Goal: Task Accomplishment & Management: Manage account settings

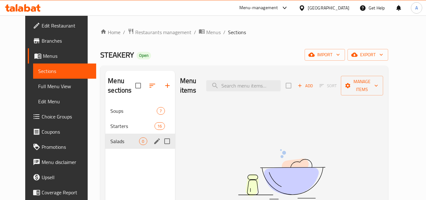
click at [161, 140] on input "Menu sections" at bounding box center [167, 140] width 13 height 13
checkbox input "true"
click at [141, 85] on button "button" at bounding box center [148, 85] width 15 height 15
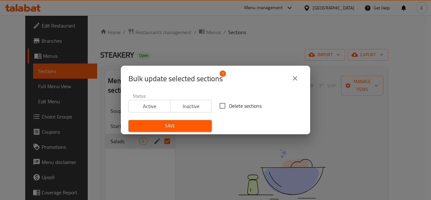
click at [216, 104] on input "Delete sections" at bounding box center [222, 105] width 13 height 13
checkbox input "true"
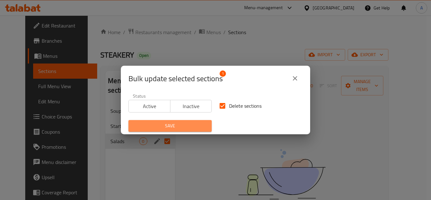
click at [190, 126] on span "Save" at bounding box center [169, 126] width 73 height 8
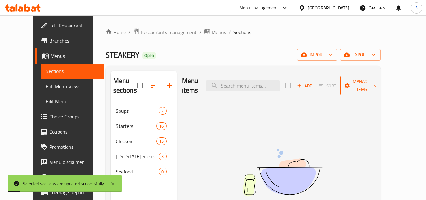
click at [366, 83] on span "Manage items" at bounding box center [361, 86] width 32 height 16
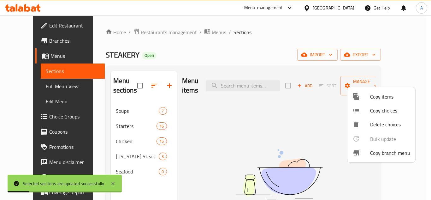
click at [396, 50] on div at bounding box center [215, 100] width 431 height 200
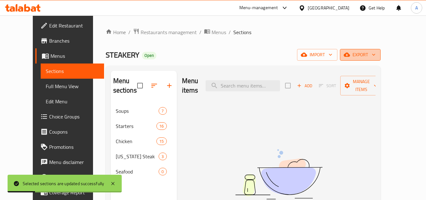
click at [376, 51] on span "export" at bounding box center [360, 55] width 31 height 8
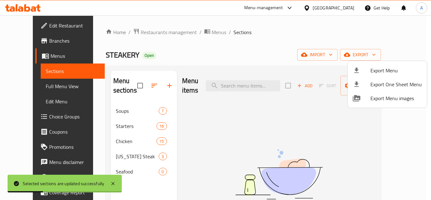
click at [345, 47] on div at bounding box center [215, 100] width 431 height 200
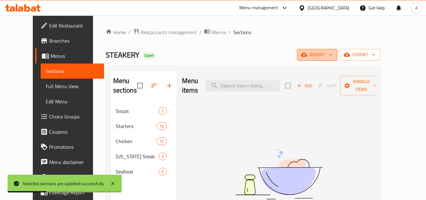
click at [332, 52] on span "import" at bounding box center [317, 55] width 30 height 8
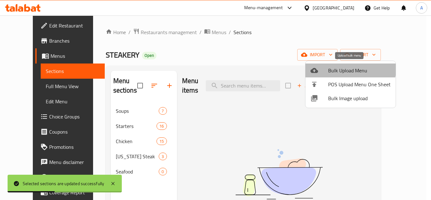
click at [348, 67] on span "Bulk Upload Menu" at bounding box center [359, 71] width 62 height 8
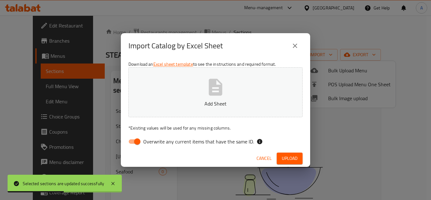
click at [123, 141] on div "Download an Excel sheet template to see the instructions and required format. A…" at bounding box center [215, 103] width 189 height 91
click at [128, 141] on input "Overwrite any current items that have the same ID." at bounding box center [137, 141] width 36 height 12
checkbox input "false"
click at [173, 99] on button "Add Sheet" at bounding box center [215, 92] width 174 height 50
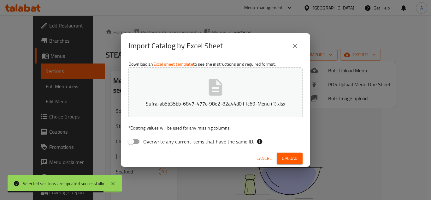
click at [288, 155] on span "Upload" at bounding box center [290, 158] width 16 height 8
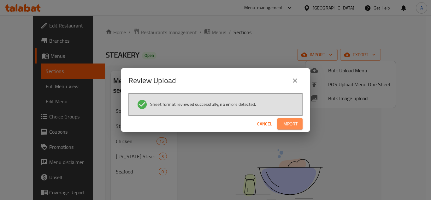
click at [287, 122] on span "Import" at bounding box center [289, 124] width 15 height 8
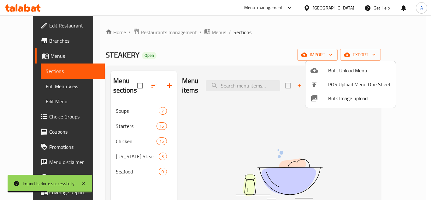
click at [244, 51] on div at bounding box center [215, 100] width 431 height 200
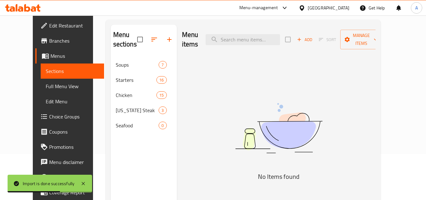
scroll to position [88, 0]
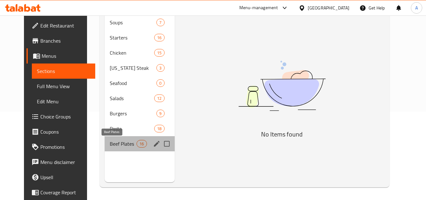
click at [118, 142] on span "Beef Plates" at bounding box center [123, 144] width 27 height 8
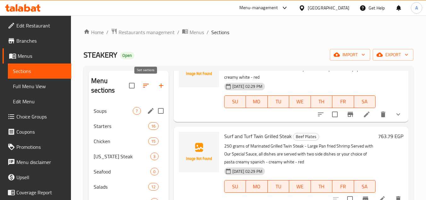
scroll to position [88, 0]
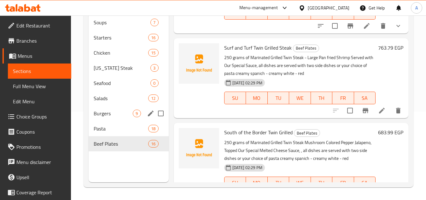
click at [126, 111] on span "Burgers" at bounding box center [113, 113] width 39 height 8
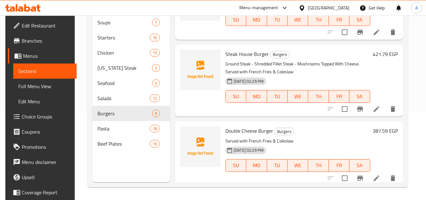
scroll to position [95, 0]
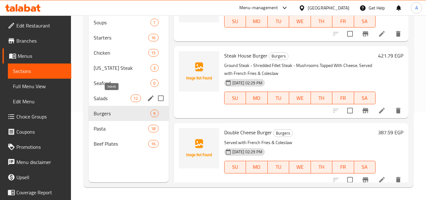
click at [111, 95] on span "Salads" at bounding box center [112, 98] width 37 height 8
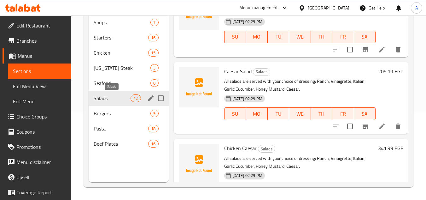
click at [110, 96] on span "Salads" at bounding box center [112, 98] width 37 height 8
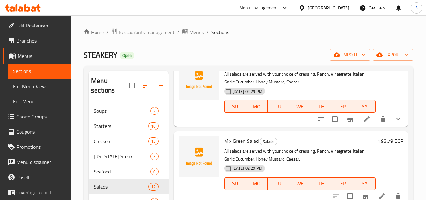
scroll to position [63, 0]
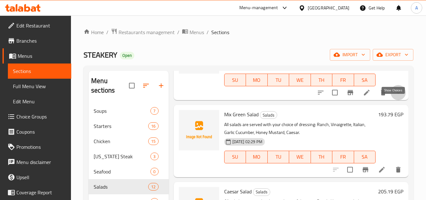
click at [395, 96] on icon "show more" at bounding box center [399, 93] width 8 height 8
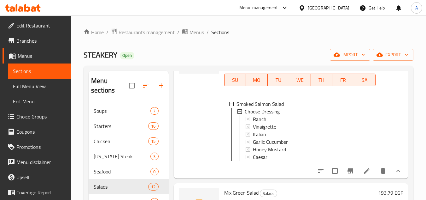
click at [24, 115] on span "Choice Groups" at bounding box center [41, 117] width 50 height 8
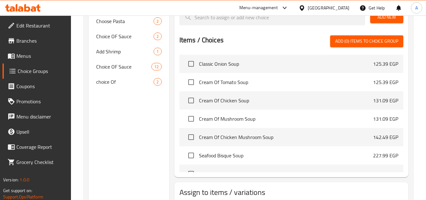
scroll to position [315, 0]
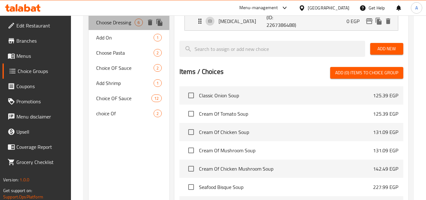
click at [121, 27] on div "Choose Dressing 6" at bounding box center [129, 22] width 80 height 15
type input "Choose Dressing"
type input "إختر الصوص"
type input "0"
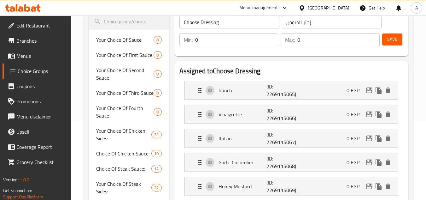
scroll to position [63, 0]
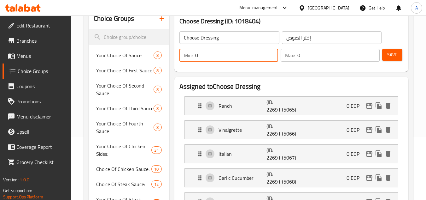
drag, startPoint x: 212, startPoint y: 52, endPoint x: 179, endPoint y: 57, distance: 33.4
click at [185, 55] on div "Min: 0 ​" at bounding box center [228, 55] width 99 height 13
type input "1"
drag, startPoint x: 321, startPoint y: 60, endPoint x: 273, endPoint y: 62, distance: 47.7
click at [277, 61] on div "Min: 1 ​ Max: 0 ​" at bounding box center [279, 55] width 205 height 18
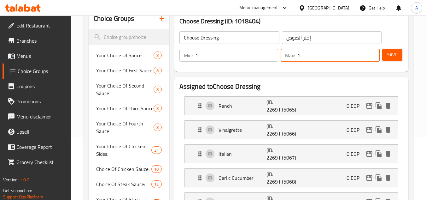
type input "1"
click at [391, 57] on span "Save" at bounding box center [392, 55] width 10 height 8
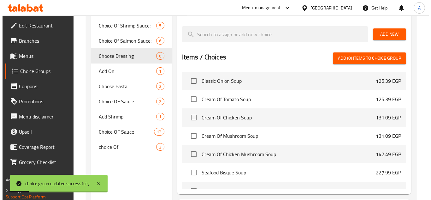
scroll to position [341, 0]
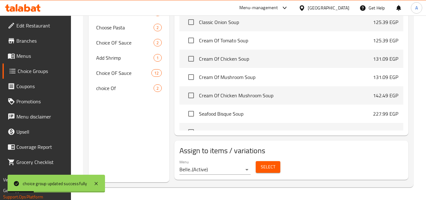
click at [263, 161] on button "Select" at bounding box center [268, 167] width 25 height 12
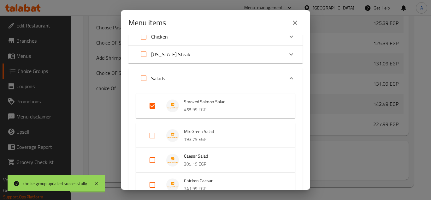
scroll to position [63, 0]
click at [143, 78] on input "Expand" at bounding box center [143, 77] width 15 height 15
checkbox input "true"
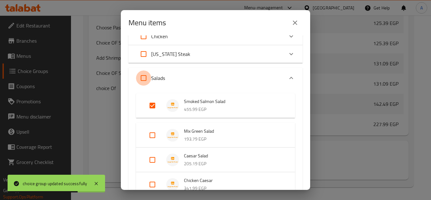
checkbox input "true"
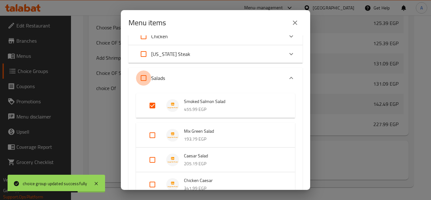
checkbox input "true"
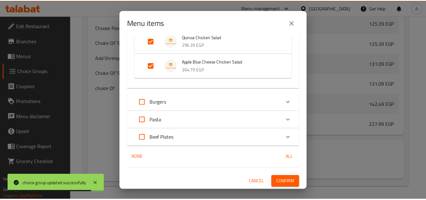
scroll to position [379, 0]
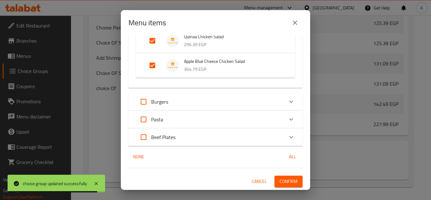
click at [295, 180] on button "Confirm" at bounding box center [288, 181] width 28 height 12
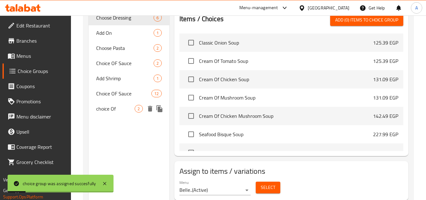
scroll to position [309, 0]
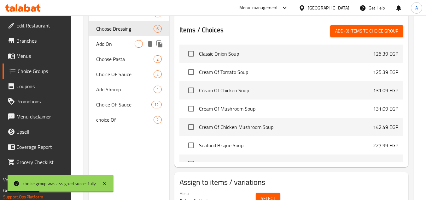
click at [113, 49] on div "Add On 1" at bounding box center [129, 43] width 80 height 15
type input "Add On"
type input "إضافة"
type input "0"
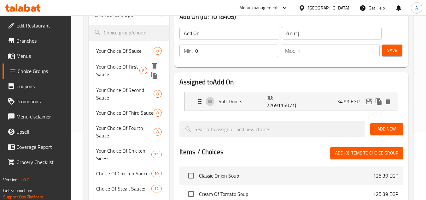
scroll to position [257, 0]
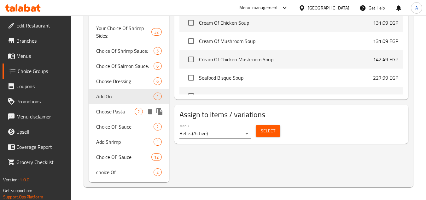
click at [113, 111] on span "Choose Pasta" at bounding box center [115, 112] width 38 height 8
type input "Choose Pasta"
type input "إختر المكرونة"
type input "0"
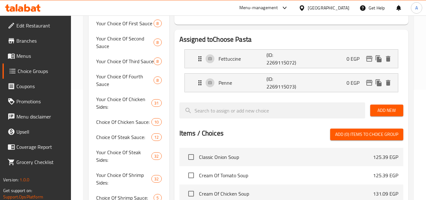
scroll to position [99, 0]
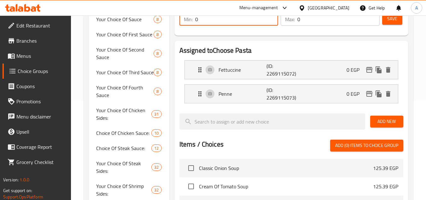
click at [151, 23] on div "Choice Groups Your Choice Of Sauce 8 Your Choice Of First Sauce 8 Your Choice O…" at bounding box center [250, 156] width 322 height 367
type input "1"
drag, startPoint x: 260, startPoint y: 21, endPoint x: 245, endPoint y: 22, distance: 14.5
click at [251, 22] on div "Min: 1 ​ Max: 0 ​" at bounding box center [279, 19] width 205 height 18
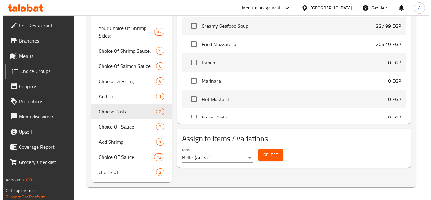
scroll to position [95, 0]
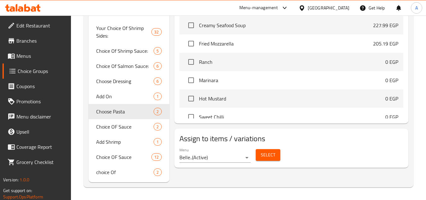
type input "1"
click at [265, 153] on span "Select" at bounding box center [268, 155] width 15 height 8
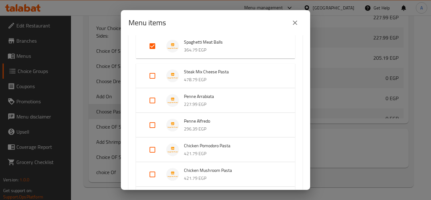
scroll to position [126, 0]
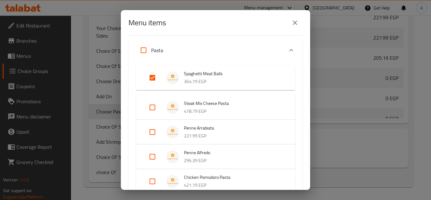
click at [144, 50] on input "Expand" at bounding box center [143, 50] width 15 height 15
checkbox input "true"
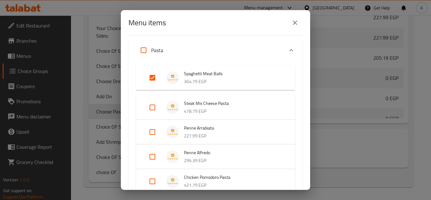
checkbox input "true"
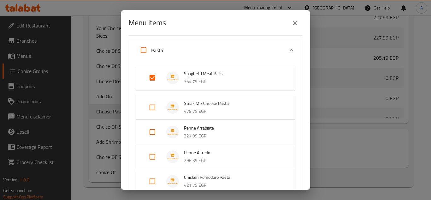
checkbox input "true"
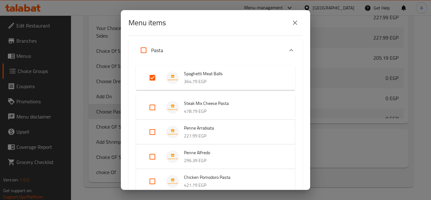
checkbox input "true"
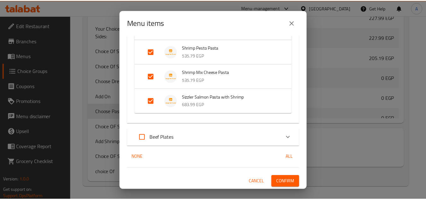
scroll to position [526, 0]
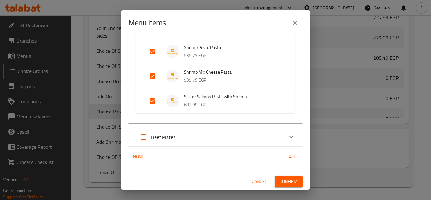
click at [287, 177] on span "Confirm" at bounding box center [288, 181] width 18 height 8
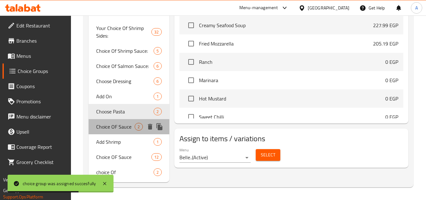
click at [118, 129] on span "Choice OF Sauce" at bounding box center [115, 127] width 38 height 8
type input "Choice OF Sauce"
type input "إختيار الصوص"
type input "0"
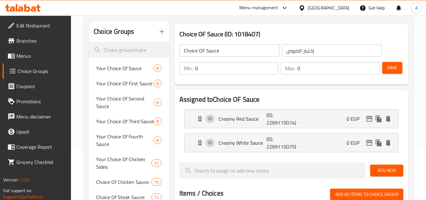
scroll to position [36, 0]
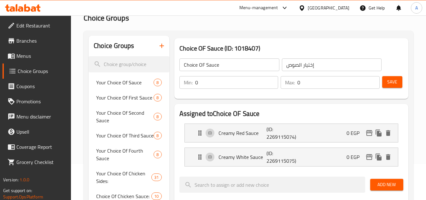
drag, startPoint x: 201, startPoint y: 81, endPoint x: 169, endPoint y: 81, distance: 32.5
click at [174, 81] on div "Choice OF Sauce (ID: 1018407) Choice OF Sauce ​ إختيار الصوص ​ Min: 0 ​ Max: 0 …" at bounding box center [291, 68] width 234 height 61
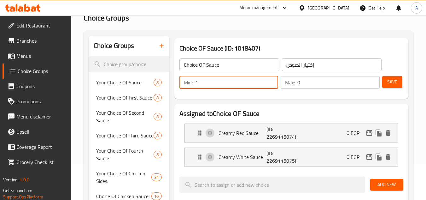
type input "1"
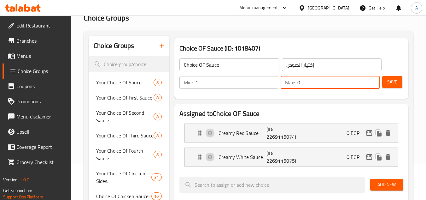
drag, startPoint x: 325, startPoint y: 85, endPoint x: 285, endPoint y: 83, distance: 39.8
click at [287, 83] on div "Max: 0 ​" at bounding box center [330, 82] width 99 height 13
type input "1"
click at [387, 84] on span "Save" at bounding box center [392, 82] width 10 height 8
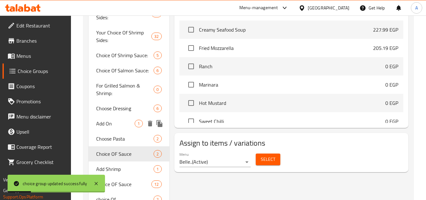
scroll to position [279, 0]
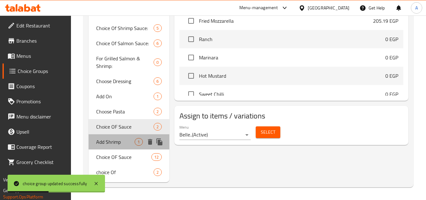
click at [117, 147] on div "Add Shrimp 1" at bounding box center [129, 141] width 80 height 15
type input "Add Shrimp"
type input "إضافة روبيان"
type input "0"
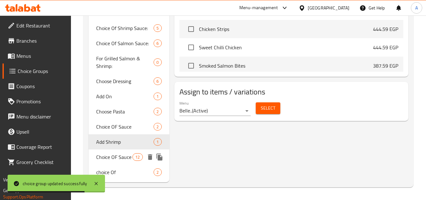
click at [127, 157] on span "Choice OF Sauce" at bounding box center [114, 157] width 36 height 8
type input "Choice OF Sauce"
type input "إختيار الصوص"
type input "0"
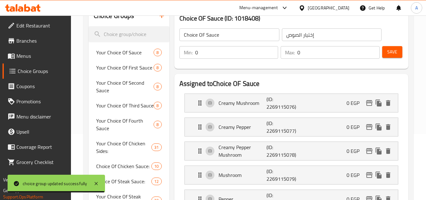
scroll to position [59, 0]
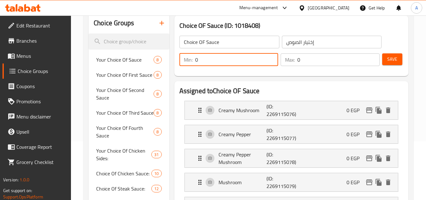
drag, startPoint x: 219, startPoint y: 57, endPoint x: 119, endPoint y: 61, distance: 99.7
type input "1"
drag, startPoint x: 312, startPoint y: 60, endPoint x: 245, endPoint y: 62, distance: 66.9
click at [245, 62] on div "Min: 1 ​ Max: 0 ​" at bounding box center [279, 60] width 205 height 18
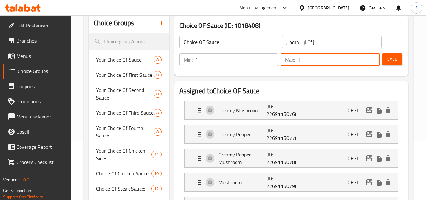
type input "1"
click at [401, 64] on button "Save" at bounding box center [392, 59] width 20 height 12
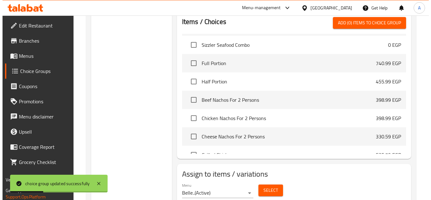
scroll to position [492, 0]
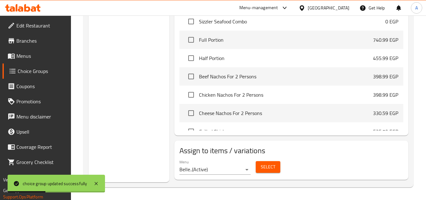
click at [267, 164] on span "Select" at bounding box center [268, 167] width 15 height 8
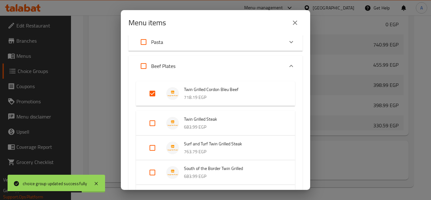
scroll to position [95, 0]
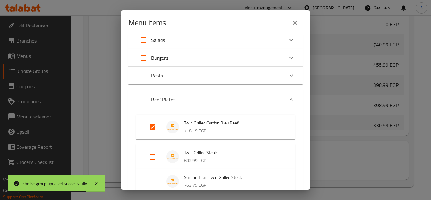
click at [144, 98] on input "Expand" at bounding box center [143, 99] width 15 height 15
checkbox input "true"
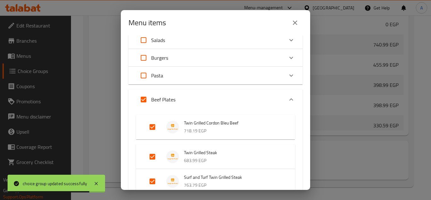
checkbox input "true"
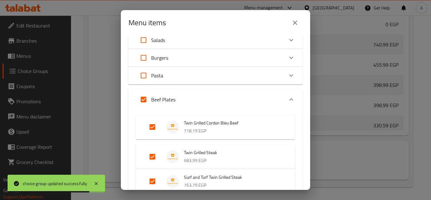
checkbox input "true"
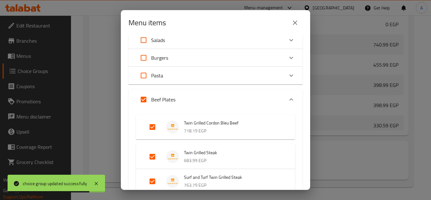
checkbox input "true"
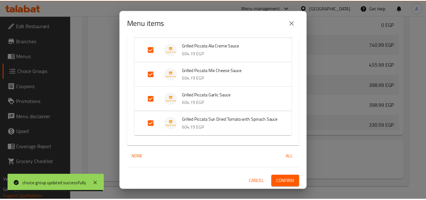
scroll to position [480, 0]
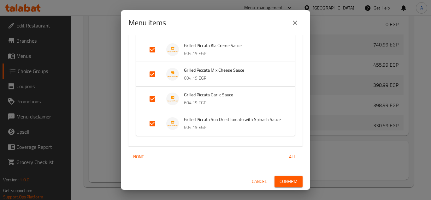
click at [287, 177] on span "Confirm" at bounding box center [288, 181] width 18 height 8
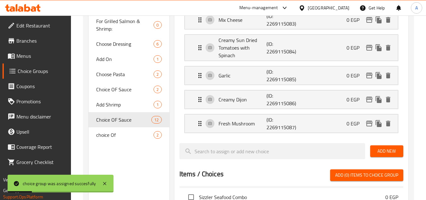
scroll to position [397, 0]
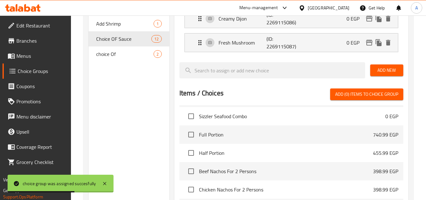
click at [115, 60] on div "choice Of 2" at bounding box center [129, 53] width 80 height 15
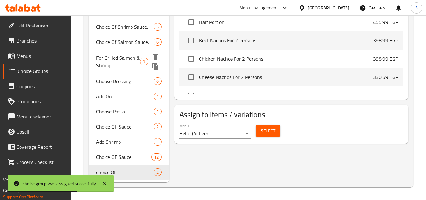
type input "choice Of"
type input "إختيار من"
type input "0"
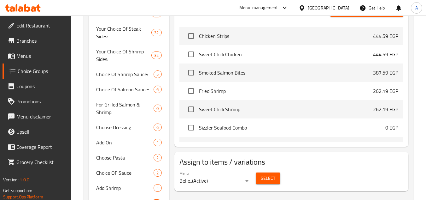
scroll to position [279, 0]
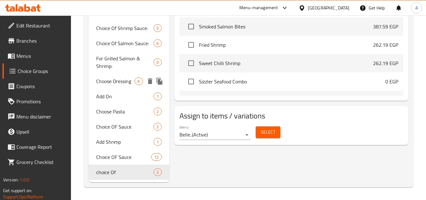
click at [125, 84] on span "Choose Dressing" at bounding box center [115, 81] width 38 height 8
type input "Choose Dressing"
type input "إختر الصوص"
type input "1"
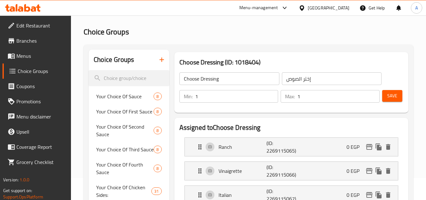
scroll to position [0, 0]
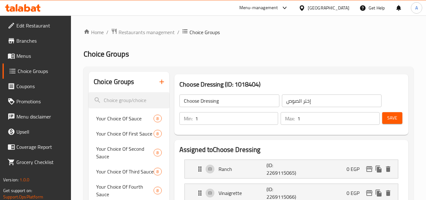
click at [45, 44] on span "Branches" at bounding box center [41, 41] width 50 height 8
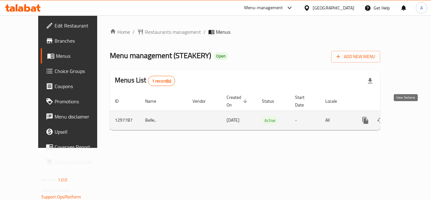
click at [408, 117] on icon "enhanced table" at bounding box center [411, 120] width 6 height 6
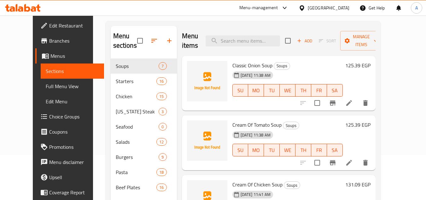
scroll to position [88, 0]
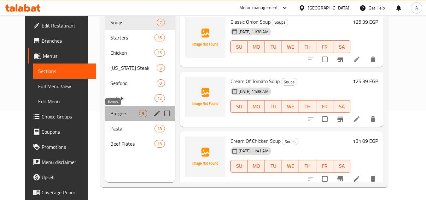
click at [124, 112] on span "Burgers" at bounding box center [124, 113] width 29 height 8
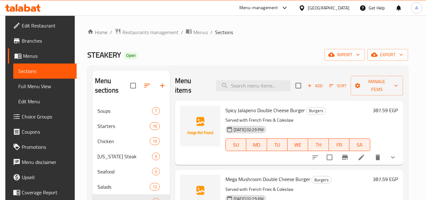
click at [397, 154] on button "show more" at bounding box center [392, 156] width 15 height 15
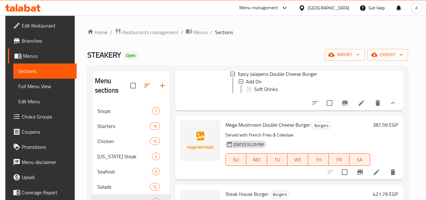
scroll to position [63, 0]
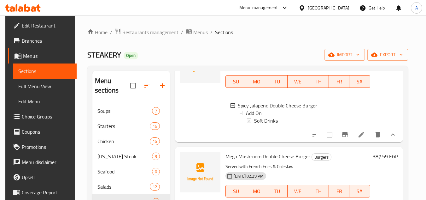
click at [39, 118] on span "Choice Groups" at bounding box center [47, 117] width 50 height 8
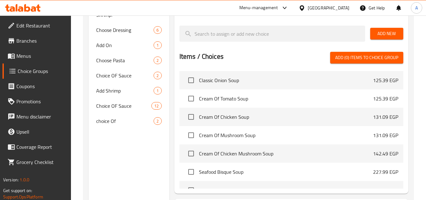
scroll to position [315, 0]
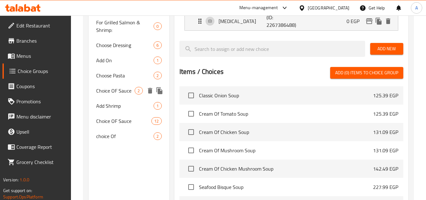
click at [125, 89] on span "Choice OF Sauce" at bounding box center [115, 91] width 38 height 8
type input "Choice OF Sauce"
type input "إختيار الصوص"
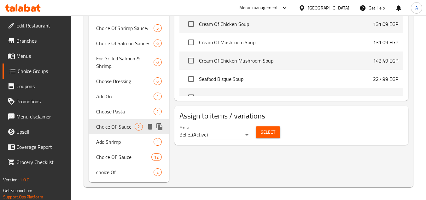
scroll to position [279, 0]
click at [123, 95] on span "Add On" at bounding box center [115, 96] width 38 height 8
type input "Add On"
type input "إضافة"
type input "0"
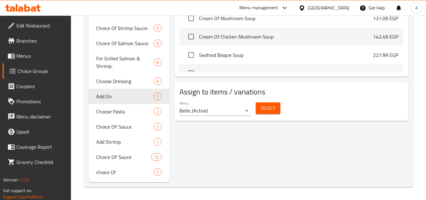
click at [266, 108] on span "Select" at bounding box center [268, 108] width 15 height 8
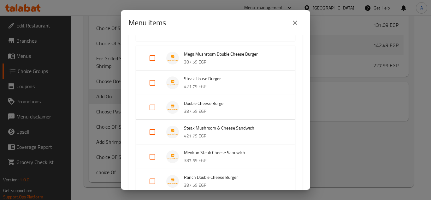
scroll to position [63, 0]
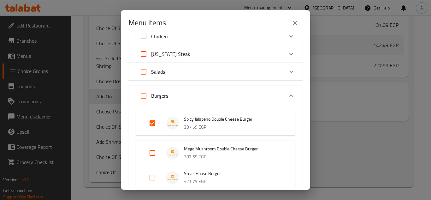
click at [146, 97] on input "Expand" at bounding box center [143, 95] width 15 height 15
checkbox input "true"
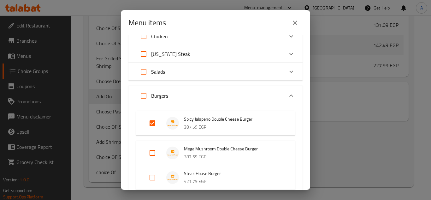
checkbox input "true"
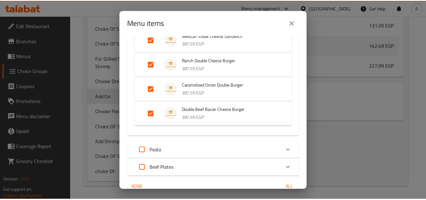
scroll to position [305, 0]
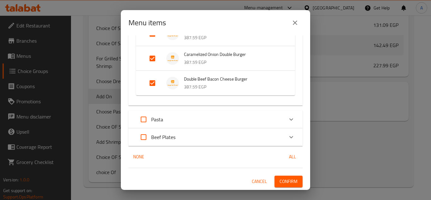
click at [290, 178] on span "Confirm" at bounding box center [288, 181] width 18 height 8
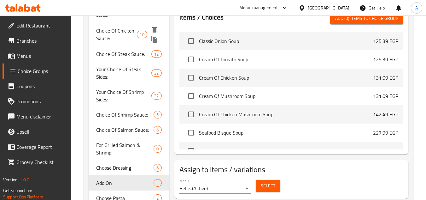
scroll to position [216, 0]
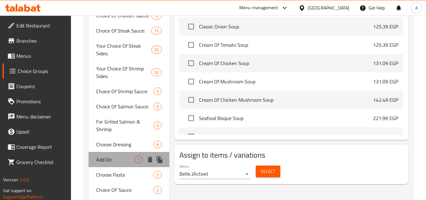
click at [102, 158] on span "Add On" at bounding box center [115, 159] width 38 height 8
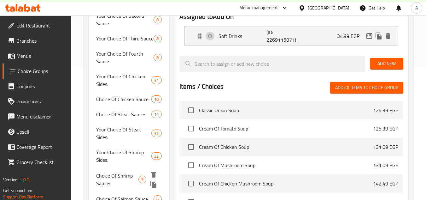
scroll to position [122, 0]
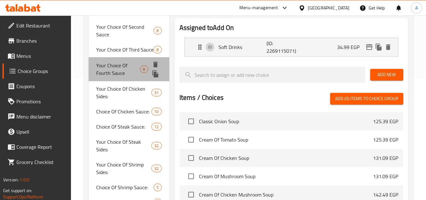
click at [121, 64] on span "Your Choice Of Fourth Sauce" at bounding box center [118, 68] width 44 height 15
type input "Your Choice Of Fourth Sauce"
type input "إختيارك من الصوص الرابع"
type input "1"
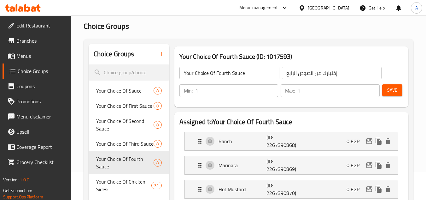
scroll to position [27, 0]
click at [163, 60] on button "button" at bounding box center [161, 54] width 15 height 15
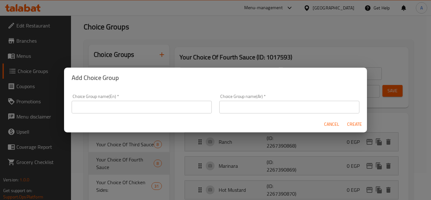
click at [144, 109] on input "text" at bounding box center [142, 107] width 140 height 13
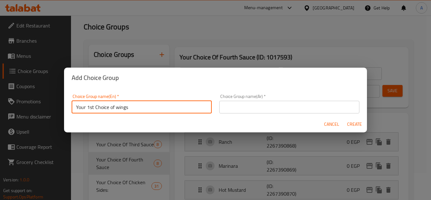
drag, startPoint x: 93, startPoint y: 107, endPoint x: 87, endPoint y: 107, distance: 6.0
click at [87, 107] on input "Your 1st Choice of wings" at bounding box center [142, 107] width 140 height 13
drag, startPoint x: 111, startPoint y: 107, endPoint x: 196, endPoint y: 110, distance: 84.9
click at [191, 110] on input "Your 1st Choice of wings" at bounding box center [142, 107] width 140 height 13
paste input "1st"
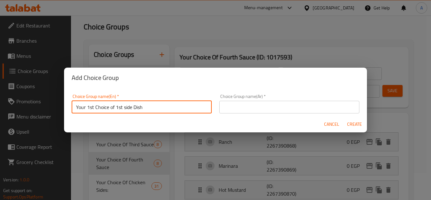
type input "Your 1st Choice of 1st side Dish"
click at [233, 108] on input "text" at bounding box center [289, 107] width 140 height 13
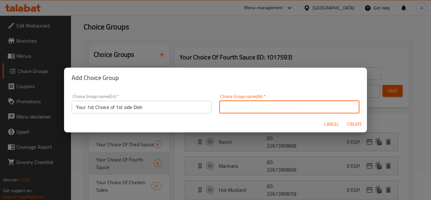
type input "إختيارك الاول من الاجنحة"
click at [251, 107] on input "إختيارك الاول من الاجنحة" at bounding box center [289, 107] width 140 height 13
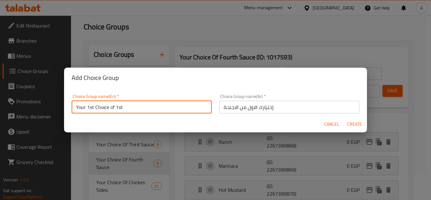
click at [160, 105] on input "Your 1st Choice of 1st" at bounding box center [142, 107] width 140 height 13
type input "Your 1st Choice of 1st Side Dish"
click at [248, 107] on input "إختيارك الاول من الاجنحة" at bounding box center [289, 107] width 140 height 13
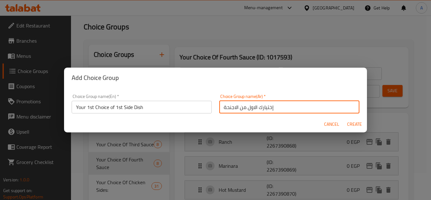
click at [248, 107] on input "إختيارك الاول من الاجنحة" at bounding box center [289, 107] width 140 height 13
click at [238, 107] on input "إختيارك من الاجنحة" at bounding box center [289, 107] width 140 height 13
paste input "الاول"
click at [287, 107] on input "إختيارك من الاول الاجنحة" at bounding box center [289, 107] width 140 height 13
type input "إختيارك من الاول طبق جانبي"
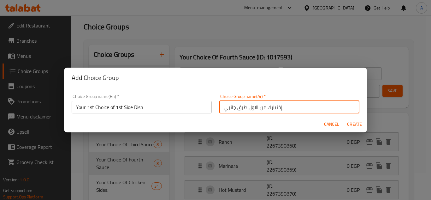
click at [90, 108] on input "Your 1st Choice of 1st Side Dish" at bounding box center [142, 107] width 140 height 13
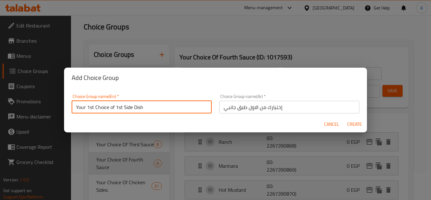
click at [90, 108] on input "Your 1st Choice of 1st Side Dish" at bounding box center [142, 107] width 140 height 13
type input "Your Choice of 1st Side Dish"
drag, startPoint x: 350, startPoint y: 122, endPoint x: 266, endPoint y: 96, distance: 88.3
click at [350, 122] on span "Create" at bounding box center [354, 124] width 15 height 8
type input "Your Choice of 1st Side Dish"
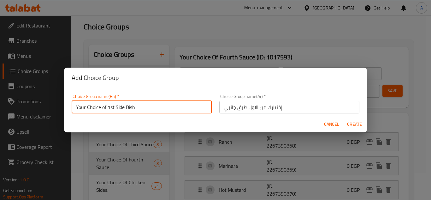
type input "إختيارك من الاول طبق جانبي"
type input "0"
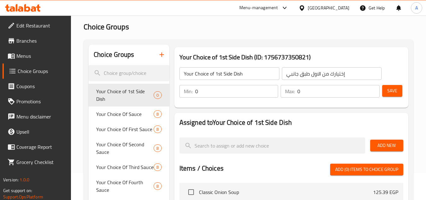
click at [388, 148] on span "Add New" at bounding box center [386, 145] width 23 height 8
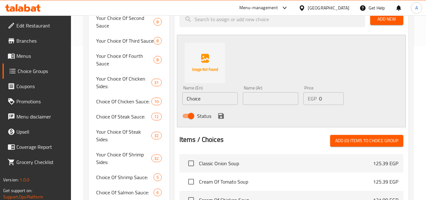
scroll to position [122, 0]
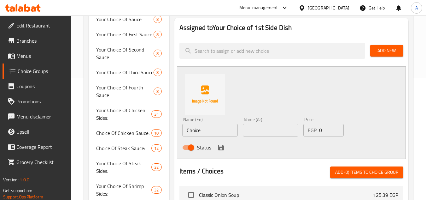
click at [217, 129] on input "Choice" at bounding box center [210, 130] width 56 height 13
click at [214, 129] on input "text" at bounding box center [210, 130] width 56 height 13
type input "White Rice"
click at [280, 126] on input "text" at bounding box center [271, 130] width 56 height 13
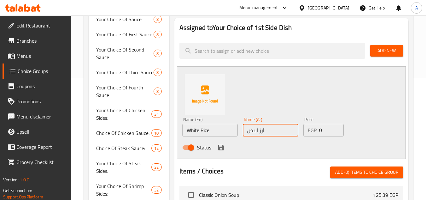
type input "أرز أبيض"
click at [225, 148] on button "save" at bounding box center [220, 147] width 9 height 9
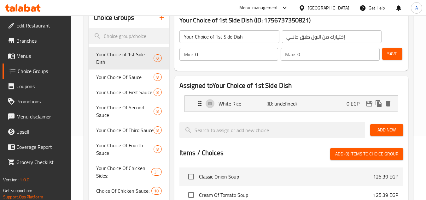
scroll to position [59, 0]
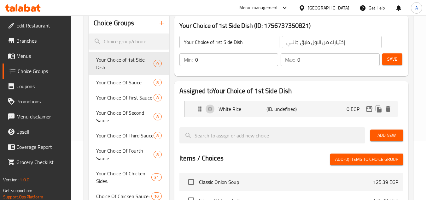
drag, startPoint x: 384, startPoint y: 134, endPoint x: 379, endPoint y: 134, distance: 5.0
click at [384, 134] on span "Add New" at bounding box center [386, 135] width 23 height 8
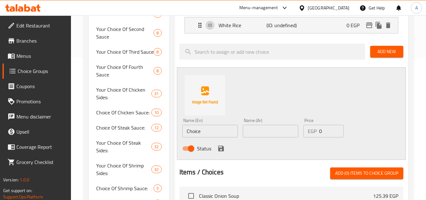
scroll to position [153, 0]
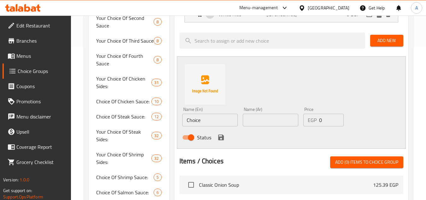
click at [258, 119] on input "text" at bounding box center [271, 120] width 56 height 13
click at [206, 120] on input "Choice" at bounding box center [210, 120] width 56 height 13
type input "Vegetable Rice"
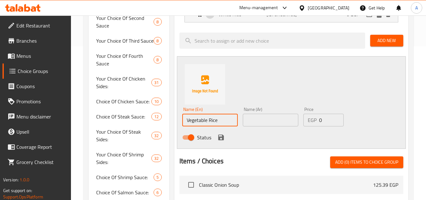
click at [254, 114] on input "text" at bounding box center [271, 120] width 56 height 13
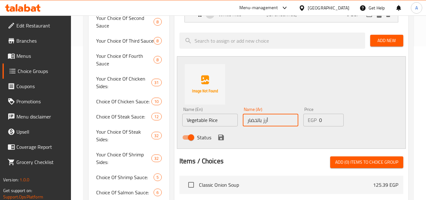
type input "أرز بالخضار"
click at [221, 137] on icon "save" at bounding box center [221, 137] width 6 height 6
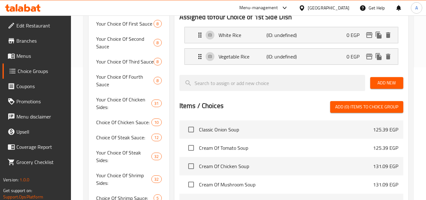
scroll to position [59, 0]
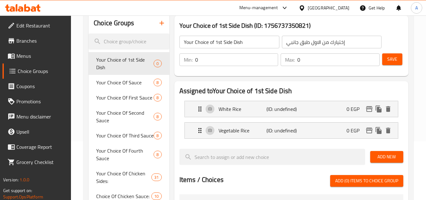
click at [389, 157] on span "Add New" at bounding box center [386, 157] width 23 height 8
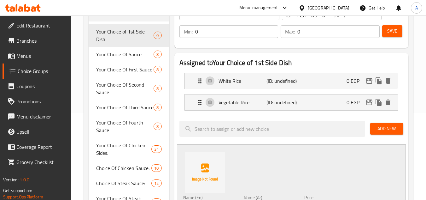
scroll to position [122, 0]
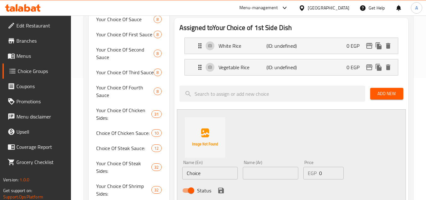
click at [278, 172] on input "text" at bounding box center [271, 173] width 56 height 13
type input "بطاطس مهروسة"
click at [217, 174] on input "Choice" at bounding box center [210, 173] width 56 height 13
type input "N"
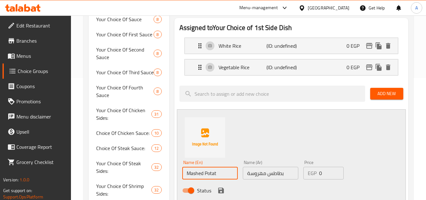
type input "Mashed Potato"
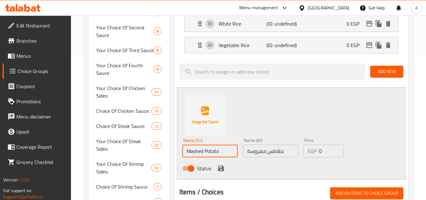
scroll to position [153, 0]
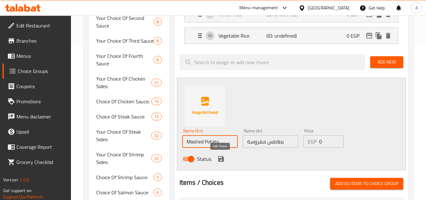
click at [223, 160] on icon "save" at bounding box center [221, 159] width 6 height 6
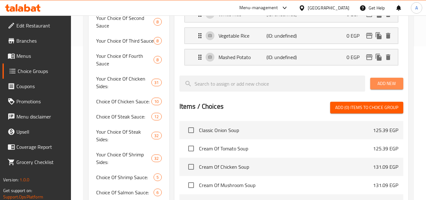
click at [380, 79] on span "Add New" at bounding box center [386, 83] width 23 height 8
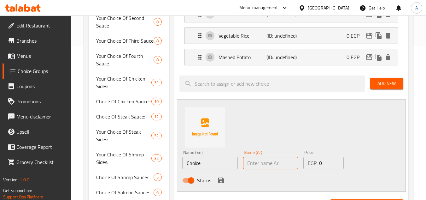
click at [272, 167] on input "text" at bounding box center [271, 162] width 56 height 13
type input "بطاطس مقلية"
click at [214, 161] on input "Choice" at bounding box center [210, 162] width 56 height 13
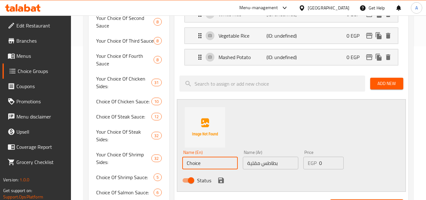
click at [214, 161] on input "Choice" at bounding box center [210, 162] width 56 height 13
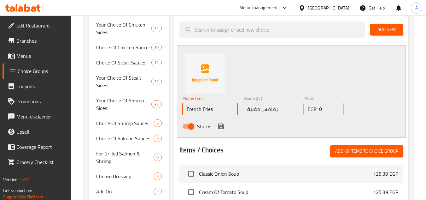
scroll to position [216, 0]
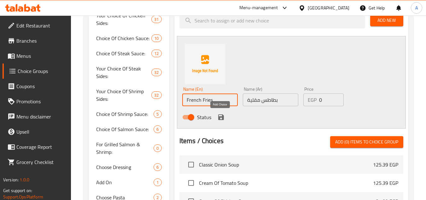
type input "French Fries"
click at [222, 116] on icon "save" at bounding box center [221, 117] width 6 height 6
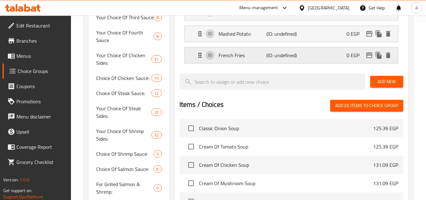
scroll to position [122, 0]
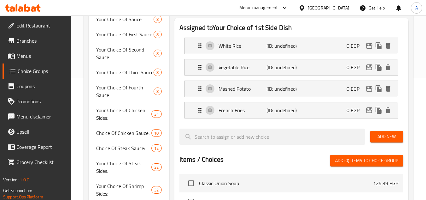
click at [380, 134] on span "Add New" at bounding box center [386, 136] width 23 height 8
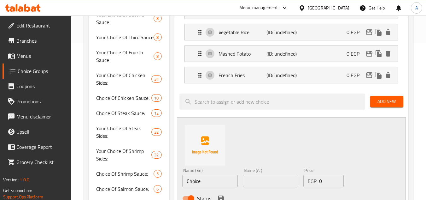
scroll to position [185, 0]
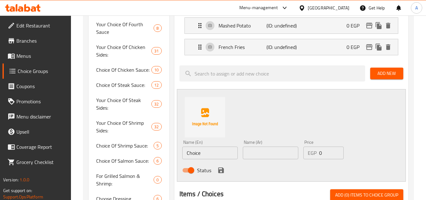
click at [196, 158] on input "Choice" at bounding box center [210, 152] width 56 height 13
click at [196, 158] on input "Baked Potato" at bounding box center [210, 152] width 56 height 13
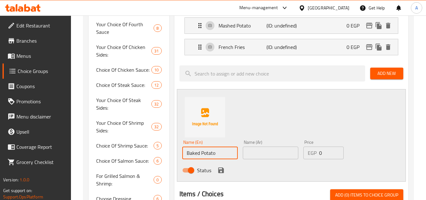
type input "Baked Potato"
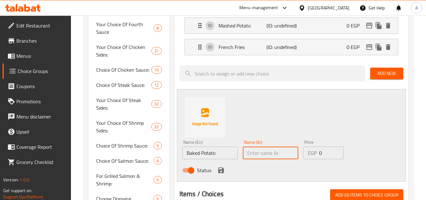
click at [257, 149] on input "text" at bounding box center [271, 152] width 56 height 13
click at [259, 152] on input "بطاطس فرن" at bounding box center [271, 152] width 56 height 13
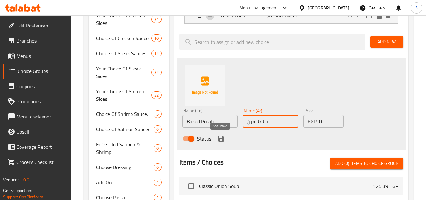
type input "بطاطا فرن"
click at [219, 138] on icon "save" at bounding box center [221, 139] width 6 height 6
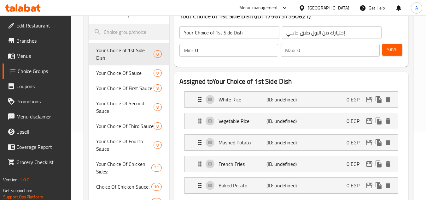
scroll to position [59, 0]
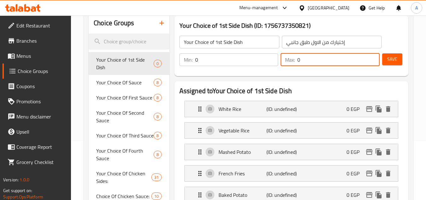
drag, startPoint x: 290, startPoint y: 61, endPoint x: 264, endPoint y: 63, distance: 26.6
click at [282, 62] on div "Max: 0 ​" at bounding box center [330, 59] width 99 height 13
type input "1"
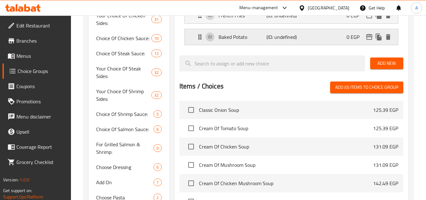
scroll to position [185, 0]
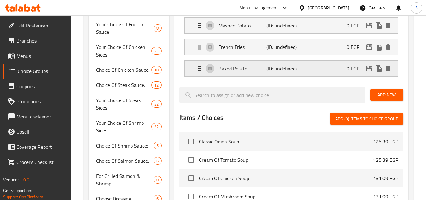
click at [300, 67] on div "Baked Potato (ID: undefined) 0 EGP" at bounding box center [293, 69] width 194 height 16
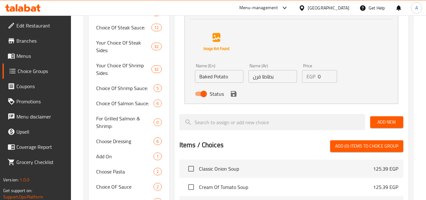
scroll to position [248, 0]
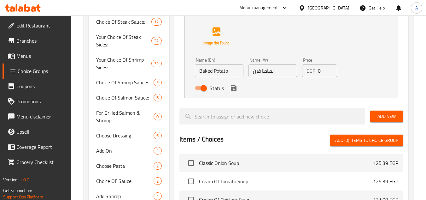
type input "1"
click at [383, 115] on span "Add New" at bounding box center [386, 116] width 23 height 8
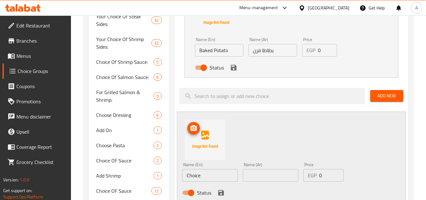
scroll to position [279, 0]
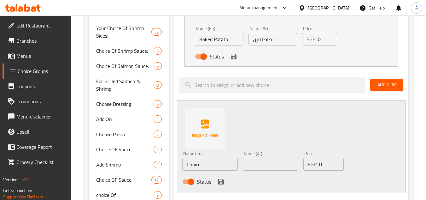
click at [202, 163] on input "Choice" at bounding box center [210, 164] width 56 height 13
type input "Sweet Corn"
click at [251, 166] on input "text" at bounding box center [271, 164] width 56 height 13
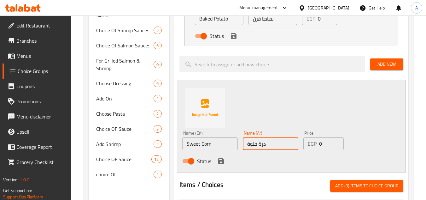
scroll to position [311, 0]
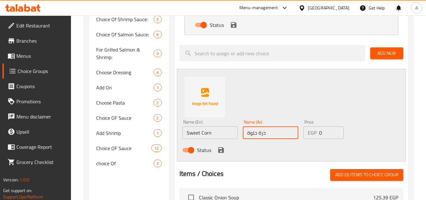
type input "ذرة حلوة"
click at [223, 149] on icon "save" at bounding box center [221, 150] width 6 height 6
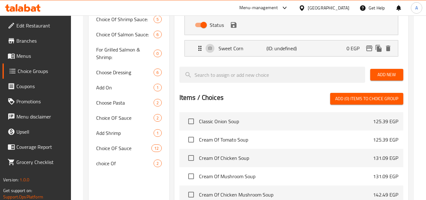
click at [373, 76] on button "Add New" at bounding box center [386, 75] width 33 height 12
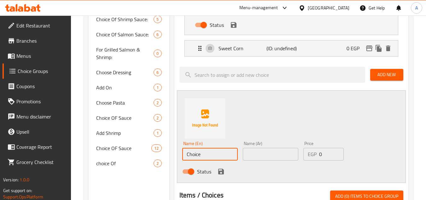
click at [211, 159] on input "Choice" at bounding box center [210, 154] width 56 height 13
click at [195, 154] on input "Spinach" at bounding box center [210, 154] width 56 height 13
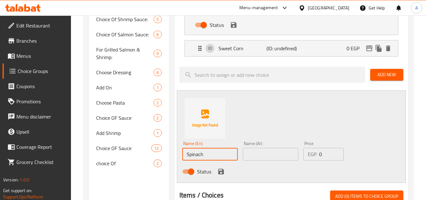
click at [208, 152] on input "Spinach" at bounding box center [210, 154] width 56 height 13
paste input "Gratin"
type input "Spinach Gratin"
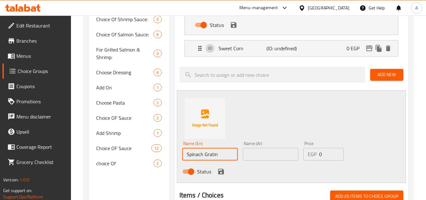
click at [261, 161] on div "Name (Ar) Name (Ar)" at bounding box center [270, 150] width 61 height 24
click at [261, 156] on input "text" at bounding box center [271, 154] width 56 height 13
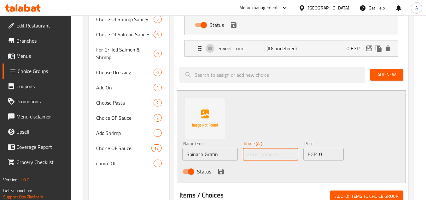
paste input "غراتان السبانخ"
type input "غراتان السبانخ"
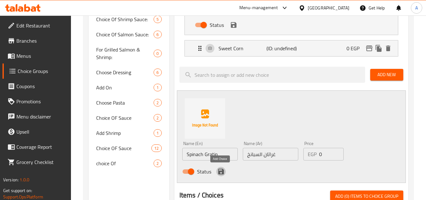
click at [218, 171] on icon "save" at bounding box center [221, 171] width 6 height 6
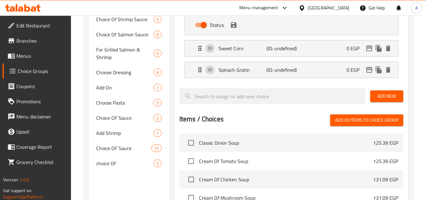
click at [381, 92] on span "Add New" at bounding box center [386, 96] width 23 height 8
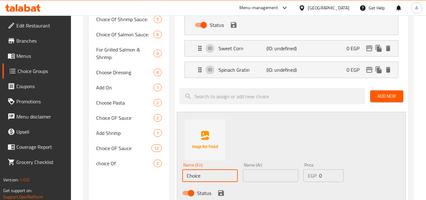
click at [198, 173] on input "Choice" at bounding box center [210, 175] width 56 height 13
paste input "Sauteed Vegetables"
type input "Sauteed Vegetables"
click at [254, 173] on input "text" at bounding box center [271, 175] width 56 height 13
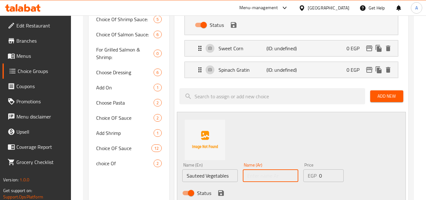
paste input "خضراوات سوتيه"
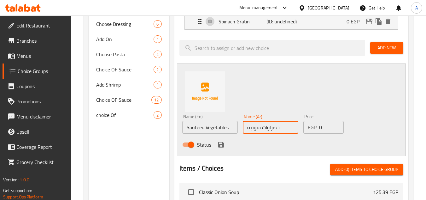
scroll to position [374, 0]
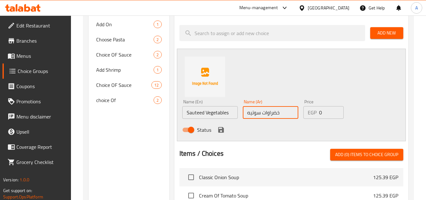
type input "خضراوات سوتيه"
click at [221, 126] on icon "save" at bounding box center [221, 130] width 8 height 8
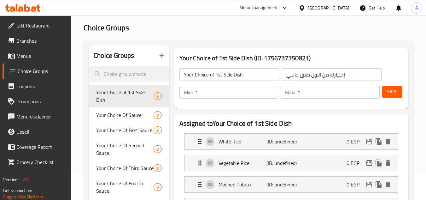
scroll to position [0, 0]
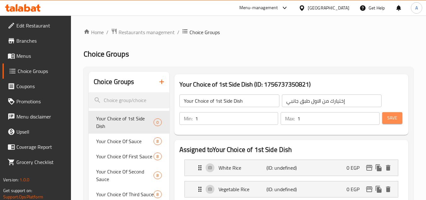
click at [388, 115] on span "Save" at bounding box center [392, 118] width 10 height 8
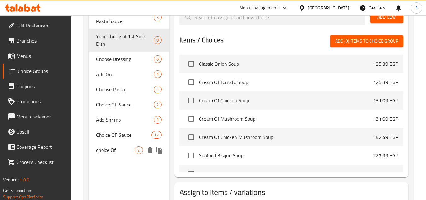
scroll to position [315, 0]
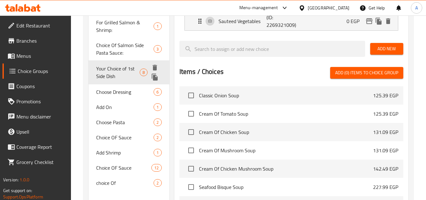
click at [157, 77] on icon "duplicate" at bounding box center [155, 76] width 6 height 7
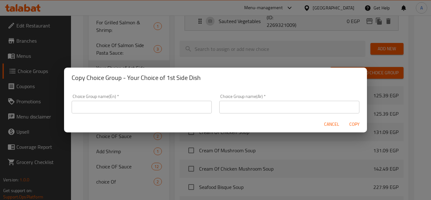
click at [141, 104] on input "text" at bounding box center [142, 107] width 140 height 13
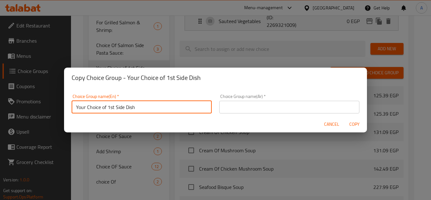
click at [111, 106] on input "Your Choice of 1st Side Dish" at bounding box center [142, 107] width 140 height 13
type input "Your Choice of 2nd Side Dish"
click at [224, 112] on input "text" at bounding box center [289, 107] width 140 height 13
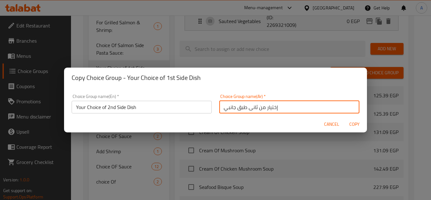
type input "إختيار من ثانى طبق جانبي"
click at [354, 126] on span "Copy" at bounding box center [354, 124] width 15 height 8
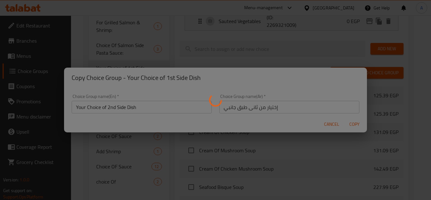
type input "Your Choice of 2nd Side Dish"
type input "إختيار من ثانى طبق جانبي"
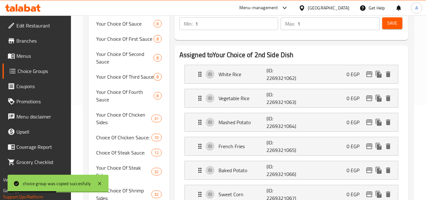
scroll to position [0, 0]
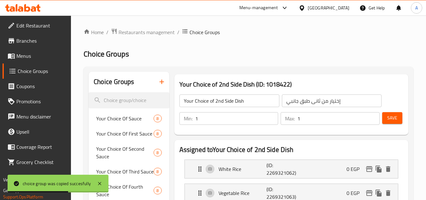
click at [159, 84] on icon "button" at bounding box center [162, 82] width 8 height 8
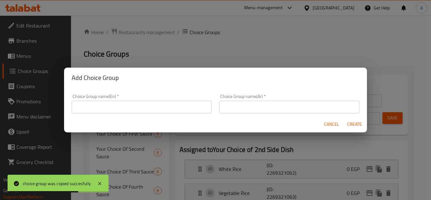
click at [176, 107] on input "text" at bounding box center [142, 107] width 140 height 13
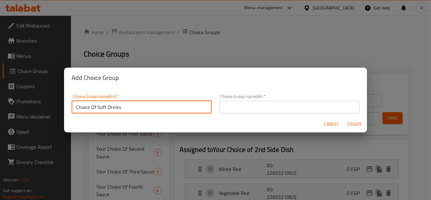
drag, startPoint x: 98, startPoint y: 107, endPoint x: 192, endPoint y: 107, distance: 94.3
click at [160, 107] on input "Choice Of Soft Drinks" at bounding box center [142, 107] width 140 height 13
type input "Choice Of Pasta"
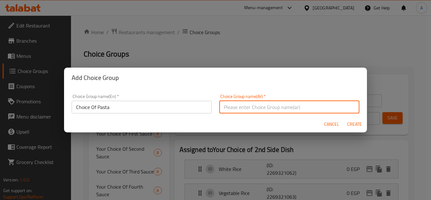
click at [240, 111] on input "text" at bounding box center [289, 107] width 140 height 13
type input "إختيارك من المكرونة"
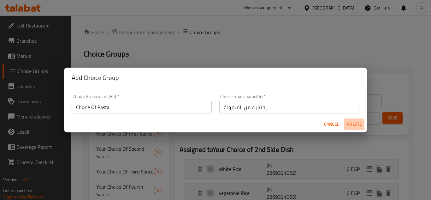
click at [353, 126] on span "Create" at bounding box center [354, 124] width 15 height 8
type input "Choice Of Pasta"
type input "إختيارك من المكرونة"
type input "0"
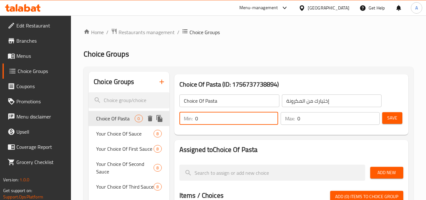
drag, startPoint x: 199, startPoint y: 115, endPoint x: 143, endPoint y: 115, distance: 55.5
type input "1"
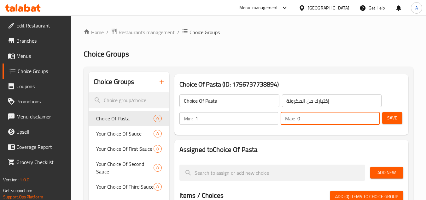
drag, startPoint x: 313, startPoint y: 121, endPoint x: 244, endPoint y: 119, distance: 69.1
click at [270, 119] on div "Min: 1 ​ Max: 0 ​" at bounding box center [279, 118] width 205 height 18
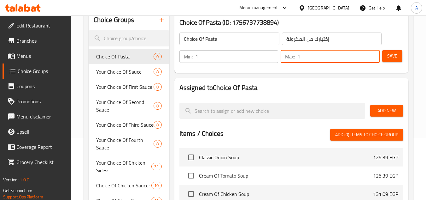
scroll to position [63, 0]
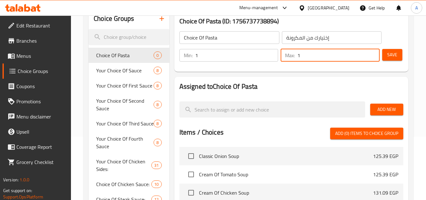
type input "1"
click at [380, 111] on span "Add New" at bounding box center [386, 109] width 23 height 8
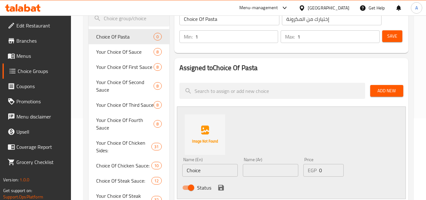
scroll to position [158, 0]
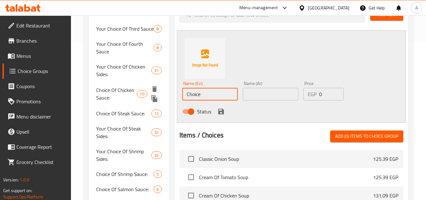
drag, startPoint x: 214, startPoint y: 92, endPoint x: 140, endPoint y: 95, distance: 74.1
click at [153, 95] on div "Choice Groups Choice Of Pasta 0 Your Choice Of Sauce 8 Your Choice Of First Sau…" at bounding box center [250, 155] width 322 height 482
paste input "reamy Spinach"
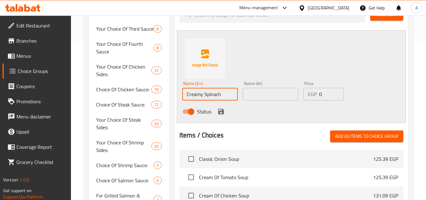
type input "Creamy Spinach"
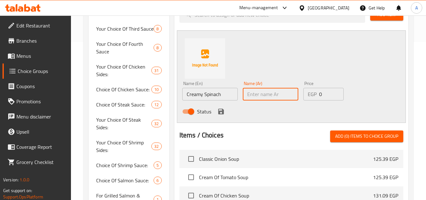
click at [261, 96] on input "text" at bounding box center [271, 94] width 56 height 13
paste input "[PERSON_NAME]"
type input "[PERSON_NAME]"
click at [220, 110] on icon "save" at bounding box center [221, 112] width 8 height 8
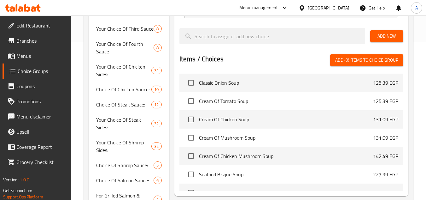
scroll to position [126, 0]
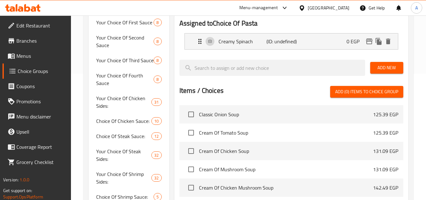
click at [377, 66] on span "Add New" at bounding box center [386, 68] width 23 height 8
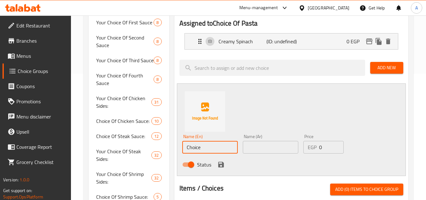
drag, startPoint x: 203, startPoint y: 147, endPoint x: 155, endPoint y: 144, distance: 48.3
click at [159, 144] on div "Choice Groups Choice Of Pasta 0 Your Choice Of Sauce 8 Your Choice Of First Sau…" at bounding box center [250, 181] width 322 height 473
paste input "reamy Whit"
type input "Creamy White"
click at [256, 151] on input "text" at bounding box center [271, 147] width 56 height 13
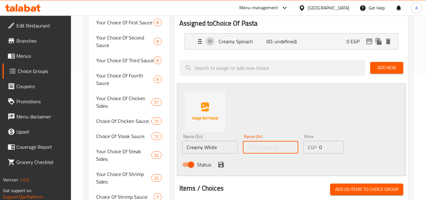
paste input "أبيض كريمي"
type input "أبيض كريمي"
click at [226, 163] on div "Status" at bounding box center [271, 164] width 182 height 17
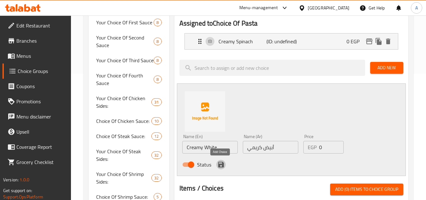
click at [222, 162] on icon "save" at bounding box center [221, 164] width 6 height 6
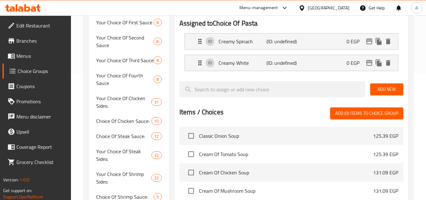
click at [378, 89] on span "Add New" at bounding box center [386, 89] width 23 height 8
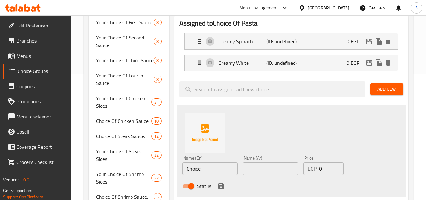
drag, startPoint x: 190, startPoint y: 166, endPoint x: 168, endPoint y: 165, distance: 22.8
click at [169, 165] on div "Choice Groups Choice Of Pasta 0 Your Choice Of Sauce 8 Your Choice Of First Sau…" at bounding box center [250, 181] width 322 height 473
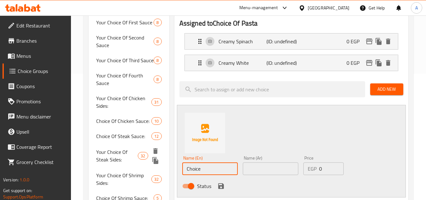
paste input "Red"
type input "Red"
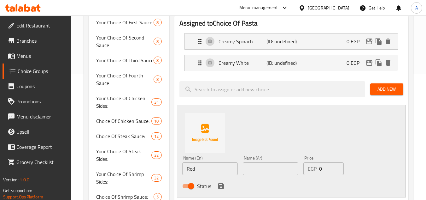
click at [276, 170] on input "text" at bounding box center [271, 168] width 56 height 13
paste input "أحمر"
type input "أحمر"
click at [220, 184] on icon "save" at bounding box center [221, 186] width 8 height 8
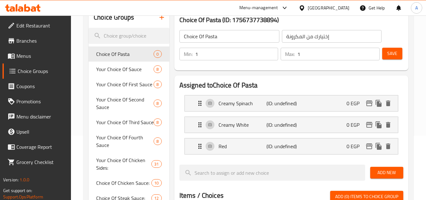
scroll to position [0, 0]
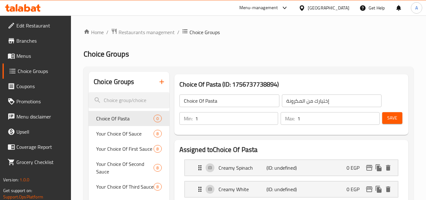
click at [398, 119] on button "Save" at bounding box center [392, 118] width 20 height 12
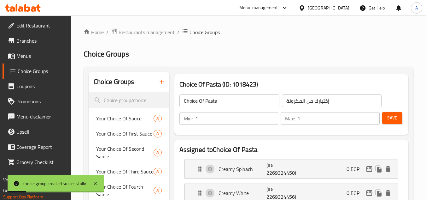
click at [32, 58] on span "Menus" at bounding box center [41, 56] width 50 height 8
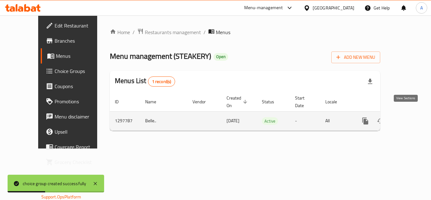
click at [407, 117] on icon "enhanced table" at bounding box center [411, 121] width 8 height 8
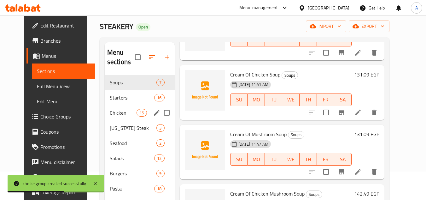
scroll to position [88, 0]
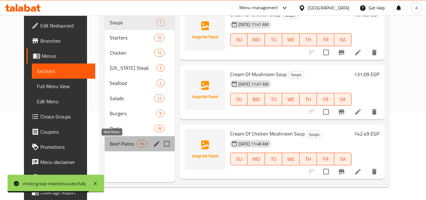
click at [113, 142] on span "Beef Plates" at bounding box center [123, 144] width 27 height 8
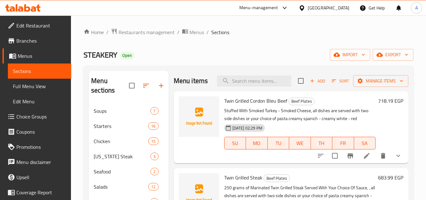
click at [364, 158] on icon at bounding box center [367, 156] width 6 height 6
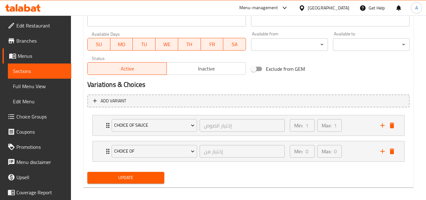
scroll to position [278, 0]
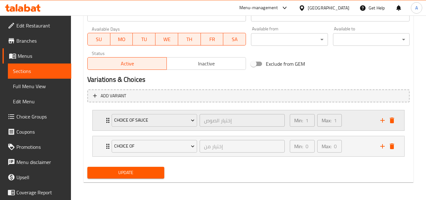
click at [349, 122] on div "Min: 1 ​ Max: 1 ​" at bounding box center [331, 120] width 91 height 20
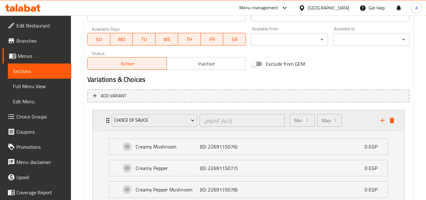
click at [351, 120] on div "Min: 1 ​ Max: 1 ​" at bounding box center [331, 120] width 91 height 20
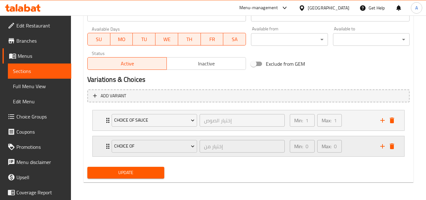
click at [345, 147] on div "Min: 0 ​ Max: 0 ​" at bounding box center [331, 146] width 91 height 20
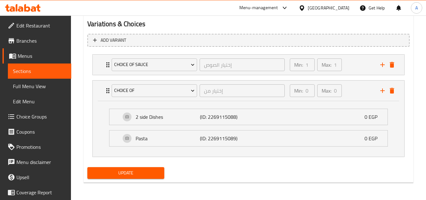
scroll to position [334, 0]
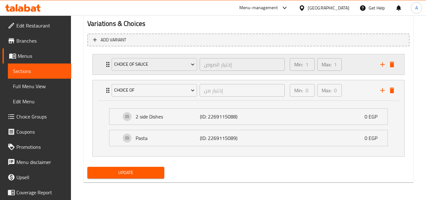
click at [347, 63] on div "Min: 1 ​ Max: 1 ​" at bounding box center [331, 64] width 91 height 20
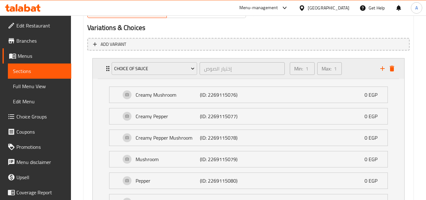
scroll to position [302, 0]
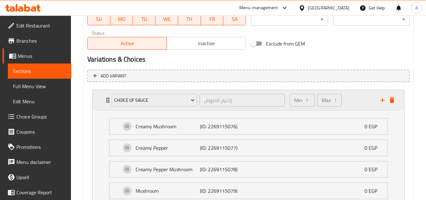
click at [398, 99] on div "Choice OF Sauce إختيار الصوص ​ Min: 1 ​ Max: 1 ​" at bounding box center [249, 100] width 312 height 20
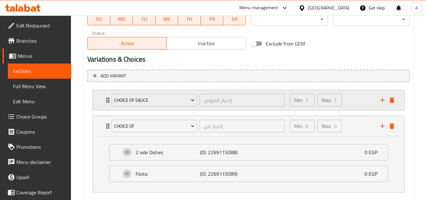
click at [397, 99] on div "Choice OF Sauce إختيار الصوص ​ Min: 1 ​ Max: 1 ​" at bounding box center [249, 100] width 312 height 20
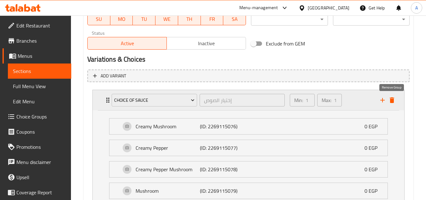
click at [395, 99] on icon "delete" at bounding box center [392, 100] width 8 height 8
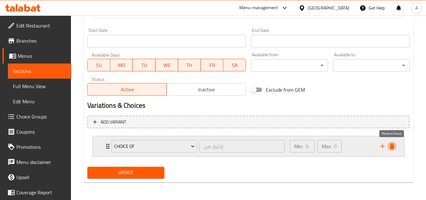
click at [391, 145] on icon "delete" at bounding box center [392, 146] width 4 height 6
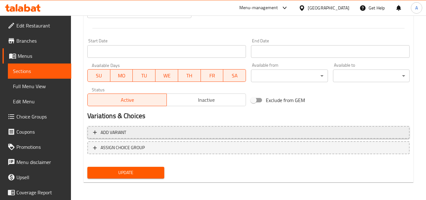
click at [199, 132] on span "Add variant" at bounding box center [248, 132] width 311 height 8
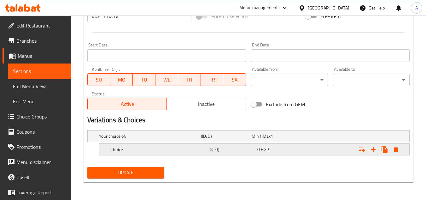
click at [219, 139] on h5 "(ID: 0)" at bounding box center [225, 136] width 48 height 6
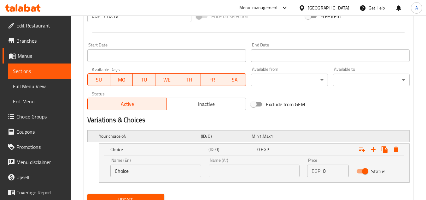
scroll to position [269, 0]
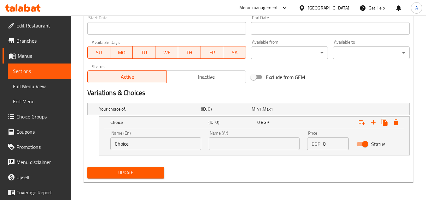
click at [189, 143] on input "Choice" at bounding box center [155, 143] width 91 height 13
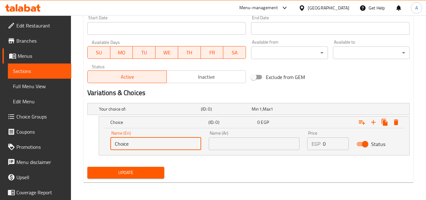
click at [189, 143] on input "Choice" at bounding box center [155, 143] width 91 height 13
click at [162, 146] on input "text" at bounding box center [155, 143] width 91 height 13
type input "2"
type input "2 Side Dishes"
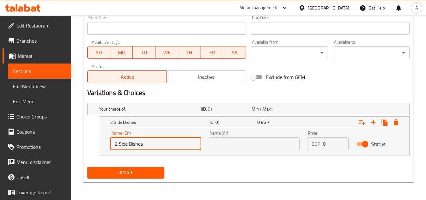
click at [237, 145] on input "text" at bounding box center [254, 143] width 91 height 13
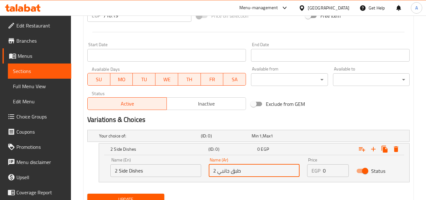
scroll to position [206, 0]
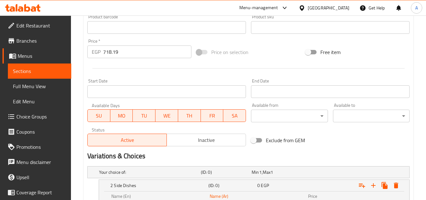
type input "2 طبق جانبي"
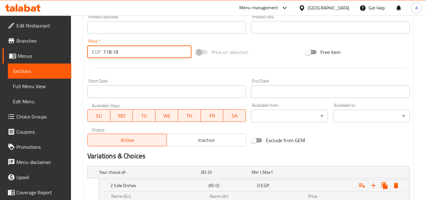
drag, startPoint x: 136, startPoint y: 54, endPoint x: 102, endPoint y: 50, distance: 33.3
click at [102, 50] on div "EGP 718.19 Price *" at bounding box center [139, 51] width 104 height 13
click at [122, 54] on input "number" at bounding box center [147, 51] width 88 height 13
type input "0"
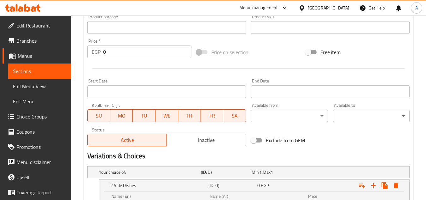
click at [142, 63] on div at bounding box center [248, 68] width 327 height 15
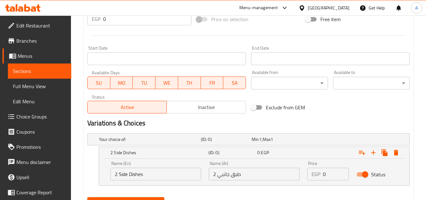
scroll to position [269, 0]
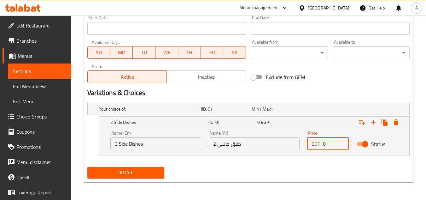
drag, startPoint x: 328, startPoint y: 145, endPoint x: 247, endPoint y: 135, distance: 82.2
click at [260, 138] on div "Name (En) 2 Side Dishes Name (En) Name (Ar) 2 طبق جانبي Name (Ar) Price EGP 0 P…" at bounding box center [254, 140] width 295 height 27
paste input "718.19"
type input "718.19"
click at [371, 123] on icon "Expand" at bounding box center [374, 122] width 8 height 8
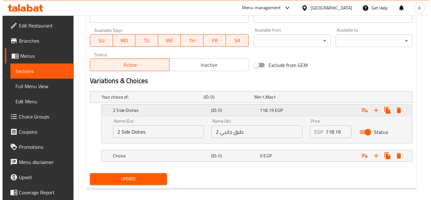
scroll to position [287, 0]
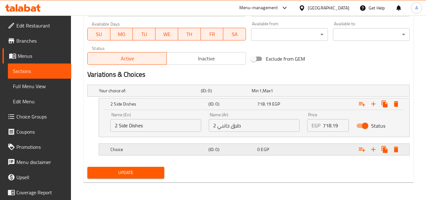
click at [314, 92] on div "Expand" at bounding box center [352, 90] width 102 height 3
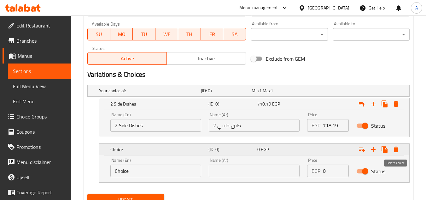
click at [395, 149] on icon "Expand" at bounding box center [396, 149] width 4 height 6
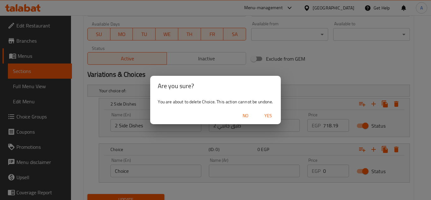
click at [274, 119] on span "Yes" at bounding box center [268, 116] width 15 height 8
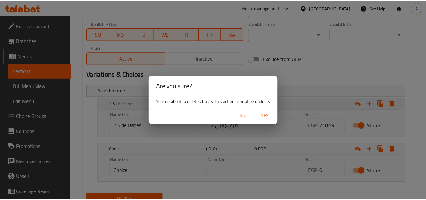
scroll to position [269, 0]
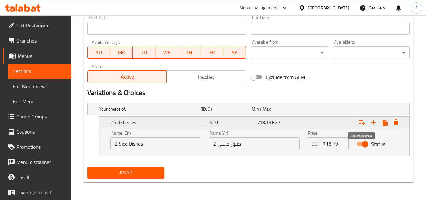
click at [361, 125] on icon "Expand" at bounding box center [362, 122] width 8 height 8
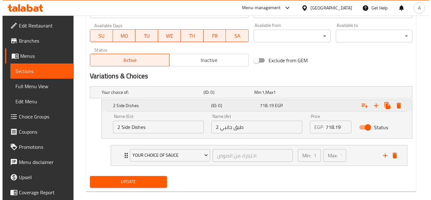
scroll to position [295, 0]
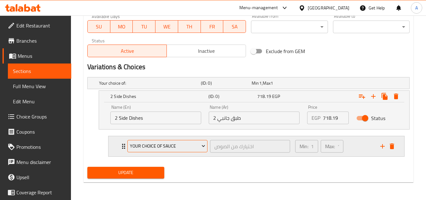
click at [171, 142] on span "Your Choice Of Sauce" at bounding box center [167, 146] width 75 height 8
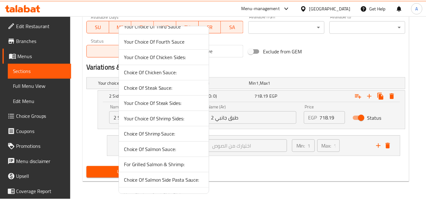
scroll to position [158, 0]
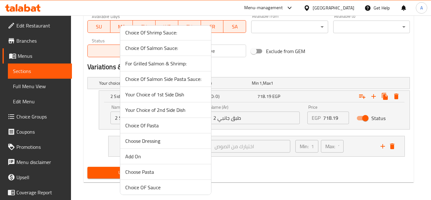
click at [183, 98] on span "Your Choice of 1st Side Dish" at bounding box center [165, 95] width 81 height 8
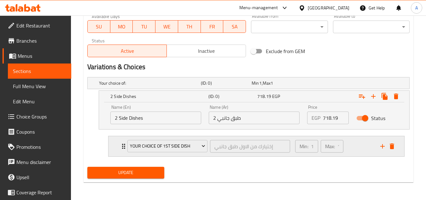
click at [380, 145] on icon "add" at bounding box center [383, 146] width 8 height 8
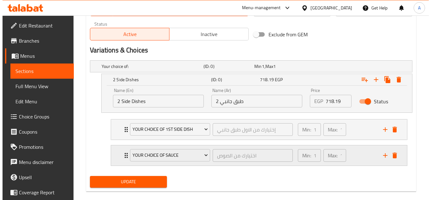
scroll to position [321, 0]
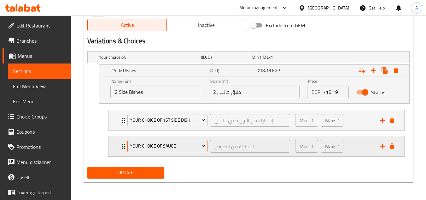
click at [184, 144] on span "Your Choice Of Sauce" at bounding box center [167, 146] width 75 height 8
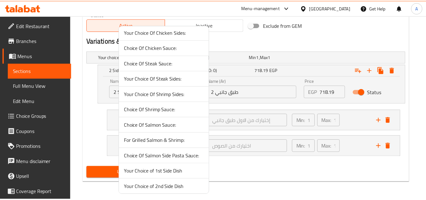
scroll to position [95, 0]
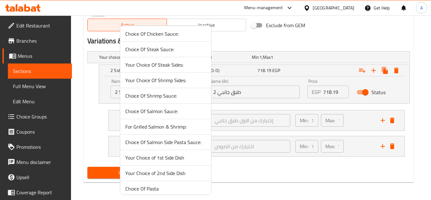
click at [174, 173] on span "Your Choice of 2nd Side Dish" at bounding box center [165, 173] width 81 height 8
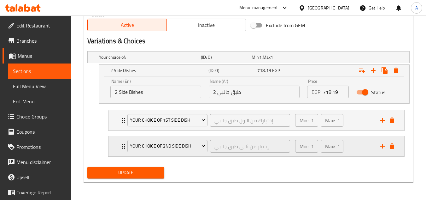
click at [379, 146] on icon "add" at bounding box center [383, 146] width 8 height 8
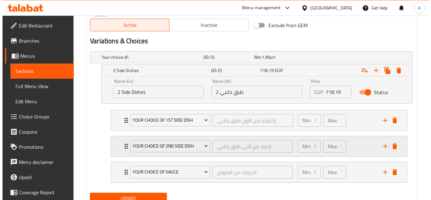
scroll to position [347, 0]
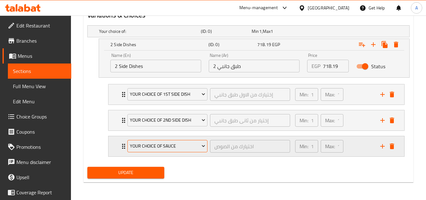
click at [188, 148] on span "Your Choice Of Sauce" at bounding box center [167, 146] width 75 height 8
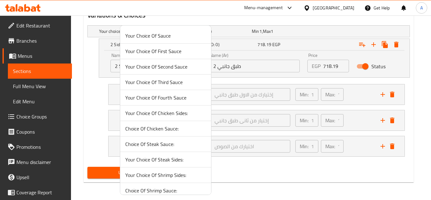
click at [261, 182] on div at bounding box center [215, 100] width 431 height 200
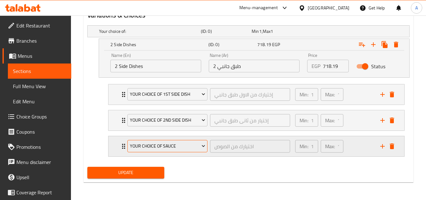
click at [193, 147] on span "Your Choice Of Sauce" at bounding box center [167, 146] width 75 height 8
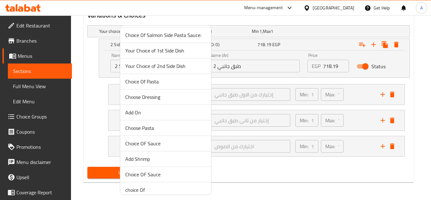
scroll to position [207, 0]
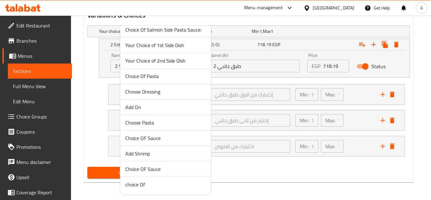
click at [165, 136] on span "Choice OF Sauce" at bounding box center [165, 138] width 81 height 8
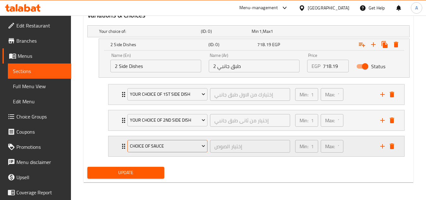
click at [182, 145] on span "Choice OF Sauce" at bounding box center [167, 146] width 75 height 8
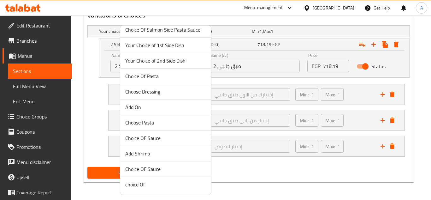
click at [159, 138] on span "Choice OF Sauce" at bounding box center [165, 138] width 81 height 8
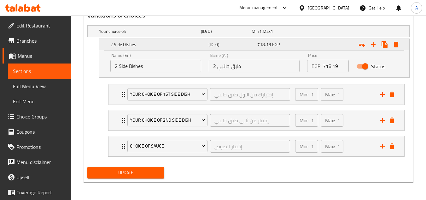
click at [375, 44] on icon "Expand" at bounding box center [373, 44] width 4 height 4
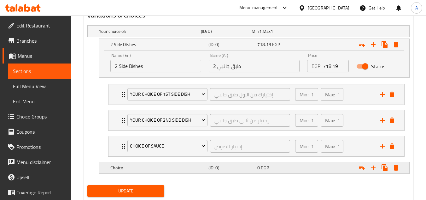
click at [198, 34] on h5 "Choice" at bounding box center [148, 31] width 99 height 6
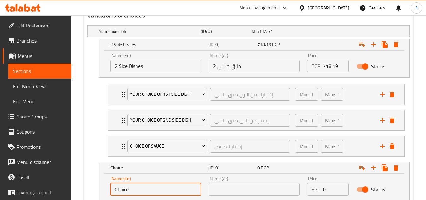
click at [166, 188] on input "Choice" at bounding box center [155, 189] width 91 height 13
type input "Pasta"
click at [273, 189] on input "text" at bounding box center [254, 189] width 91 height 13
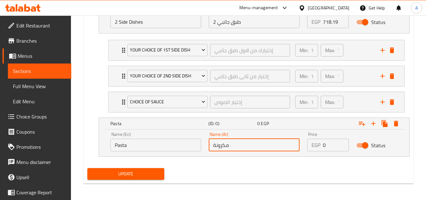
scroll to position [392, 0]
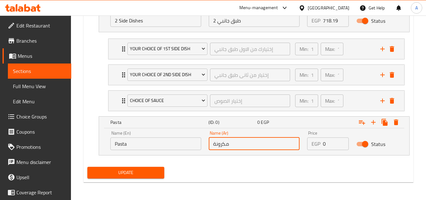
type input "مكرونة"
drag, startPoint x: 329, startPoint y: 145, endPoint x: 290, endPoint y: 140, distance: 39.4
click at [299, 141] on div "Name (En) Pasta Name (En) Name (Ar) مكرونة Name (Ar) Price EGP 0 Price Status" at bounding box center [254, 140] width 295 height 27
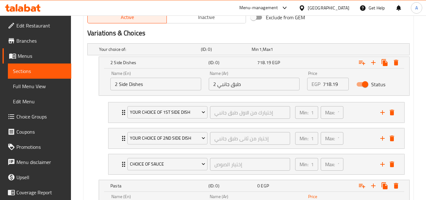
scroll to position [266, 0]
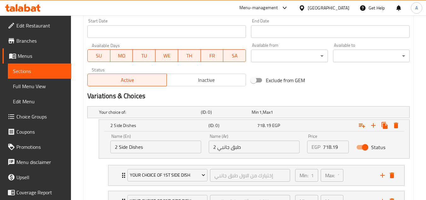
click at [329, 142] on input "718.19" at bounding box center [336, 146] width 26 height 13
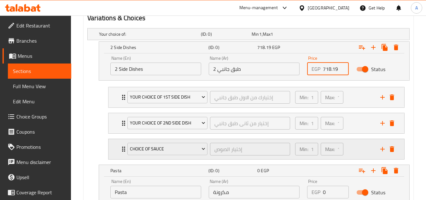
scroll to position [392, 0]
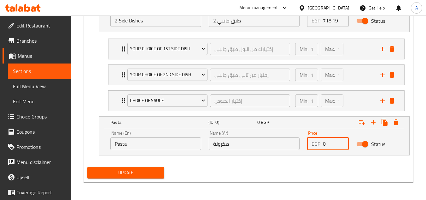
drag, startPoint x: 330, startPoint y: 144, endPoint x: 271, endPoint y: 145, distance: 59.3
click at [274, 145] on div "Name (En) Pasta Name (En) Name (Ar) مكرونة Name (Ar) Price EGP 0 Price Status" at bounding box center [254, 140] width 295 height 27
paste input "718.19"
type input "718.19"
click at [364, 121] on icon "Expand" at bounding box center [362, 122] width 8 height 8
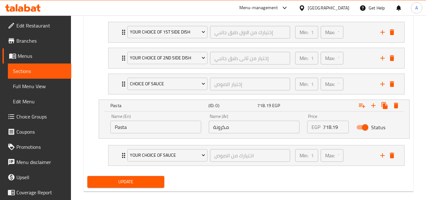
scroll to position [418, 0]
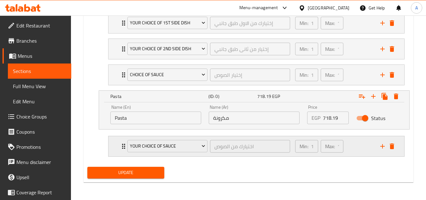
click at [378, 146] on button "add" at bounding box center [382, 145] width 9 height 9
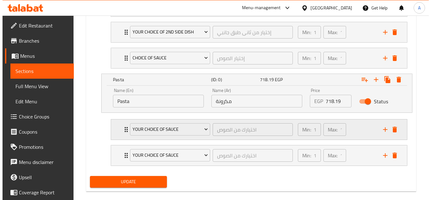
scroll to position [444, 0]
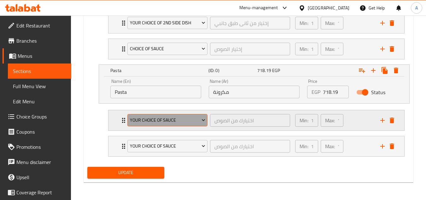
click at [171, 119] on span "Your Choice Of Sauce" at bounding box center [167, 120] width 75 height 8
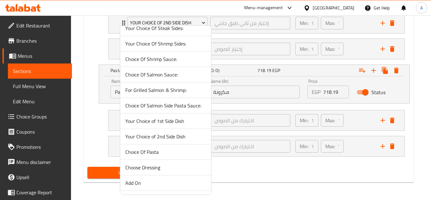
scroll to position [207, 0]
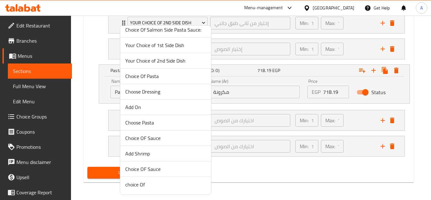
click at [159, 126] on span "Choose Pasta" at bounding box center [165, 123] width 81 height 8
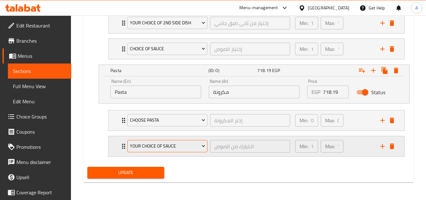
click at [187, 146] on span "Your Choice Of Sauce" at bounding box center [167, 146] width 75 height 8
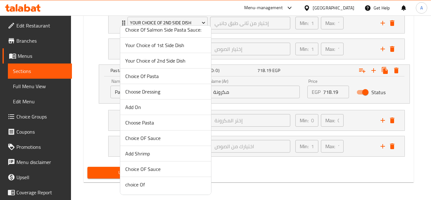
click at [159, 137] on span "Choice OF Sauce" at bounding box center [165, 138] width 81 height 8
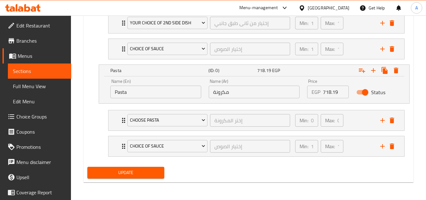
click at [146, 176] on button "Update" at bounding box center [125, 173] width 77 height 12
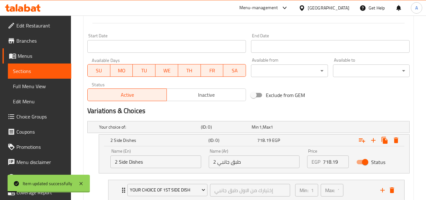
scroll to position [223, 0]
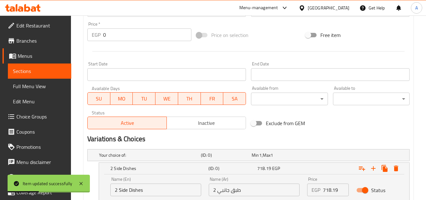
click at [33, 111] on link "Choice Groups" at bounding box center [37, 116] width 69 height 15
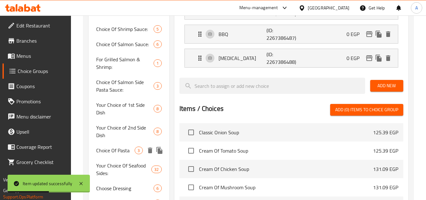
scroll to position [389, 0]
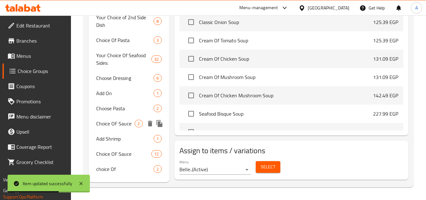
click at [121, 109] on span "Choose Pasta" at bounding box center [124, 108] width 57 height 8
type input "Choose Pasta"
type input "إختر المكرونة"
type input "0"
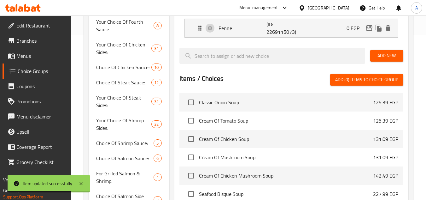
scroll to position [70, 0]
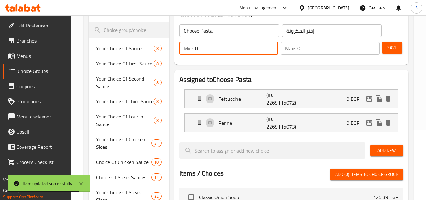
drag, startPoint x: 237, startPoint y: 52, endPoint x: 191, endPoint y: 48, distance: 45.9
click at [195, 48] on div "Min: 0 ​" at bounding box center [228, 48] width 99 height 13
type input "1"
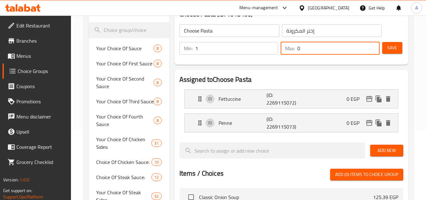
drag, startPoint x: 306, startPoint y: 48, endPoint x: 262, endPoint y: 51, distance: 43.6
click at [272, 49] on div "Min: 1 ​ Max: 0 ​" at bounding box center [279, 48] width 205 height 18
type input "1"
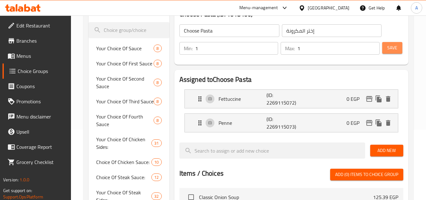
click at [389, 50] on span "Save" at bounding box center [392, 48] width 10 height 8
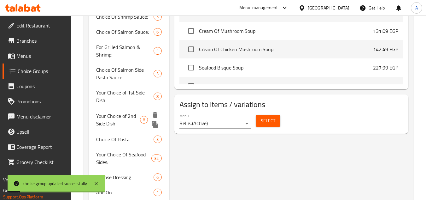
scroll to position [385, 0]
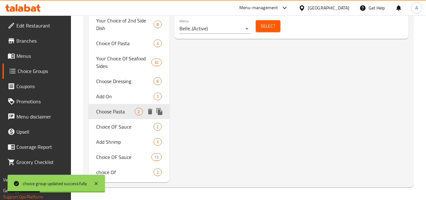
click at [121, 111] on span "Choose Pasta" at bounding box center [115, 112] width 38 height 8
click at [125, 42] on span "Choice Of Pasta" at bounding box center [115, 43] width 38 height 8
type input "Choice Of Pasta"
type input "إختيارك من المكرونة"
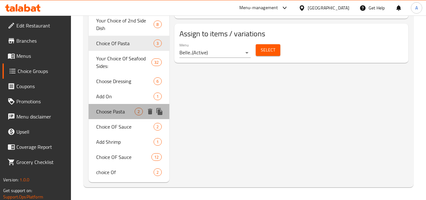
click at [121, 112] on span "Choose Pasta" at bounding box center [115, 112] width 38 height 8
type input "Choose Pasta"
type input "إختر المكرونة"
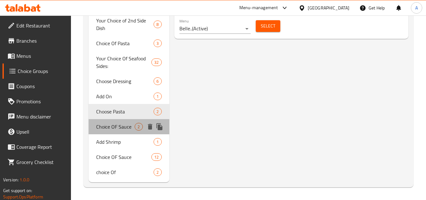
click at [121, 130] on span "Choice OF Sauce" at bounding box center [115, 127] width 38 height 8
type input "Choice OF Sauce"
type input "إختيار الصوص"
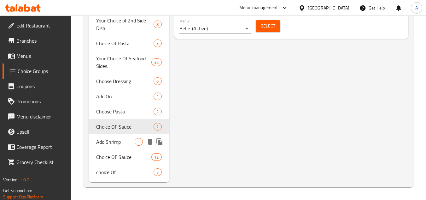
click at [123, 140] on span "Add Shrimp" at bounding box center [115, 142] width 38 height 8
type input "Add Shrimp"
type input "إضافة روبيان"
type input "0"
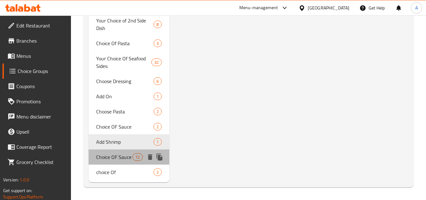
click at [110, 155] on span "Choice OF Sauce" at bounding box center [114, 157] width 36 height 8
type input "Choice OF Sauce"
type input "إختيار الصوص"
type input "1"
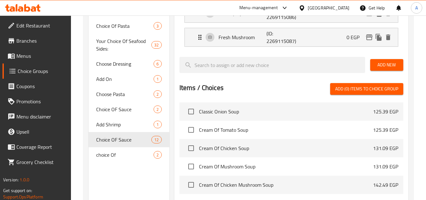
scroll to position [492, 0]
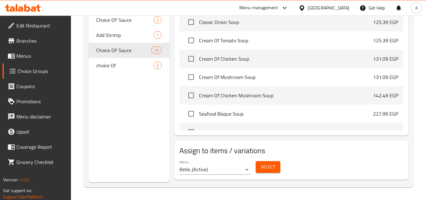
click at [37, 57] on span "Menus" at bounding box center [41, 56] width 50 height 8
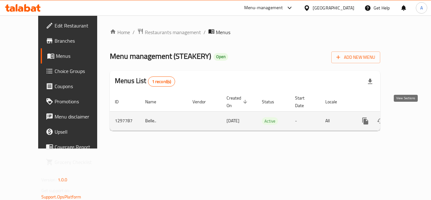
click at [407, 117] on icon "enhanced table" at bounding box center [411, 121] width 8 height 8
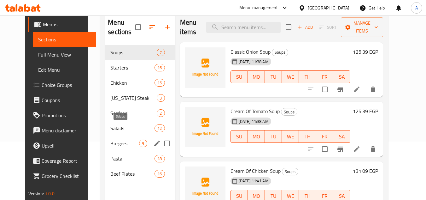
scroll to position [88, 0]
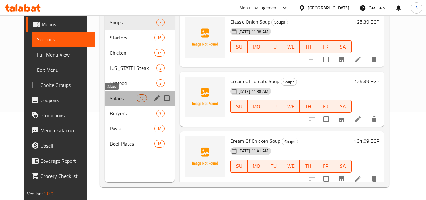
click at [114, 98] on span "Salads" at bounding box center [123, 98] width 27 height 8
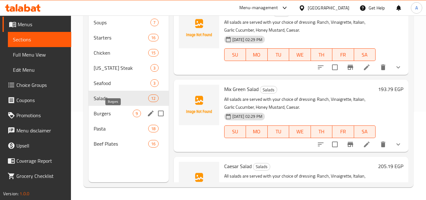
click at [117, 113] on span "Burgers" at bounding box center [113, 113] width 39 height 8
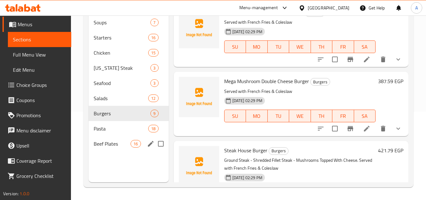
click at [118, 149] on div "Beef Plates 16" at bounding box center [129, 143] width 80 height 15
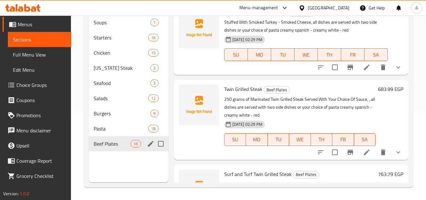
click at [117, 146] on span "Beef Plates" at bounding box center [112, 144] width 37 height 8
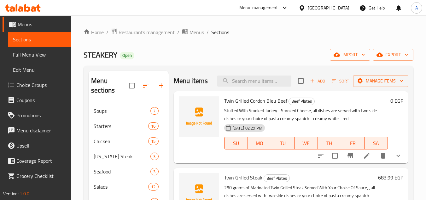
click at [395, 159] on icon "show more" at bounding box center [399, 156] width 8 height 8
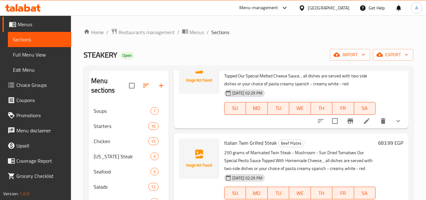
scroll to position [505, 0]
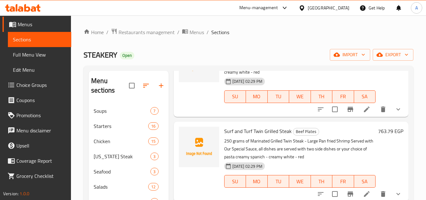
click at [367, 115] on li at bounding box center [367, 108] width 18 height 11
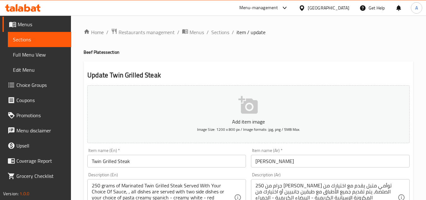
scroll to position [95, 0]
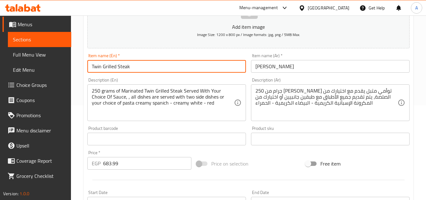
click at [132, 66] on input "Twin Grilled Steak" at bounding box center [166, 66] width 159 height 13
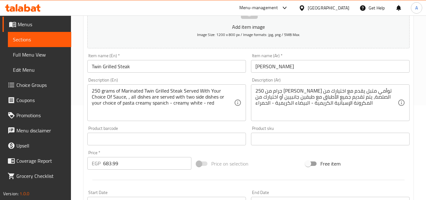
click at [278, 69] on input "[PERSON_NAME]" at bounding box center [330, 66] width 159 height 13
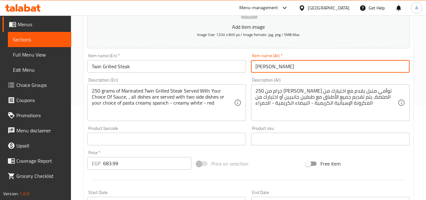
click at [278, 69] on input "[PERSON_NAME]" at bounding box center [330, 66] width 159 height 13
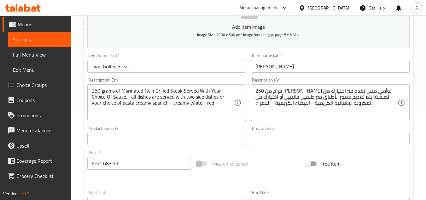
click at [188, 101] on textarea "250 grams of Marinated Twin Grilled Steak Served With Your Choice Of Sauce, , a…" at bounding box center [163, 103] width 142 height 30
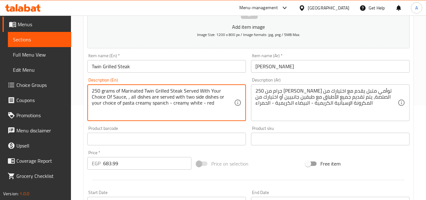
click at [188, 101] on textarea "250 grams of Marinated Twin Grilled Steak Served With Your Choice Of Sauce, , a…" at bounding box center [163, 103] width 142 height 30
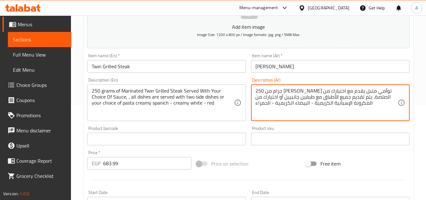
click at [304, 105] on textarea "250 جرام من [PERSON_NAME] توأمي متبل يقدم مع اختيارك من الصلصة، يتم تقديم جميع …" at bounding box center [326, 103] width 142 height 30
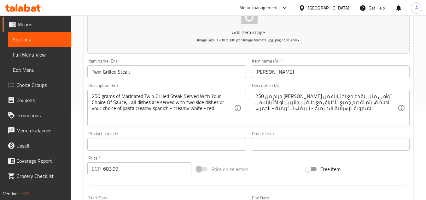
scroll to position [0, 0]
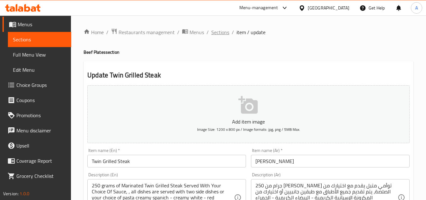
click at [217, 35] on span "Sections" at bounding box center [220, 32] width 18 height 8
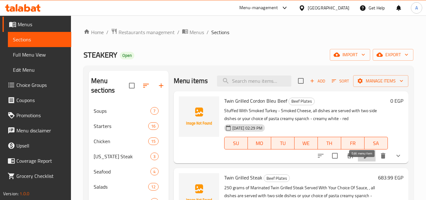
click at [364, 158] on icon at bounding box center [367, 156] width 6 height 6
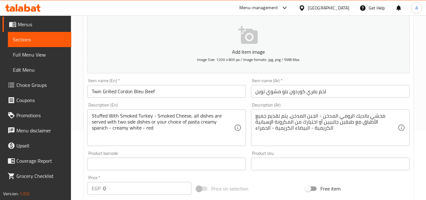
scroll to position [95, 0]
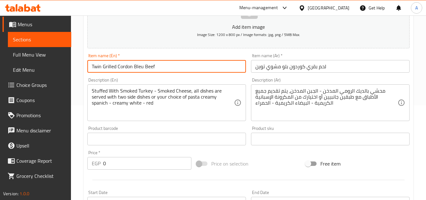
click at [132, 69] on input "Twin Grilled Cordon Bleu Beef" at bounding box center [166, 66] width 159 height 13
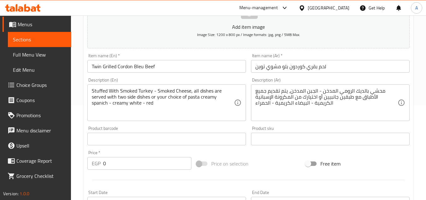
click at [312, 72] on input "لحم بقري كوردون بلو مشوي توين" at bounding box center [330, 66] width 159 height 13
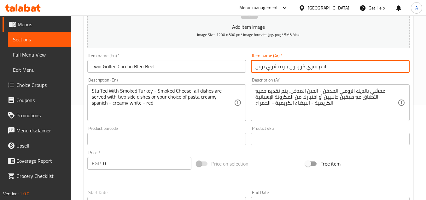
click at [312, 72] on input "لحم بقري كوردون بلو مشوي توين" at bounding box center [330, 66] width 159 height 13
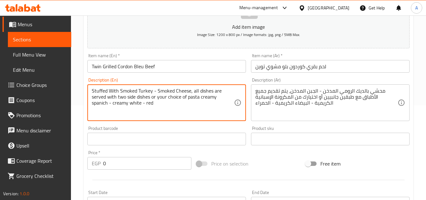
click at [200, 98] on textarea "Stuffed With Smoked Turkey - Smoked Cheese, all dishes are served with two side…" at bounding box center [163, 103] width 142 height 30
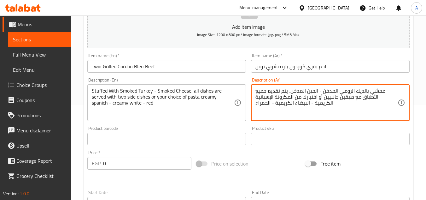
click at [296, 97] on textarea "محشي بالديك الرومي المدخن - الجبن المدخن، يتم تقديم جميع الأطباق مع طبقين جانبي…" at bounding box center [326, 103] width 142 height 30
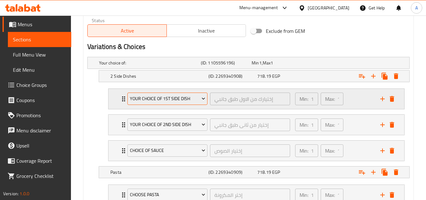
scroll to position [315, 0]
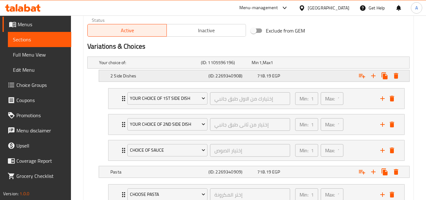
click at [259, 67] on span "718.19" at bounding box center [255, 62] width 7 height 8
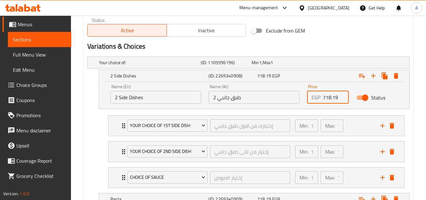
click at [328, 98] on input "718.19" at bounding box center [336, 97] width 26 height 13
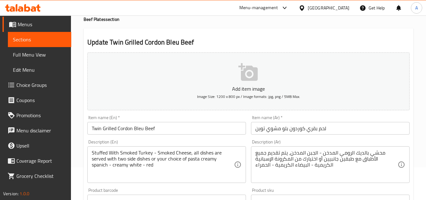
scroll to position [0, 0]
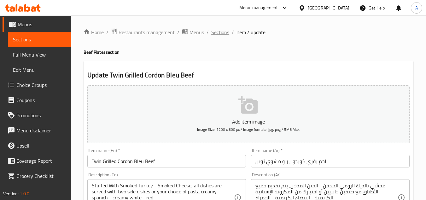
click at [223, 32] on span "Sections" at bounding box center [220, 32] width 18 height 8
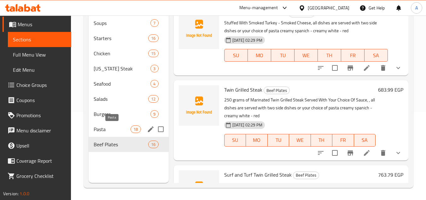
scroll to position [88, 0]
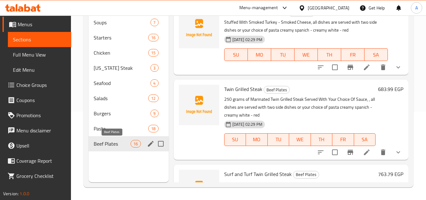
click at [113, 143] on span "Beef Plates" at bounding box center [112, 144] width 37 height 8
click at [110, 119] on div "Burgers 9" at bounding box center [129, 113] width 80 height 15
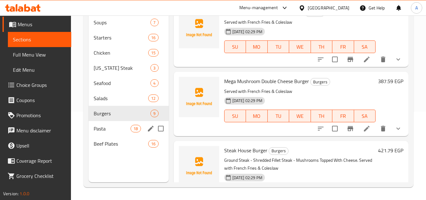
click at [116, 135] on div "Pasta 18" at bounding box center [129, 128] width 80 height 15
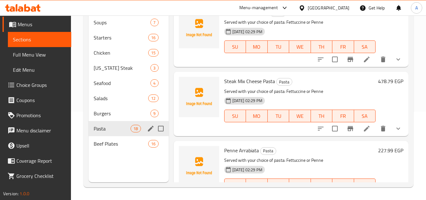
click at [117, 137] on div "Beef Plates 16" at bounding box center [129, 143] width 80 height 15
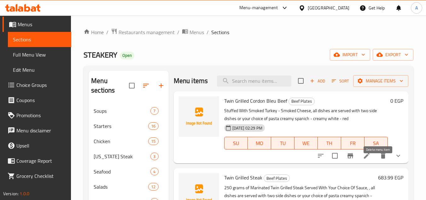
click at [379, 159] on icon "delete" at bounding box center [383, 156] width 8 height 8
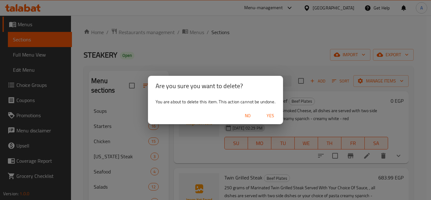
click at [268, 113] on span "Yes" at bounding box center [270, 116] width 15 height 8
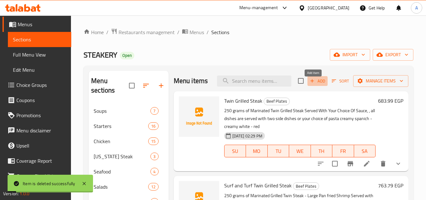
click at [316, 85] on span "Add" at bounding box center [317, 80] width 17 height 7
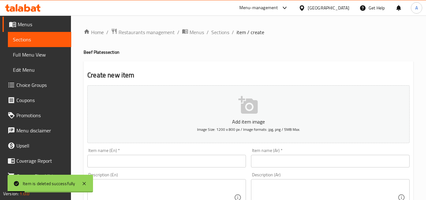
click at [175, 149] on div "Item name (En)   * Item name (En) *" at bounding box center [166, 157] width 159 height 19
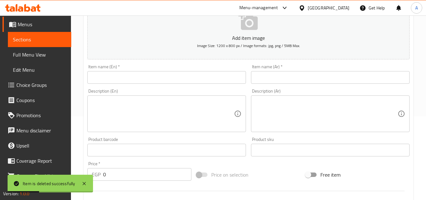
scroll to position [95, 0]
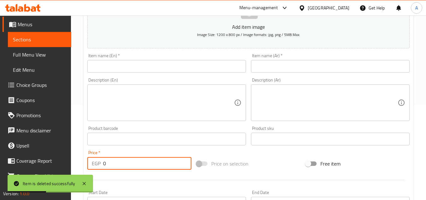
drag, startPoint x: 81, startPoint y: 158, endPoint x: 67, endPoint y: 155, distance: 14.4
click at [70, 156] on div "Edit Restaurant Branches Menus Sections Full Menu View Edit Menu Choice Groups …" at bounding box center [213, 136] width 426 height 430
paste input "718.19"
type input "718.19"
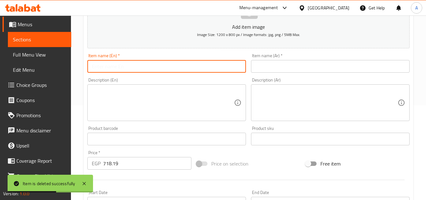
click at [170, 68] on input "text" at bounding box center [166, 66] width 159 height 13
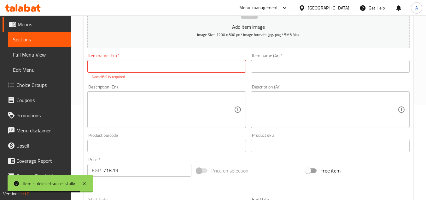
click at [149, 65] on input "text" at bounding box center [166, 66] width 159 height 13
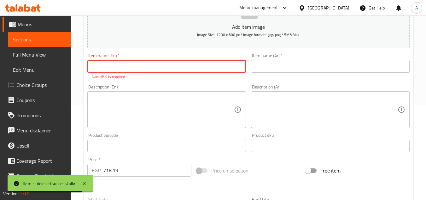
paste input "Twin Grilled Cordon Bleu Beef"
type input "Twin Grilled Cordon Bleu Beef"
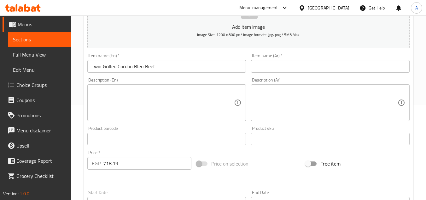
click at [266, 69] on input "text" at bounding box center [330, 66] width 159 height 13
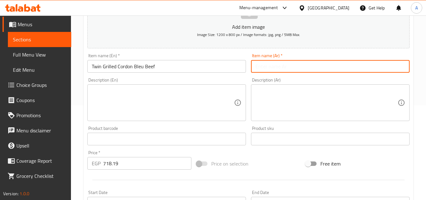
paste input "لحم بقري كوردون بلو مشوي توين"
type input "لحم بقري كوردون بلو مشوي توين"
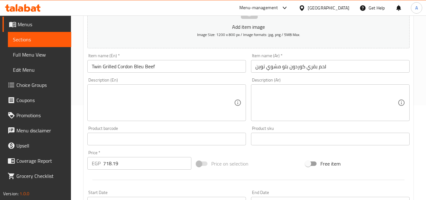
click at [177, 106] on textarea at bounding box center [163, 103] width 142 height 30
paste textarea "Stuffed With Smoked Turkey - Smoked Cheese, all dishes are served with two side…"
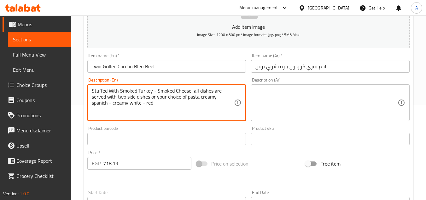
type textarea "Stuffed With Smoked Turkey - Smoked Cheese, all dishes are served with two side…"
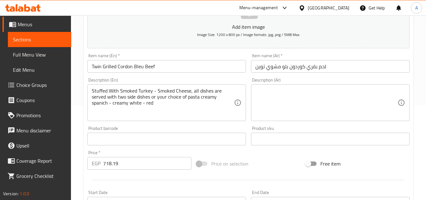
click at [297, 115] on textarea at bounding box center [326, 103] width 142 height 30
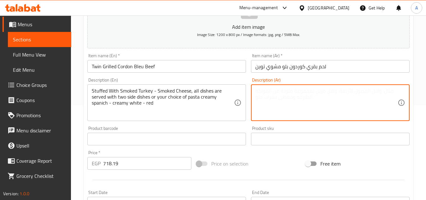
paste textarea "محشي بالديك الرومي المدخن - الجبن المدخن، يتم تقديم جميع الأطباق مع طبقين جانبي…"
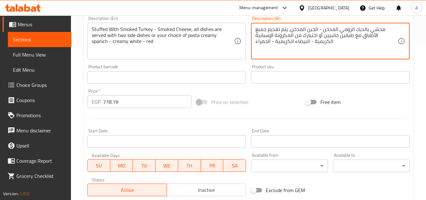
scroll to position [158, 0]
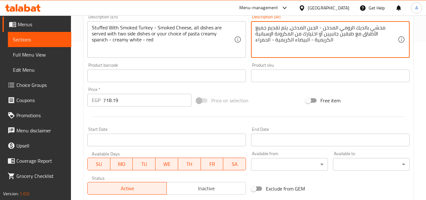
type textarea "محشي بالديك الرومي المدخن - الجبن المدخن، يتم تقديم جميع الأطباق مع طبقين جانبي…"
drag, startPoint x: 106, startPoint y: 98, endPoint x: 97, endPoint y: 100, distance: 9.6
click at [102, 98] on div "EGP 718.19 Price *" at bounding box center [139, 100] width 104 height 13
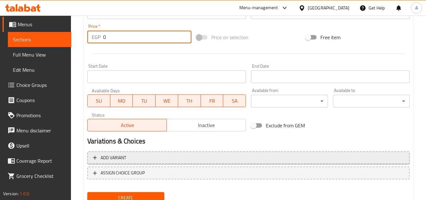
type input "0"
click at [176, 157] on span "Add variant" at bounding box center [248, 158] width 311 height 8
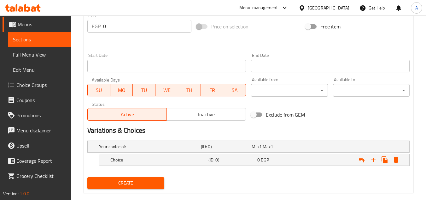
scroll to position [242, 0]
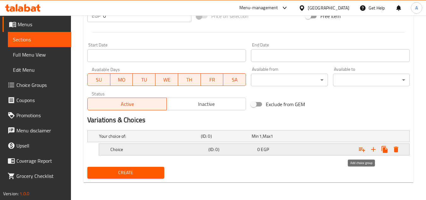
click at [364, 149] on icon "Expand" at bounding box center [362, 149] width 6 height 4
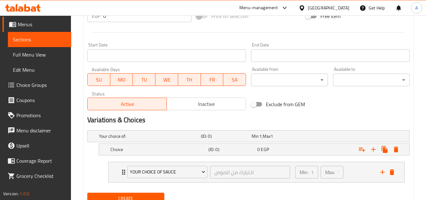
scroll to position [268, 0]
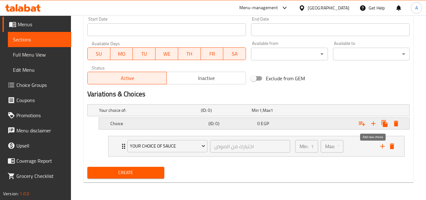
click at [373, 125] on icon "Expand" at bounding box center [373, 123] width 4 height 4
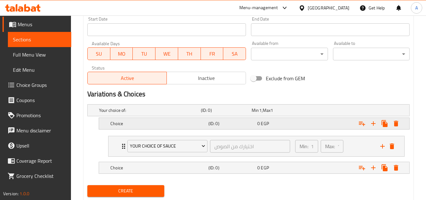
scroll to position [286, 0]
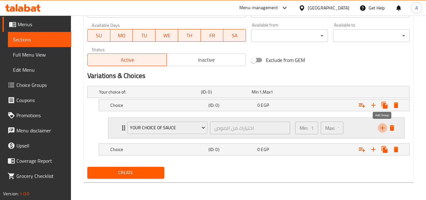
click at [384, 128] on icon "add" at bounding box center [383, 128] width 8 height 8
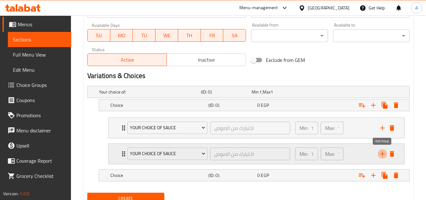
click at [385, 150] on icon "add" at bounding box center [383, 154] width 8 height 8
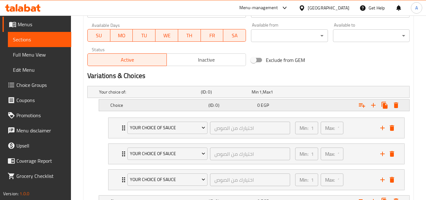
click at [178, 95] on h5 "Choice" at bounding box center [148, 92] width 99 height 6
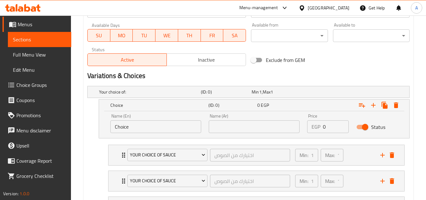
click at [180, 122] on input "Choice" at bounding box center [155, 126] width 91 height 13
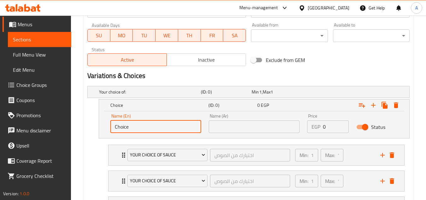
click at [180, 122] on input "Choice" at bounding box center [155, 126] width 91 height 13
type input "2 Side Dishes"
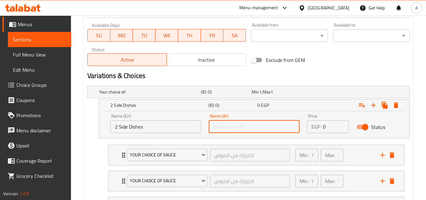
click at [223, 129] on input "text" at bounding box center [254, 126] width 91 height 13
type input "2 طبق جانبي"
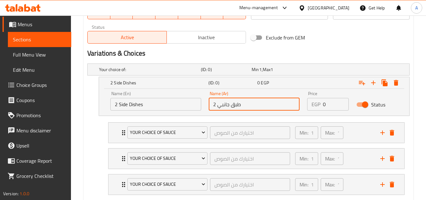
scroll to position [318, 0]
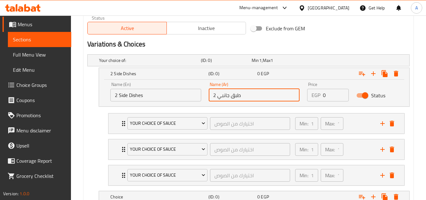
drag, startPoint x: 324, startPoint y: 97, endPoint x: 305, endPoint y: 93, distance: 19.9
click at [307, 94] on div "Price EGP 0 Price" at bounding box center [327, 91] width 49 height 27
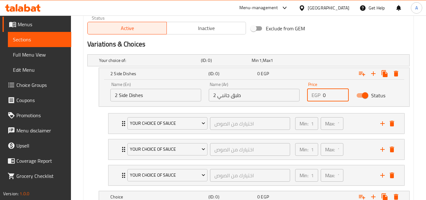
paste input "718.19"
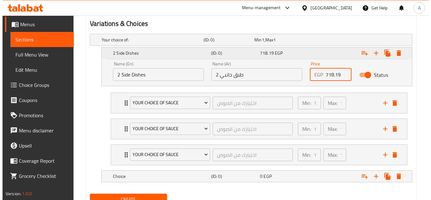
scroll to position [349, 0]
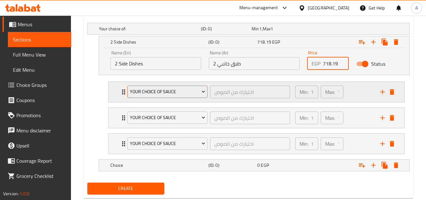
type input "718.19"
click at [170, 91] on span "Your Choice Of Sauce" at bounding box center [167, 92] width 75 height 8
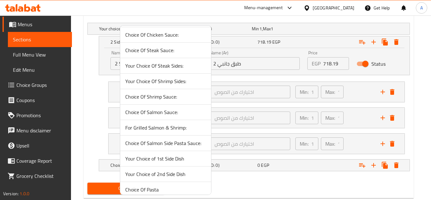
scroll to position [95, 0]
click at [172, 162] on li "Your Choice of 1st Side Dish" at bounding box center [165, 157] width 91 height 15
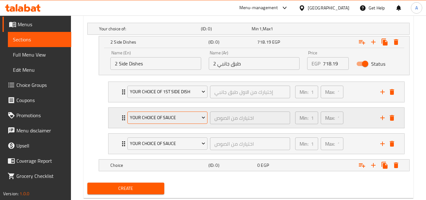
click at [176, 114] on span "Your Choice Of Sauce" at bounding box center [167, 118] width 75 height 8
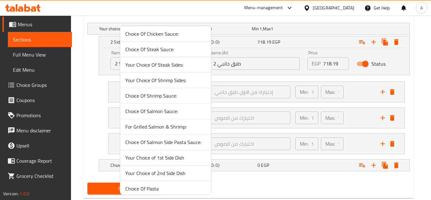
click at [172, 172] on span "Your Choice of 2nd Side Dish" at bounding box center [165, 173] width 81 height 8
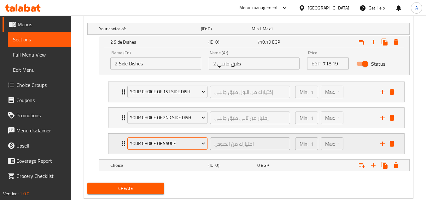
click at [184, 147] on button "Your Choice Of Sauce" at bounding box center [167, 143] width 80 height 13
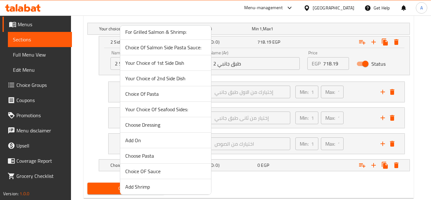
scroll to position [222, 0]
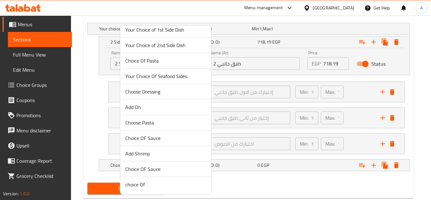
click at [155, 135] on span "Choice OF Sauce" at bounding box center [165, 138] width 81 height 8
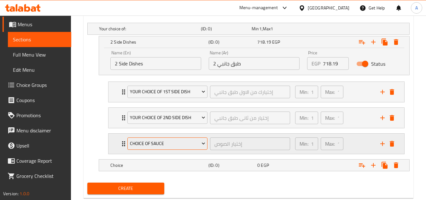
click at [170, 142] on span "Choice OF Sauce" at bounding box center [167, 143] width 75 height 8
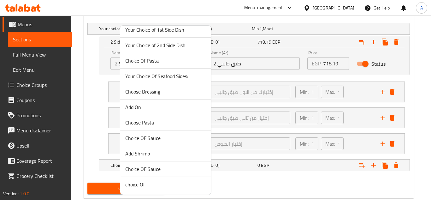
click at [158, 169] on span "Choice OF Sauce" at bounding box center [165, 169] width 81 height 8
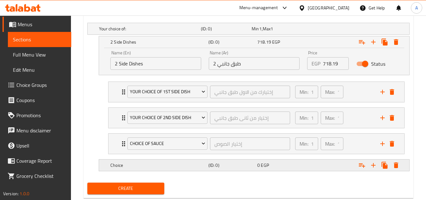
click at [250, 33] on div "(ID: 0)" at bounding box center [225, 28] width 51 height 9
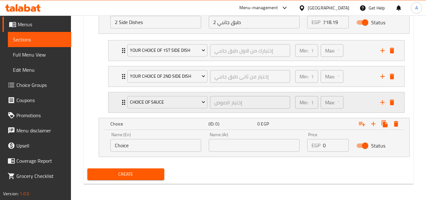
scroll to position [392, 0]
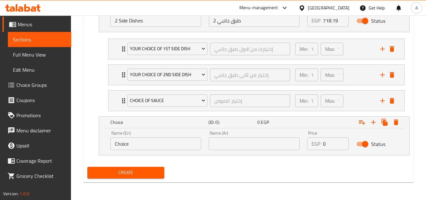
click at [143, 146] on input "Choice" at bounding box center [155, 143] width 91 height 13
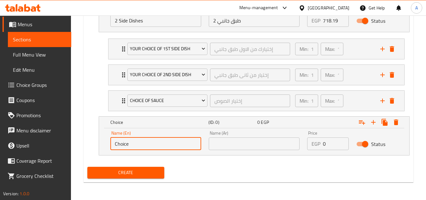
click at [143, 146] on input "Choice" at bounding box center [155, 143] width 91 height 13
click at [143, 146] on input "text" at bounding box center [155, 143] width 91 height 13
type input "Pasta"
click at [237, 138] on input "text" at bounding box center [254, 143] width 91 height 13
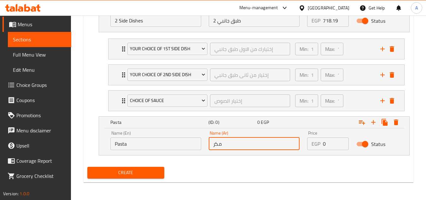
type input "مكرونة"
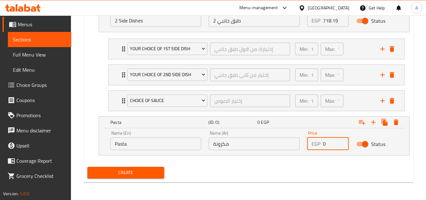
drag, startPoint x: 317, startPoint y: 139, endPoint x: 252, endPoint y: 138, distance: 65.0
click at [284, 137] on div "Name (En) Pasta Name (En) Name (Ar) مكرونة Name (Ar) Price EGP 0 Price Status" at bounding box center [254, 140] width 295 height 27
paste input "718.19"
type input "718.19"
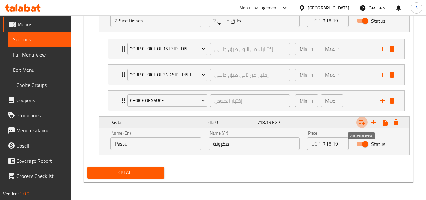
click at [361, 122] on icon "Expand" at bounding box center [362, 122] width 8 height 8
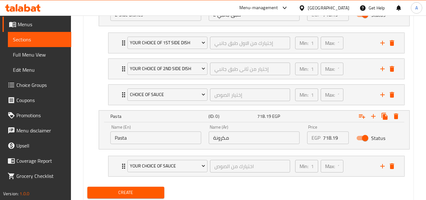
scroll to position [418, 0]
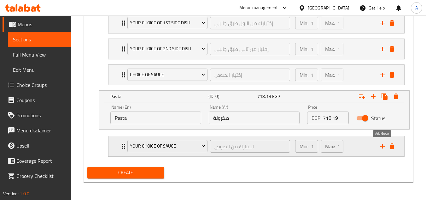
click at [385, 147] on icon "add" at bounding box center [383, 146] width 8 height 8
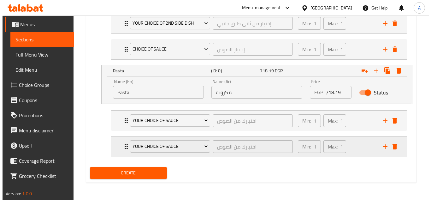
scroll to position [444, 0]
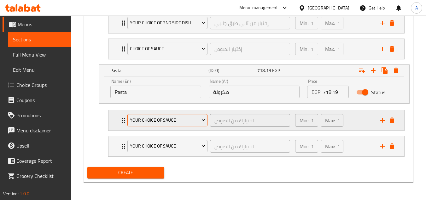
click at [158, 120] on span "Your Choice Of Sauce" at bounding box center [167, 120] width 75 height 8
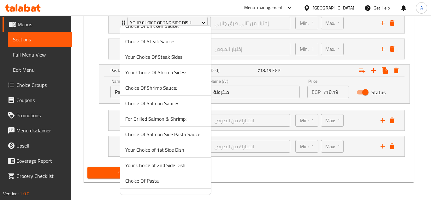
scroll to position [222, 0]
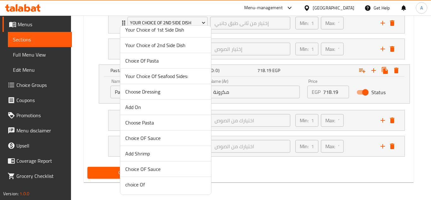
click at [154, 61] on span "Choice Of Pasta" at bounding box center [165, 61] width 81 height 8
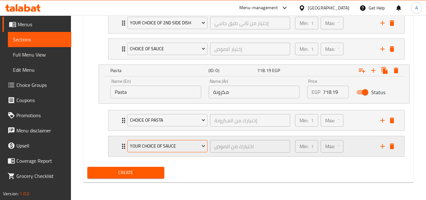
click at [174, 147] on span "Your Choice Of Sauce" at bounding box center [167, 146] width 75 height 8
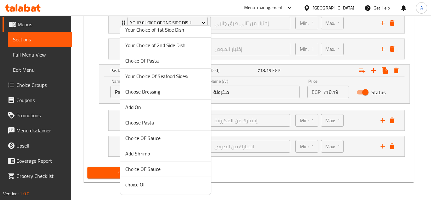
click at [159, 167] on span "Choice OF Sauce" at bounding box center [165, 169] width 81 height 8
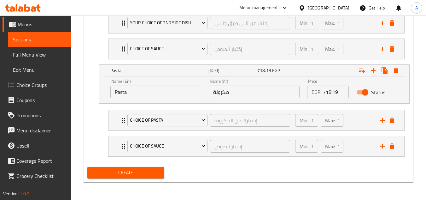
click at [147, 175] on span "Create" at bounding box center [125, 172] width 67 height 8
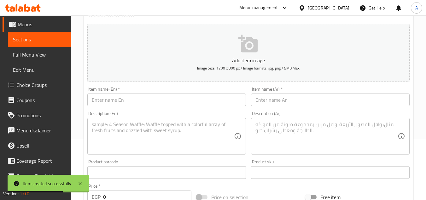
scroll to position [0, 0]
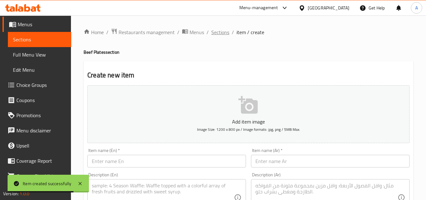
click at [212, 34] on span "Sections" at bounding box center [220, 32] width 18 height 8
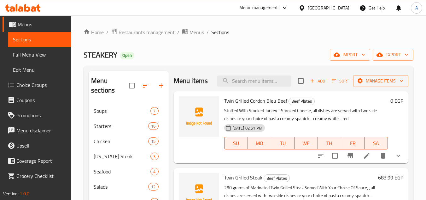
click at [258, 105] on span "Twin Grilled Cordon Bleu Beef" at bounding box center [255, 100] width 63 height 9
click at [396, 159] on icon "show more" at bounding box center [399, 156] width 8 height 8
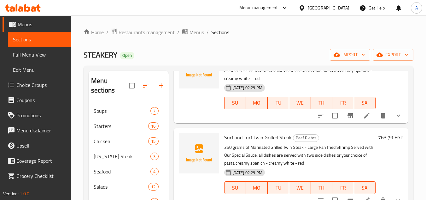
scroll to position [505, 0]
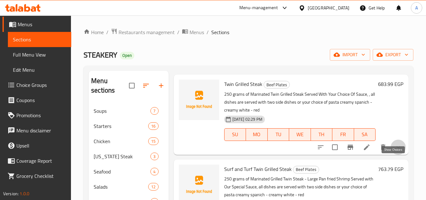
click at [395, 151] on icon "show more" at bounding box center [399, 147] width 8 height 8
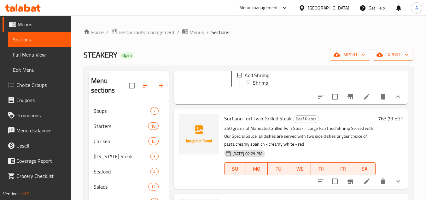
scroll to position [725, 0]
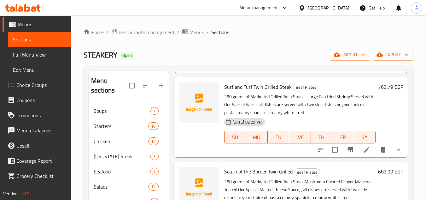
click at [397, 153] on icon "show more" at bounding box center [399, 150] width 8 height 8
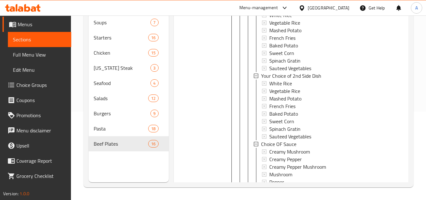
scroll to position [0, 0]
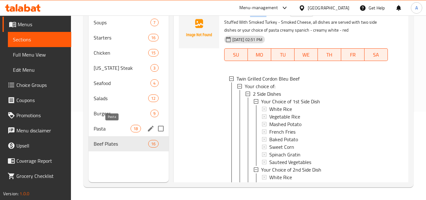
click at [110, 128] on span "Pasta" at bounding box center [112, 129] width 37 height 8
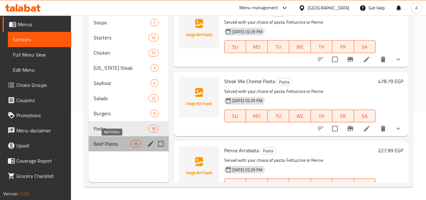
click at [117, 145] on span "Beef Plates" at bounding box center [112, 144] width 37 height 8
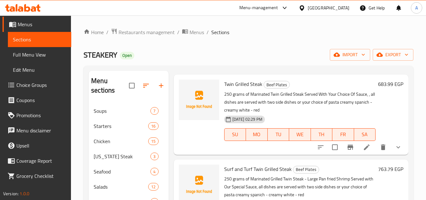
scroll to position [95, 0]
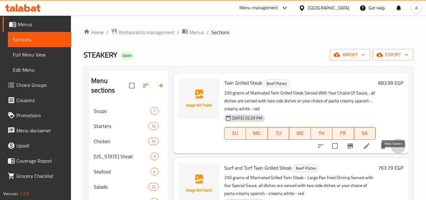
click at [395, 149] on icon "show more" at bounding box center [399, 146] width 8 height 8
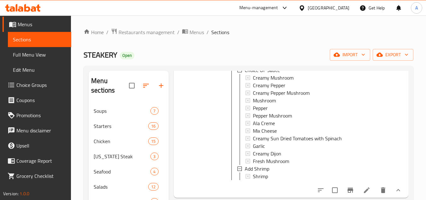
scroll to position [1, 0]
click at [37, 84] on span "Choice Groups" at bounding box center [41, 85] width 50 height 8
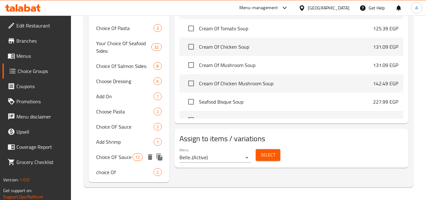
scroll to position [401, 0]
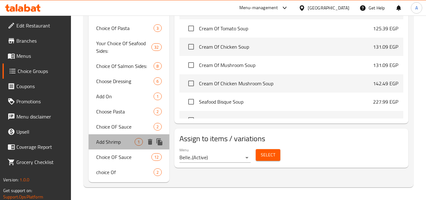
click at [125, 142] on span "Add Shrimp" at bounding box center [115, 142] width 38 height 8
type input "Add Shrimp"
type input "إضافة روبيان"
type input "0"
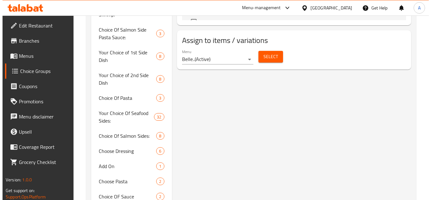
scroll to position [243, 0]
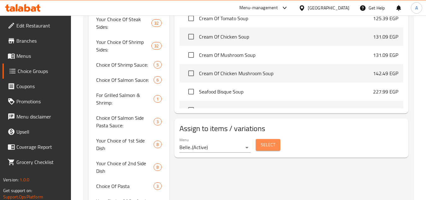
click at [264, 146] on span "Select" at bounding box center [268, 145] width 15 height 8
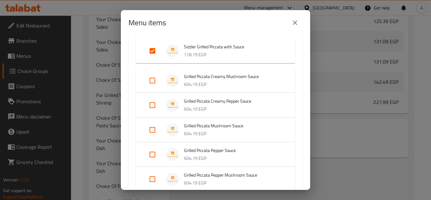
scroll to position [252, 0]
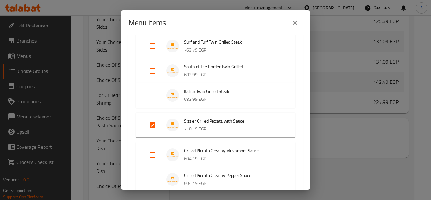
click at [158, 126] on input "Expand" at bounding box center [152, 124] width 15 height 15
checkbox input "false"
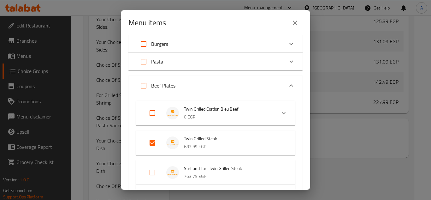
click at [154, 139] on input "Expand" at bounding box center [152, 142] width 15 height 15
checkbox input "false"
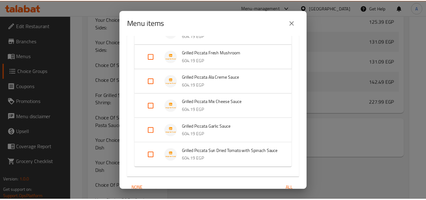
scroll to position [493, 0]
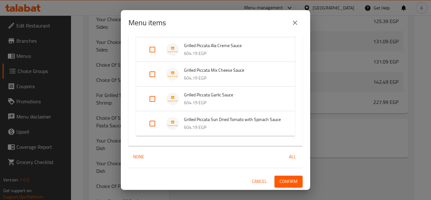
click at [290, 184] on span "Confirm" at bounding box center [288, 181] width 18 height 8
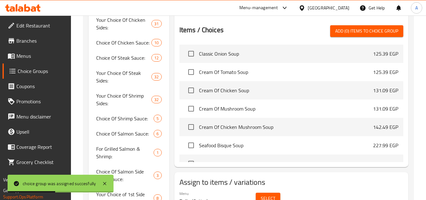
scroll to position [401, 0]
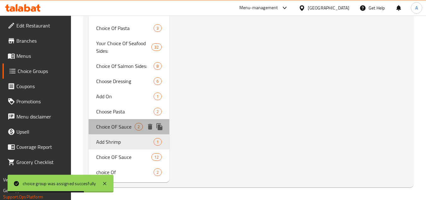
click at [129, 126] on span "Choice OF Sauce" at bounding box center [115, 127] width 38 height 8
type input "Choice OF Sauce"
type input "إختيار الصوص"
type input "1"
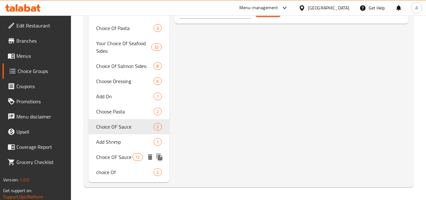
click at [124, 154] on span "Choice OF Sauce" at bounding box center [114, 157] width 36 height 8
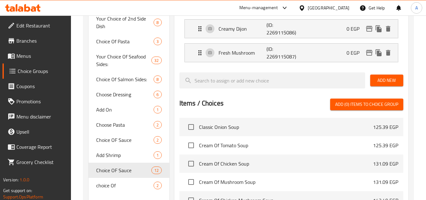
scroll to position [464, 0]
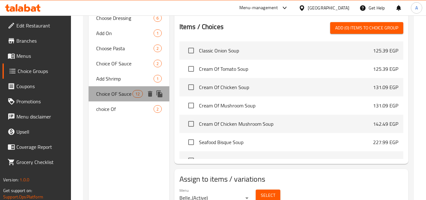
click at [106, 95] on span "Choice OF Sauce" at bounding box center [114, 94] width 36 height 8
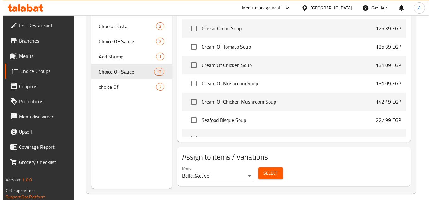
scroll to position [492, 0]
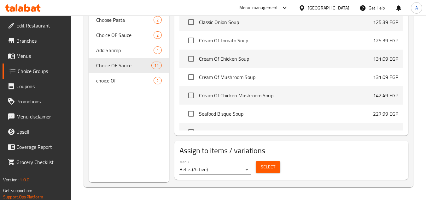
click at [267, 171] on button "Select" at bounding box center [268, 167] width 25 height 12
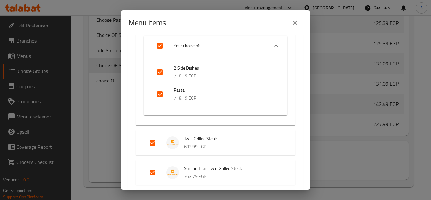
scroll to position [252, 0]
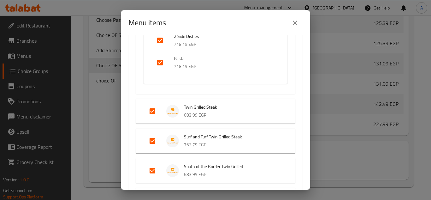
click at [153, 110] on input "Expand" at bounding box center [152, 110] width 15 height 15
checkbox input "false"
click at [154, 136] on input "Expand" at bounding box center [152, 140] width 15 height 15
checkbox input "false"
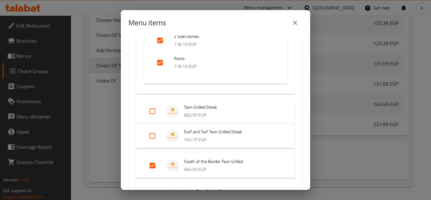
scroll to position [315, 0]
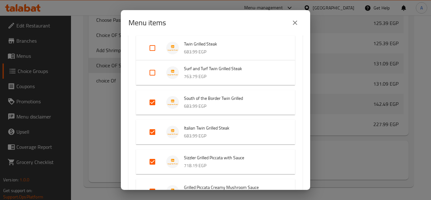
click at [154, 107] on input "Expand" at bounding box center [152, 102] width 15 height 15
checkbox input "false"
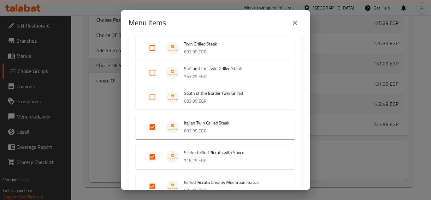
click at [154, 132] on input "Expand" at bounding box center [152, 126] width 15 height 15
checkbox input "false"
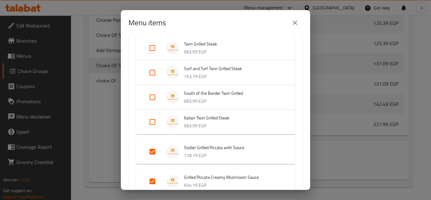
click at [153, 146] on input "Expand" at bounding box center [152, 151] width 15 height 15
checkbox input "false"
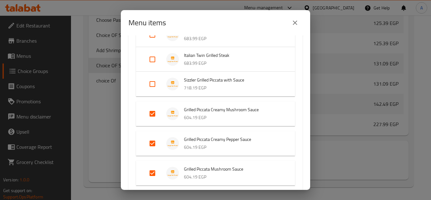
scroll to position [378, 0]
click at [155, 114] on input "Expand" at bounding box center [152, 112] width 15 height 15
checkbox input "false"
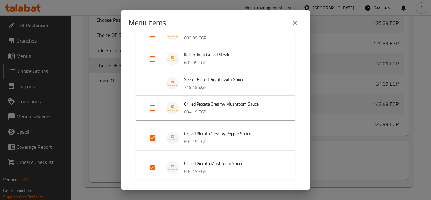
click at [154, 138] on input "Expand" at bounding box center [152, 137] width 15 height 15
checkbox input "false"
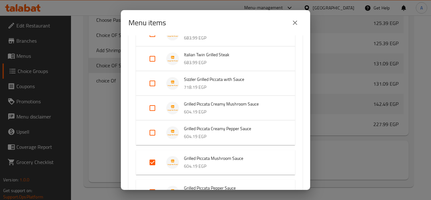
click at [153, 157] on input "Expand" at bounding box center [152, 162] width 15 height 15
checkbox input "false"
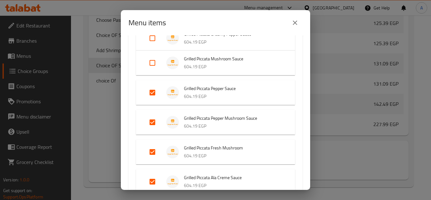
scroll to position [473, 0]
click at [157, 96] on input "Expand" at bounding box center [152, 92] width 15 height 15
checkbox input "false"
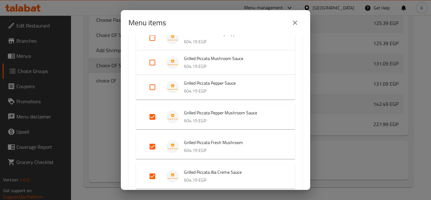
click at [155, 119] on input "Expand" at bounding box center [152, 116] width 15 height 15
checkbox input "false"
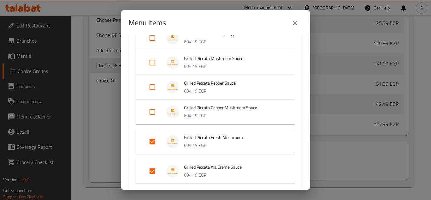
click at [154, 136] on input "Expand" at bounding box center [152, 141] width 15 height 15
checkbox input "false"
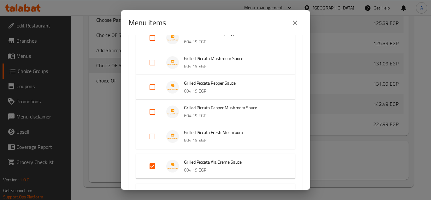
scroll to position [505, 0]
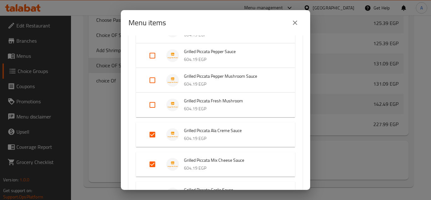
click at [155, 135] on input "Expand" at bounding box center [152, 134] width 15 height 15
checkbox input "false"
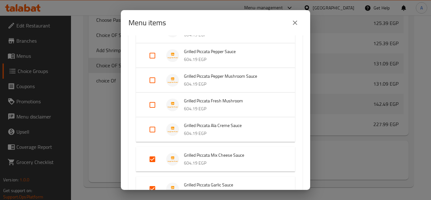
click at [155, 161] on input "Expand" at bounding box center [152, 158] width 15 height 15
checkbox input "false"
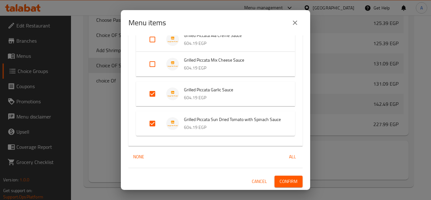
click at [156, 91] on input "Expand" at bounding box center [152, 93] width 15 height 15
checkbox input "false"
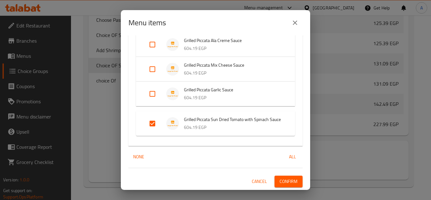
click at [154, 119] on input "Expand" at bounding box center [152, 123] width 15 height 15
checkbox input "false"
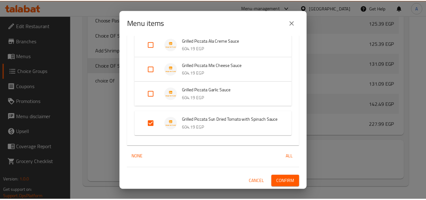
scroll to position [592, 0]
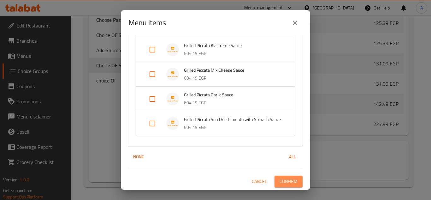
click at [287, 184] on span "Confirm" at bounding box center [288, 181] width 18 height 8
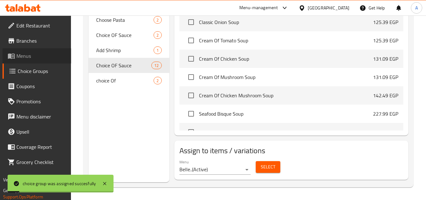
click at [35, 52] on span "Menus" at bounding box center [41, 56] width 50 height 8
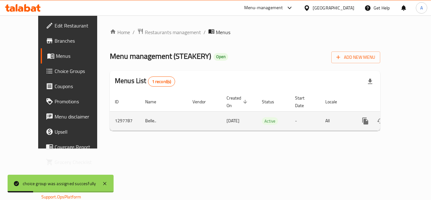
click at [407, 117] on icon "enhanced table" at bounding box center [411, 121] width 8 height 8
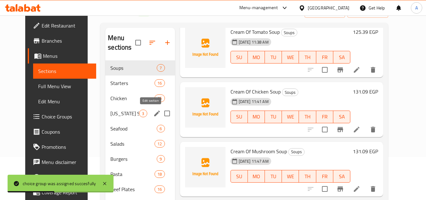
scroll to position [88, 0]
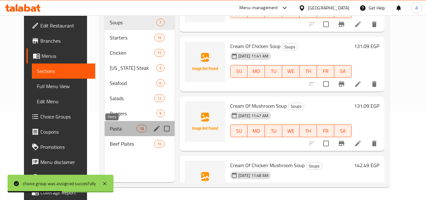
click at [119, 129] on span "Pasta" at bounding box center [123, 129] width 27 height 8
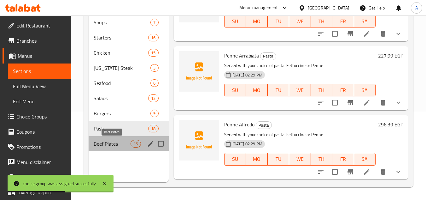
click at [116, 140] on span "Beef Plates" at bounding box center [112, 144] width 37 height 8
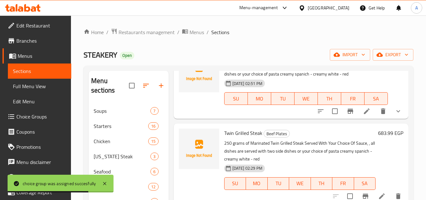
scroll to position [32, 0]
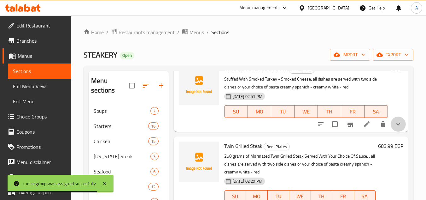
click at [395, 127] on button "show more" at bounding box center [398, 123] width 15 height 15
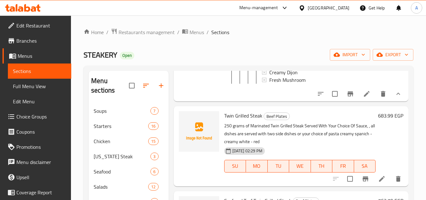
scroll to position [505, 0]
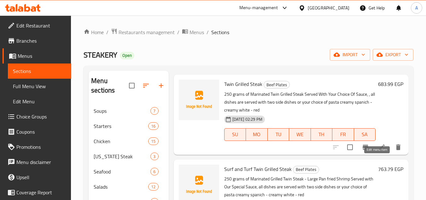
click at [378, 151] on icon at bounding box center [382, 147] width 8 height 8
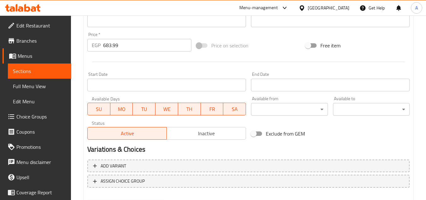
scroll to position [246, 0]
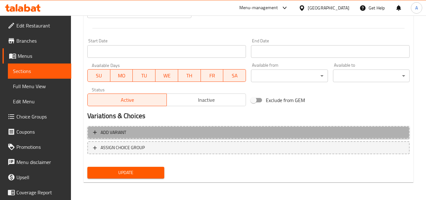
click at [146, 128] on button "Add variant" at bounding box center [248, 132] width 322 height 13
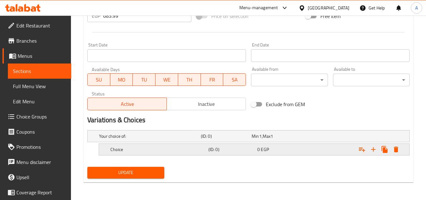
click at [189, 139] on h5 "Choice" at bounding box center [148, 136] width 99 height 6
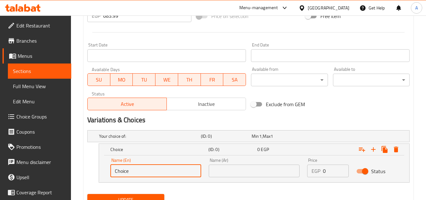
click at [148, 167] on input "Choice" at bounding box center [155, 170] width 91 height 13
type input "2 Side Dishes"
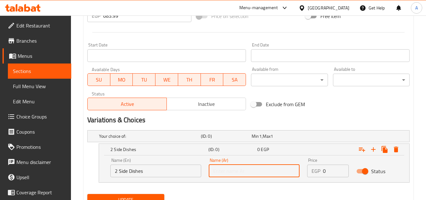
click at [239, 168] on input "text" at bounding box center [254, 170] width 91 height 13
type input "2 طبق جانبي"
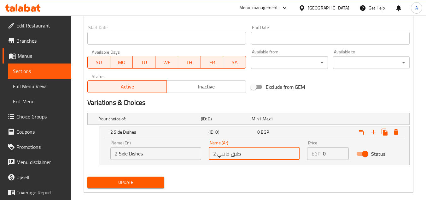
scroll to position [269, 0]
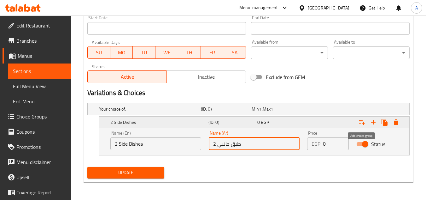
click at [364, 121] on icon "Expand" at bounding box center [362, 122] width 8 height 8
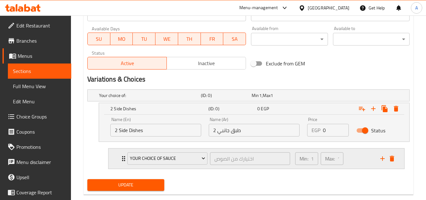
scroll to position [295, 0]
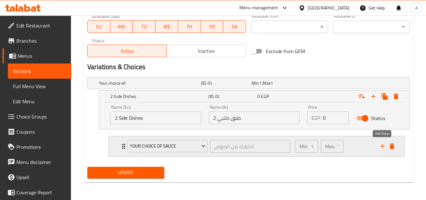
click at [381, 146] on icon "add" at bounding box center [382, 146] width 4 height 4
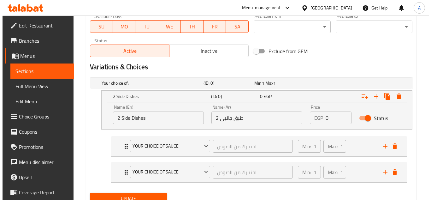
scroll to position [321, 0]
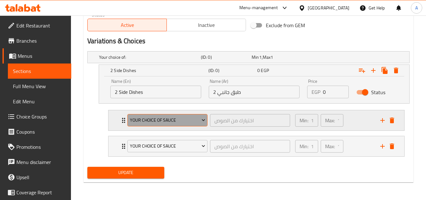
click at [158, 120] on span "Your Choice Of Sauce" at bounding box center [167, 120] width 75 height 8
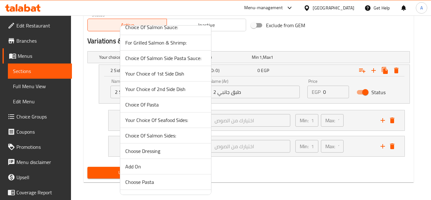
scroll to position [175, 0]
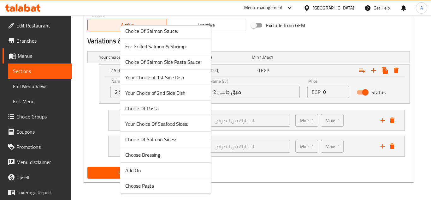
click at [174, 78] on span "Your Choice of 1st Side Dish" at bounding box center [165, 77] width 81 height 8
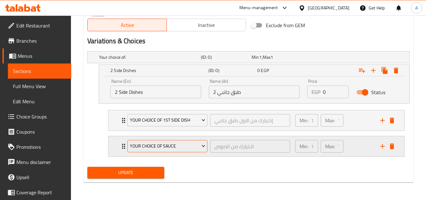
click at [183, 143] on span "Your Choice Of Sauce" at bounding box center [167, 146] width 75 height 8
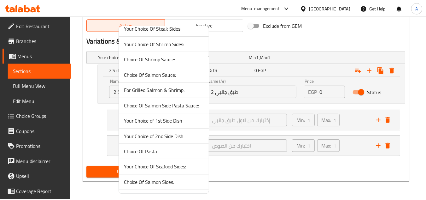
scroll to position [158, 0]
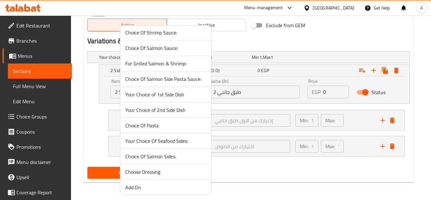
click at [177, 112] on span "Your Choice of 2nd Side Dish" at bounding box center [165, 110] width 81 height 8
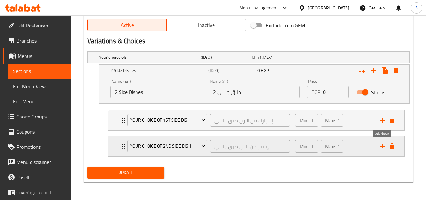
click at [382, 148] on icon "add" at bounding box center [383, 146] width 8 height 8
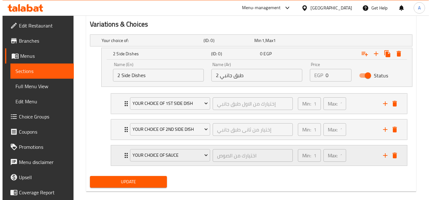
scroll to position [347, 0]
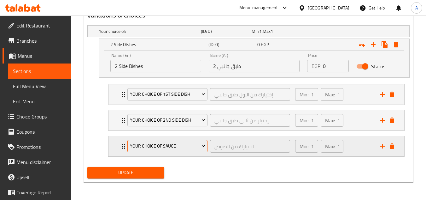
click at [180, 140] on button "Your Choice Of Sauce" at bounding box center [167, 146] width 80 height 13
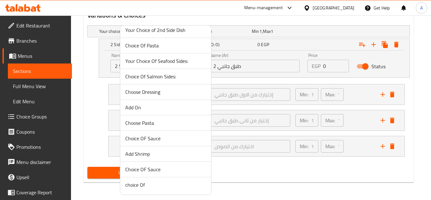
scroll to position [238, 0]
click at [147, 121] on span "Choose Pasta" at bounding box center [165, 123] width 81 height 8
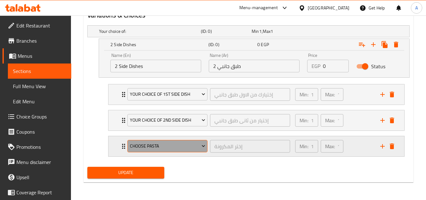
click at [174, 140] on button "Choose Pasta" at bounding box center [167, 146] width 80 height 13
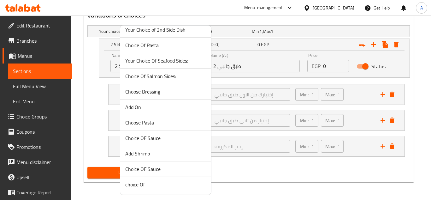
click at [161, 42] on span "Choice Of Pasta" at bounding box center [165, 45] width 81 height 8
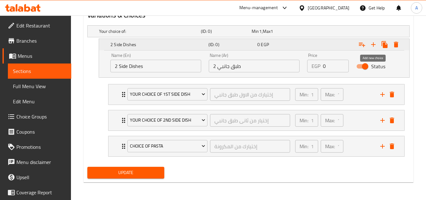
click at [372, 45] on icon "Expand" at bounding box center [374, 45] width 8 height 8
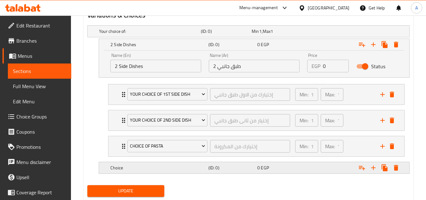
click at [152, 34] on h5 "Choice" at bounding box center [148, 31] width 99 height 6
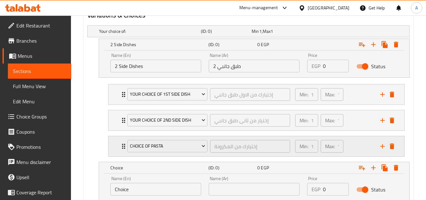
click at [381, 147] on icon "add" at bounding box center [383, 146] width 8 height 8
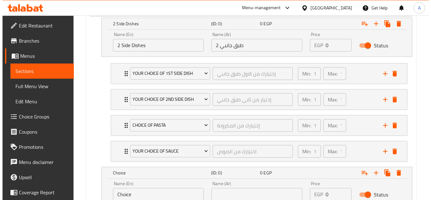
scroll to position [378, 0]
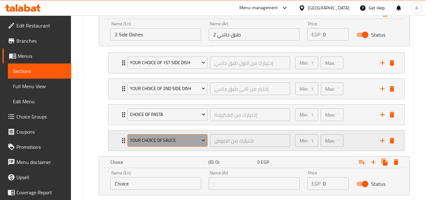
click at [156, 142] on span "Your Choice Of Sauce" at bounding box center [167, 140] width 75 height 8
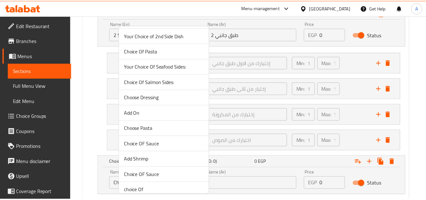
scroll to position [238, 0]
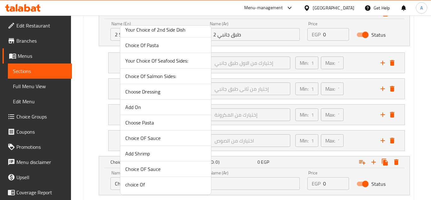
click at [155, 152] on span "Add Shrimp" at bounding box center [165, 153] width 81 height 8
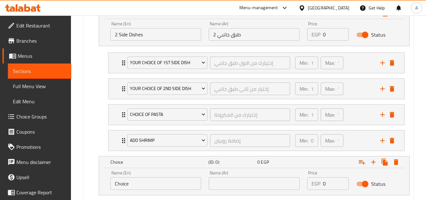
scroll to position [410, 0]
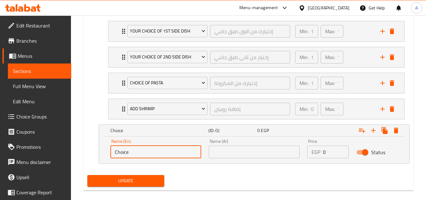
drag, startPoint x: 142, startPoint y: 150, endPoint x: 79, endPoint y: 147, distance: 63.1
click at [130, 154] on input "text" at bounding box center [155, 151] width 91 height 13
type input "Pasta"
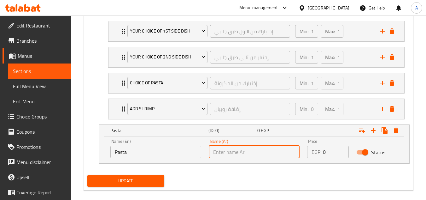
click at [238, 155] on input "text" at bounding box center [254, 151] width 91 height 13
type input "مكرونة"
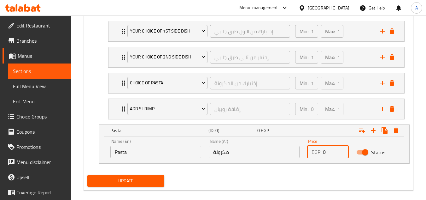
drag, startPoint x: 328, startPoint y: 150, endPoint x: 293, endPoint y: 145, distance: 35.4
click at [296, 145] on div "Name (En) Pasta Name (En) Name (Ar) مكرونة Name (Ar) Price EGP 0 Price Status" at bounding box center [254, 148] width 295 height 27
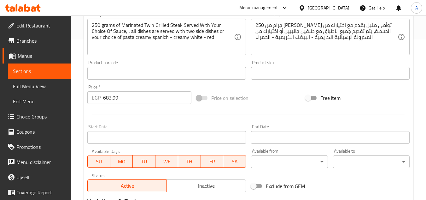
scroll to position [157, 0]
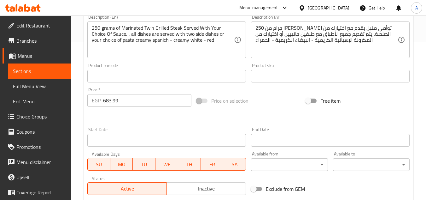
click at [114, 101] on input "683.99" at bounding box center [147, 100] width 88 height 13
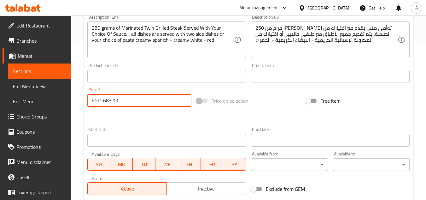
click at [114, 101] on input "683.99" at bounding box center [147, 100] width 88 height 13
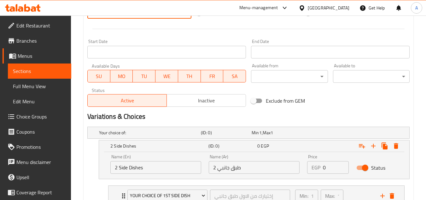
scroll to position [252, 0]
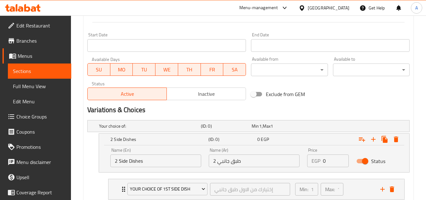
type input "0"
drag, startPoint x: 325, startPoint y: 157, endPoint x: 267, endPoint y: 141, distance: 59.6
click at [295, 153] on div "Name (En) 2 Side Dishes Name (En) Name (Ar) 2 طبق جانبي Name (Ar) Price EGP 0 P…" at bounding box center [254, 157] width 295 height 27
paste input "683.99"
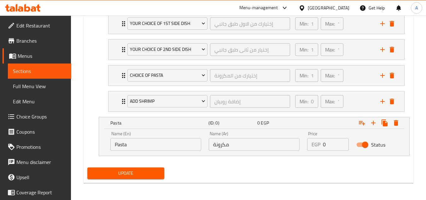
scroll to position [418, 0]
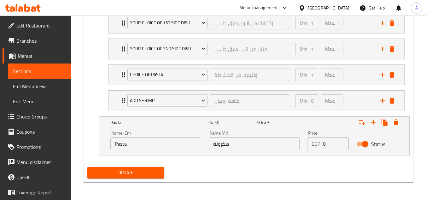
type input "683.99"
click at [260, 129] on div "Name (En) Pasta Name (En) Name (Ar) مكرونة Name (Ar) Price EGP 0 Price Status" at bounding box center [254, 140] width 295 height 27
paste input "683.99"
type input "683.99"
click at [363, 122] on icon "Expand" at bounding box center [362, 122] width 8 height 8
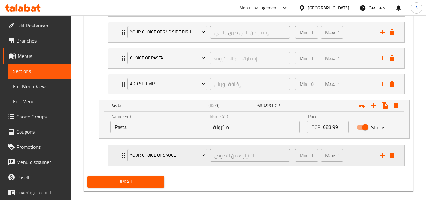
scroll to position [444, 0]
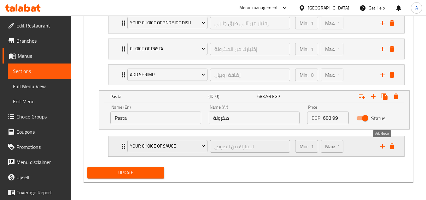
click at [386, 146] on icon "add" at bounding box center [383, 146] width 8 height 8
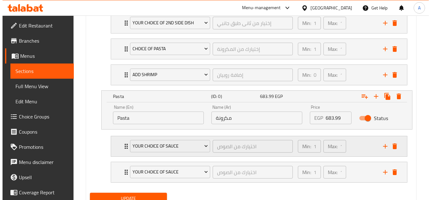
scroll to position [470, 0]
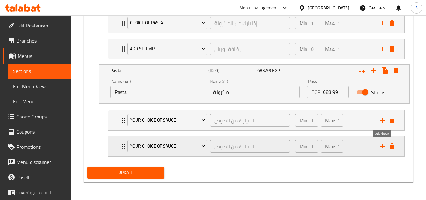
click at [381, 146] on icon "add" at bounding box center [383, 146] width 8 height 8
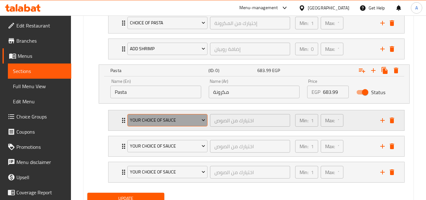
click at [185, 117] on span "Your Choice Of Sauce" at bounding box center [167, 120] width 75 height 8
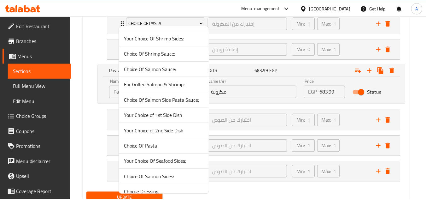
scroll to position [238, 0]
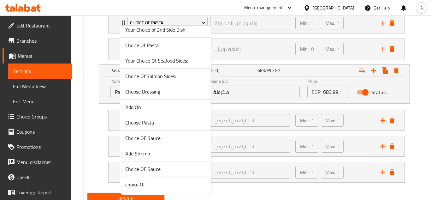
click at [92, 129] on div at bounding box center [215, 100] width 431 height 200
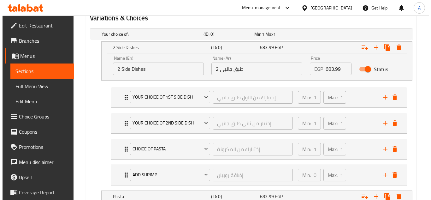
scroll to position [343, 0]
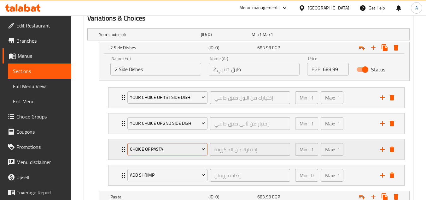
click at [155, 148] on span "Choice Of Pasta" at bounding box center [167, 149] width 75 height 8
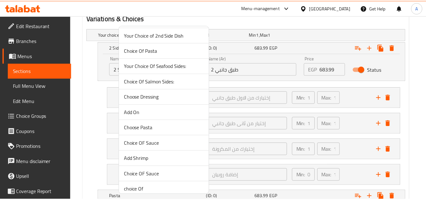
scroll to position [238, 0]
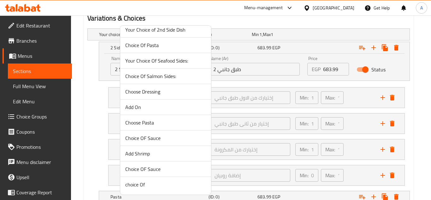
click at [153, 170] on span "Choice OF Sauce" at bounding box center [165, 169] width 81 height 8
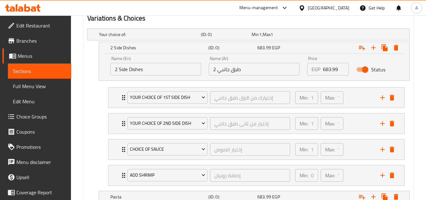
click at [99, 116] on nav "Your Choice of 1st Side Dish إختيارك من الاول طبق جانبي ​ Min: 1 ​ Max: 1 ​ Whi…" at bounding box center [248, 136] width 322 height 108
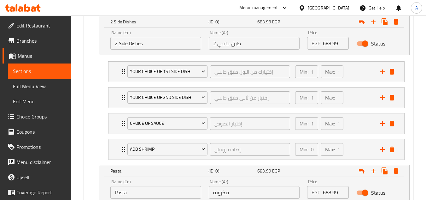
scroll to position [401, 0]
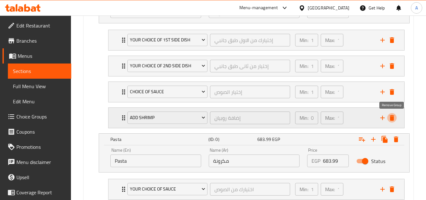
click at [394, 120] on icon "delete" at bounding box center [392, 118] width 4 height 6
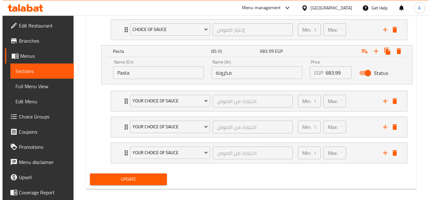
scroll to position [470, 0]
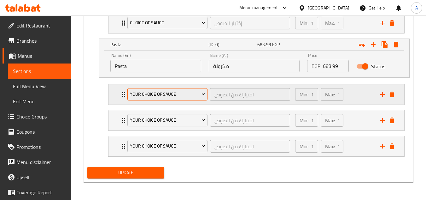
click at [168, 96] on span "Your Choice Of Sauce" at bounding box center [167, 94] width 75 height 8
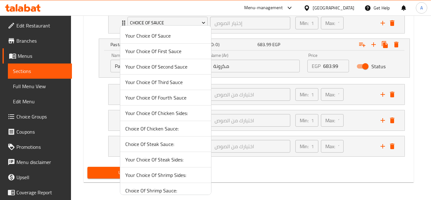
scroll to position [238, 0]
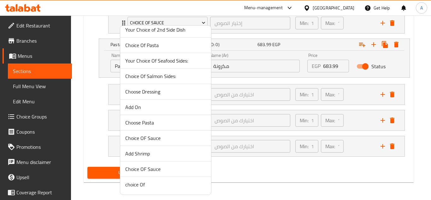
click at [153, 169] on span "Choice OF Sauce" at bounding box center [165, 169] width 81 height 8
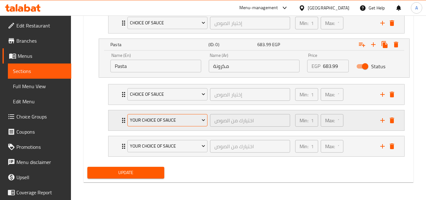
click at [150, 123] on span "Your Choice Of Sauce" at bounding box center [167, 120] width 75 height 8
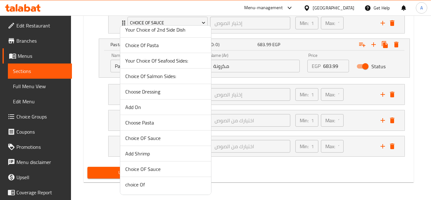
click at [159, 48] on span "Choice Of Pasta" at bounding box center [165, 45] width 81 height 8
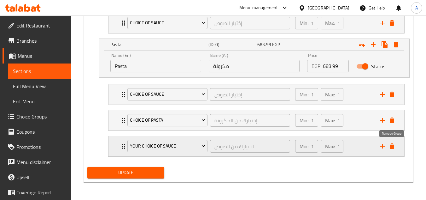
click at [395, 143] on icon "delete" at bounding box center [392, 146] width 8 height 8
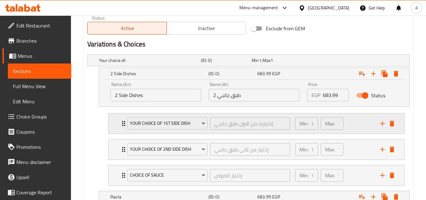
scroll to position [444, 0]
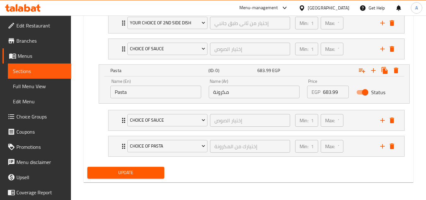
click at [123, 170] on span "Update" at bounding box center [125, 172] width 67 height 8
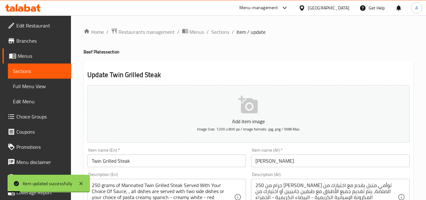
scroll to position [0, 0]
click at [43, 114] on span "Choice Groups" at bounding box center [41, 117] width 50 height 8
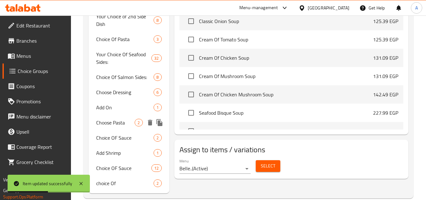
scroll to position [401, 0]
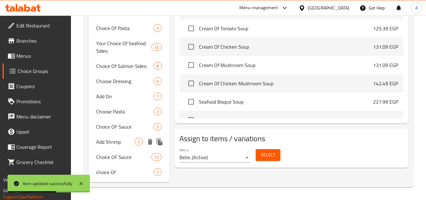
click at [112, 143] on span "Add Shrimp" at bounding box center [115, 142] width 38 height 8
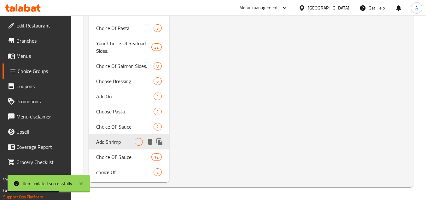
type input "Add Shrimp"
type input "إضافة روبيان"
type input "0"
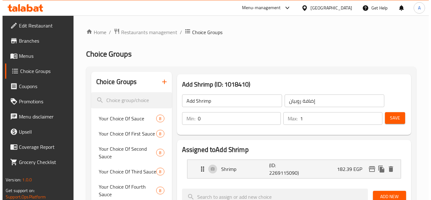
scroll to position [32, 0]
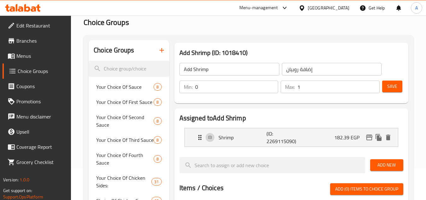
click at [164, 48] on icon "button" at bounding box center [162, 50] width 8 height 8
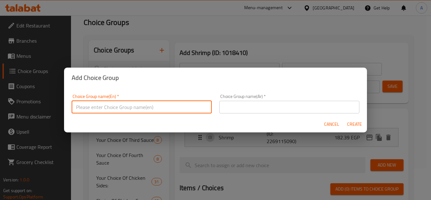
click at [153, 102] on input "text" at bounding box center [142, 107] width 140 height 13
type input "Shrimp Sauces"
click at [226, 106] on input "text" at bounding box center [289, 107] width 140 height 13
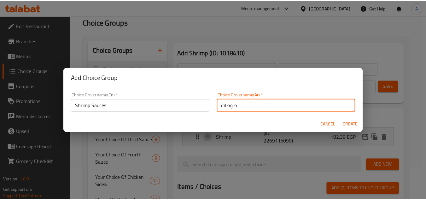
scroll to position [2, 0]
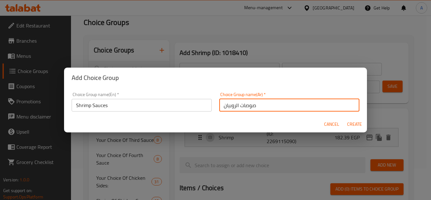
type input "صوصات الروبيان"
click at [353, 124] on span "Create" at bounding box center [354, 124] width 15 height 8
type input "Shrimp Sauces"
type input "صوصات الروبيان"
type input "0"
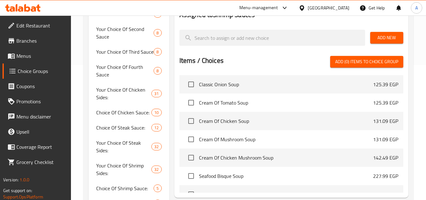
scroll to position [32, 0]
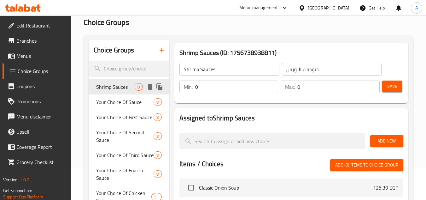
click at [121, 86] on span "Shrimp Sauces" at bounding box center [115, 87] width 38 height 8
drag, startPoint x: 206, startPoint y: 83, endPoint x: 132, endPoint y: 81, distance: 73.5
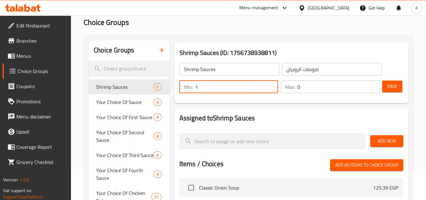
type input "1"
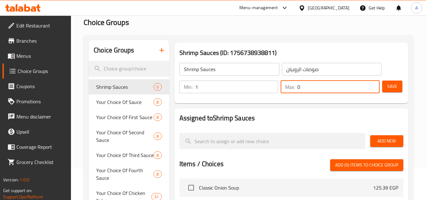
drag, startPoint x: 287, startPoint y: 87, endPoint x: 249, endPoint y: 86, distance: 37.5
click at [254, 86] on div "Min: 1 ​ Max: 0 ​" at bounding box center [279, 87] width 205 height 18
type input "1"
click at [375, 138] on span "Add New" at bounding box center [386, 141] width 23 height 8
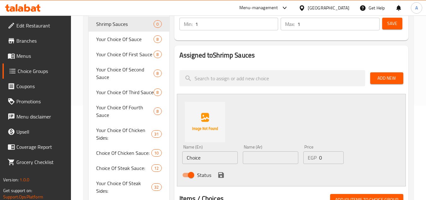
scroll to position [95, 0]
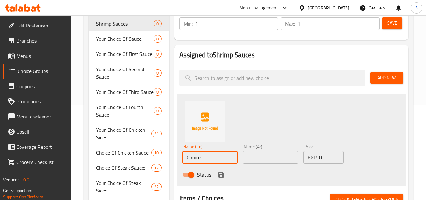
click at [221, 161] on input "Creamy Sun Dried Tomatoes With Spinach" at bounding box center [210, 157] width 56 height 13
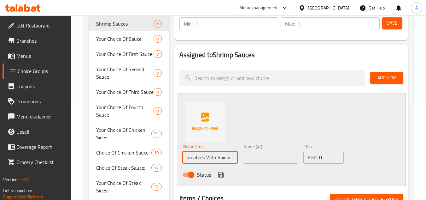
type input "Creamy Sun Dried Tomatoes With Spinach"
click at [284, 155] on input "text" at bounding box center [271, 157] width 56 height 13
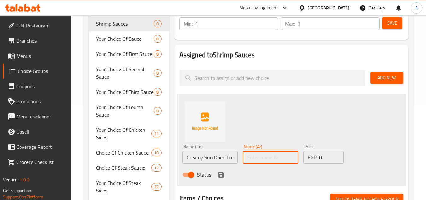
paste input "طماطم مجففة كريمية مع السبانخ"
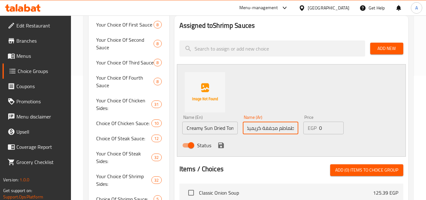
scroll to position [158, 0]
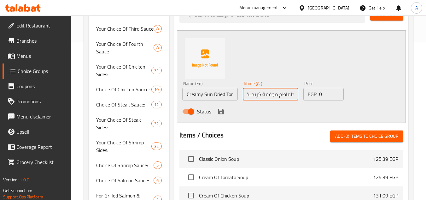
type input "طماطم مجففة كريمية مع السبانخ"
click at [219, 112] on icon "save" at bounding box center [221, 111] width 6 height 6
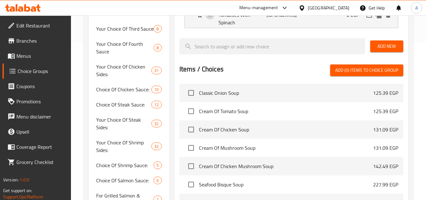
click at [381, 48] on span "Add New" at bounding box center [386, 46] width 23 height 8
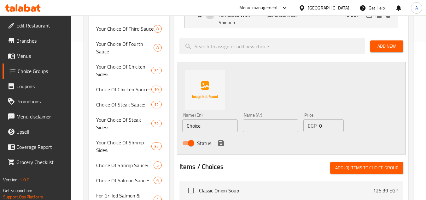
click at [215, 128] on input "Choice" at bounding box center [210, 125] width 56 height 13
type input "Ala Creme"
click at [266, 130] on input "text" at bounding box center [271, 125] width 56 height 13
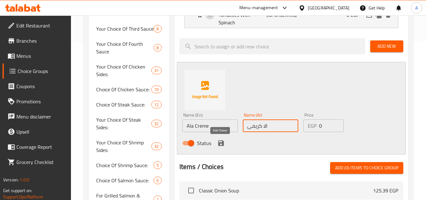
type input "الا كريمى"
click at [222, 141] on icon "save" at bounding box center [221, 143] width 6 height 6
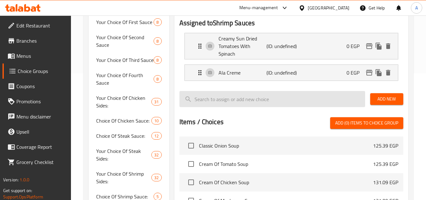
scroll to position [126, 0]
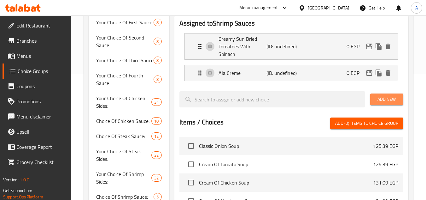
click at [377, 99] on span "Add New" at bounding box center [386, 99] width 23 height 8
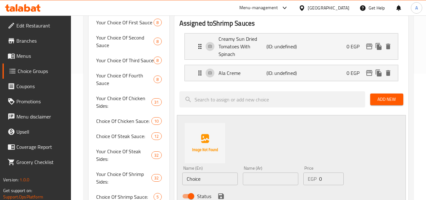
click at [205, 173] on input "Choice" at bounding box center [210, 178] width 56 height 13
click at [208, 182] on input "Creamy Dijon" at bounding box center [210, 178] width 56 height 13
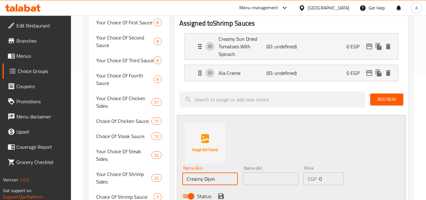
click at [208, 182] on input "Creamy Dijon" at bounding box center [210, 178] width 56 height 13
type input "Creamy Dijon"
click at [262, 172] on div "Name (Ar) Name (Ar)" at bounding box center [271, 175] width 56 height 19
click at [264, 173] on input "text" at bounding box center [271, 178] width 56 height 13
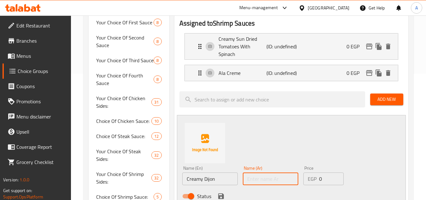
paste input "[PERSON_NAME]"
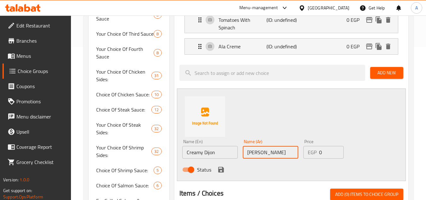
scroll to position [189, 0]
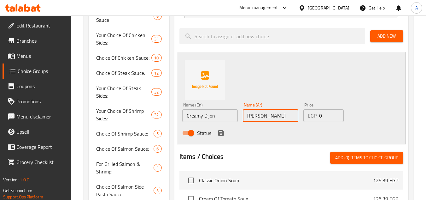
type input "[PERSON_NAME]"
click at [220, 134] on icon "save" at bounding box center [221, 133] width 8 height 8
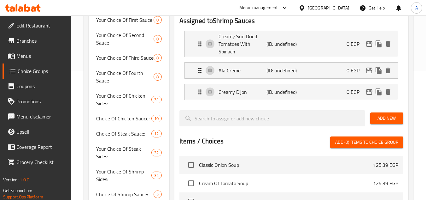
scroll to position [126, 0]
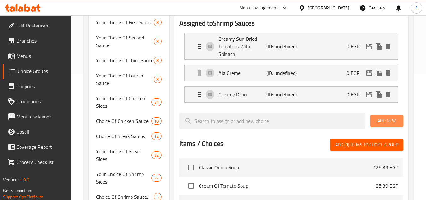
click at [381, 116] on button "Add New" at bounding box center [386, 121] width 33 height 12
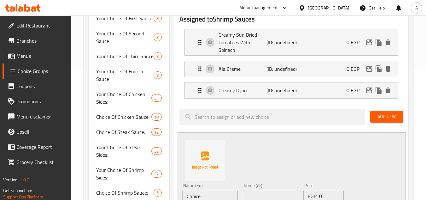
scroll to position [189, 0]
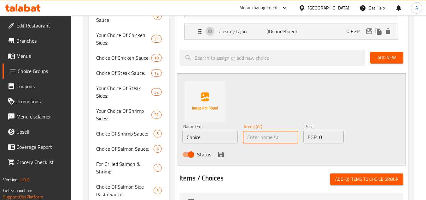
click at [271, 142] on input "text" at bounding box center [271, 137] width 56 height 13
type input "ثوم"
click at [202, 138] on input "Choice" at bounding box center [210, 137] width 56 height 13
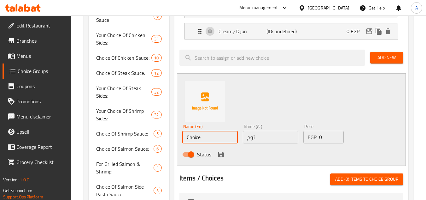
click at [202, 138] on input "Choice" at bounding box center [210, 137] width 56 height 13
type input "Garlic"
click at [216, 156] on button "save" at bounding box center [220, 153] width 9 height 9
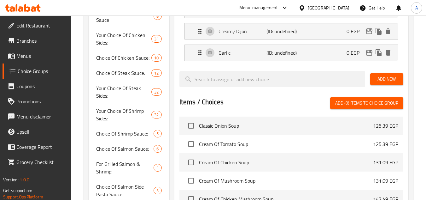
scroll to position [0, 0]
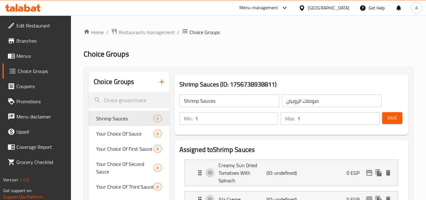
click at [394, 117] on span "Save" at bounding box center [392, 118] width 10 height 8
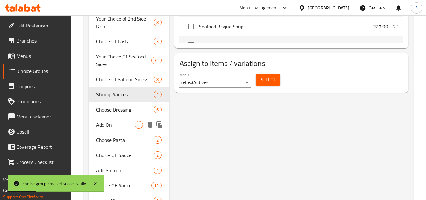
scroll to position [416, 0]
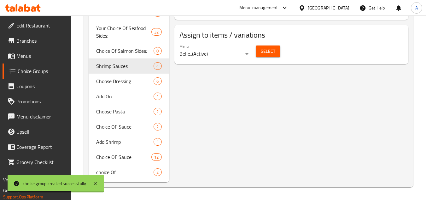
click at [35, 55] on span "Menus" at bounding box center [41, 56] width 50 height 8
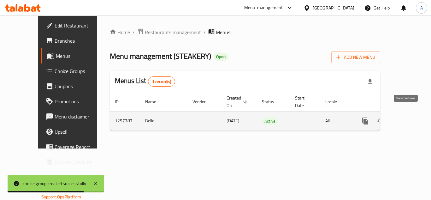
click at [403, 113] on link "enhanced table" at bounding box center [410, 120] width 15 height 15
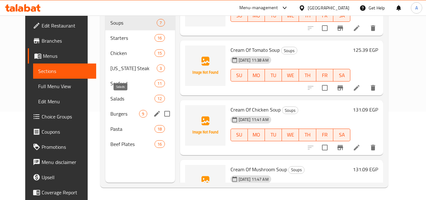
scroll to position [88, 0]
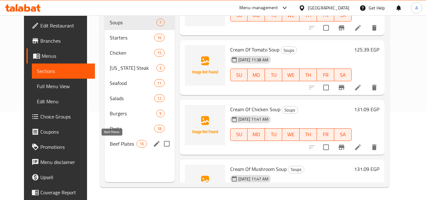
click at [123, 145] on span "Beef Plates" at bounding box center [123, 144] width 27 height 8
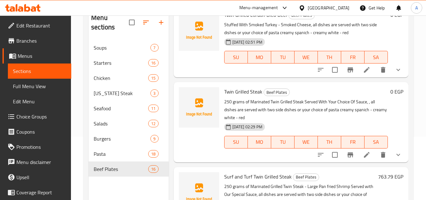
scroll to position [32, 0]
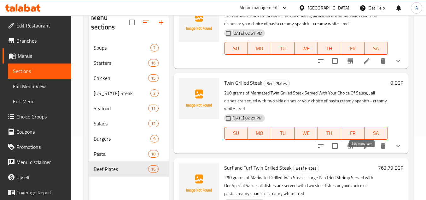
click at [363, 149] on icon at bounding box center [367, 146] width 8 height 8
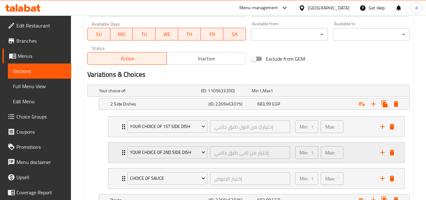
scroll to position [347, 0]
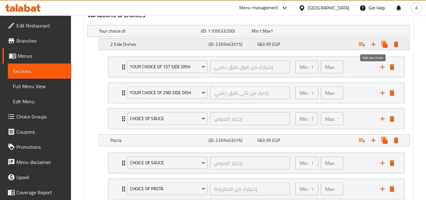
click at [375, 47] on icon "Expand" at bounding box center [374, 44] width 8 height 8
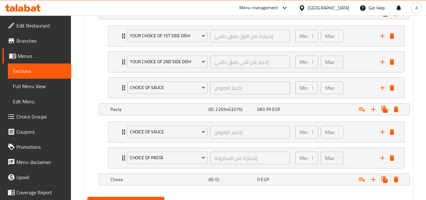
scroll to position [408, 0]
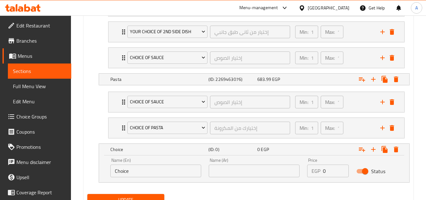
click at [229, 169] on input "text" at bounding box center [254, 170] width 91 height 13
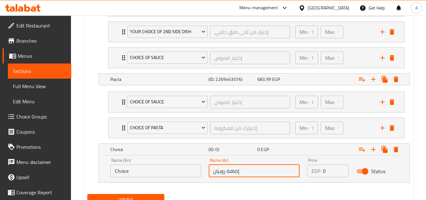
type input "إضافة روبيان"
click at [132, 173] on input "Choice" at bounding box center [155, 170] width 91 height 13
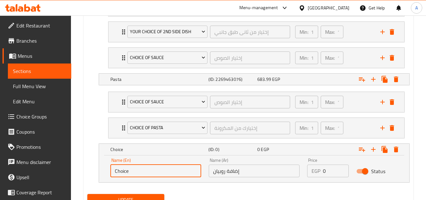
click at [132, 173] on input "Choice" at bounding box center [155, 170] width 91 height 13
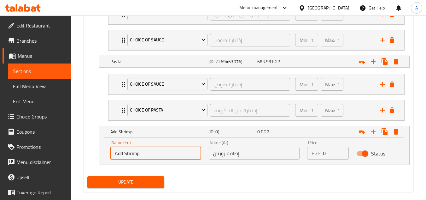
scroll to position [435, 0]
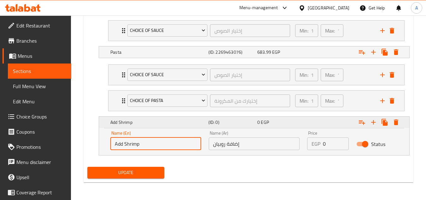
type input "Add Shrimp"
click at [366, 122] on button "Expand" at bounding box center [361, 121] width 11 height 11
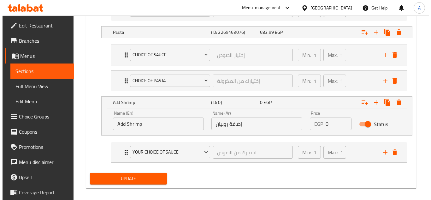
scroll to position [461, 0]
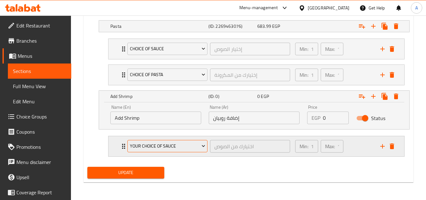
click at [166, 146] on span "Your Choice Of Sauce" at bounding box center [167, 146] width 75 height 8
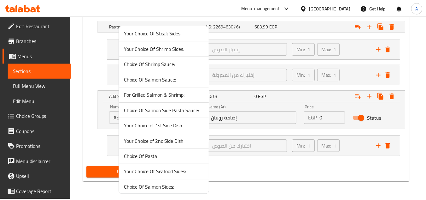
scroll to position [253, 0]
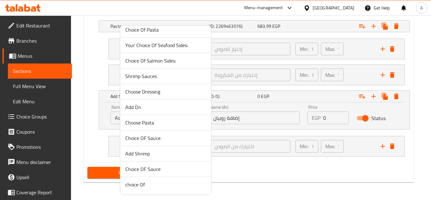
click at [158, 75] on span "Shrimp Sauces" at bounding box center [165, 76] width 81 height 8
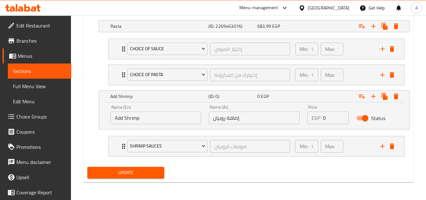
click at [150, 168] on span "Update" at bounding box center [125, 172] width 67 height 8
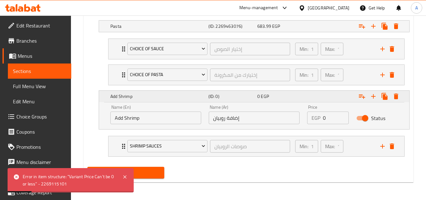
click at [257, 97] on span "0" at bounding box center [258, 96] width 3 height 8
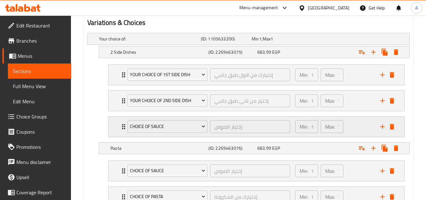
scroll to position [434, 0]
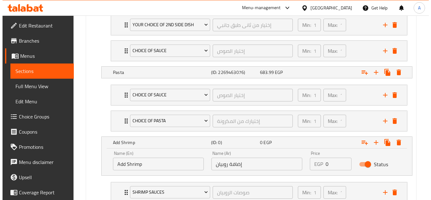
scroll to position [461, 0]
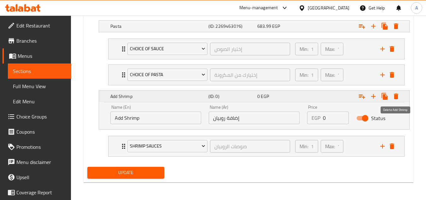
click at [399, 94] on icon "Expand" at bounding box center [396, 96] width 8 height 8
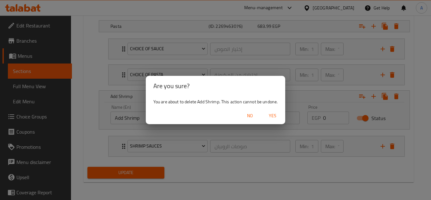
click at [276, 112] on span "Yes" at bounding box center [272, 116] width 15 height 8
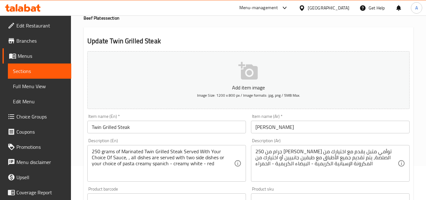
scroll to position [95, 0]
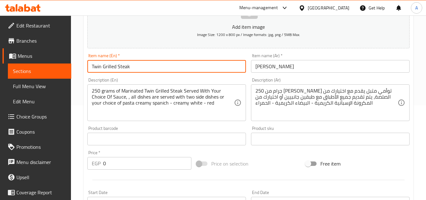
click at [102, 66] on input "Twin Grilled Steak" at bounding box center [166, 66] width 159 height 13
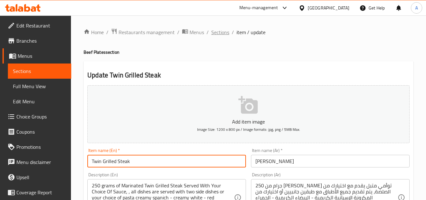
click at [214, 32] on span "Sections" at bounding box center [220, 32] width 18 height 8
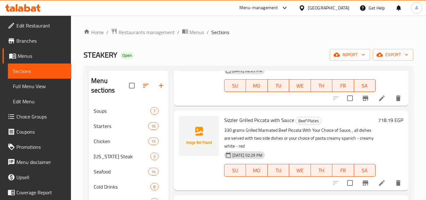
scroll to position [410, 0]
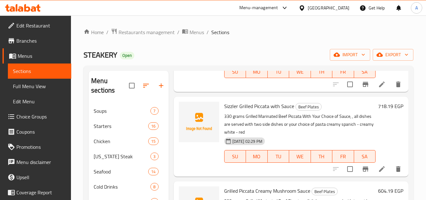
click at [266, 111] on span "Sizzler Grilled Piccata with Sauce" at bounding box center [259, 105] width 70 height 9
copy h6 "Sizzler Grilled Piccata with Sauce"
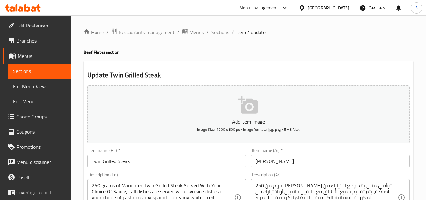
click at [31, 113] on span "Choice Groups" at bounding box center [41, 117] width 50 height 8
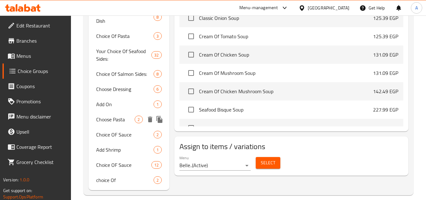
scroll to position [401, 0]
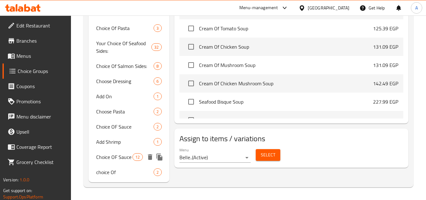
click at [123, 159] on span "Choice OF Sauce" at bounding box center [114, 157] width 36 height 8
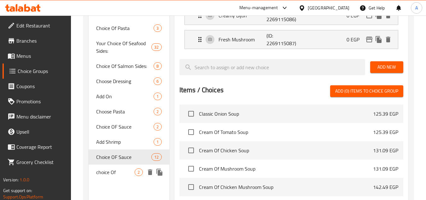
type input "Choice OF Sauce"
type input "إختيار الصوص"
click at [120, 172] on span "choice Of" at bounding box center [115, 172] width 38 height 8
type input "choice Of"
type input "إختيار من"
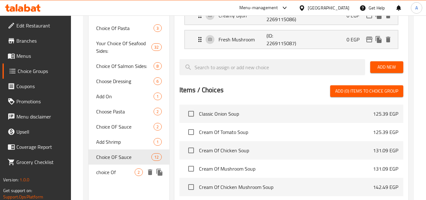
type input "0"
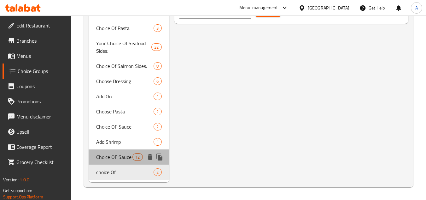
click at [124, 154] on span "Choice OF Sauce" at bounding box center [114, 157] width 36 height 8
type input "Choice OF Sauce"
type input "إختيار الصوص"
type input "1"
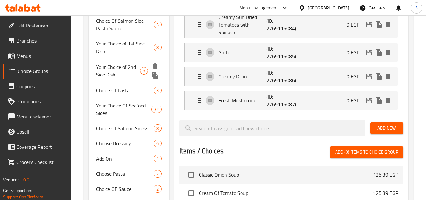
scroll to position [334, 0]
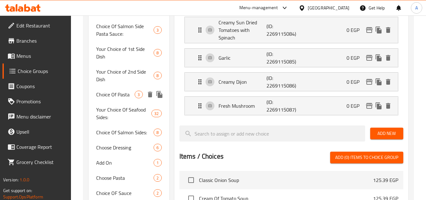
click at [118, 101] on div "Choice Of Pasta 3" at bounding box center [129, 94] width 80 height 15
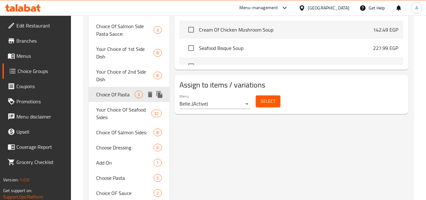
type input "Choice Of Pasta"
type input "إختيارك من المكرونة"
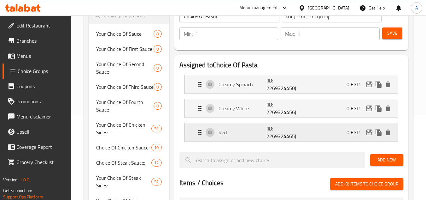
scroll to position [82, 0]
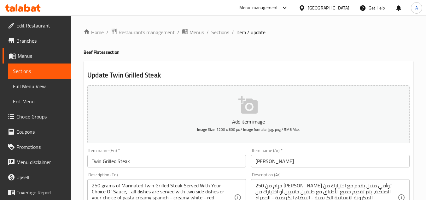
click at [40, 119] on span "Choice Groups" at bounding box center [41, 117] width 50 height 8
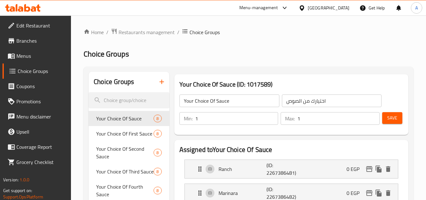
click at [161, 81] on icon "button" at bounding box center [162, 82] width 8 height 8
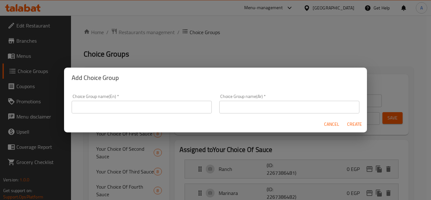
click at [142, 103] on input "text" at bounding box center [142, 107] width 140 height 13
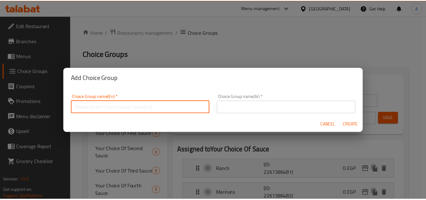
scroll to position [2, 0]
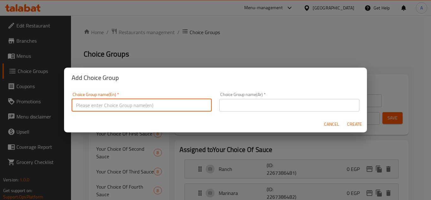
click at [325, 127] on span "Cancel" at bounding box center [331, 124] width 15 height 8
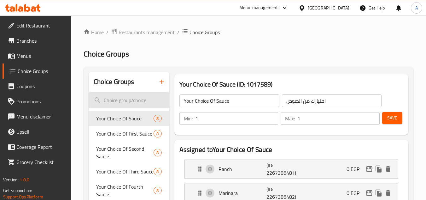
click at [148, 97] on input "search" at bounding box center [129, 100] width 80 height 16
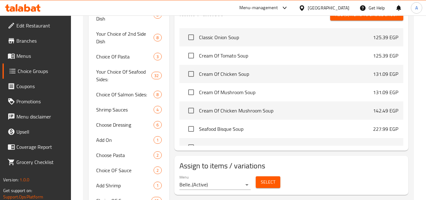
scroll to position [410, 0]
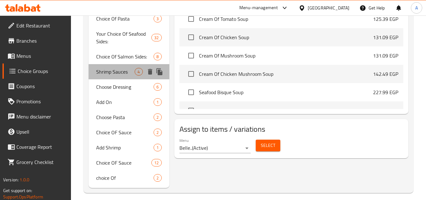
click at [119, 73] on span "Shrimp Sauces" at bounding box center [115, 72] width 38 height 8
type input "Shrimp Sauces"
type input "صوصات الروبيان"
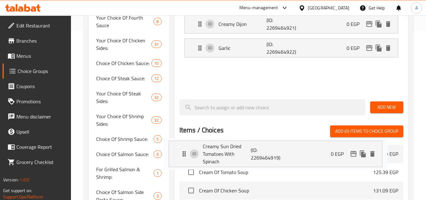
scroll to position [183, 0]
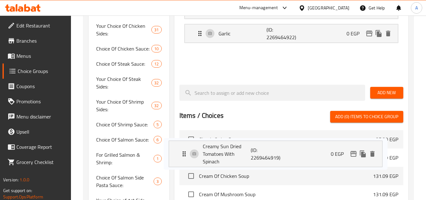
drag, startPoint x: 197, startPoint y: 104, endPoint x: 176, endPoint y: 100, distance: 21.8
click at [181, 123] on div "Assigned to Shrimp Sauces Creamy Sun Dried Tomatoes With Spinach (ID: 226946491…" at bounding box center [291, 104] width 234 height 296
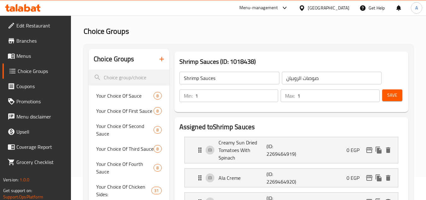
scroll to position [0, 0]
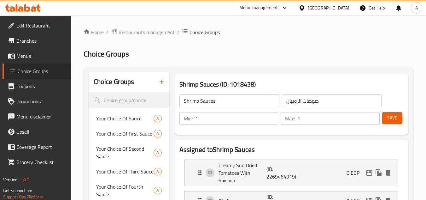
click at [28, 71] on span "Choice Groups" at bounding box center [42, 71] width 49 height 8
click at [28, 54] on span "Menus" at bounding box center [41, 56] width 50 height 8
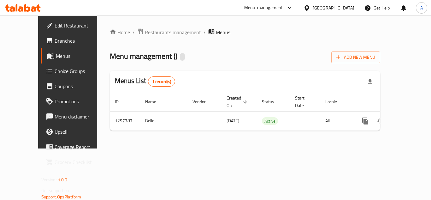
click at [41, 62] on link "Menus" at bounding box center [75, 55] width 69 height 15
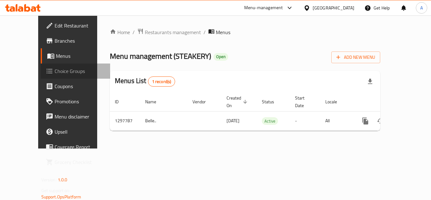
click at [55, 68] on span "Choice Groups" at bounding box center [80, 71] width 50 height 8
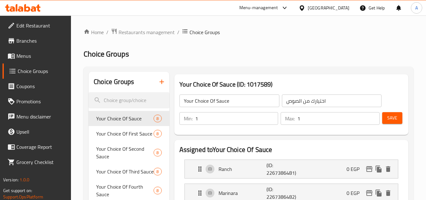
click at [47, 60] on link "Menus" at bounding box center [37, 55] width 69 height 15
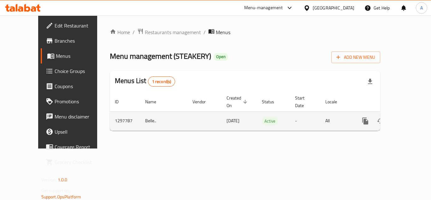
click at [410, 113] on link "enhanced table" at bounding box center [410, 120] width 15 height 15
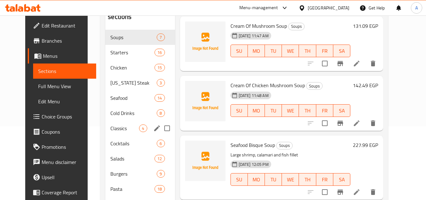
scroll to position [105, 0]
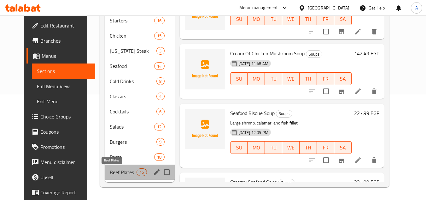
click at [124, 170] on span "Beef Plates" at bounding box center [123, 172] width 27 height 8
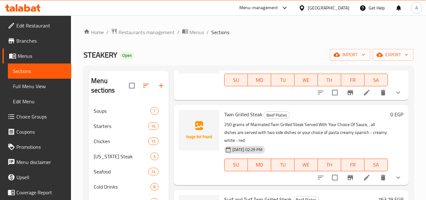
scroll to position [158, 0]
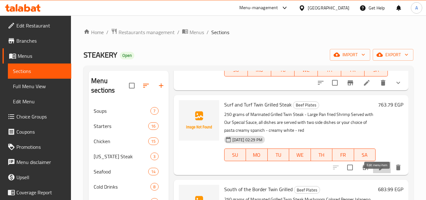
click at [378, 171] on icon at bounding box center [382, 167] width 8 height 8
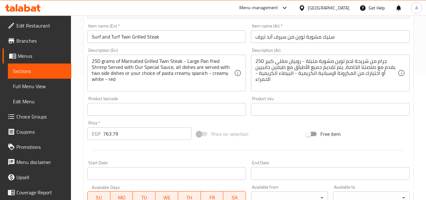
scroll to position [126, 0]
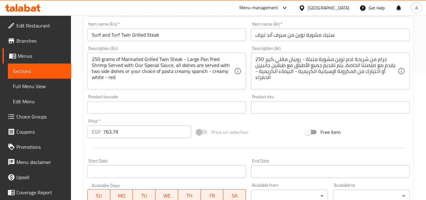
click at [115, 130] on input "763.79" at bounding box center [147, 131] width 88 height 13
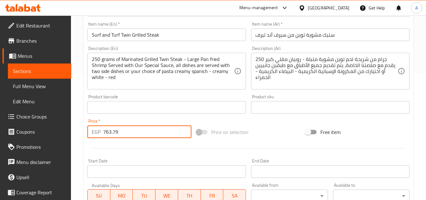
click at [115, 130] on input "763.79" at bounding box center [147, 131] width 88 height 13
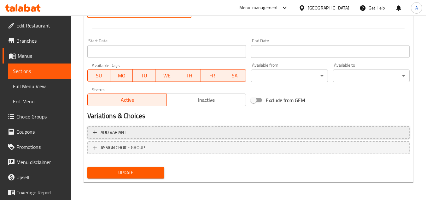
type input "0"
click at [173, 127] on button "Add variant" at bounding box center [248, 132] width 322 height 13
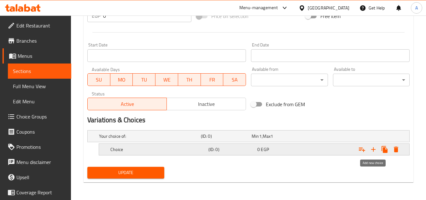
click at [375, 150] on icon "Expand" at bounding box center [374, 149] width 8 height 8
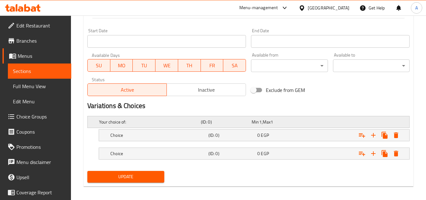
scroll to position [260, 0]
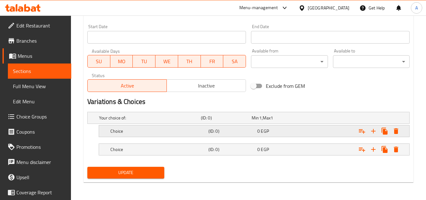
click at [167, 121] on h5 "Choice" at bounding box center [148, 117] width 99 height 6
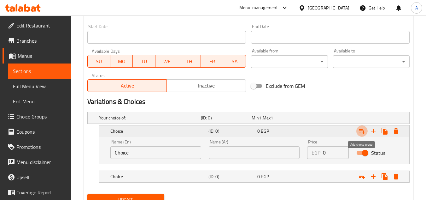
click at [360, 133] on icon "Expand" at bounding box center [362, 131] width 8 height 8
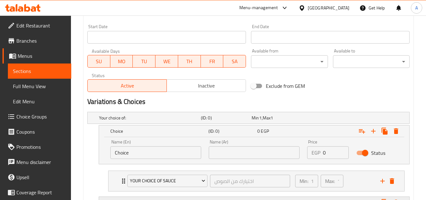
scroll to position [313, 0]
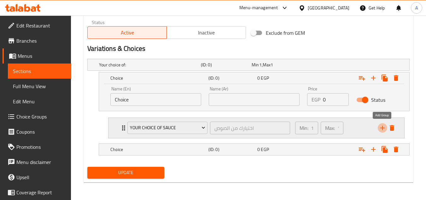
click at [383, 124] on icon "add" at bounding box center [383, 128] width 8 height 8
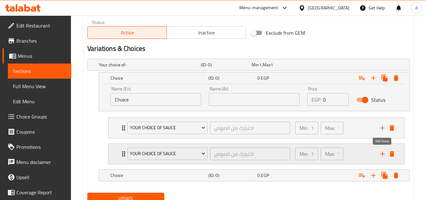
click at [382, 151] on icon "add" at bounding box center [383, 154] width 8 height 8
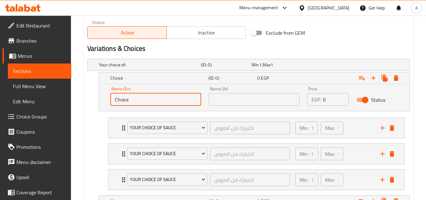
click at [147, 97] on input "Choice" at bounding box center [155, 99] width 91 height 13
type input "2 Side Dishes"
click at [211, 96] on input "text" at bounding box center [254, 99] width 91 height 13
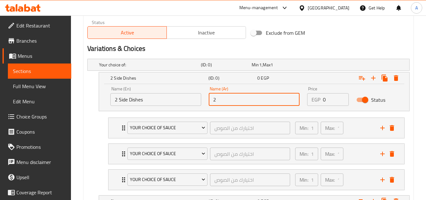
type input "2 طبق جانبي"
click at [330, 102] on input "0" at bounding box center [336, 99] width 26 height 13
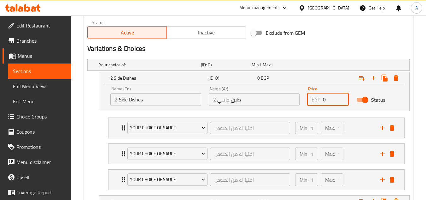
drag, startPoint x: 330, startPoint y: 102, endPoint x: 292, endPoint y: 100, distance: 37.9
click at [292, 100] on div "Name (En) 2 Side Dishes Name (En) Name (Ar) 2 طبق جانبي Name (Ar) Price EGP 0 P…" at bounding box center [254, 96] width 295 height 27
paste input "763.79"
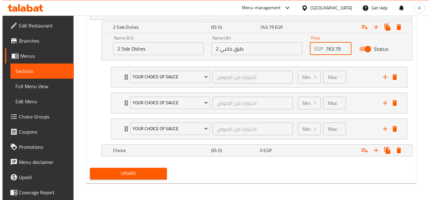
scroll to position [365, 0]
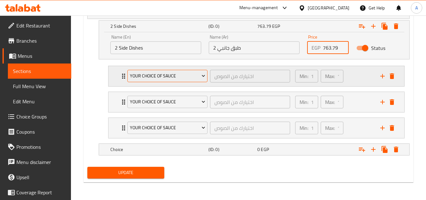
type input "763.79"
click at [165, 79] on span "Your Choice Of Sauce" at bounding box center [167, 76] width 75 height 8
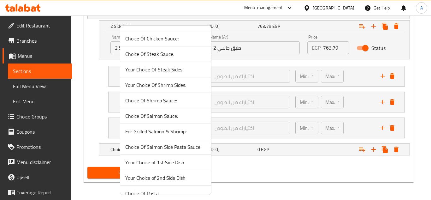
scroll to position [95, 0]
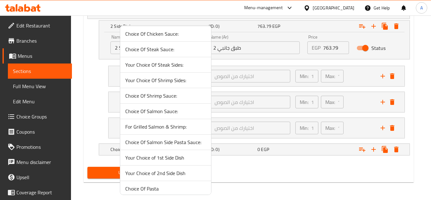
click at [172, 159] on span "Your Choice of 1st Side Dish" at bounding box center [165, 158] width 81 height 8
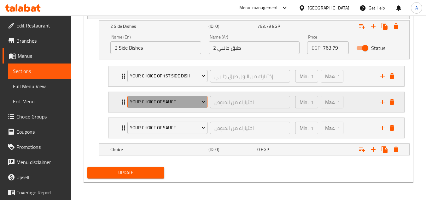
click at [171, 99] on span "Your Choice Of Sauce" at bounding box center [167, 102] width 75 height 8
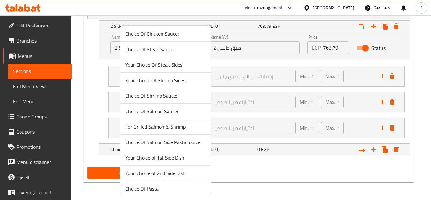
click at [173, 170] on span "Your Choice of 2nd Side Dish" at bounding box center [165, 173] width 81 height 8
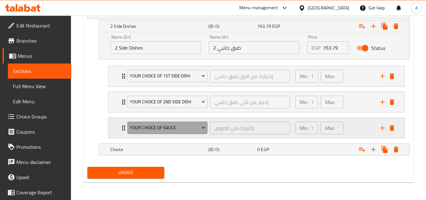
click at [171, 128] on span "Your Choice Of Sauce" at bounding box center [167, 128] width 75 height 8
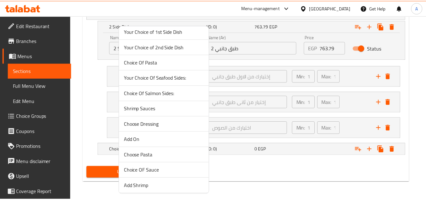
scroll to position [253, 0]
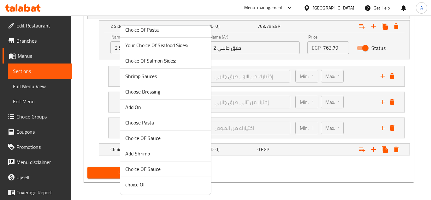
click at [152, 171] on span "Choice OF Sauce" at bounding box center [165, 169] width 81 height 8
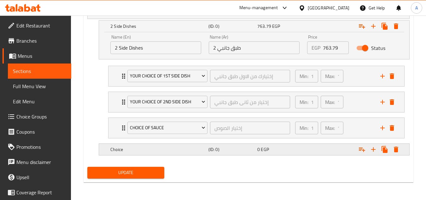
click at [186, 16] on h5 "Choice" at bounding box center [148, 13] width 99 height 6
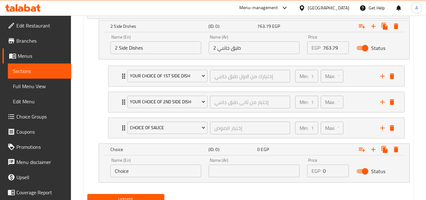
click at [226, 171] on input "text" at bounding box center [254, 170] width 91 height 13
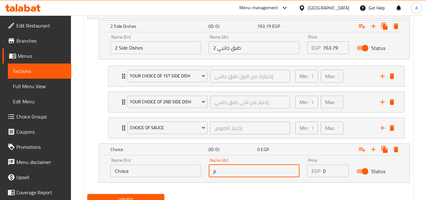
type input "مكرونة"
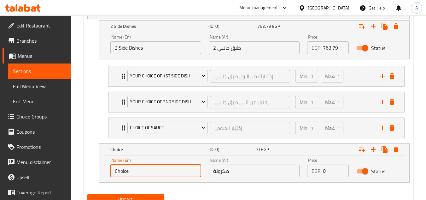
drag, startPoint x: 79, startPoint y: 168, endPoint x: 55, endPoint y: 168, distance: 24.3
click at [119, 171] on input "text" at bounding box center [155, 170] width 91 height 13
type input "Pasta"
drag, startPoint x: 317, startPoint y: 170, endPoint x: 273, endPoint y: 167, distance: 44.3
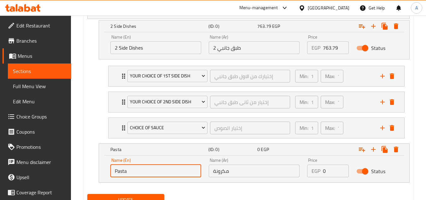
click at [279, 168] on div "Name (En) Pasta Name (En) Name (Ar) مكرونة Name (Ar) Price EGP 0 Price Status" at bounding box center [254, 167] width 295 height 27
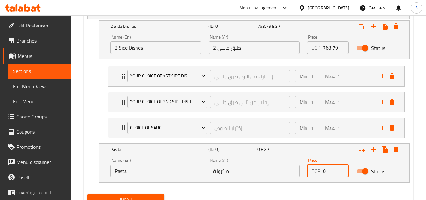
paste input "763.79"
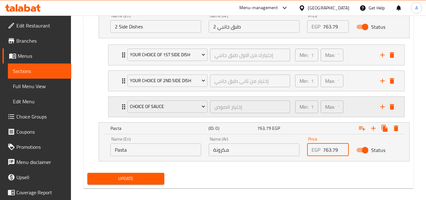
scroll to position [392, 0]
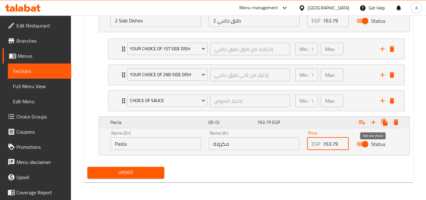
type input "763.79"
click at [374, 123] on icon "Expand" at bounding box center [374, 122] width 8 height 8
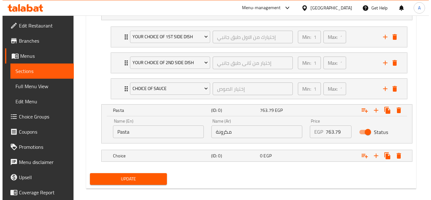
scroll to position [410, 0]
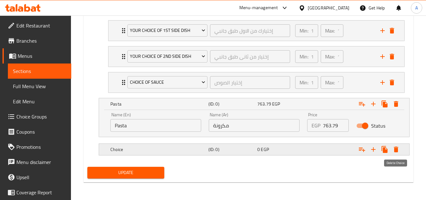
click at [396, 154] on button "Expand" at bounding box center [395, 148] width 11 height 11
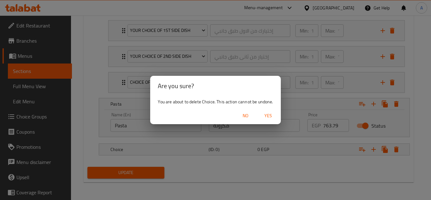
click at [274, 113] on span "Yes" at bounding box center [268, 116] width 15 height 8
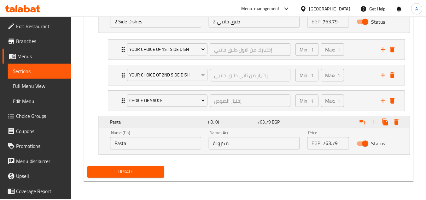
scroll to position [392, 0]
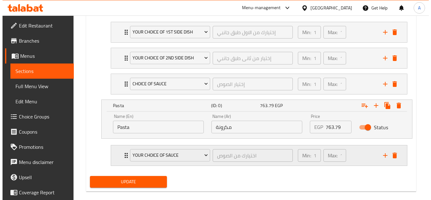
scroll to position [418, 0]
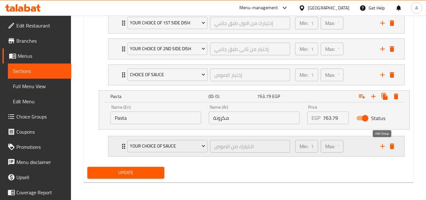
click at [384, 146] on icon "add" at bounding box center [382, 146] width 4 height 4
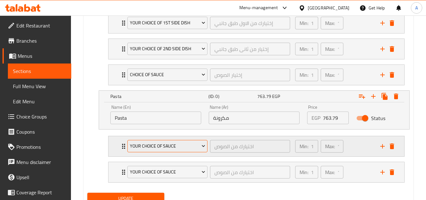
click at [188, 143] on span "Your Choice Of Sauce" at bounding box center [167, 146] width 75 height 8
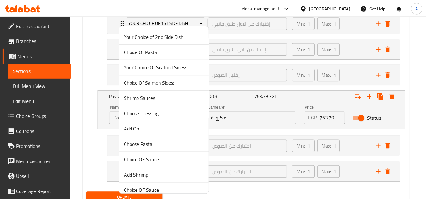
scroll to position [222, 0]
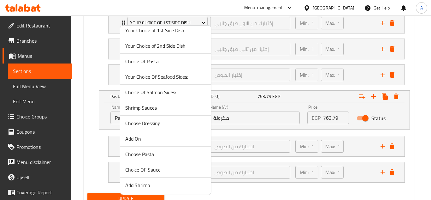
click at [161, 62] on span "Choice Of Pasta" at bounding box center [165, 61] width 81 height 8
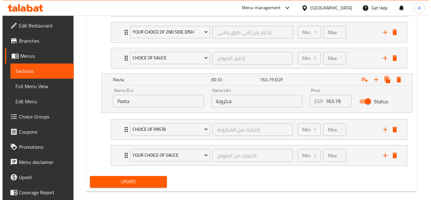
scroll to position [444, 0]
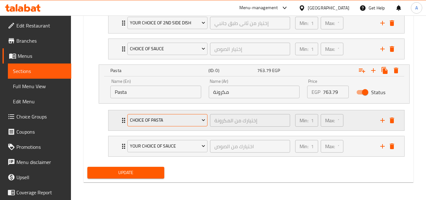
click at [178, 122] on span "Choice Of Pasta" at bounding box center [167, 120] width 75 height 8
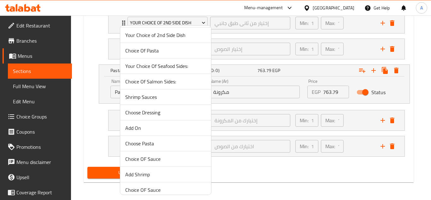
scroll to position [222, 0]
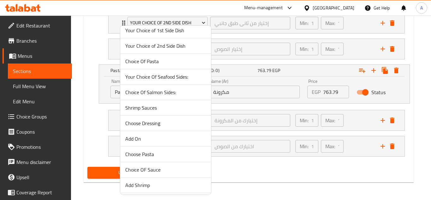
click at [271, 183] on div at bounding box center [215, 100] width 431 height 200
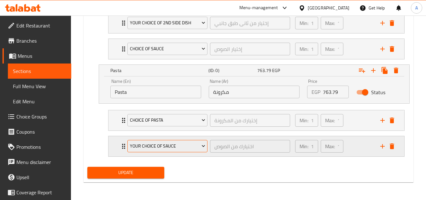
click at [192, 147] on span "Your Choice Of Sauce" at bounding box center [167, 146] width 75 height 8
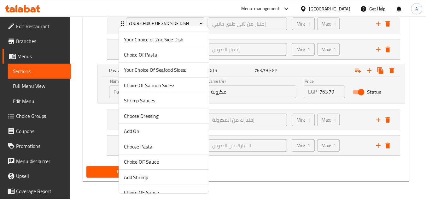
scroll to position [253, 0]
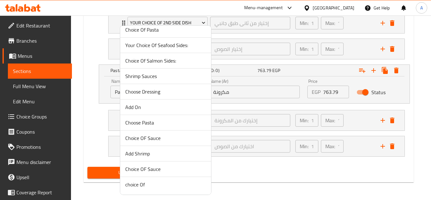
click at [159, 166] on span "Choice OF Sauce" at bounding box center [165, 169] width 81 height 8
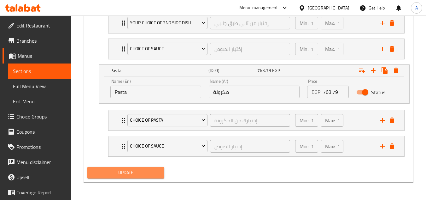
click at [138, 172] on span "Update" at bounding box center [125, 172] width 67 height 8
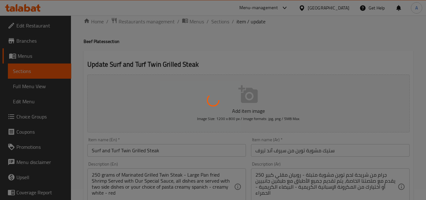
scroll to position [2, 0]
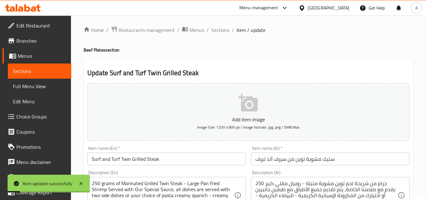
click at [124, 161] on input "Surf and Turf Twin Grilled Steak" at bounding box center [166, 158] width 159 height 13
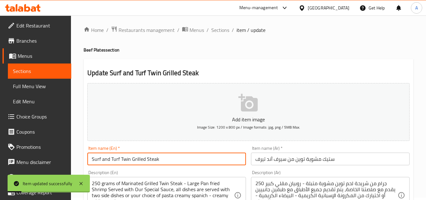
click at [124, 161] on input "Surf and Turf Twin Grilled Steak" at bounding box center [166, 158] width 159 height 13
click at [222, 33] on span "Sections" at bounding box center [220, 30] width 18 height 8
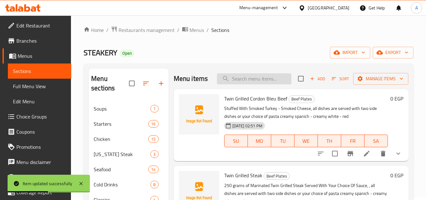
click at [237, 80] on input "search" at bounding box center [254, 78] width 74 height 11
paste input "Surf and Turf Twin Grilled Steak"
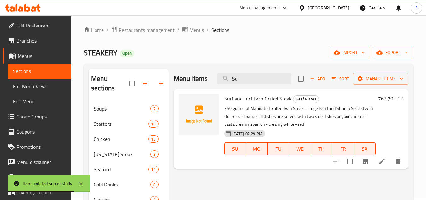
type input "S"
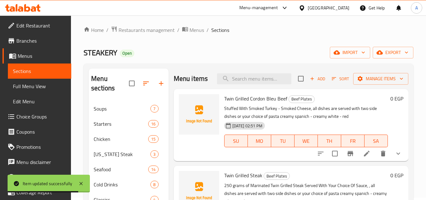
click at [280, 50] on div "STEAKERY Open import export" at bounding box center [249, 53] width 330 height 12
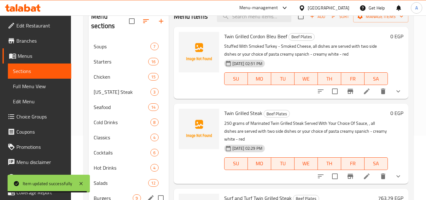
scroll to position [120, 0]
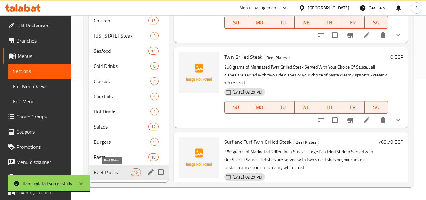
click at [120, 171] on span "Beef Plates" at bounding box center [112, 172] width 37 height 8
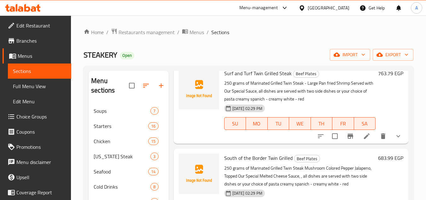
scroll to position [189, 0]
click at [364, 139] on icon at bounding box center [367, 136] width 8 height 8
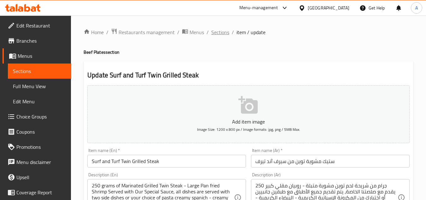
click at [222, 35] on span "Sections" at bounding box center [220, 32] width 18 height 8
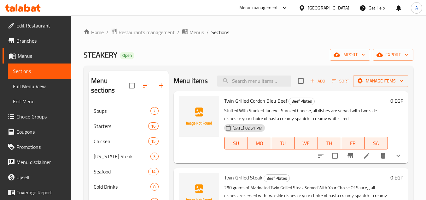
click at [242, 59] on div "STEAKERY Open import export" at bounding box center [249, 55] width 330 height 12
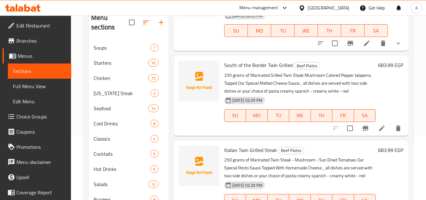
scroll to position [221, 0]
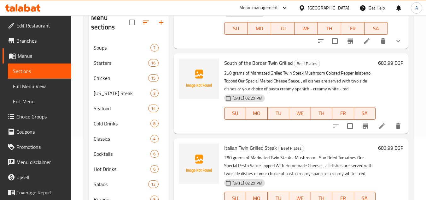
click at [380, 133] on div at bounding box center [367, 125] width 78 height 15
click at [378, 130] on icon at bounding box center [382, 126] width 8 height 8
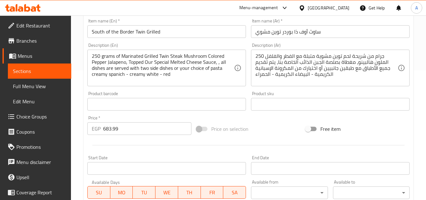
scroll to position [158, 0]
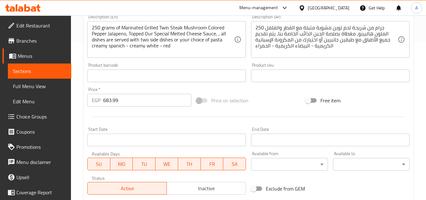
drag, startPoint x: 129, startPoint y: 100, endPoint x: 78, endPoint y: 105, distance: 51.0
click at [73, 103] on div "Home / Restaurants management / Menus / Sections / item / update Beef Plates se…" at bounding box center [248, 73] width 355 height 430
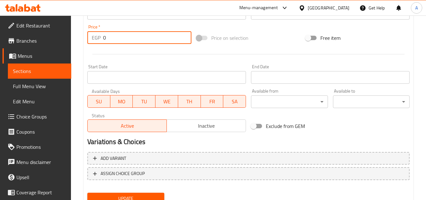
scroll to position [221, 0]
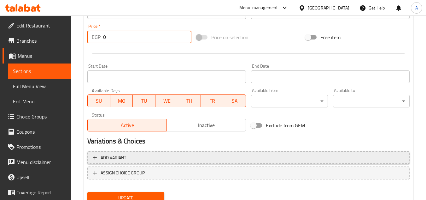
type input "0"
click at [174, 156] on span "Add variant" at bounding box center [248, 158] width 311 height 8
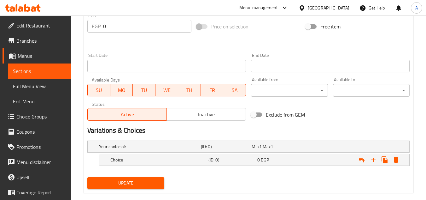
scroll to position [242, 0]
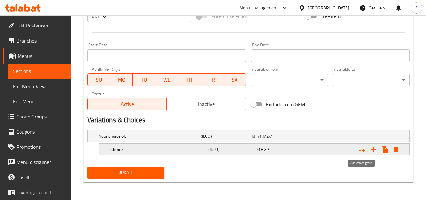
click at [362, 149] on icon "Expand" at bounding box center [362, 149] width 6 height 4
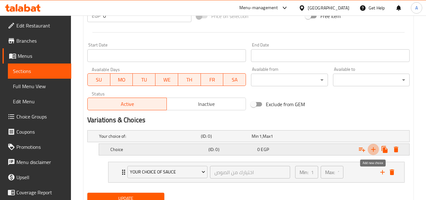
click at [373, 149] on icon "Expand" at bounding box center [373, 149] width 4 height 4
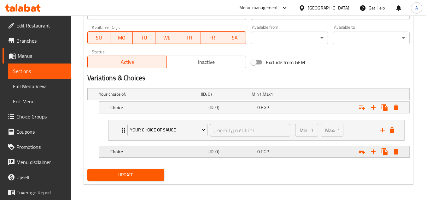
scroll to position [286, 0]
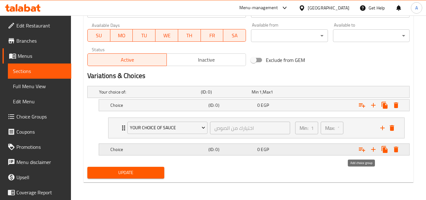
click at [363, 149] on icon "Expand" at bounding box center [362, 149] width 6 height 4
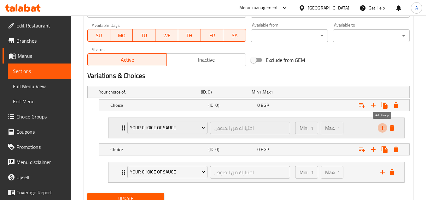
click at [383, 126] on icon "add" at bounding box center [383, 128] width 8 height 8
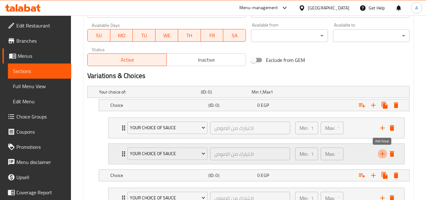
click at [386, 154] on icon "add" at bounding box center [383, 154] width 8 height 8
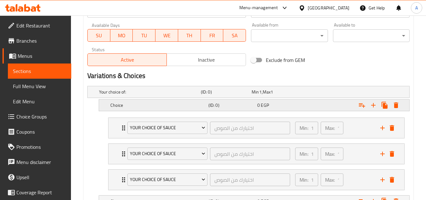
click at [147, 99] on div "Choice (ID: 0) 0 EGP" at bounding box center [250, 92] width 305 height 14
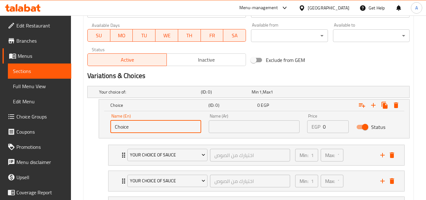
click at [144, 129] on input "Choice" at bounding box center [155, 126] width 91 height 13
type input "2 Side Dishes"
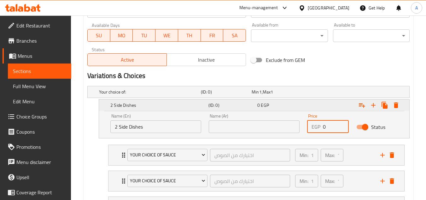
drag, startPoint x: 328, startPoint y: 124, endPoint x: 203, endPoint y: 111, distance: 125.2
click at [236, 115] on div "Name (En) 2 Side Dishes Name (En) Name (Ar) Name (Ar) Price EGP 0 Price Status" at bounding box center [254, 123] width 295 height 27
paste input "683.99"
type input "683.99"
click at [214, 125] on input "text" at bounding box center [254, 126] width 91 height 13
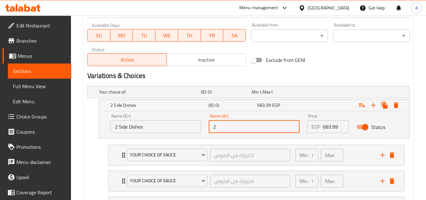
type input "2 طبق جانبي"
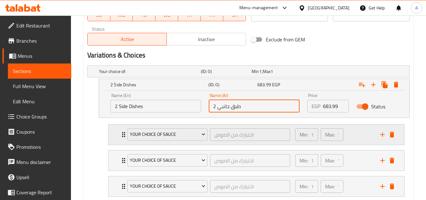
scroll to position [318, 0]
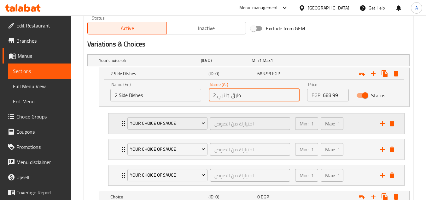
click at [178, 130] on div "Your Choice Of Sauce" at bounding box center [167, 123] width 83 height 15
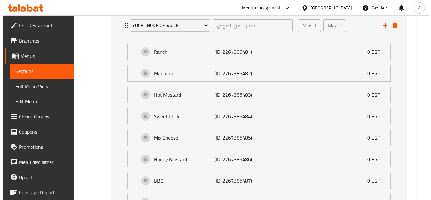
scroll to position [349, 0]
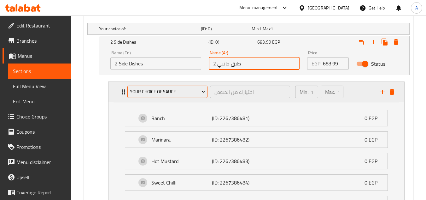
click at [167, 94] on span "Your Choice Of Sauce" at bounding box center [167, 92] width 75 height 8
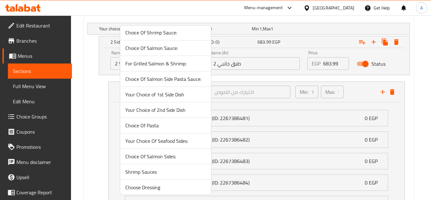
scroll to position [189, 0]
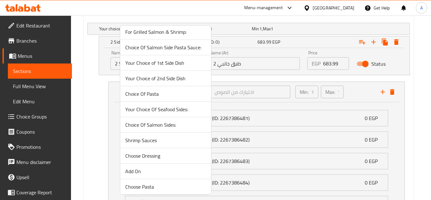
click at [179, 62] on span "Your Choice of 1st Side Dish" at bounding box center [165, 63] width 81 height 8
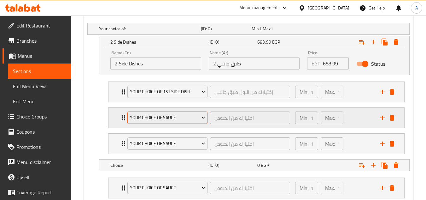
click at [185, 116] on span "Your Choice Of Sauce" at bounding box center [167, 118] width 75 height 8
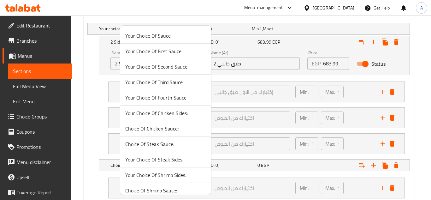
scroll to position [126, 0]
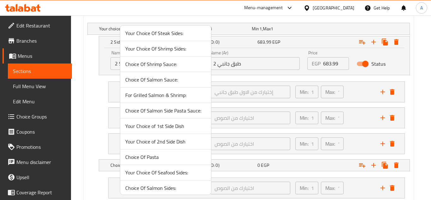
click at [173, 139] on span "Your Choice of 2nd Side Dish" at bounding box center [165, 142] width 81 height 8
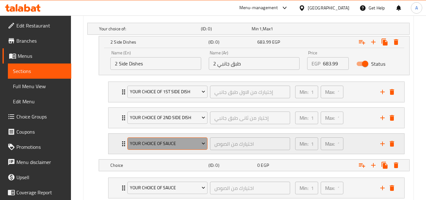
click at [155, 143] on span "Your Choice Of Sauce" at bounding box center [167, 143] width 75 height 8
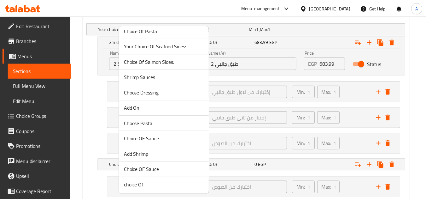
scroll to position [253, 0]
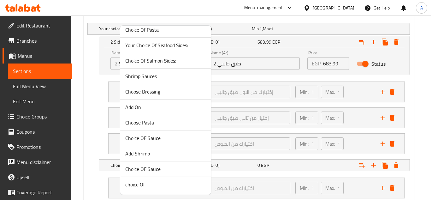
click at [161, 167] on span "Choice OF Sauce" at bounding box center [165, 169] width 81 height 8
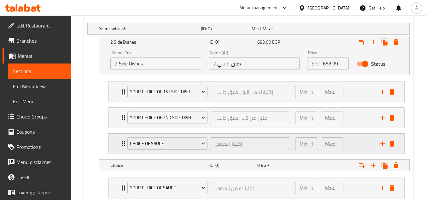
click at [347, 142] on div "Min: 1 ​ Max: 1 ​" at bounding box center [333, 143] width 85 height 20
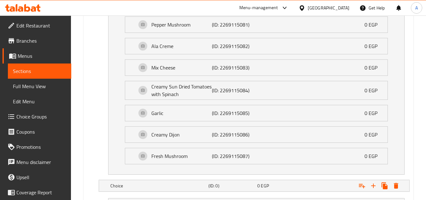
scroll to position [664, 0]
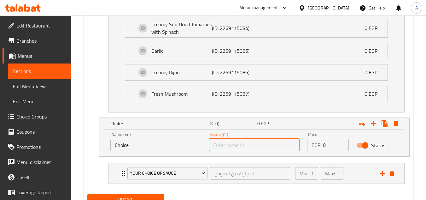
click at [225, 146] on input "text" at bounding box center [254, 144] width 91 height 13
type input "مكرونة"
drag, startPoint x: 151, startPoint y: 141, endPoint x: 106, endPoint y: 144, distance: 45.9
click at [110, 143] on div "Name (En) Choice Name (En)" at bounding box center [156, 141] width 98 height 27
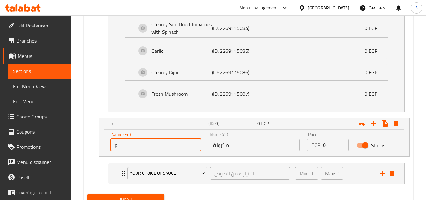
type input "Pasta"
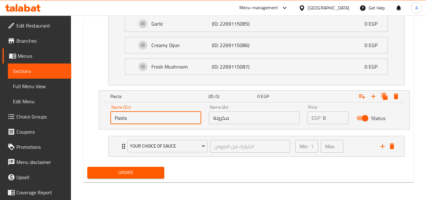
click at [293, 118] on div "Name (En) Pasta Name (En) Name (Ar) مكرونة Name (Ar) Price EGP 0 Price Status" at bounding box center [254, 114] width 295 height 27
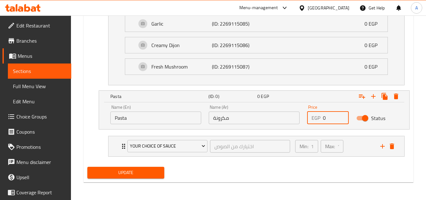
paste input "683.99"
click at [383, 143] on icon "add" at bounding box center [383, 146] width 8 height 8
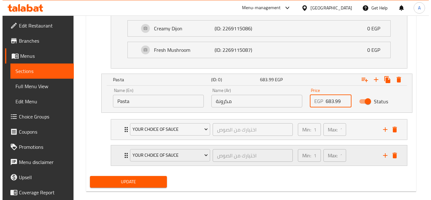
scroll to position [717, 0]
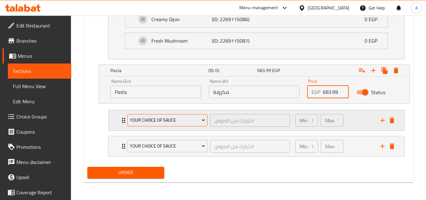
type input "683.99"
click at [168, 117] on span "Your Choice Of Sauce" at bounding box center [167, 120] width 75 height 8
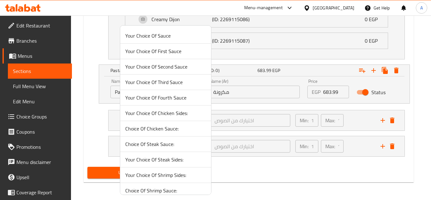
scroll to position [253, 0]
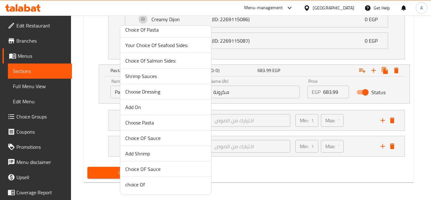
click at [157, 28] on span "Choice Of Pasta" at bounding box center [165, 30] width 81 height 8
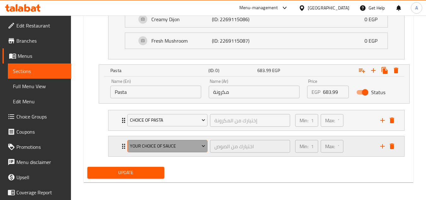
click at [171, 146] on span "Your Choice Of Sauce" at bounding box center [167, 146] width 75 height 8
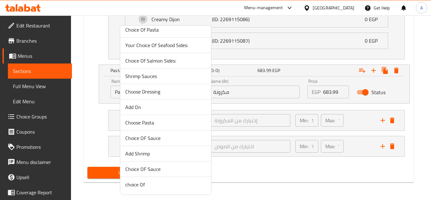
click at [158, 167] on span "Choice OF Sauce" at bounding box center [165, 169] width 81 height 8
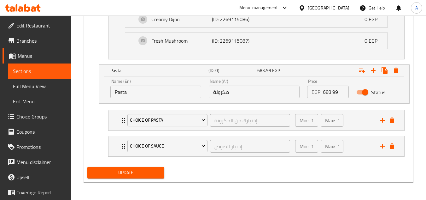
click at [155, 173] on span "Update" at bounding box center [125, 172] width 67 height 8
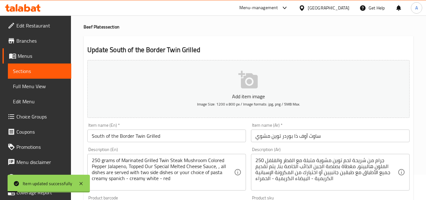
scroll to position [0, 0]
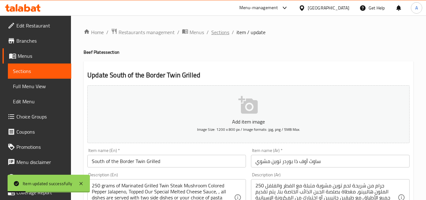
click at [213, 34] on span "Sections" at bounding box center [220, 32] width 18 height 8
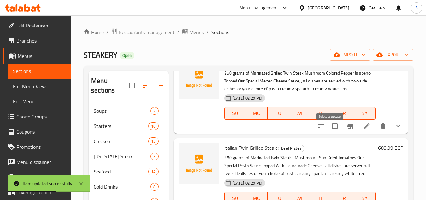
scroll to position [315, 0]
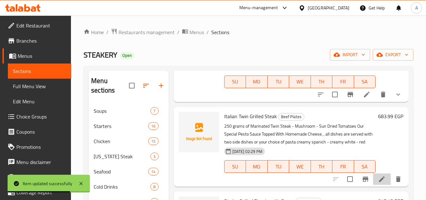
click at [382, 184] on li at bounding box center [382, 178] width 18 height 11
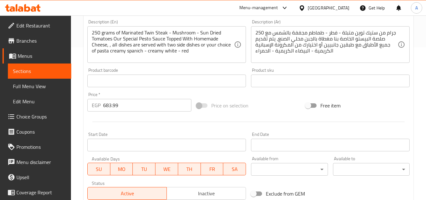
scroll to position [246, 0]
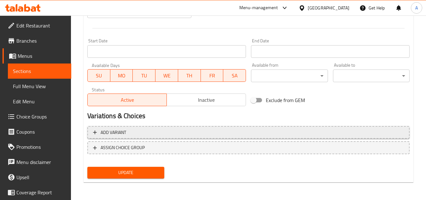
click at [184, 135] on span "Add variant" at bounding box center [248, 132] width 311 height 8
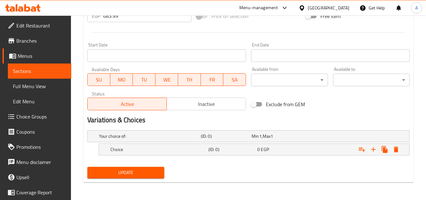
scroll to position [242, 0]
click at [366, 150] on icon "Expand" at bounding box center [362, 149] width 8 height 8
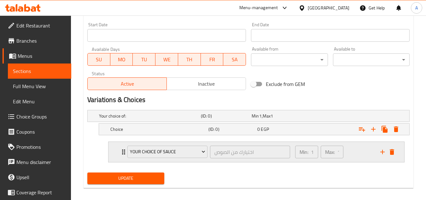
scroll to position [268, 0]
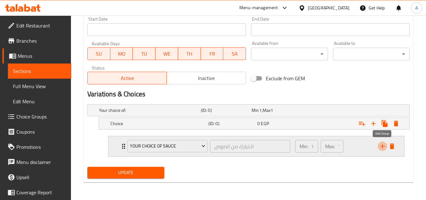
drag, startPoint x: 380, startPoint y: 145, endPoint x: 375, endPoint y: 143, distance: 4.8
click at [380, 145] on icon "add" at bounding box center [383, 146] width 8 height 8
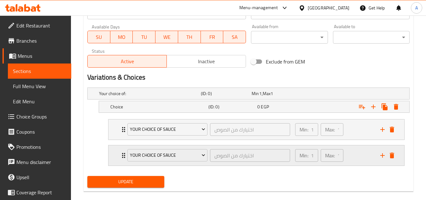
scroll to position [294, 0]
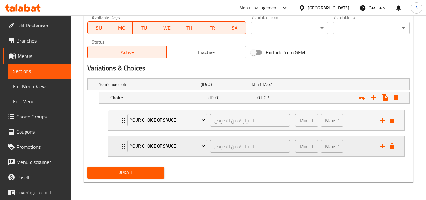
click at [381, 146] on icon "add" at bounding box center [382, 146] width 4 height 4
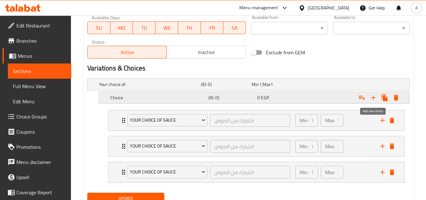
click at [372, 94] on icon "Expand" at bounding box center [374, 98] width 8 height 8
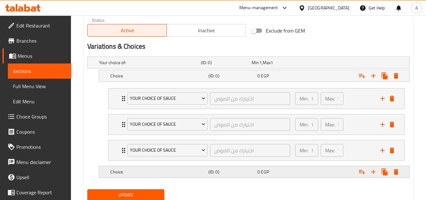
scroll to position [338, 0]
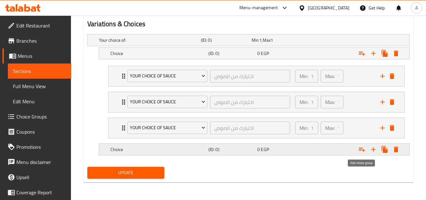
click at [364, 147] on icon "Expand" at bounding box center [362, 149] width 8 height 8
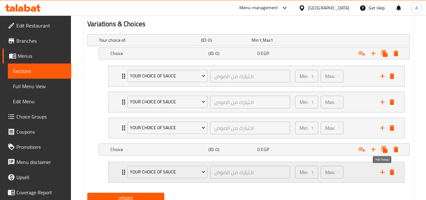
click at [381, 172] on icon "add" at bounding box center [382, 172] width 4 height 4
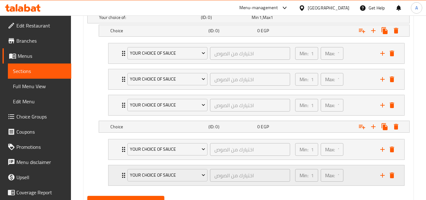
scroll to position [389, 0]
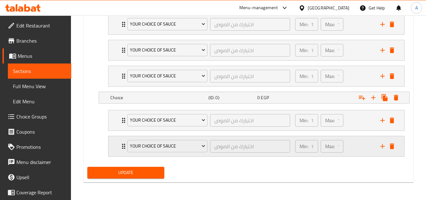
click at [382, 144] on icon "add" at bounding box center [383, 146] width 8 height 8
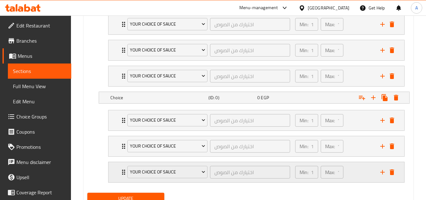
click at [388, 170] on icon "delete" at bounding box center [392, 172] width 8 height 8
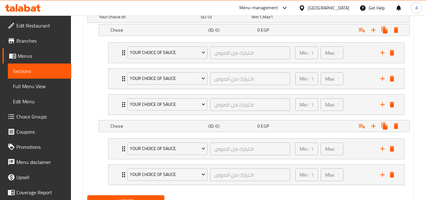
scroll to position [326, 0]
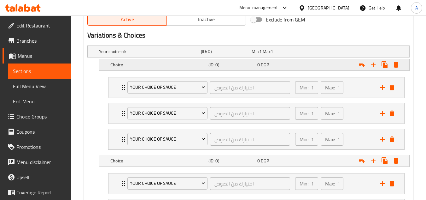
click at [129, 55] on h5 "Choice" at bounding box center [148, 51] width 99 height 6
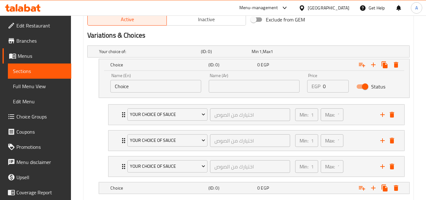
click at [132, 89] on input "Choice" at bounding box center [155, 86] width 91 height 13
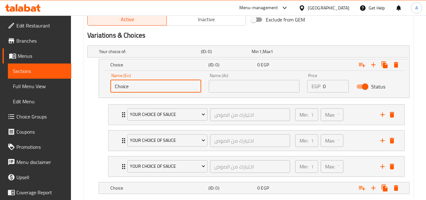
drag, startPoint x: 133, startPoint y: 91, endPoint x: 113, endPoint y: 91, distance: 19.6
click at [113, 91] on input "Choice" at bounding box center [155, 86] width 91 height 13
type input "2 Side Dishes"
click at [237, 86] on input "text" at bounding box center [254, 86] width 91 height 13
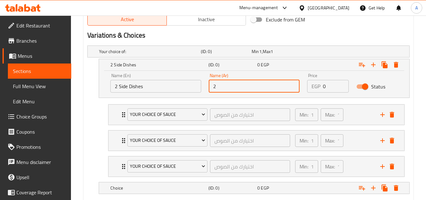
type input "2 طبق جانبي"
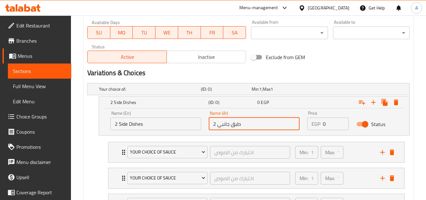
scroll to position [200, 0]
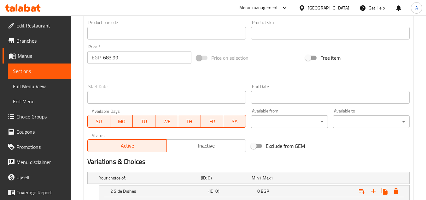
click at [116, 61] on input "683.99" at bounding box center [147, 57] width 88 height 13
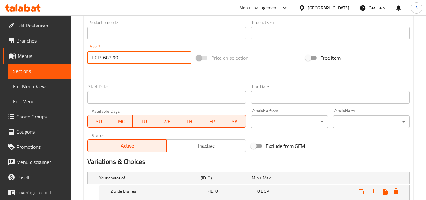
click at [116, 61] on input "683.99" at bounding box center [147, 57] width 88 height 13
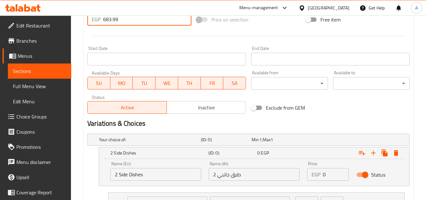
scroll to position [295, 0]
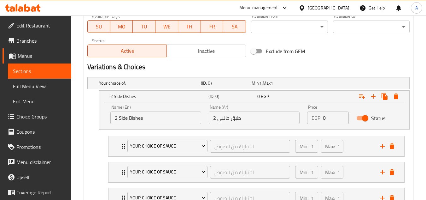
drag, startPoint x: 326, startPoint y: 114, endPoint x: 279, endPoint y: 111, distance: 46.8
click at [279, 111] on div "Name (En) 2 Side Dishes Name (En) Name (Ar) 2 طبق جانبي Name (Ar) Price EGP 0 P…" at bounding box center [254, 114] width 295 height 27
paste input "683.99"
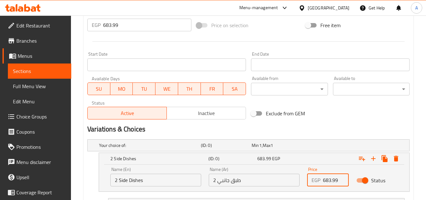
scroll to position [232, 0]
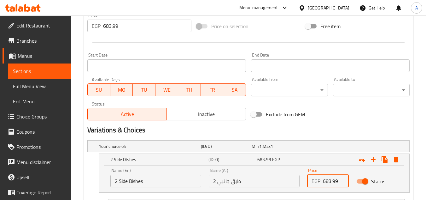
type input "683.99"
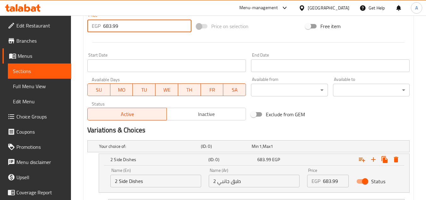
drag, startPoint x: 130, startPoint y: 26, endPoint x: 0, endPoint y: 23, distance: 130.0
click at [10, 23] on div "Edit Restaurant Branches Menus Sections Full Menu View Edit Menu Choice Groups …" at bounding box center [213, 84] width 426 height 601
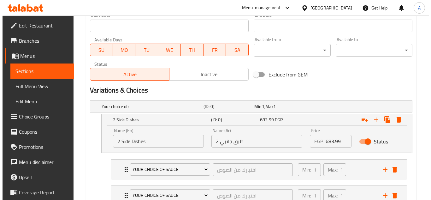
scroll to position [326, 0]
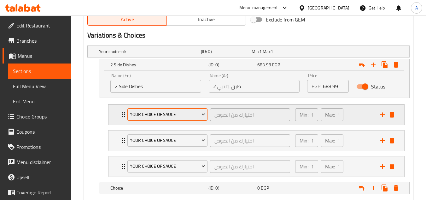
type input "0"
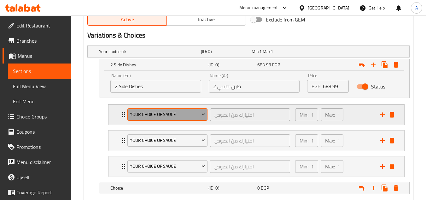
click at [167, 112] on span "Your Choice Of Sauce" at bounding box center [167, 114] width 75 height 8
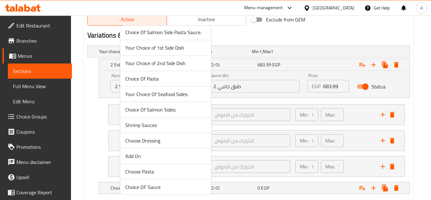
scroll to position [189, 0]
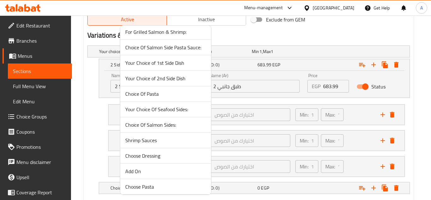
click at [175, 63] on span "Your Choice of 1st Side Dish" at bounding box center [165, 63] width 81 height 8
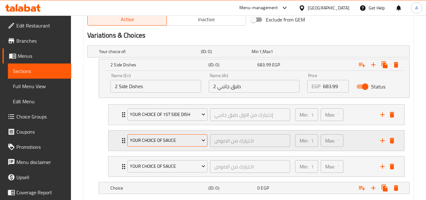
click at [167, 140] on span "Your Choice Of Sauce" at bounding box center [167, 140] width 75 height 8
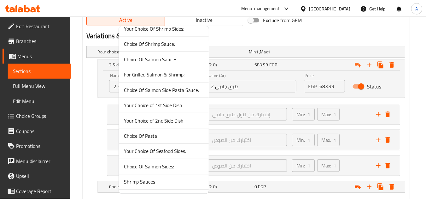
scroll to position [158, 0]
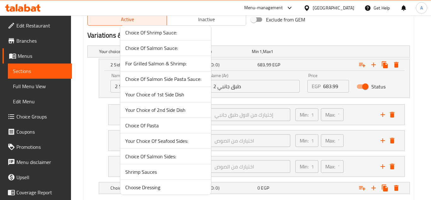
click at [178, 111] on span "Your Choice of 2nd Side Dish" at bounding box center [165, 110] width 81 height 8
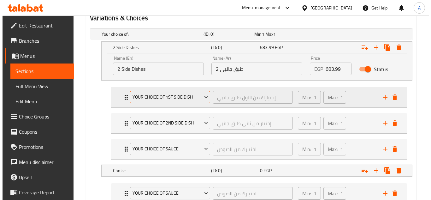
scroll to position [358, 0]
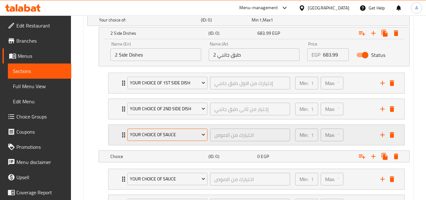
click at [179, 131] on span "Your Choice Of Sauce" at bounding box center [167, 135] width 75 height 8
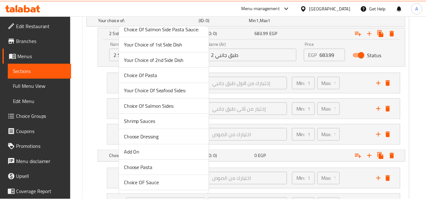
scroll to position [253, 0]
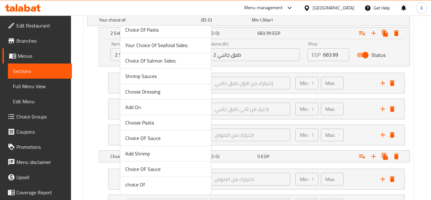
click at [167, 167] on span "Choice OF Sauce" at bounding box center [165, 169] width 81 height 8
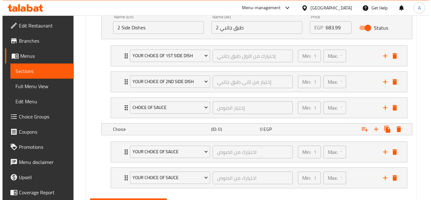
scroll to position [417, 0]
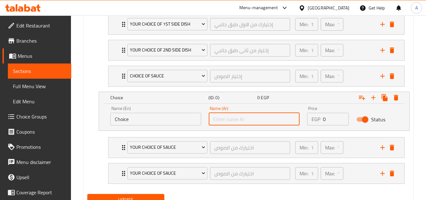
click at [218, 118] on input "text" at bounding box center [254, 119] width 91 height 13
type input "مكرونة"
click at [144, 113] on input "Choice" at bounding box center [155, 119] width 91 height 13
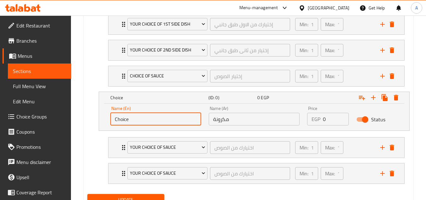
click at [144, 113] on input "Choice" at bounding box center [155, 119] width 91 height 13
click at [145, 115] on input "text" at bounding box center [155, 119] width 91 height 13
type input "Pasta"
click at [152, 144] on span "Your Choice Of Sauce" at bounding box center [167, 147] width 75 height 8
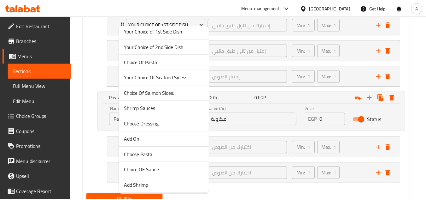
scroll to position [253, 0]
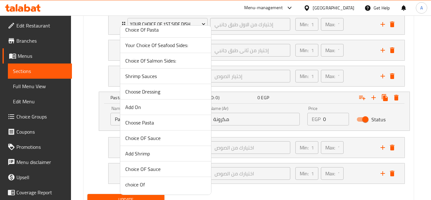
click at [163, 31] on span "Choice Of Pasta" at bounding box center [165, 30] width 81 height 8
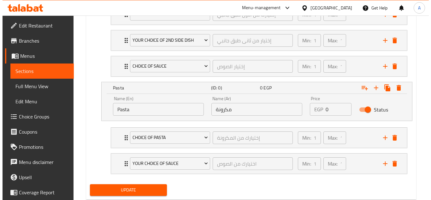
scroll to position [444, 0]
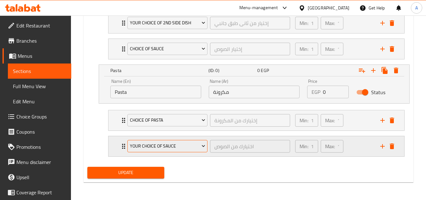
click at [164, 147] on span "Your Choice Of Sauce" at bounding box center [167, 146] width 75 height 8
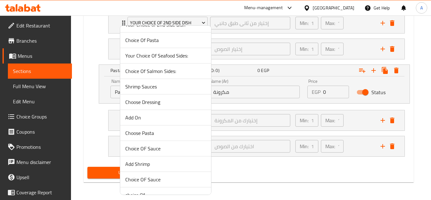
scroll to position [253, 0]
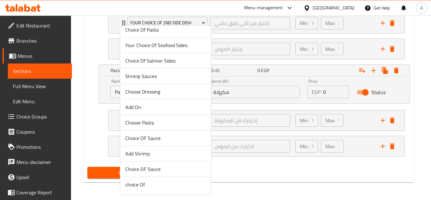
click at [151, 169] on span "Choice OF Sauce" at bounding box center [165, 169] width 81 height 8
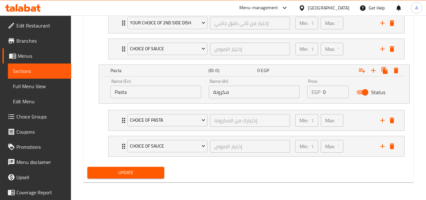
drag, startPoint x: 330, startPoint y: 92, endPoint x: 209, endPoint y: 82, distance: 120.9
click at [233, 84] on div "Name (En) Pasta Name (En) Name (Ar) مكرونة Name (Ar) Price EGP 0 Price Status" at bounding box center [254, 88] width 295 height 27
paste input "683.99"
type input "683.99"
click at [153, 172] on span "Update" at bounding box center [125, 172] width 67 height 8
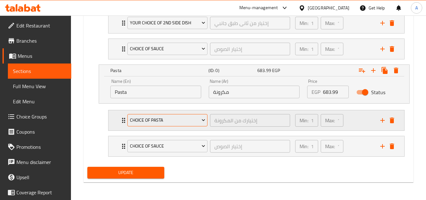
click at [152, 121] on span "Choice Of Pasta" at bounding box center [167, 120] width 75 height 8
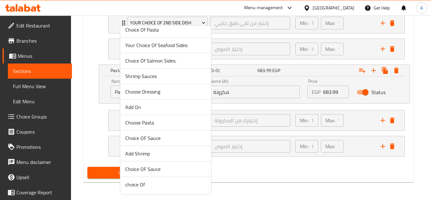
click at [165, 34] on li "Choice Of Pasta" at bounding box center [165, 29] width 91 height 15
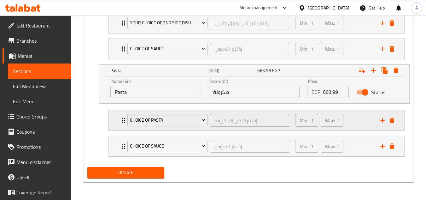
click at [355, 119] on div "Min: 1 ​ Max: 1 ​" at bounding box center [333, 120] width 85 height 20
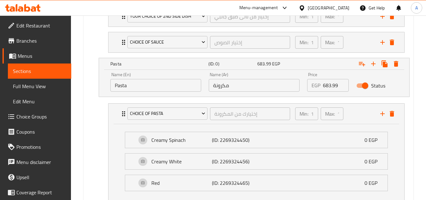
scroll to position [521, 0]
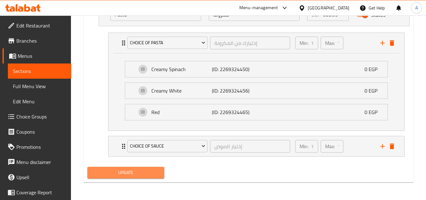
click at [141, 170] on span "Update" at bounding box center [125, 172] width 67 height 8
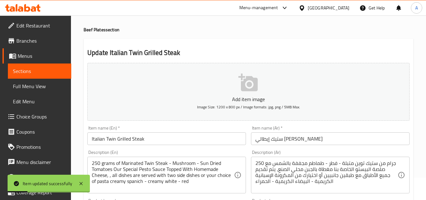
scroll to position [0, 0]
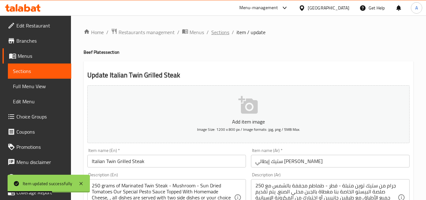
click at [219, 29] on span "Sections" at bounding box center [220, 32] width 18 height 8
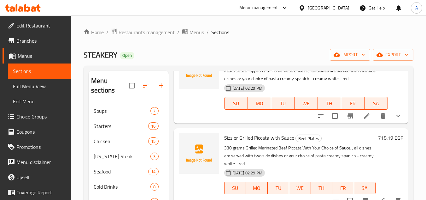
scroll to position [410, 0]
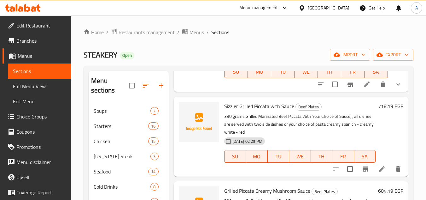
click at [378, 173] on icon at bounding box center [382, 169] width 8 height 8
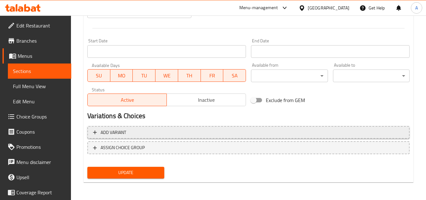
click at [147, 132] on span "Add variant" at bounding box center [248, 132] width 311 height 8
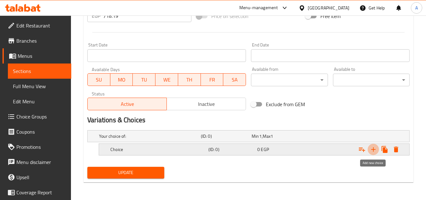
click at [374, 150] on icon "Expand" at bounding box center [374, 149] width 8 height 8
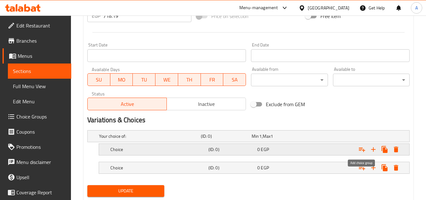
click at [361, 151] on icon "Expand" at bounding box center [362, 149] width 8 height 8
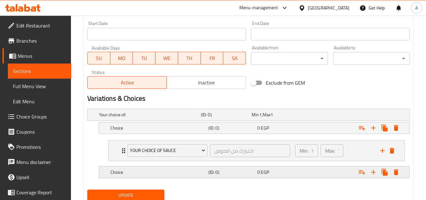
scroll to position [286, 0]
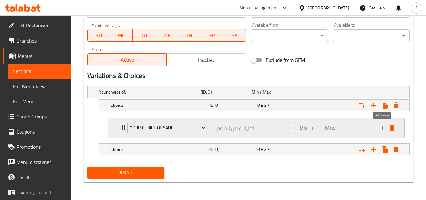
click at [383, 128] on icon "add" at bounding box center [382, 128] width 4 height 4
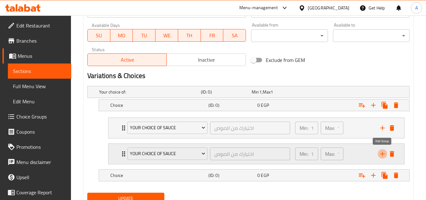
click at [380, 153] on icon "add" at bounding box center [383, 154] width 8 height 8
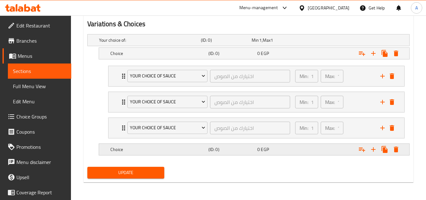
click at [316, 41] on div "Expand" at bounding box center [352, 40] width 102 height 3
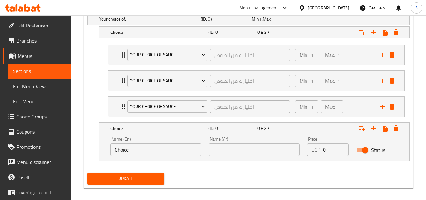
scroll to position [365, 0]
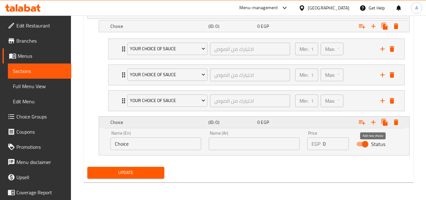
click at [375, 123] on icon "Expand" at bounding box center [374, 122] width 8 height 8
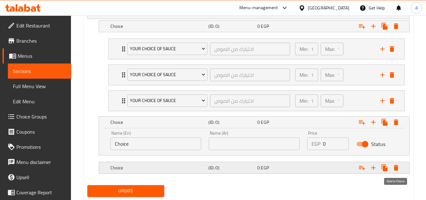
click at [394, 165] on icon "Expand" at bounding box center [396, 168] width 8 height 8
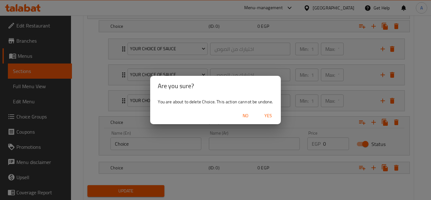
click at [273, 116] on span "Yes" at bounding box center [268, 116] width 15 height 8
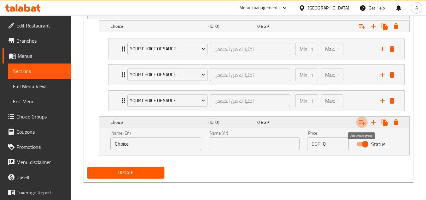
click at [361, 124] on icon "Expand" at bounding box center [362, 122] width 8 height 8
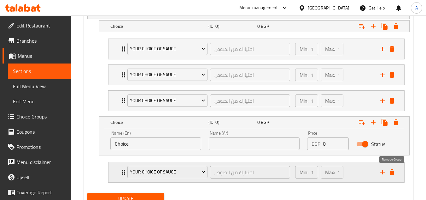
click at [383, 170] on icon "add" at bounding box center [383, 172] width 8 height 8
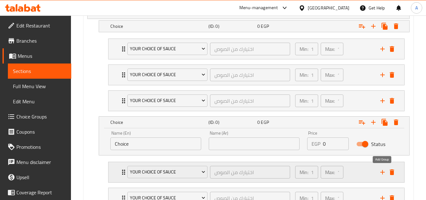
click at [383, 170] on icon "add" at bounding box center [383, 172] width 8 height 8
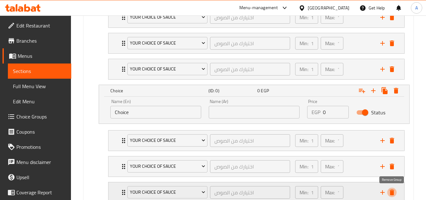
click at [393, 191] on icon "delete" at bounding box center [392, 192] width 4 height 6
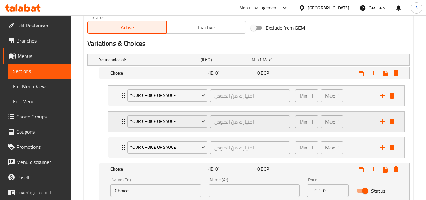
scroll to position [333, 0]
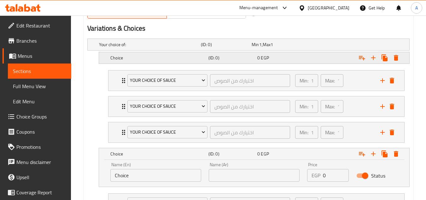
click at [164, 48] on h5 "Choice" at bounding box center [148, 44] width 99 height 6
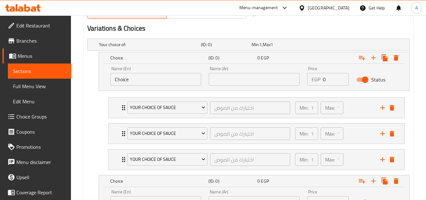
click at [142, 84] on input "Choice" at bounding box center [155, 79] width 91 height 13
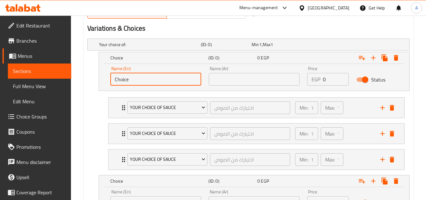
click at [142, 83] on input "Choice" at bounding box center [155, 79] width 91 height 13
type input "2 Side Dishes"
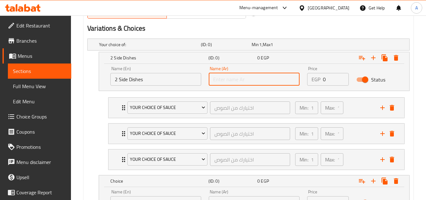
click at [223, 80] on input "text" at bounding box center [254, 79] width 91 height 13
type input "2 طبق جانبي"
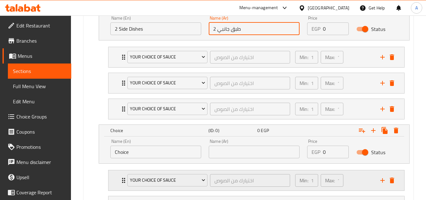
scroll to position [396, 0]
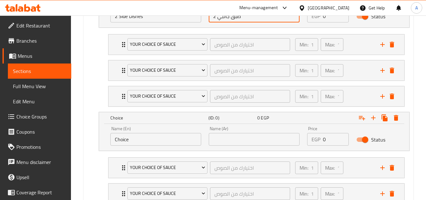
click at [137, 141] on input "Choice" at bounding box center [155, 139] width 91 height 13
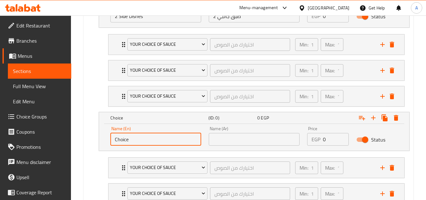
click at [137, 141] on input "Choice" at bounding box center [155, 139] width 91 height 13
type input "ح"
type input "Pasta"
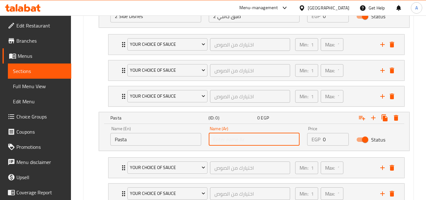
click at [225, 136] on input "text" at bounding box center [254, 139] width 91 height 13
type input "مكرونة"
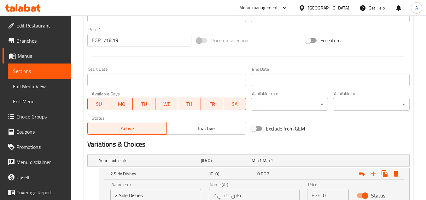
scroll to position [207, 0]
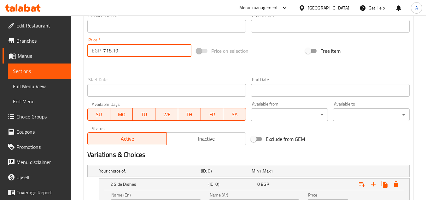
drag, startPoint x: 126, startPoint y: 44, endPoint x: 86, endPoint y: 45, distance: 40.1
click at [86, 45] on div "Price   * EGP 718.19 Price *" at bounding box center [139, 47] width 109 height 24
click at [113, 51] on input "number" at bounding box center [147, 50] width 88 height 13
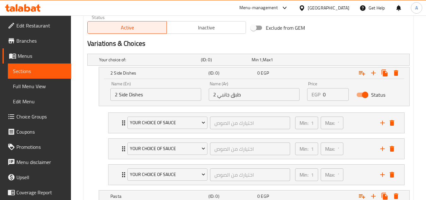
scroll to position [333, 0]
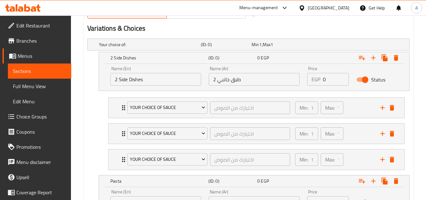
type input "0"
drag, startPoint x: 326, startPoint y: 79, endPoint x: 294, endPoint y: 78, distance: 31.9
click at [298, 78] on div "Name (En) 2 Side Dishes Name (En) Name (Ar) 2 طبق جانبي Name (Ar) Price EGP 0 P…" at bounding box center [254, 75] width 295 height 27
paste input "718.19"
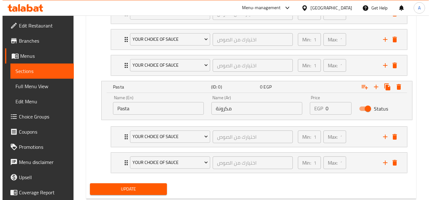
scroll to position [428, 0]
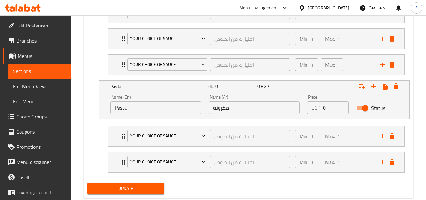
type input "718.19"
drag, startPoint x: 328, startPoint y: 108, endPoint x: 271, endPoint y: 105, distance: 56.8
click at [283, 106] on div "Name (En) Pasta Name (En) Name (Ar) مكرونة Name (Ar) Price EGP 0 Price Status" at bounding box center [254, 104] width 295 height 27
paste input "718.19"
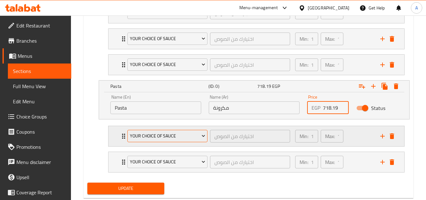
type input "718.19"
click at [171, 136] on span "Your Choice Of Sauce" at bounding box center [167, 136] width 75 height 8
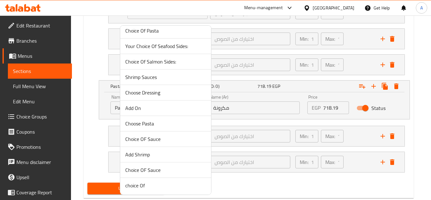
scroll to position [253, 0]
click at [158, 30] on span "Choice Of Pasta" at bounding box center [165, 30] width 81 height 8
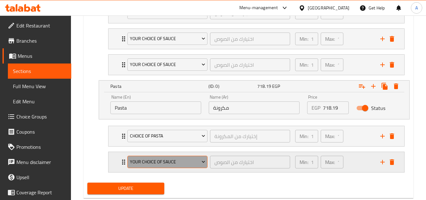
click at [182, 161] on span "Your Choice Of Sauce" at bounding box center [167, 162] width 75 height 8
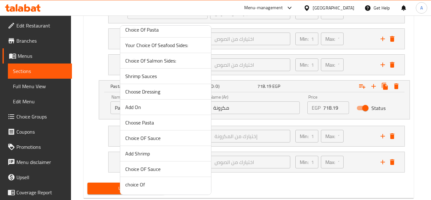
click at [165, 167] on span "Choice OF Sauce" at bounding box center [165, 169] width 81 height 8
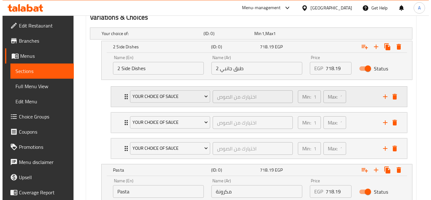
scroll to position [333, 0]
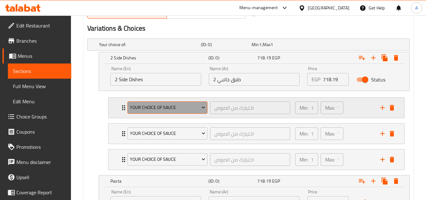
click at [162, 108] on span "Your Choice Of Sauce" at bounding box center [167, 107] width 75 height 8
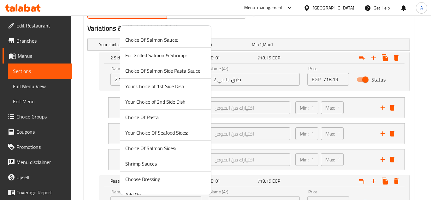
scroll to position [159, 0]
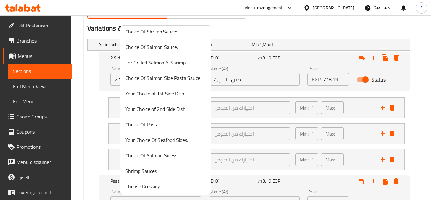
click at [185, 93] on span "Your Choice of 1st Side Dish" at bounding box center [165, 94] width 81 height 8
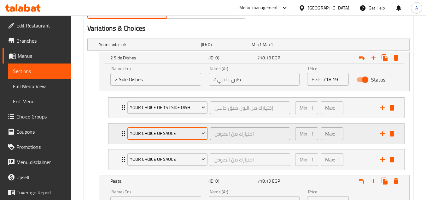
click at [164, 133] on span "Your Choice Of Sauce" at bounding box center [167, 133] width 75 height 8
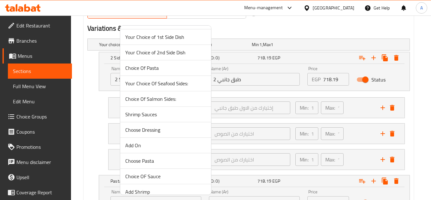
scroll to position [158, 0]
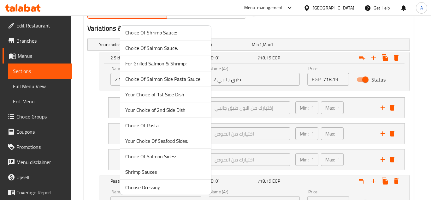
click at [174, 109] on span "Your Choice of 2nd Side Dish" at bounding box center [165, 110] width 81 height 8
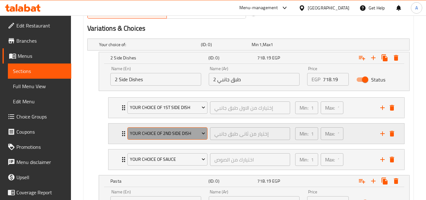
click at [148, 133] on span "Your Choice of 2nd Side Dish" at bounding box center [167, 133] width 75 height 8
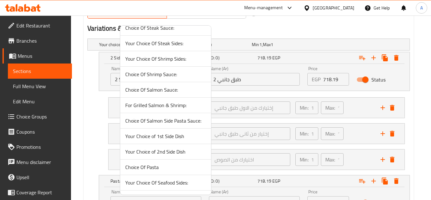
scroll to position [126, 0]
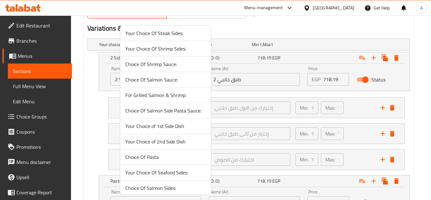
click at [179, 139] on span "Your Choice of 2nd Side Dish" at bounding box center [165, 142] width 81 height 8
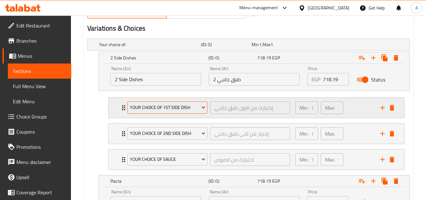
click at [166, 110] on span "Your Choice of 1st Side Dish" at bounding box center [167, 107] width 75 height 8
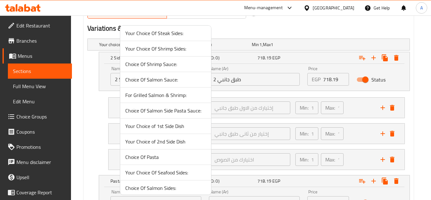
click at [180, 126] on span "Your Choice of 1st Side Dish" at bounding box center [165, 126] width 81 height 8
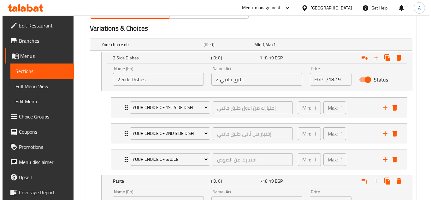
scroll to position [365, 0]
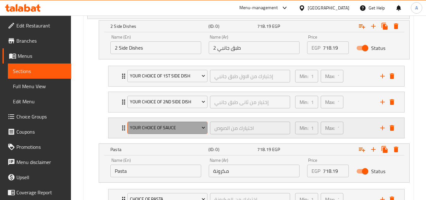
click at [192, 128] on span "Your Choice Of Sauce" at bounding box center [167, 128] width 75 height 8
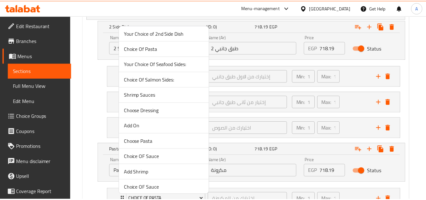
scroll to position [253, 0]
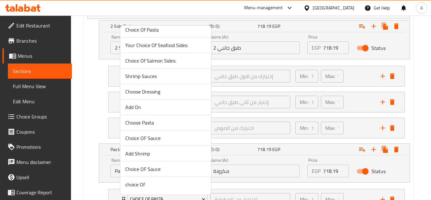
click at [153, 170] on span "Choice OF Sauce" at bounding box center [165, 169] width 81 height 8
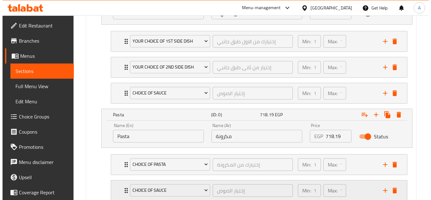
scroll to position [444, 0]
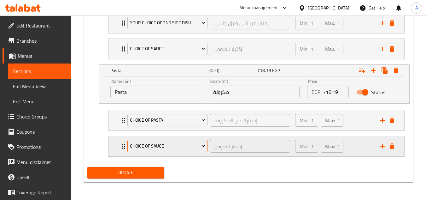
click at [178, 148] on span "Choice OF Sauce" at bounding box center [167, 146] width 75 height 8
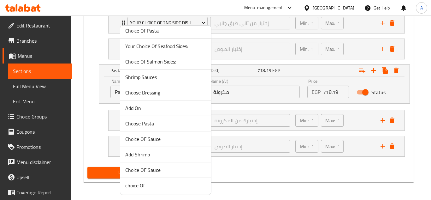
scroll to position [253, 0]
click at [153, 167] on span "Choice OF Sauce" at bounding box center [165, 169] width 81 height 8
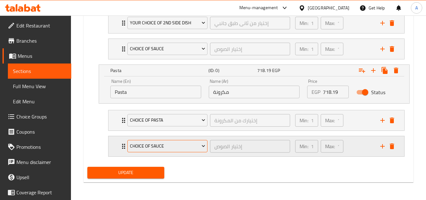
click at [157, 148] on span "Choice OF Sauce" at bounding box center [167, 146] width 75 height 8
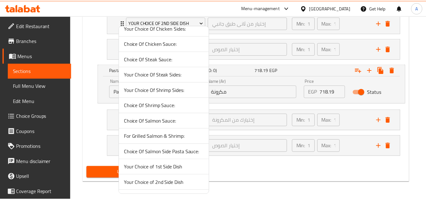
scroll to position [221, 0]
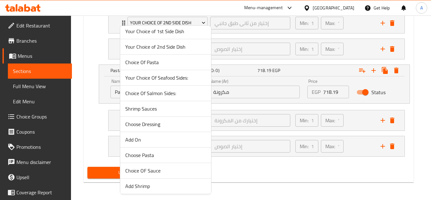
click at [157, 168] on span "Choice OF Sauce" at bounding box center [165, 171] width 81 height 8
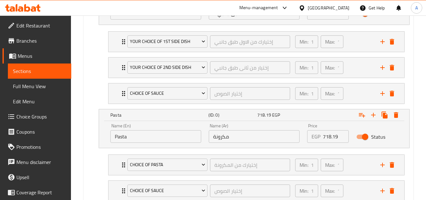
scroll to position [444, 0]
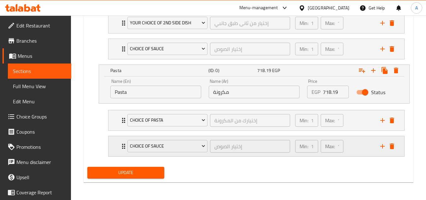
click at [357, 144] on div "Min: 1 ​ Max: 1 ​" at bounding box center [333, 146] width 85 height 20
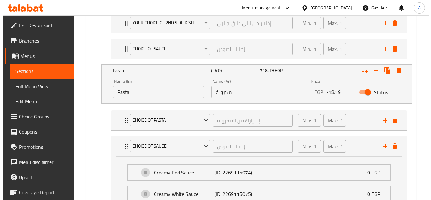
scroll to position [500, 0]
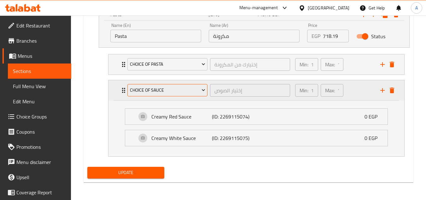
click at [170, 91] on span "Choice OF Sauce" at bounding box center [167, 90] width 75 height 8
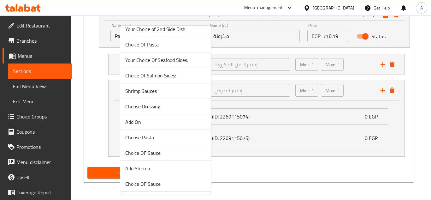
scroll to position [253, 0]
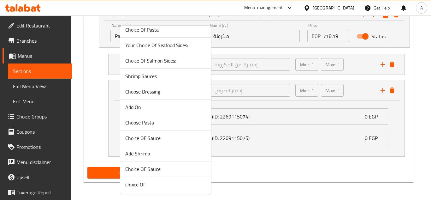
click at [133, 167] on span "Choice OF Sauce" at bounding box center [165, 169] width 81 height 8
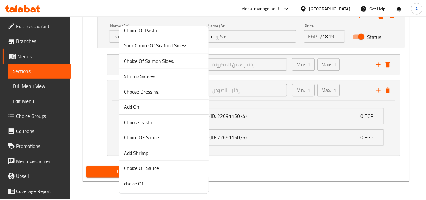
scroll to position [444, 0]
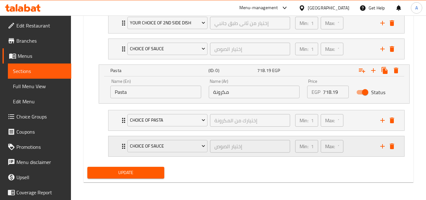
click at [365, 147] on div "Min: 1 ​ Max: 1 ​" at bounding box center [333, 146] width 85 height 20
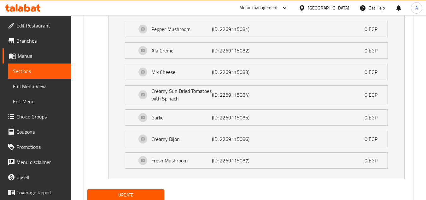
scroll to position [717, 0]
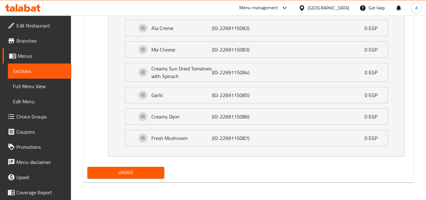
click at [105, 175] on span "Update" at bounding box center [125, 172] width 67 height 8
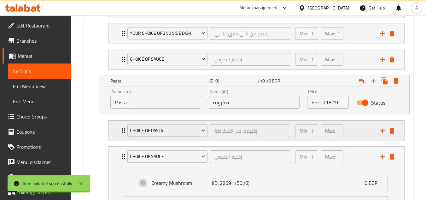
scroll to position [433, 0]
click at [351, 131] on div "Min: 1 ​ Max: 1 ​" at bounding box center [333, 131] width 85 height 20
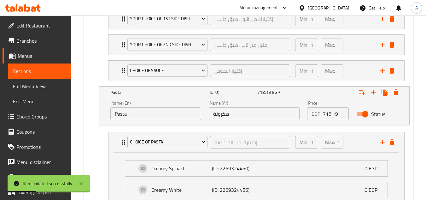
scroll to position [370, 0]
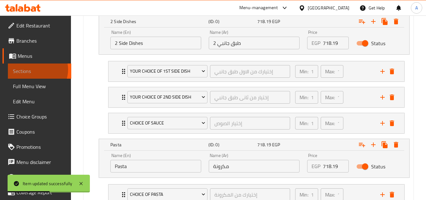
click at [34, 69] on span "Sections" at bounding box center [39, 71] width 53 height 8
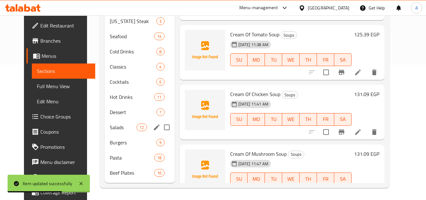
scroll to position [136, 0]
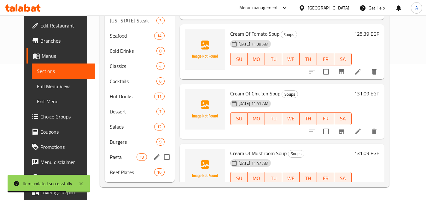
click at [110, 155] on span "Pasta" at bounding box center [123, 157] width 27 height 8
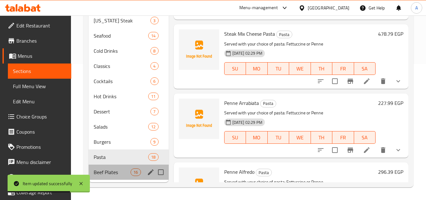
click at [112, 167] on div "Beef Plates 16" at bounding box center [129, 171] width 80 height 15
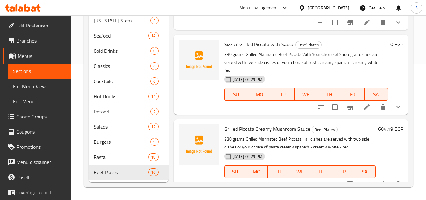
scroll to position [347, 0]
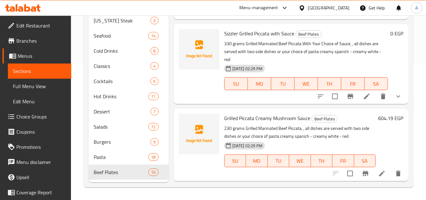
click at [394, 104] on button "show more" at bounding box center [398, 96] width 15 height 15
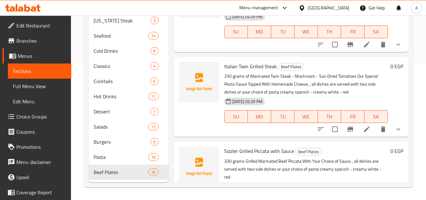
scroll to position [221, 0]
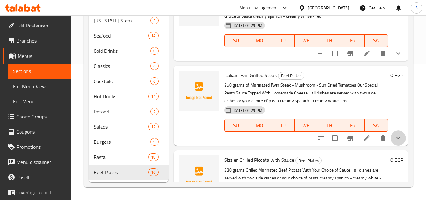
click at [397, 145] on button "show more" at bounding box center [398, 137] width 15 height 15
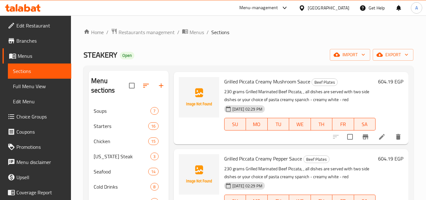
scroll to position [1342, 0]
click at [379, 140] on icon at bounding box center [382, 136] width 8 height 8
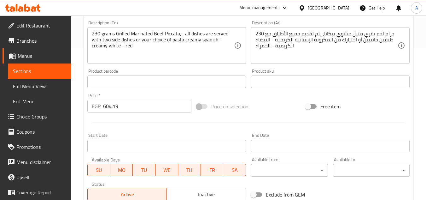
scroll to position [158, 0]
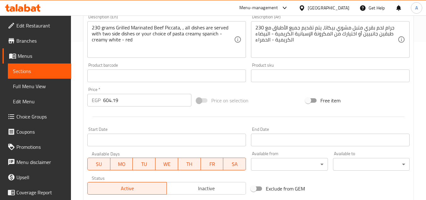
click at [113, 106] on input "604.19" at bounding box center [147, 100] width 88 height 13
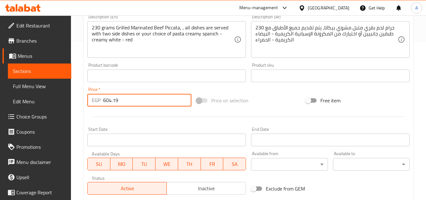
click at [113, 106] on input "604.19" at bounding box center [147, 100] width 88 height 13
type input "0"
click at [155, 126] on div "Start Date Start Date" at bounding box center [167, 136] width 164 height 24
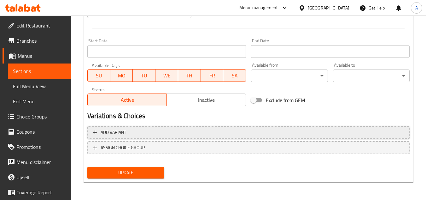
click at [167, 134] on span "Add variant" at bounding box center [248, 132] width 311 height 8
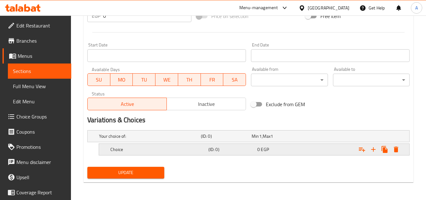
scroll to position [242, 0]
click at [372, 149] on icon "Expand" at bounding box center [374, 149] width 8 height 8
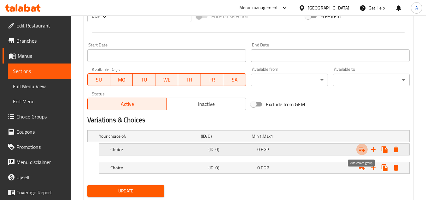
click at [364, 151] on icon "Expand" at bounding box center [362, 149] width 8 height 8
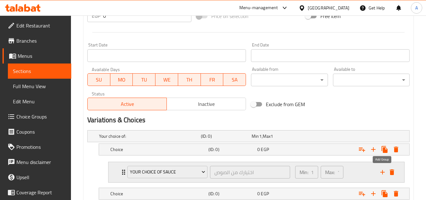
click at [381, 170] on icon "add" at bounding box center [383, 172] width 8 height 8
click at [381, 173] on icon "add" at bounding box center [383, 172] width 8 height 8
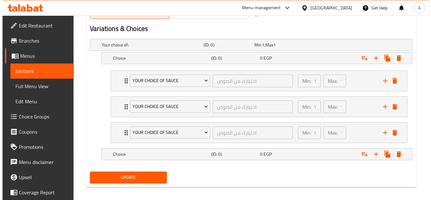
scroll to position [337, 0]
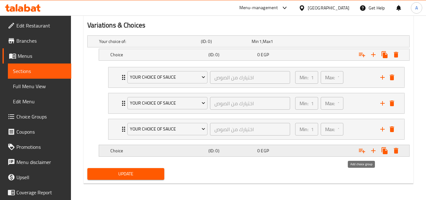
click at [361, 151] on icon "Expand" at bounding box center [362, 151] width 8 height 8
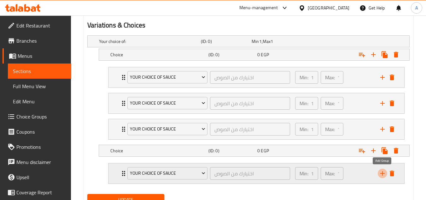
click at [384, 174] on icon "add" at bounding box center [383, 173] width 8 height 8
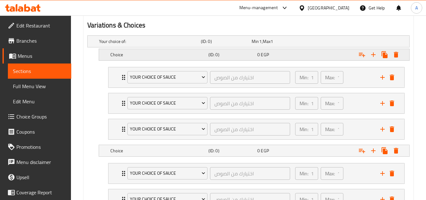
click at [150, 44] on h5 "Choice" at bounding box center [148, 41] width 99 height 6
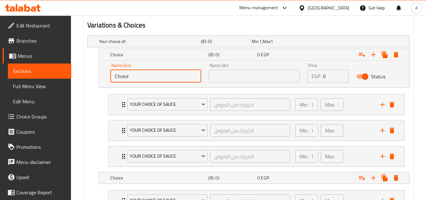
drag, startPoint x: 75, startPoint y: 73, endPoint x: 23, endPoint y: 73, distance: 51.4
type input "2 Side Dishes"
click at [207, 75] on div "Name (Ar) Name (Ar)" at bounding box center [254, 72] width 98 height 27
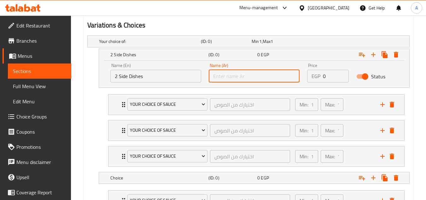
click at [215, 75] on input "text" at bounding box center [254, 76] width 91 height 13
type input "2 طبق جانبي"
drag, startPoint x: 317, startPoint y: 77, endPoint x: 286, endPoint y: 77, distance: 30.9
click at [298, 77] on div "Name (En) 2 Side Dishes Name (En) Name (Ar) 2 طبق جانبي Name (Ar) Price EGP 0 P…" at bounding box center [254, 72] width 295 height 27
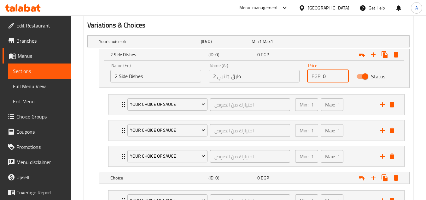
paste input "604.19"
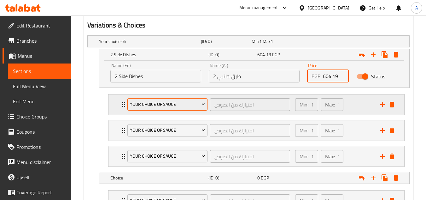
type input "604.19"
click at [173, 106] on span "Your Choice Of Sauce" at bounding box center [167, 104] width 75 height 8
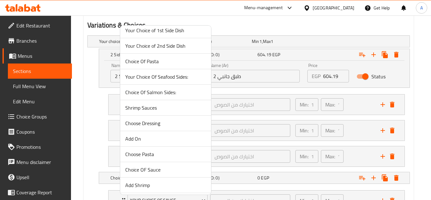
scroll to position [190, 0]
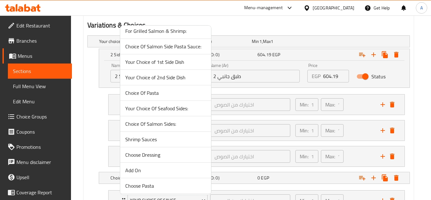
click at [173, 62] on span "Your Choice of 1st Side Dish" at bounding box center [165, 62] width 81 height 8
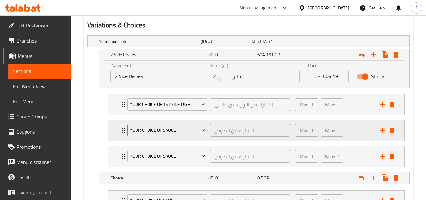
click at [180, 127] on span "Your Choice Of Sauce" at bounding box center [167, 130] width 75 height 8
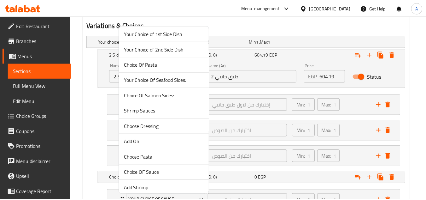
scroll to position [159, 0]
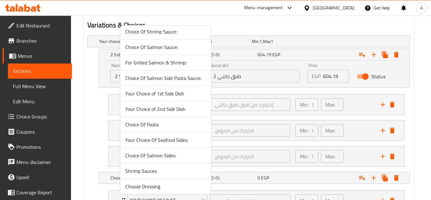
click at [178, 109] on span "Your Choice of 2nd Side Dish" at bounding box center [165, 109] width 81 height 8
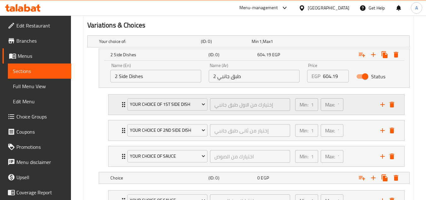
click at [357, 108] on div "Min: 1 ​ Max: 1 ​" at bounding box center [333, 104] width 85 height 20
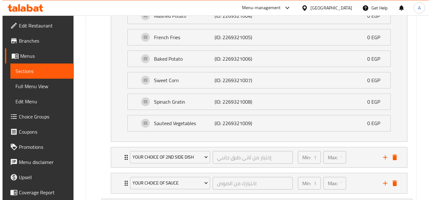
scroll to position [601, 0]
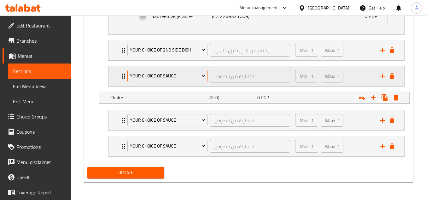
click at [182, 78] on span "Your Choice Of Sauce" at bounding box center [167, 76] width 75 height 8
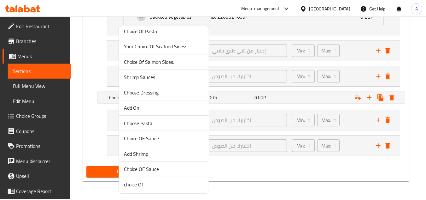
scroll to position [253, 0]
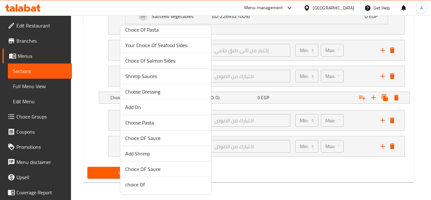
click at [151, 166] on span "Choice OF Sauce" at bounding box center [165, 169] width 81 height 8
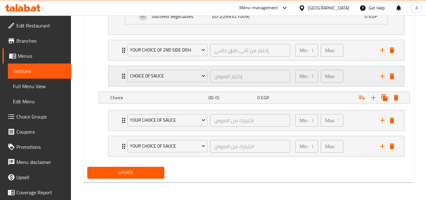
click at [358, 75] on div "Min: 1 ​ Max: 1 ​" at bounding box center [333, 76] width 85 height 20
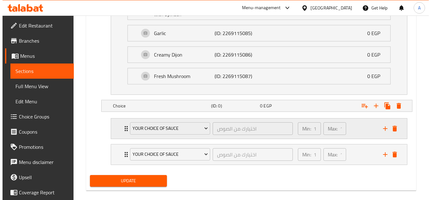
scroll to position [874, 0]
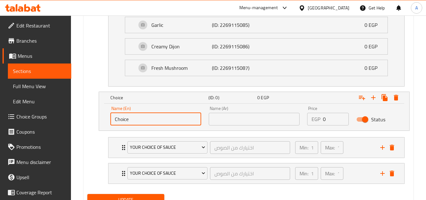
drag, startPoint x: 162, startPoint y: 120, endPoint x: 85, endPoint y: 129, distance: 77.1
type input "o"
type input "Pasta"
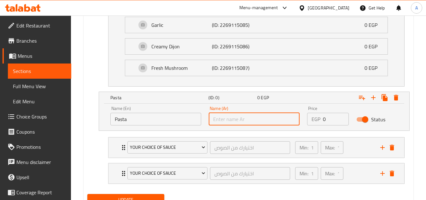
click at [237, 120] on input "text" at bounding box center [254, 119] width 91 height 13
type input "مكرونة"
click at [155, 145] on span "Your Choice Of Sauce" at bounding box center [167, 147] width 75 height 8
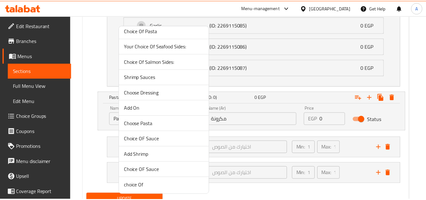
scroll to position [253, 0]
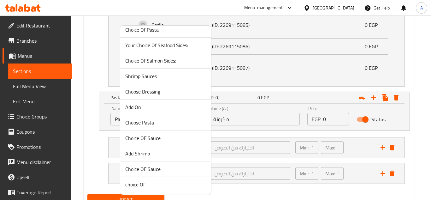
click at [156, 31] on span "Choice Of Pasta" at bounding box center [165, 30] width 81 height 8
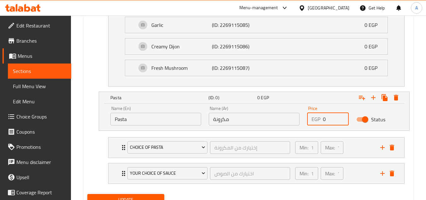
drag, startPoint x: 331, startPoint y: 119, endPoint x: 259, endPoint y: 119, distance: 72.9
click at [268, 119] on div "Name (En) Pasta Name (En) Name (Ar) مكرونة Name (Ar) Price EGP 0 Price Status" at bounding box center [254, 115] width 295 height 27
paste input "604.19"
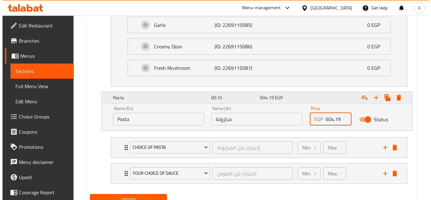
scroll to position [901, 0]
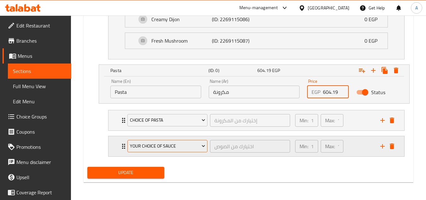
type input "604.19"
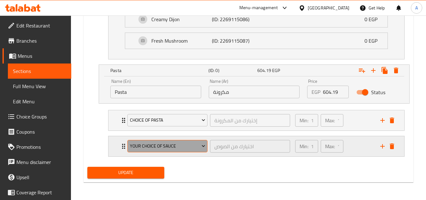
click at [179, 143] on span "Your Choice Of Sauce" at bounding box center [167, 146] width 75 height 8
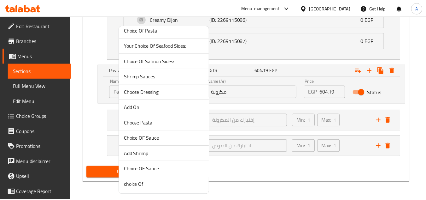
scroll to position [253, 0]
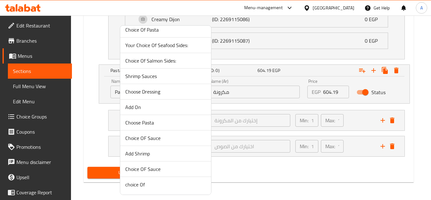
click at [149, 167] on span "Choice OF Sauce" at bounding box center [165, 169] width 81 height 8
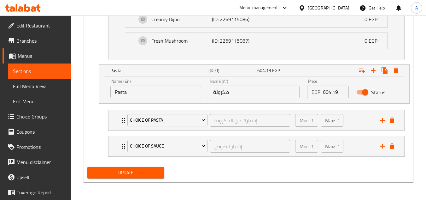
click at [134, 175] on span "Update" at bounding box center [125, 172] width 67 height 8
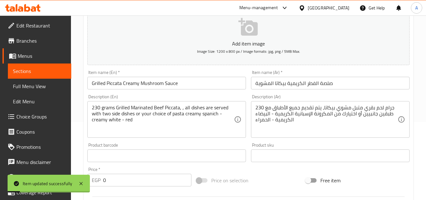
scroll to position [0, 0]
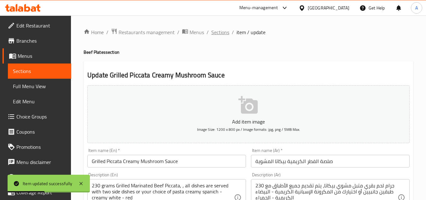
click at [225, 31] on span "Sections" at bounding box center [220, 32] width 18 height 8
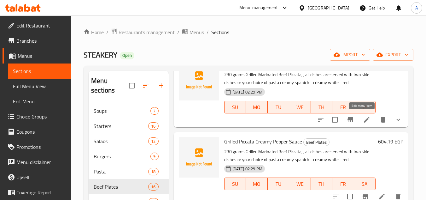
scroll to position [568, 0]
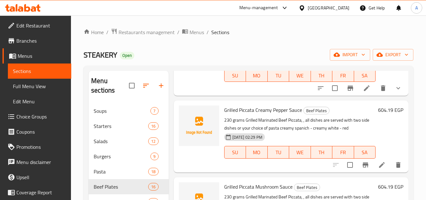
click at [380, 170] on li at bounding box center [382, 164] width 18 height 11
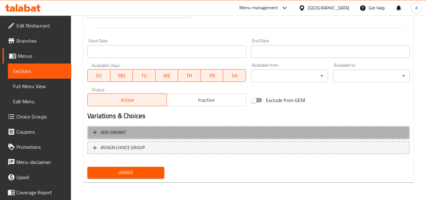
click at [173, 132] on span "Add variant" at bounding box center [248, 132] width 311 height 8
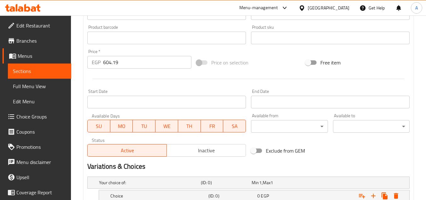
scroll to position [147, 0]
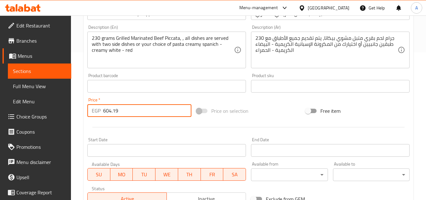
click at [113, 110] on input "604.19" at bounding box center [147, 110] width 88 height 13
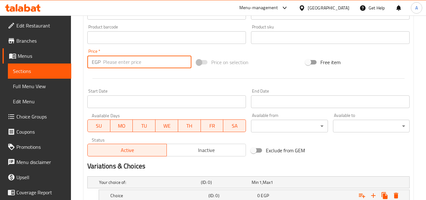
scroll to position [242, 0]
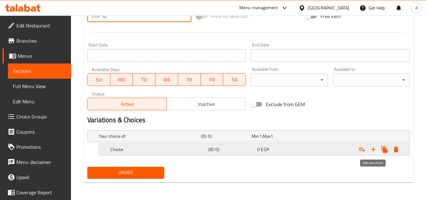
type input "0"
click at [375, 151] on icon "Expand" at bounding box center [374, 149] width 8 height 8
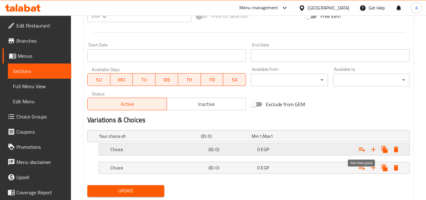
click at [364, 150] on icon "Expand" at bounding box center [362, 149] width 6 height 4
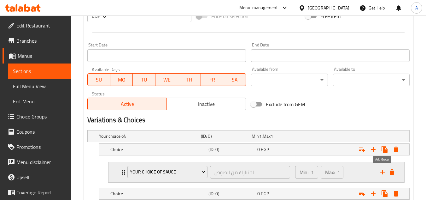
click at [381, 168] on icon "add" at bounding box center [383, 172] width 8 height 8
click at [382, 171] on icon "add" at bounding box center [382, 172] width 4 height 4
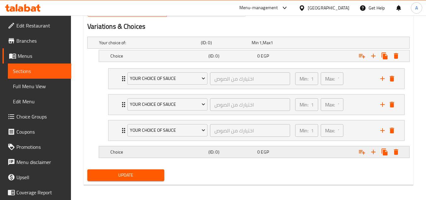
scroll to position [338, 0]
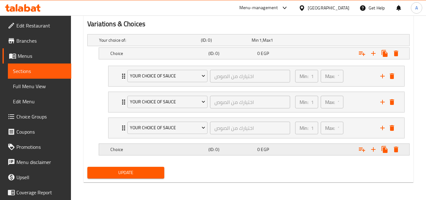
click at [342, 41] on div "Expand" at bounding box center [352, 40] width 102 height 3
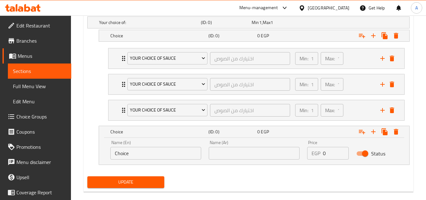
scroll to position [365, 0]
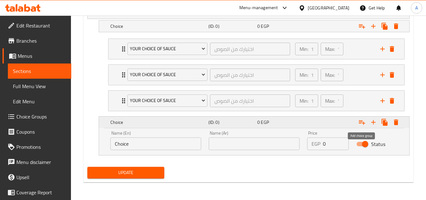
click at [366, 123] on icon "Expand" at bounding box center [362, 122] width 8 height 8
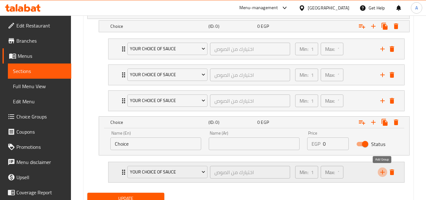
click at [384, 172] on icon "add" at bounding box center [382, 172] width 4 height 4
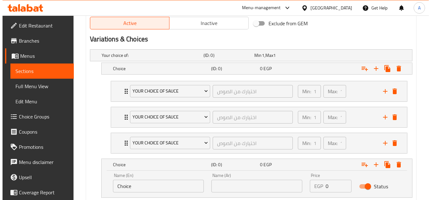
scroll to position [322, 0]
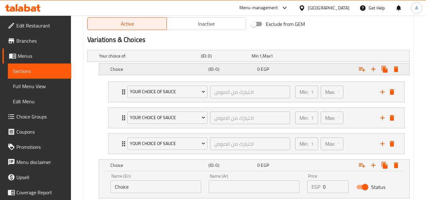
click at [242, 59] on h5 "(ID: 0)" at bounding box center [225, 56] width 48 height 6
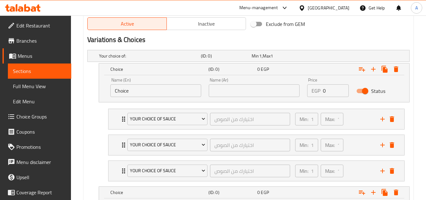
click at [243, 89] on input "text" at bounding box center [254, 90] width 91 height 13
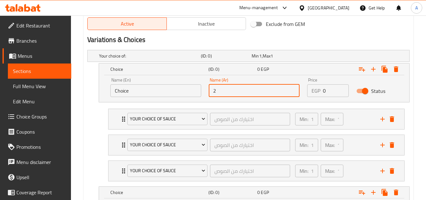
type input "2 طبق جانبي"
click at [178, 90] on input "Choice" at bounding box center [155, 90] width 91 height 13
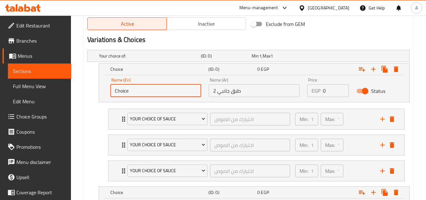
drag, startPoint x: 78, startPoint y: 88, endPoint x: 26, endPoint y: 89, distance: 51.4
click at [34, 87] on div "Edit Restaurant Branches Menus Sections Full Menu View Edit Menu Choice Groups …" at bounding box center [213, 7] width 426 height 628
type input "2 Side Dishes"
drag, startPoint x: 328, startPoint y: 92, endPoint x: 237, endPoint y: 82, distance: 91.7
click at [249, 83] on div "Name (En) 2 Side Dishes Name (En) Name (Ar) 2 طبق جانبي Name (Ar) Price EGP 0 P…" at bounding box center [254, 87] width 295 height 27
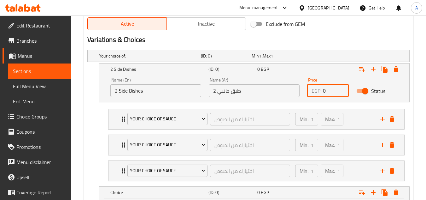
paste input "604.19"
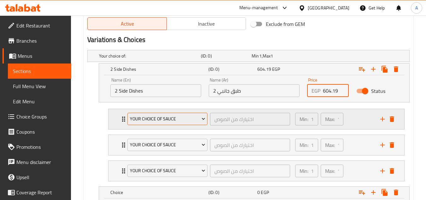
type input "604.19"
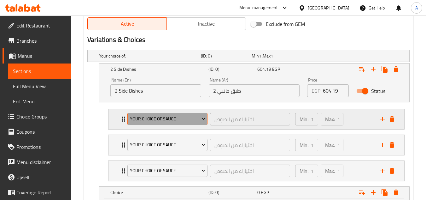
click at [174, 115] on span "Your Choice Of Sauce" at bounding box center [167, 119] width 75 height 8
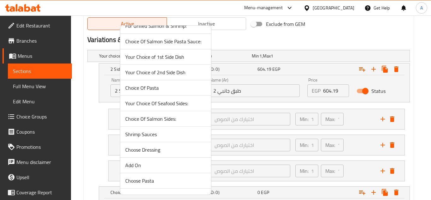
scroll to position [190, 0]
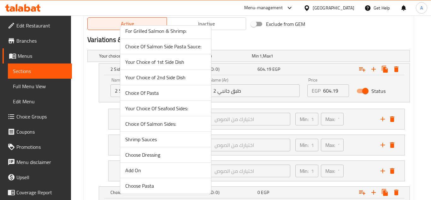
click at [170, 61] on span "Your Choice of 1st Side Dish" at bounding box center [165, 62] width 81 height 8
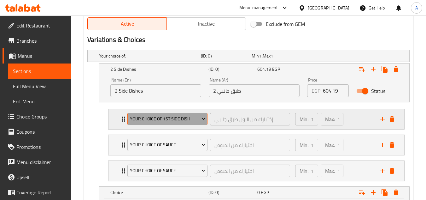
click at [174, 119] on span "Your Choice of 1st Side Dish" at bounding box center [167, 119] width 75 height 8
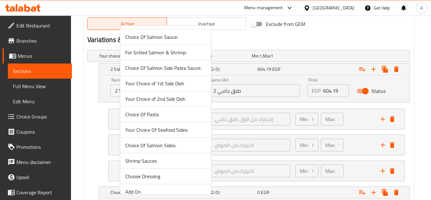
scroll to position [158, 0]
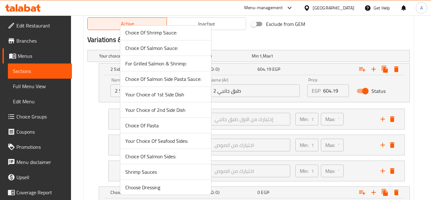
click at [176, 96] on span "Your Choice of 1st Side Dish" at bounding box center [165, 95] width 81 height 8
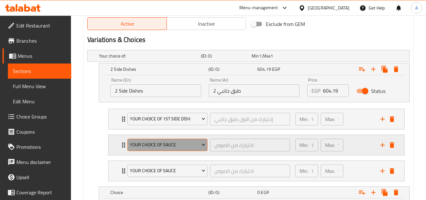
click at [167, 145] on span "Your Choice Of Sauce" at bounding box center [167, 145] width 75 height 8
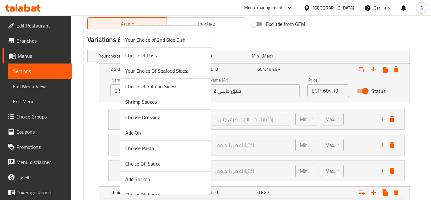
scroll to position [190, 0]
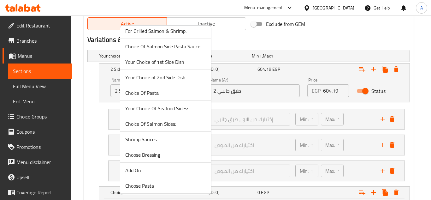
click at [181, 78] on span "Your Choice of 2nd Side Dish" at bounding box center [165, 77] width 81 height 8
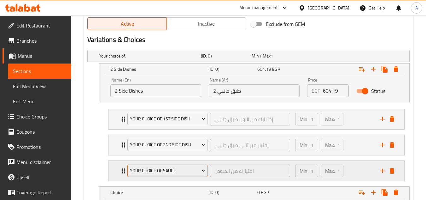
click at [178, 171] on span "Your Choice Of Sauce" at bounding box center [167, 171] width 75 height 8
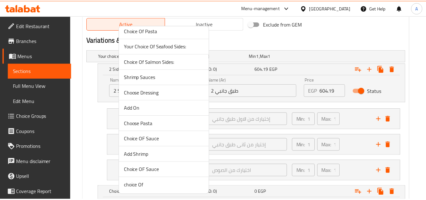
scroll to position [253, 0]
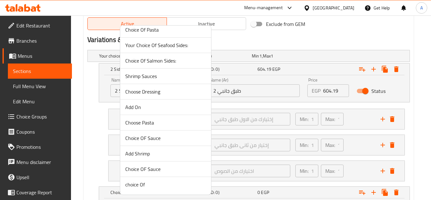
click at [164, 171] on span "Choice OF Sauce" at bounding box center [165, 169] width 81 height 8
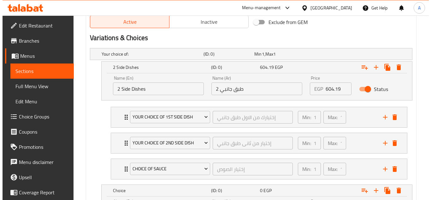
scroll to position [444, 0]
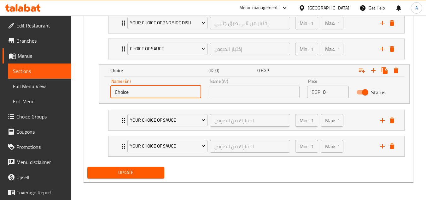
drag, startPoint x: 133, startPoint y: 92, endPoint x: 81, endPoint y: 91, distance: 52.4
type input "Pasta"
drag, startPoint x: 332, startPoint y: 92, endPoint x: 237, endPoint y: 83, distance: 94.7
click at [249, 83] on div "Name (En) Pasta Name (En) Name (Ar) Name (Ar) Price EGP 0 Price Status" at bounding box center [254, 88] width 295 height 27
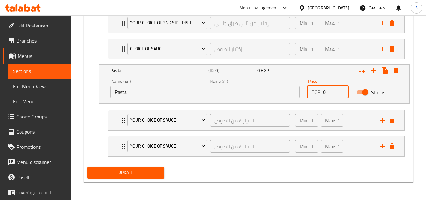
paste input "604.19"
type input "604.19"
click at [192, 90] on input "Pasta" at bounding box center [155, 91] width 91 height 13
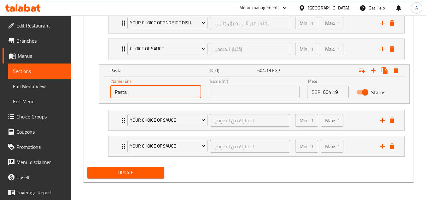
click at [243, 90] on input "text" at bounding box center [254, 91] width 91 height 13
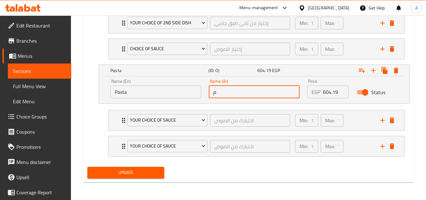
type input "مكرونة"
click at [147, 122] on span "Your Choice Of Sauce" at bounding box center [167, 120] width 75 height 8
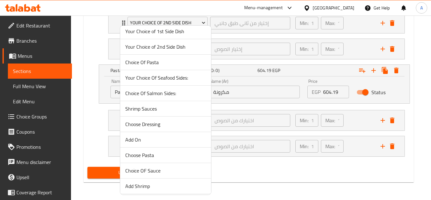
scroll to position [253, 0]
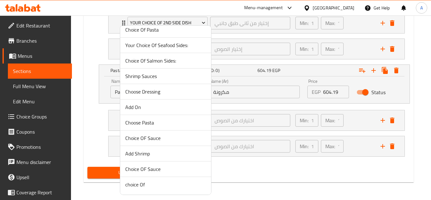
click at [157, 31] on span "Choice Of Pasta" at bounding box center [165, 30] width 81 height 8
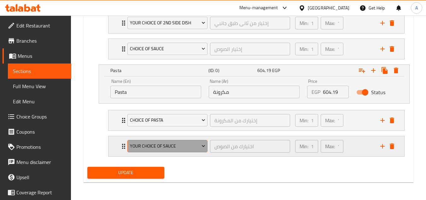
click at [176, 144] on span "Your Choice Of Sauce" at bounding box center [167, 146] width 75 height 8
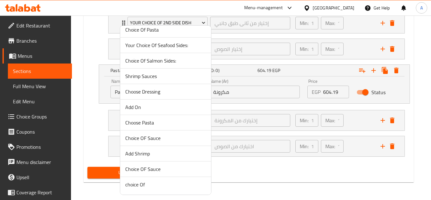
click at [160, 168] on span "Choice OF Sauce" at bounding box center [165, 169] width 81 height 8
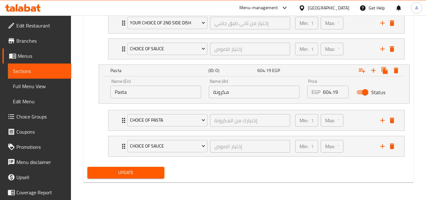
drag, startPoint x: 142, startPoint y: 173, endPoint x: 149, endPoint y: 169, distance: 7.8
click at [141, 172] on span "Update" at bounding box center [125, 172] width 67 height 8
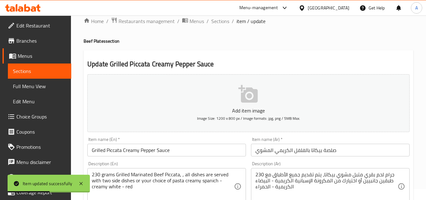
scroll to position [0, 0]
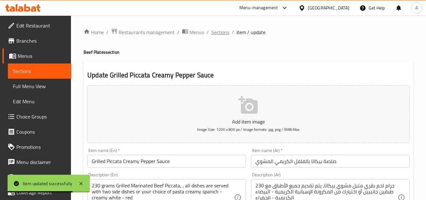
click at [222, 35] on span "Sections" at bounding box center [220, 32] width 18 height 8
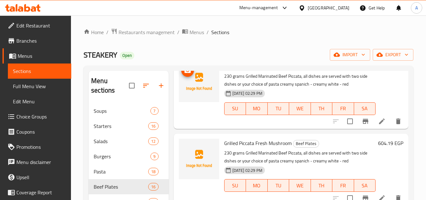
scroll to position [852, 0]
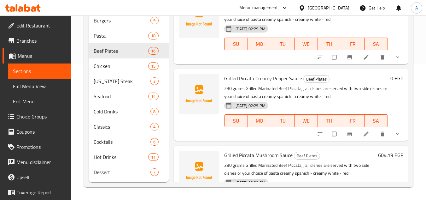
scroll to position [536, 0]
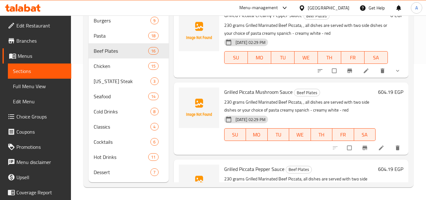
click at [378, 150] on icon at bounding box center [381, 147] width 6 height 6
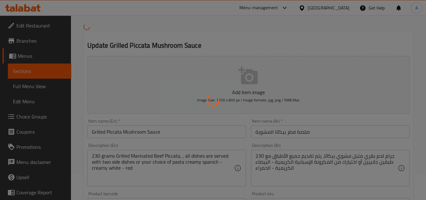
scroll to position [95, 0]
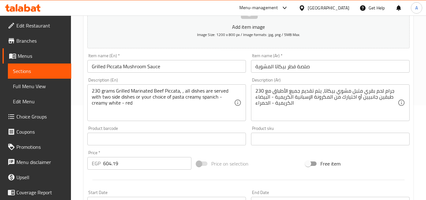
click at [115, 159] on input "604.19" at bounding box center [147, 163] width 88 height 13
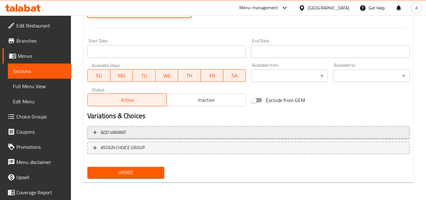
type input "0"
click at [160, 129] on span "Add variant" at bounding box center [248, 132] width 311 height 8
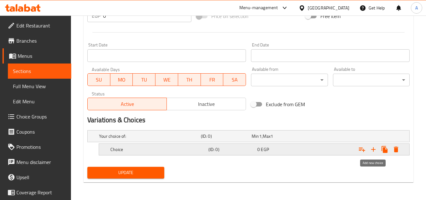
click at [373, 148] on icon "Expand" at bounding box center [373, 149] width 4 height 4
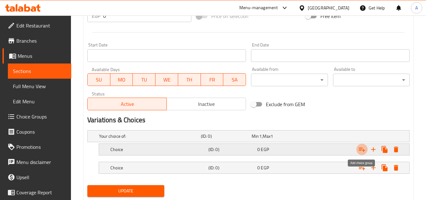
click at [363, 150] on icon "Expand" at bounding box center [362, 149] width 6 height 4
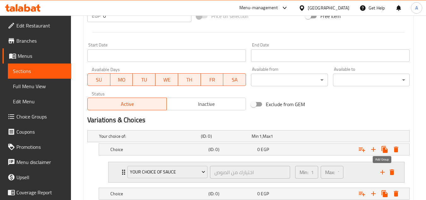
click at [383, 170] on icon "add" at bounding box center [383, 172] width 8 height 8
click at [383, 171] on icon "add" at bounding box center [383, 172] width 8 height 8
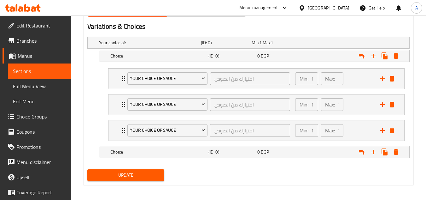
scroll to position [338, 0]
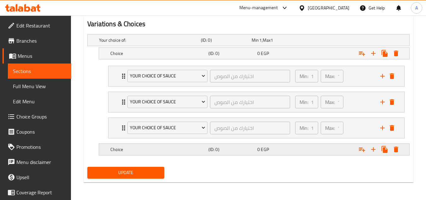
click at [311, 41] on div "Expand" at bounding box center [352, 40] width 102 height 3
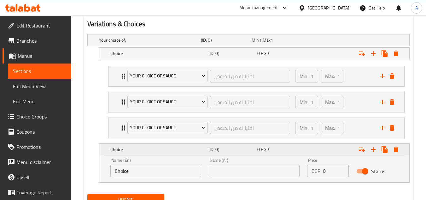
click at [365, 151] on icon "Expand" at bounding box center [362, 149] width 8 height 8
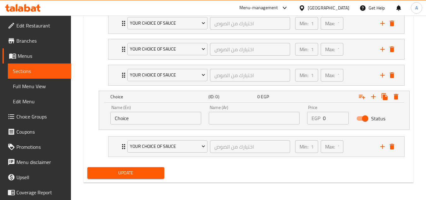
scroll to position [391, 0]
click at [382, 147] on icon "add" at bounding box center [383, 146] width 8 height 8
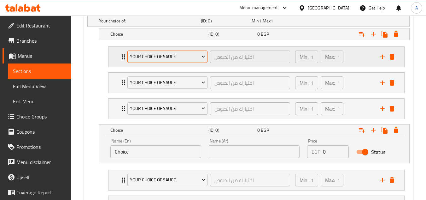
scroll to position [296, 0]
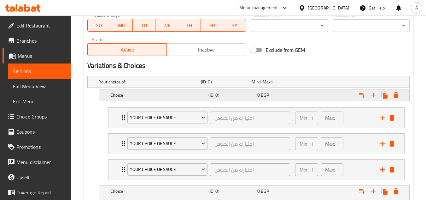
click at [132, 85] on h5 "Choice" at bounding box center [148, 82] width 99 height 6
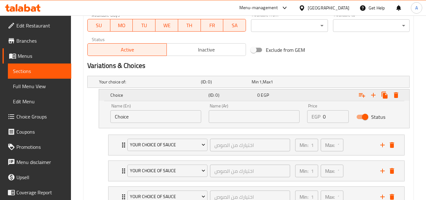
click at [132, 94] on h5 "Choice" at bounding box center [158, 95] width 96 height 6
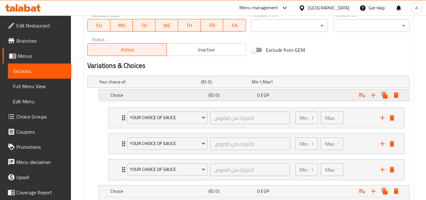
click at [138, 85] on h5 "Choice" at bounding box center [148, 82] width 99 height 6
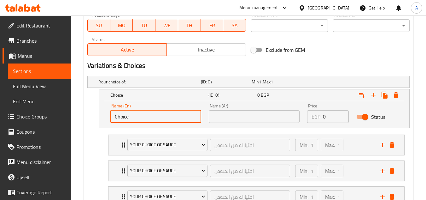
click at [145, 117] on input "Choice" at bounding box center [155, 116] width 91 height 13
type input "2 Side Dishes"
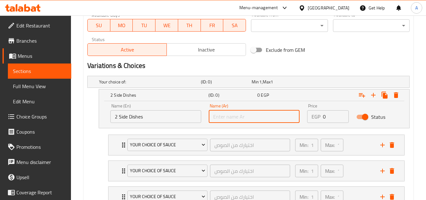
click at [222, 112] on input "text" at bounding box center [254, 116] width 91 height 13
type input "2 طبق جانبي"
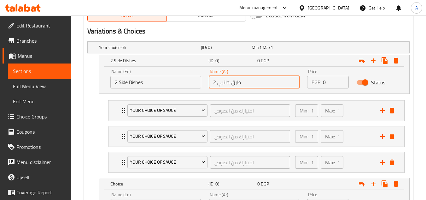
scroll to position [444, 0]
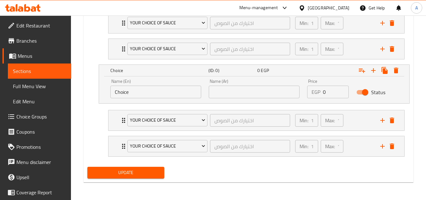
click at [235, 98] on div "Name (Ar) Name (Ar)" at bounding box center [254, 88] width 98 height 27
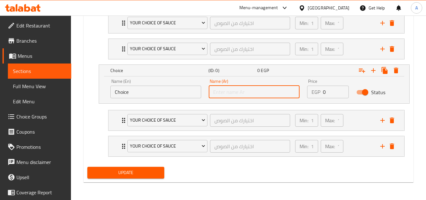
click at [235, 96] on input "text" at bounding box center [254, 91] width 91 height 13
type input "مكرونة"
drag, startPoint x: 99, startPoint y: 87, endPoint x: 79, endPoint y: 89, distance: 19.3
click at [89, 87] on div "Choice (ID: 0) 0 EGP Name (En) Choice Name (En) Name (Ar) مكرونة Name (Ar) Pric…" at bounding box center [248, 83] width 322 height 39
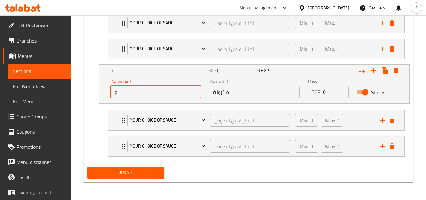
type input "Pasta"
drag, startPoint x: 320, startPoint y: 92, endPoint x: 275, endPoint y: 87, distance: 45.7
click at [275, 87] on div "Name (En) Pasta Name (En) Name (Ar) مكرونة Name (Ar) Price EGP 0 Price Status" at bounding box center [254, 88] width 295 height 27
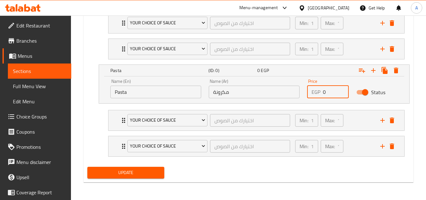
paste input "604.19"
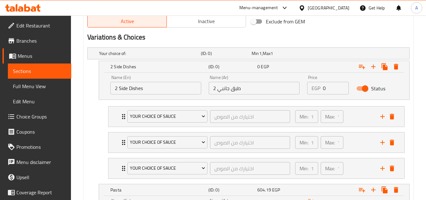
scroll to position [318, 0]
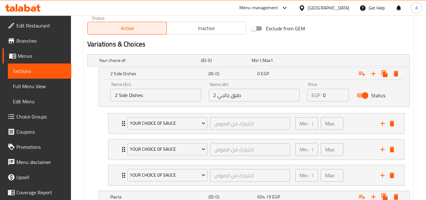
type input "604.19"
drag, startPoint x: 334, startPoint y: 93, endPoint x: 233, endPoint y: 89, distance: 101.6
click at [244, 89] on div "Name (En) 2 Side Dishes Name (En) Name (Ar) 2 طبق جانبي Name (Ar) Price EGP 0 P…" at bounding box center [254, 91] width 295 height 27
paste input "604.19"
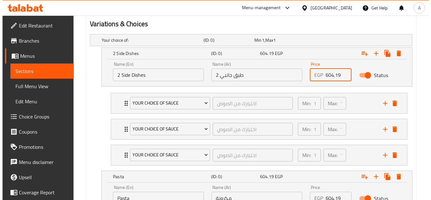
scroll to position [349, 0]
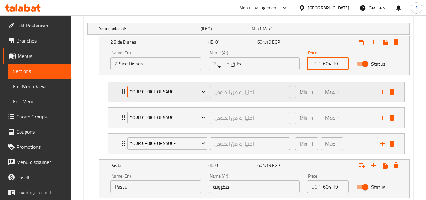
type input "604.19"
click at [162, 94] on span "Your Choice Of Sauce" at bounding box center [167, 92] width 75 height 8
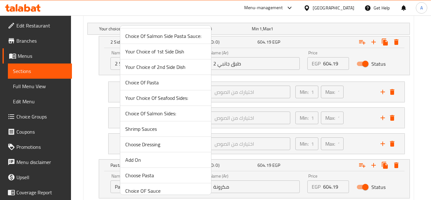
scroll to position [190, 0]
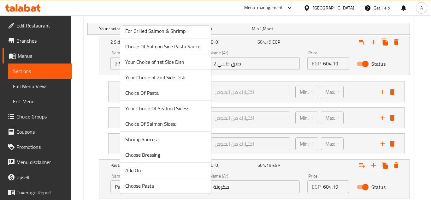
click at [169, 61] on span "Your Choice of 1st Side Dish" at bounding box center [165, 62] width 81 height 8
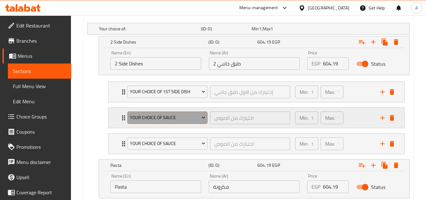
click at [171, 114] on span "Your Choice Of Sauce" at bounding box center [167, 118] width 75 height 8
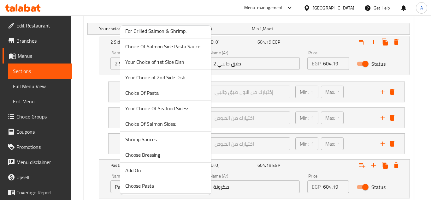
click at [172, 73] on span "Your Choice of 2nd Side Dish" at bounding box center [165, 77] width 81 height 8
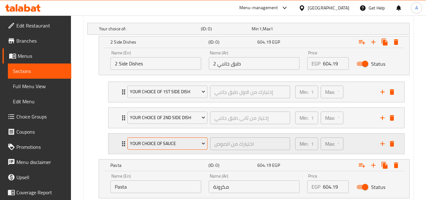
click at [149, 138] on button "Your Choice Of Sauce" at bounding box center [167, 143] width 80 height 13
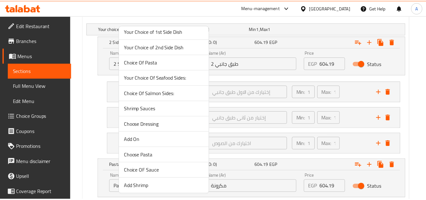
scroll to position [253, 0]
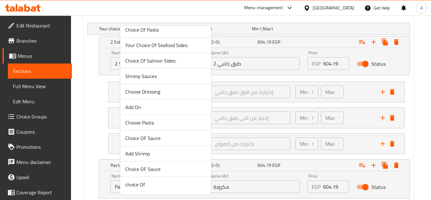
click at [160, 169] on span "Choice OF Sauce" at bounding box center [165, 169] width 81 height 8
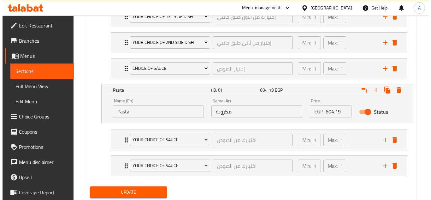
scroll to position [444, 0]
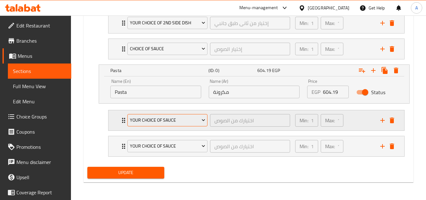
click at [178, 122] on span "Your Choice Of Sauce" at bounding box center [167, 120] width 75 height 8
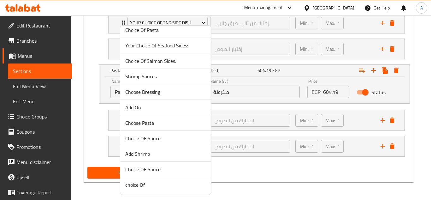
scroll to position [253, 0]
click at [156, 32] on span "Choice Of Pasta" at bounding box center [165, 30] width 81 height 8
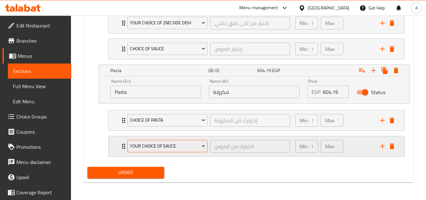
click at [160, 145] on span "Your Choice Of Sauce" at bounding box center [167, 146] width 75 height 8
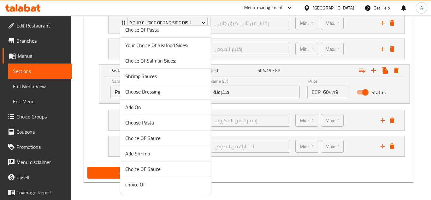
click at [159, 169] on span "Choice OF Sauce" at bounding box center [165, 169] width 81 height 8
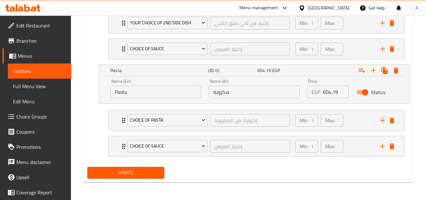
click at [149, 170] on span "Update" at bounding box center [125, 172] width 67 height 8
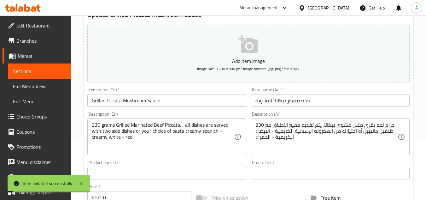
scroll to position [0, 0]
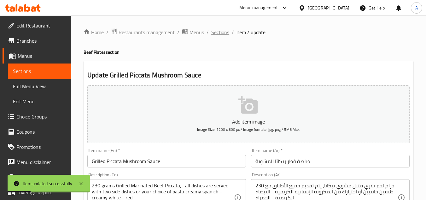
click at [217, 35] on span "Sections" at bounding box center [220, 32] width 18 height 8
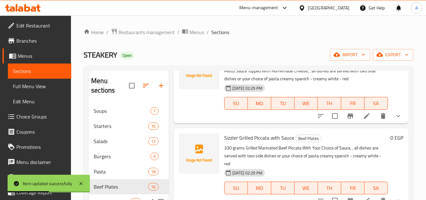
scroll to position [136, 0]
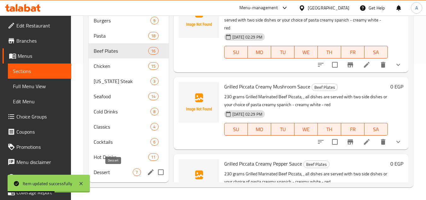
click at [111, 171] on span "Dessert" at bounding box center [113, 172] width 39 height 8
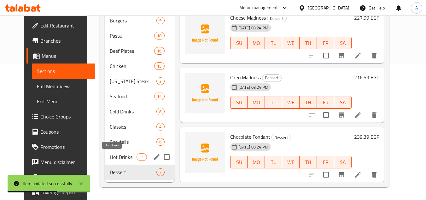
scroll to position [195, 0]
click at [111, 154] on span "Hot Drinks" at bounding box center [123, 157] width 27 height 8
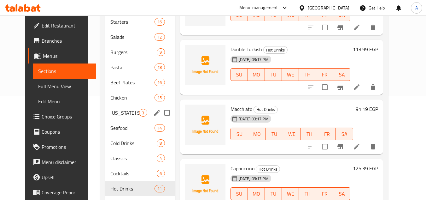
scroll to position [136, 0]
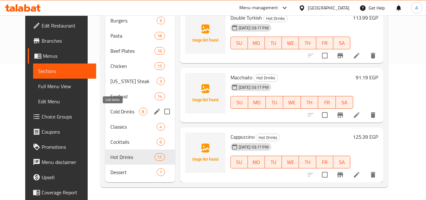
click at [126, 114] on span "Cold Drinks" at bounding box center [124, 112] width 29 height 8
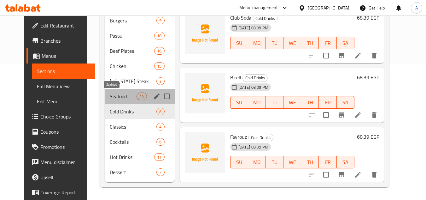
click at [125, 99] on span "Seafood" at bounding box center [123, 96] width 27 height 8
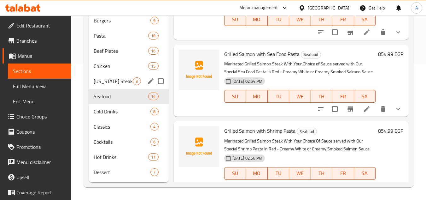
click at [124, 82] on span "[US_STATE] Steak" at bounding box center [113, 81] width 39 height 8
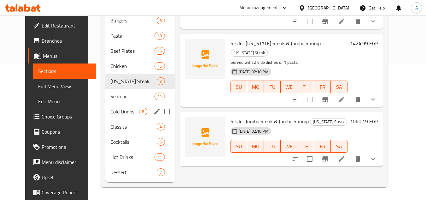
scroll to position [104, 0]
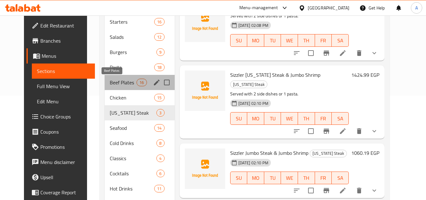
click at [127, 86] on span "Beef Plates" at bounding box center [123, 83] width 27 height 8
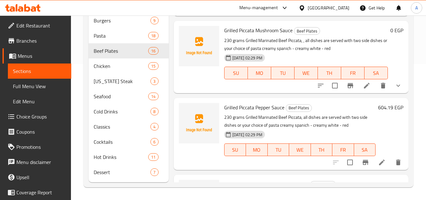
scroll to position [599, 0]
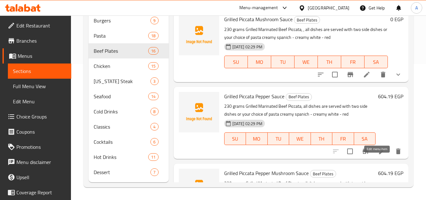
click at [379, 154] on icon at bounding box center [382, 151] width 6 height 6
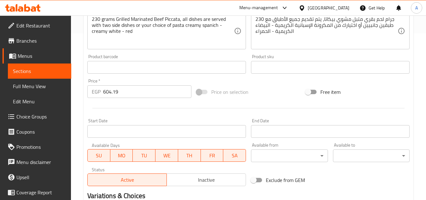
scroll to position [120, 0]
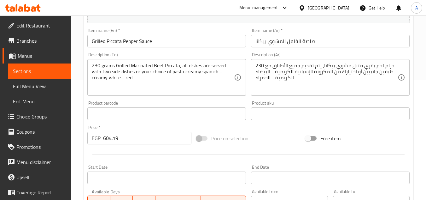
click at [116, 137] on input "604.19" at bounding box center [147, 138] width 88 height 13
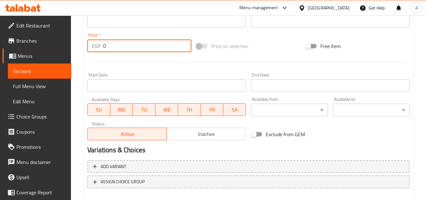
scroll to position [214, 0]
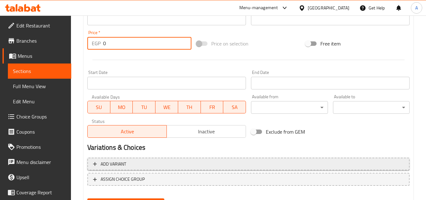
type input "0"
click at [140, 162] on span "Add variant" at bounding box center [248, 164] width 311 height 8
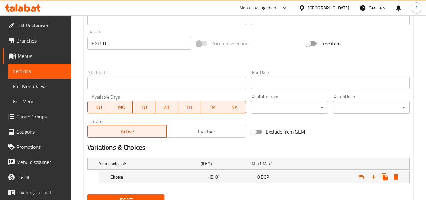
scroll to position [242, 0]
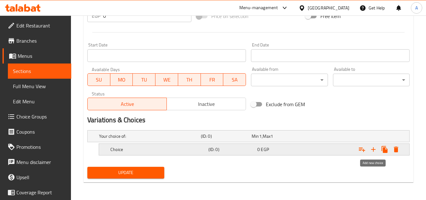
click at [377, 149] on icon "Expand" at bounding box center [374, 149] width 8 height 8
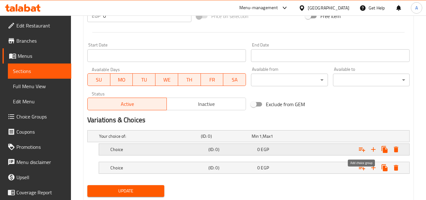
click at [366, 150] on button "Expand" at bounding box center [361, 148] width 11 height 11
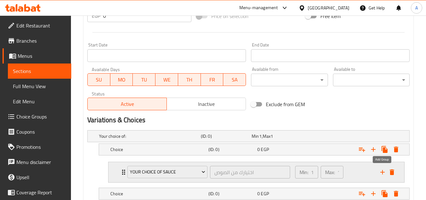
click at [382, 172] on icon "add" at bounding box center [382, 172] width 4 height 4
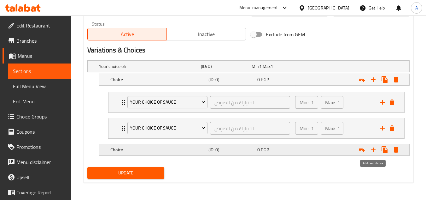
scroll to position [312, 0]
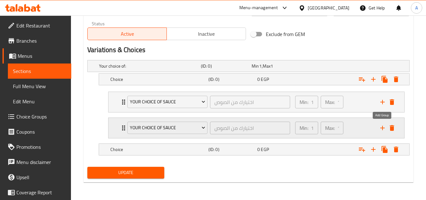
click at [382, 127] on icon "add" at bounding box center [382, 128] width 4 height 4
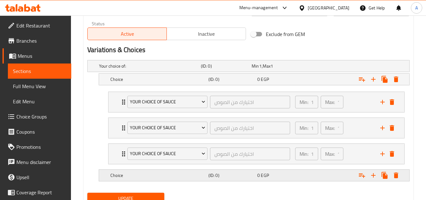
click at [344, 67] on div "Expand" at bounding box center [352, 66] width 102 height 3
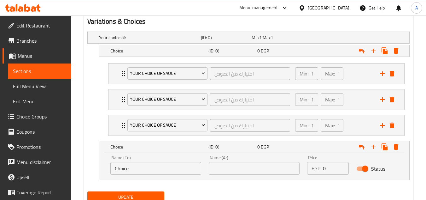
scroll to position [365, 0]
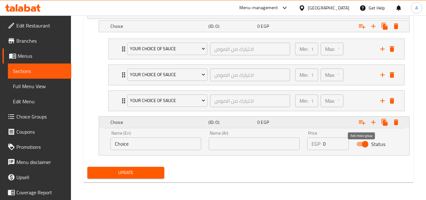
click at [364, 123] on icon "Expand" at bounding box center [362, 122] width 6 height 4
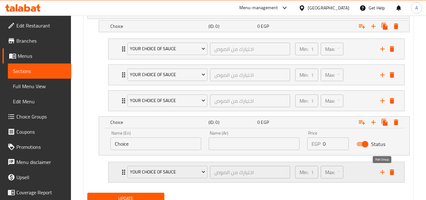
click at [383, 169] on icon "add" at bounding box center [383, 172] width 8 height 8
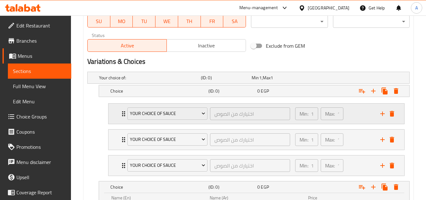
scroll to position [302, 0]
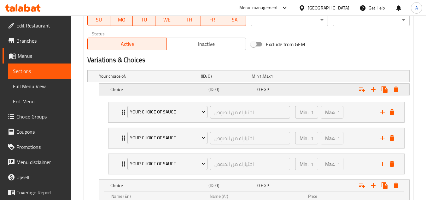
click at [283, 79] on div "0 EGP" at bounding box center [276, 76] width 48 height 6
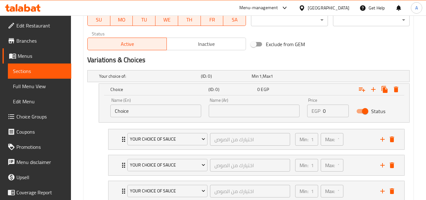
drag, startPoint x: 332, startPoint y: 111, endPoint x: 239, endPoint y: 108, distance: 93.1
click at [250, 108] on div "Name (En) Choice Name (En) Name (Ar) Name (Ar) Price EGP 0 Price Status" at bounding box center [254, 107] width 295 height 27
paste input "604.19"
type input "604.19"
drag, startPoint x: 154, startPoint y: 113, endPoint x: 66, endPoint y: 111, distance: 88.0
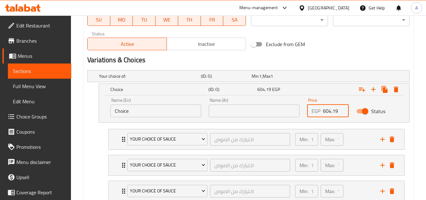
click at [72, 111] on div "Home / Restaurants management / Menus / Sections / item / update Beef Plates se…" at bounding box center [248, 28] width 355 height 628
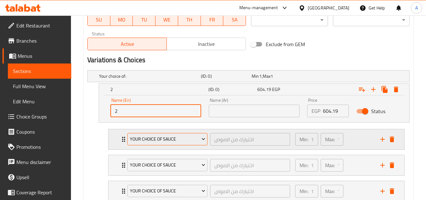
type input "2 Side Dishes"
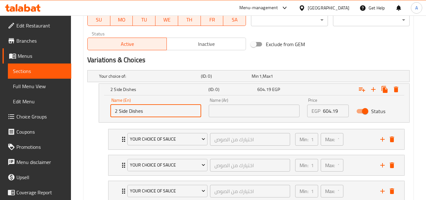
click at [223, 113] on input "text" at bounding box center [254, 110] width 91 height 13
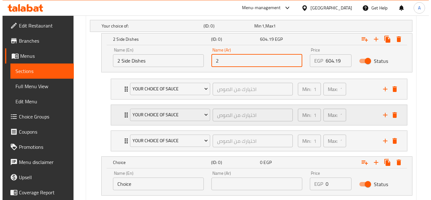
scroll to position [365, 0]
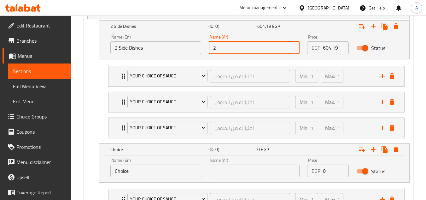
click at [225, 50] on input "2" at bounding box center [254, 47] width 91 height 13
type input "2 طبق جانبي"
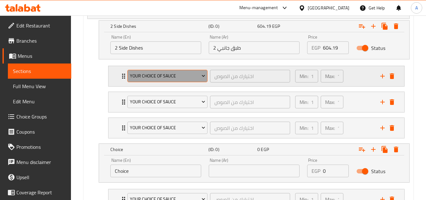
click at [173, 79] on span "Your Choice Of Sauce" at bounding box center [167, 76] width 75 height 8
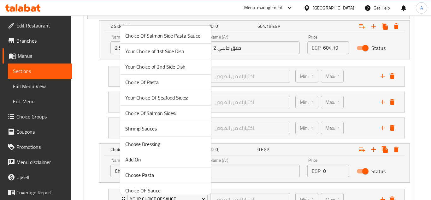
scroll to position [190, 0]
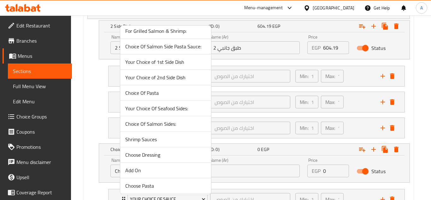
click at [173, 64] on span "Your Choice of 1st Side Dish" at bounding box center [165, 62] width 81 height 8
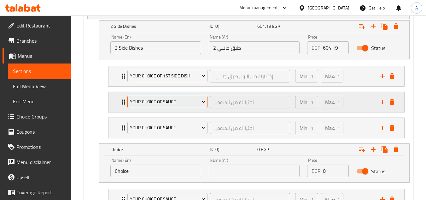
click at [158, 101] on span "Your Choice Of Sauce" at bounding box center [167, 102] width 75 height 8
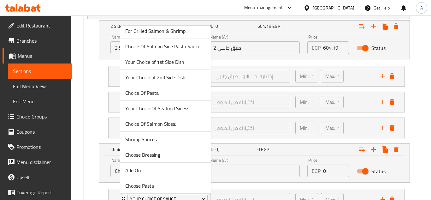
click at [174, 78] on span "Your Choice of 2nd Side Dish" at bounding box center [165, 77] width 81 height 8
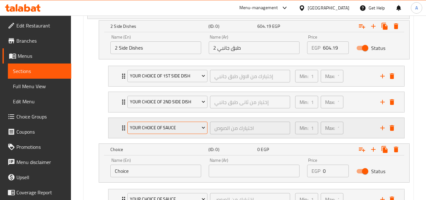
click at [165, 125] on span "Your Choice Of Sauce" at bounding box center [167, 128] width 75 height 8
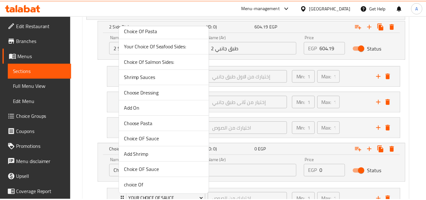
scroll to position [253, 0]
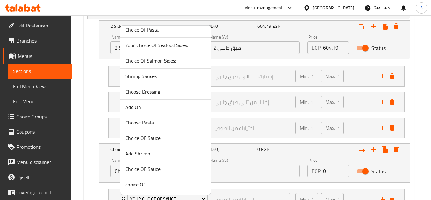
click at [146, 170] on span "Choice OF Sauce" at bounding box center [165, 169] width 81 height 8
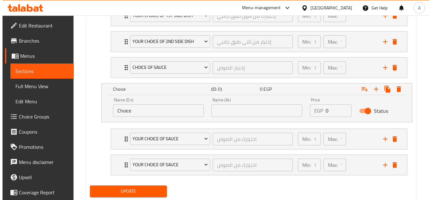
scroll to position [428, 0]
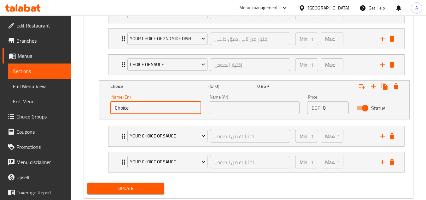
drag, startPoint x: 169, startPoint y: 108, endPoint x: 22, endPoint y: 107, distance: 146.3
type input "Pasta"
click at [220, 105] on input "text" at bounding box center [254, 107] width 91 height 13
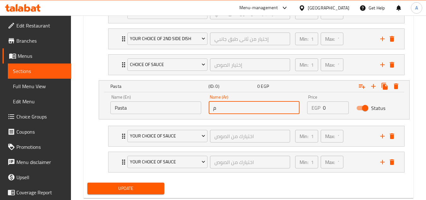
type input "مكرونة"
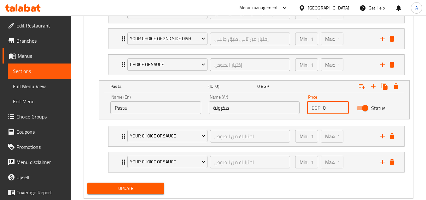
drag, startPoint x: 329, startPoint y: 107, endPoint x: 258, endPoint y: 98, distance: 71.7
click at [273, 102] on div "Name (En) Pasta Name (En) Name (Ar) مكرونة Name (Ar) Price EGP 0 Price Status" at bounding box center [254, 104] width 295 height 27
paste input "604.19"
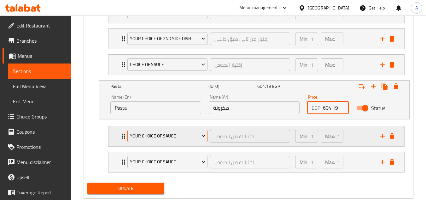
type input "604.19"
click at [188, 140] on button "Your Choice Of Sauce" at bounding box center [167, 136] width 80 height 13
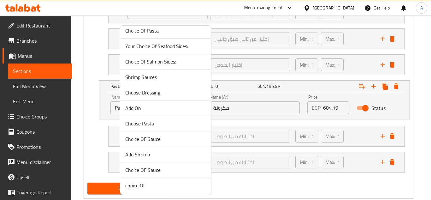
scroll to position [253, 0]
click at [150, 31] on span "Choice Of Pasta" at bounding box center [165, 30] width 81 height 8
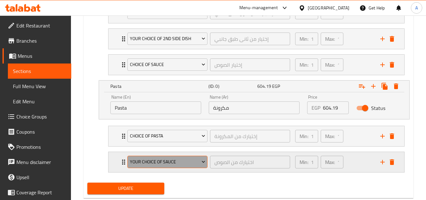
click at [160, 161] on span "Your Choice Of Sauce" at bounding box center [167, 162] width 75 height 8
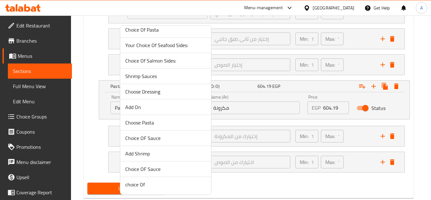
click at [155, 169] on span "Choice OF Sauce" at bounding box center [165, 169] width 81 height 8
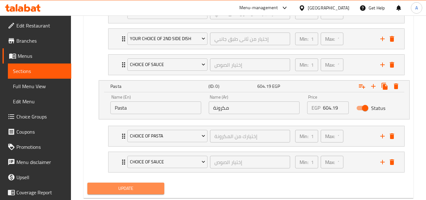
click at [122, 185] on span "Update" at bounding box center [125, 188] width 67 height 8
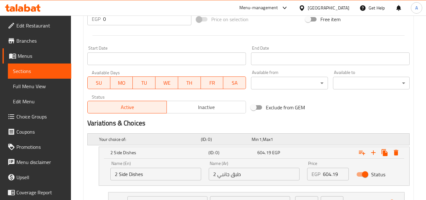
scroll to position [0, 0]
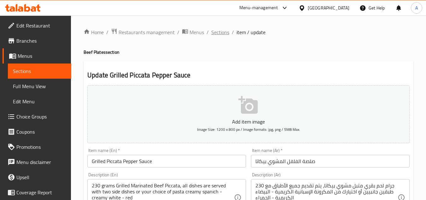
click at [215, 31] on span "Sections" at bounding box center [220, 32] width 18 height 8
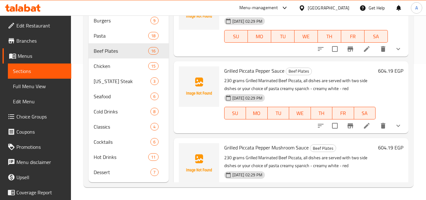
scroll to position [631, 0]
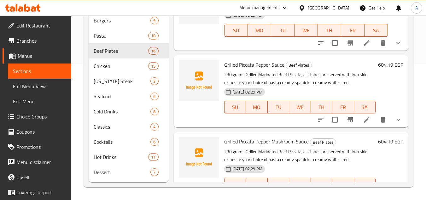
click at [365, 125] on li at bounding box center [367, 119] width 18 height 11
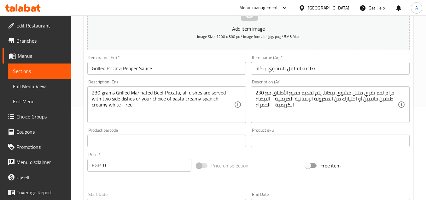
scroll to position [11, 0]
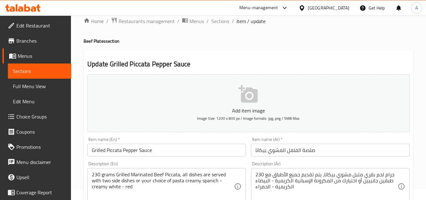
click at [135, 148] on input "Grilled Piccata Pepper Sauce" at bounding box center [166, 149] width 159 height 13
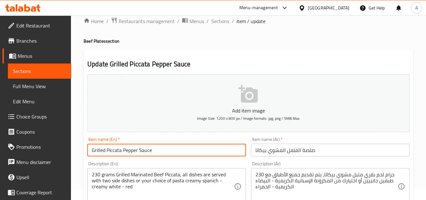
click at [135, 148] on input "Grilled Piccata Pepper Sauce" at bounding box center [166, 149] width 159 height 13
click at [218, 18] on span "Sections" at bounding box center [220, 21] width 18 height 8
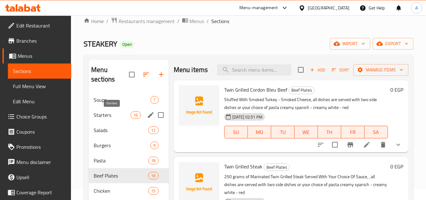
scroll to position [136, 0]
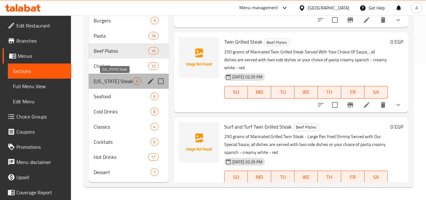
click at [112, 84] on span "[US_STATE] Steak" at bounding box center [113, 81] width 39 height 8
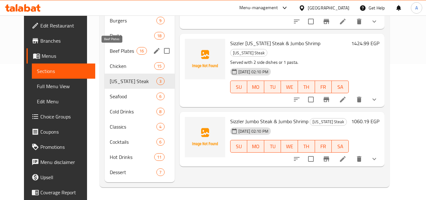
click at [113, 52] on span "Beef Plates" at bounding box center [123, 51] width 27 height 8
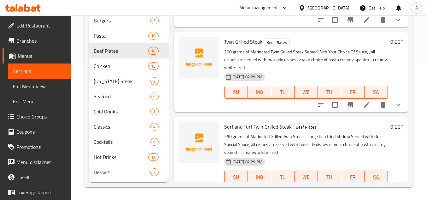
click at [419, 81] on div "Home / Restaurants management / Menus / Sections STEAKERY Open import export Me…" at bounding box center [248, 40] width 355 height 320
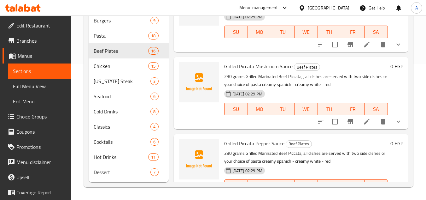
scroll to position [552, 0]
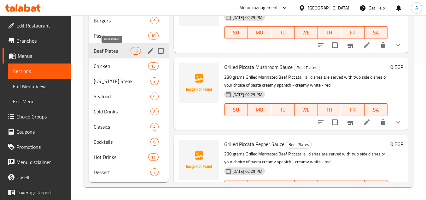
click at [109, 48] on span "Beef Plates" at bounding box center [112, 51] width 37 height 8
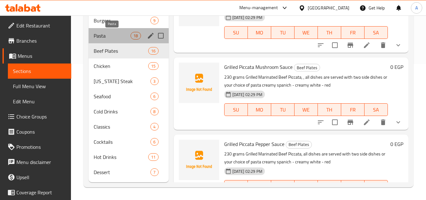
click at [107, 39] on span "Pasta" at bounding box center [112, 36] width 37 height 8
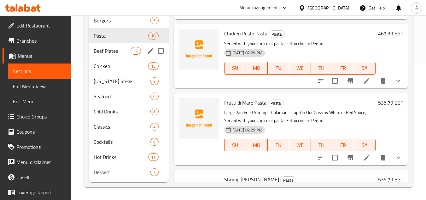
click at [109, 45] on div "Beef Plates 16" at bounding box center [129, 50] width 80 height 15
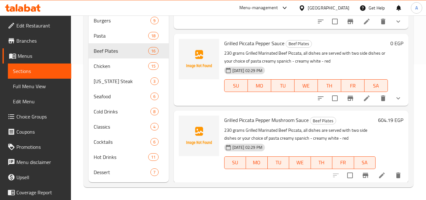
scroll to position [668, 0]
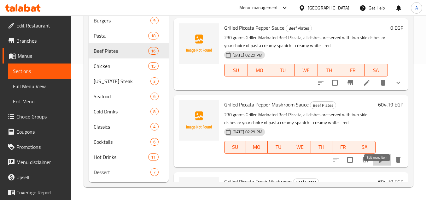
click at [378, 163] on icon at bounding box center [382, 160] width 8 height 8
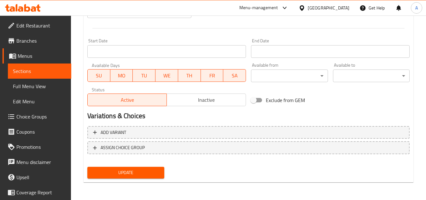
scroll to position [120, 0]
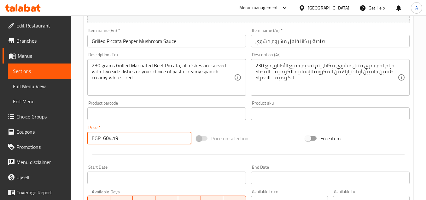
click at [112, 135] on input "604.19" at bounding box center [147, 138] width 88 height 13
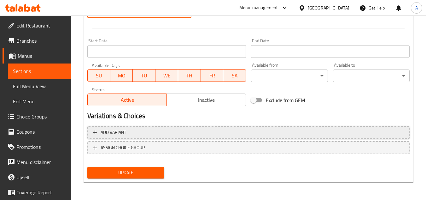
type input "0"
click at [183, 128] on button "Add variant" at bounding box center [248, 132] width 322 height 13
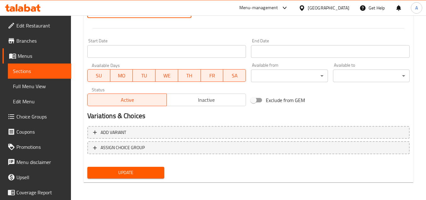
scroll to position [242, 0]
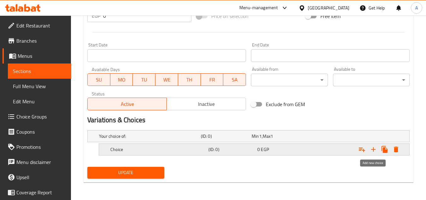
click at [376, 149] on icon "Expand" at bounding box center [374, 149] width 8 height 8
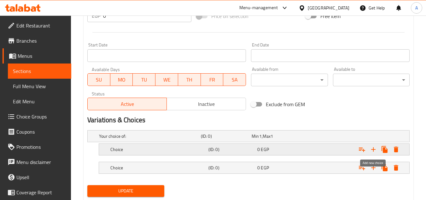
click at [362, 150] on icon "Expand" at bounding box center [362, 149] width 8 height 8
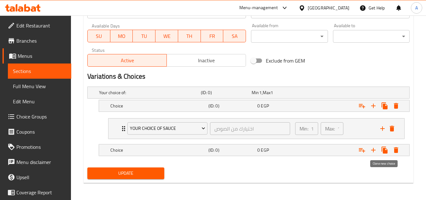
scroll to position [286, 0]
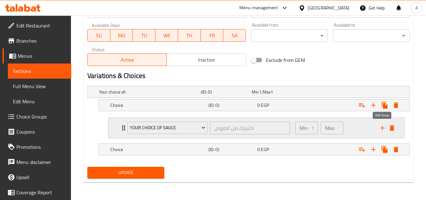
click at [383, 127] on icon "add" at bounding box center [382, 128] width 4 height 4
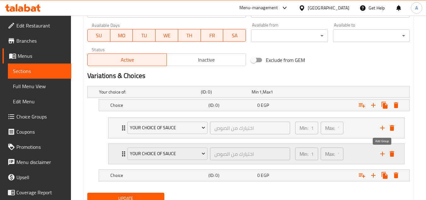
drag, startPoint x: 380, startPoint y: 154, endPoint x: 330, endPoint y: 148, distance: 50.9
click at [381, 154] on icon "add" at bounding box center [383, 154] width 8 height 8
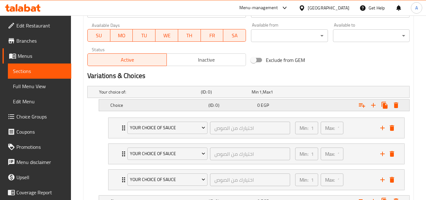
click at [198, 95] on h5 "Choice" at bounding box center [148, 92] width 99 height 6
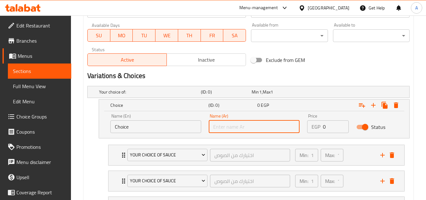
click at [235, 128] on input "text" at bounding box center [254, 126] width 91 height 13
type input "2 طبق جانبي"
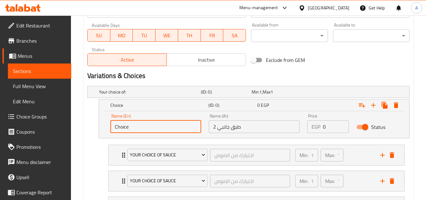
click at [173, 128] on input "Choice" at bounding box center [155, 126] width 91 height 13
type input "2 Side Dishes"
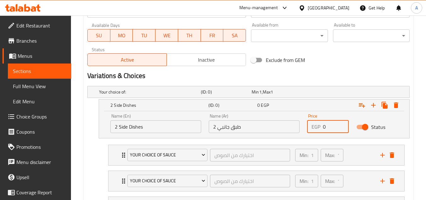
drag, startPoint x: 336, startPoint y: 126, endPoint x: 248, endPoint y: 126, distance: 88.3
click at [268, 125] on div "Name (En) 2 Side Dishes Name (En) Name (Ar) 2 طبق جانبي Name (Ar) Price EGP 0 P…" at bounding box center [254, 123] width 295 height 27
paste input "604.19"
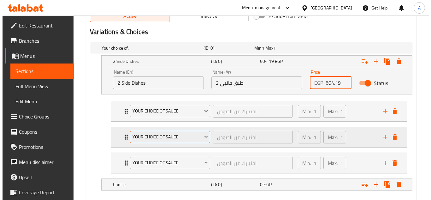
scroll to position [349, 0]
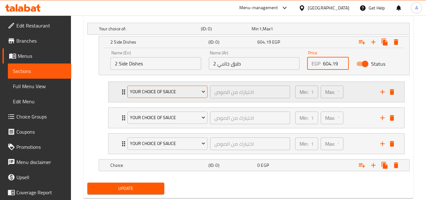
type input "604.19"
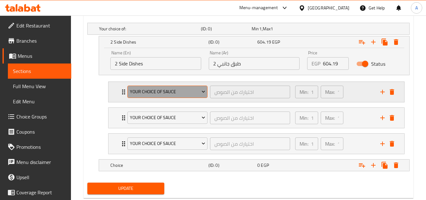
click at [176, 93] on span "Your Choice Of Sauce" at bounding box center [167, 92] width 75 height 8
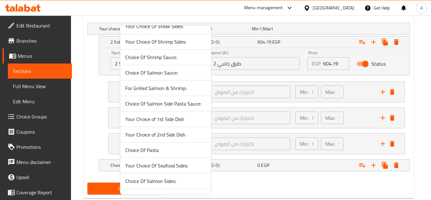
scroll to position [126, 0]
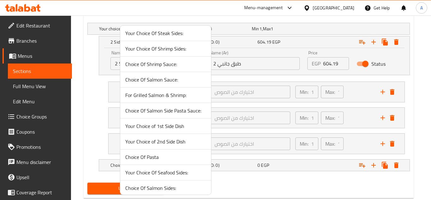
click at [171, 128] on span "Your Choice of 1st Side Dish" at bounding box center [165, 126] width 81 height 8
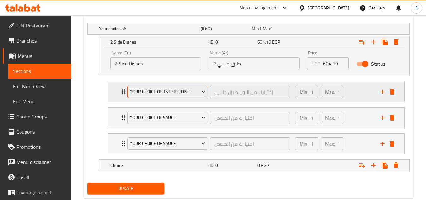
click at [173, 93] on span "Your Choice of 1st Side Dish" at bounding box center [167, 92] width 75 height 8
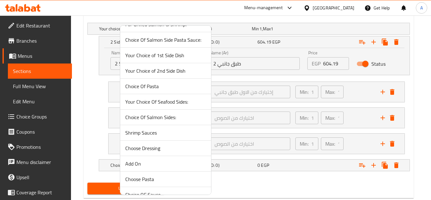
scroll to position [189, 0]
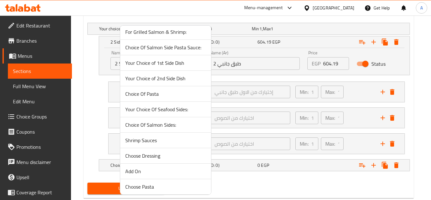
click at [165, 64] on span "Your Choice of 1st Side Dish" at bounding box center [165, 63] width 81 height 8
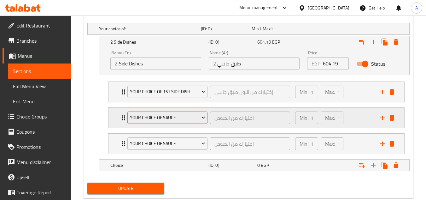
click at [169, 119] on span "Your Choice Of Sauce" at bounding box center [167, 118] width 75 height 8
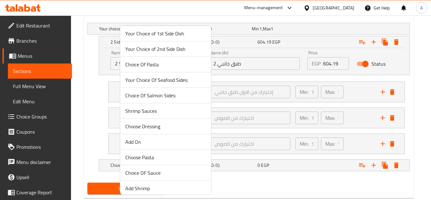
scroll to position [190, 0]
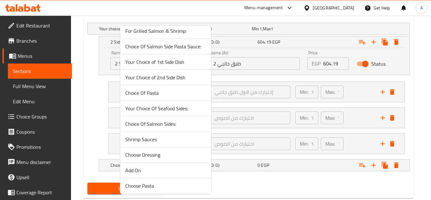
click at [176, 76] on span "Your Choice of 2nd Side Dish" at bounding box center [165, 77] width 81 height 8
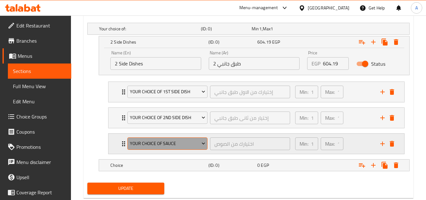
click at [175, 140] on span "Your Choice Of Sauce" at bounding box center [167, 143] width 75 height 8
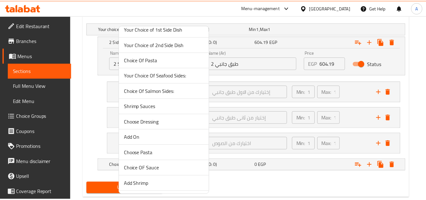
scroll to position [253, 0]
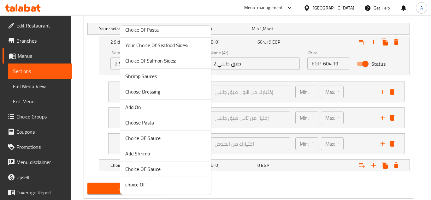
click at [160, 167] on span "Choice OF Sauce" at bounding box center [165, 169] width 81 height 8
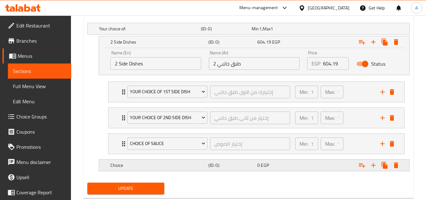
click at [262, 33] on span "EGP" at bounding box center [260, 29] width 3 height 8
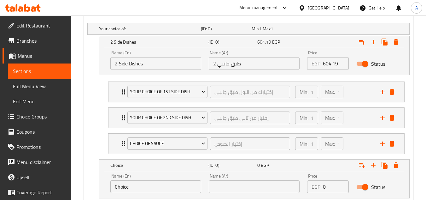
click at [240, 178] on div "Name (Ar) Name (Ar)" at bounding box center [254, 182] width 91 height 19
click at [235, 181] on input "text" at bounding box center [254, 186] width 91 height 13
type input "مكرونة"
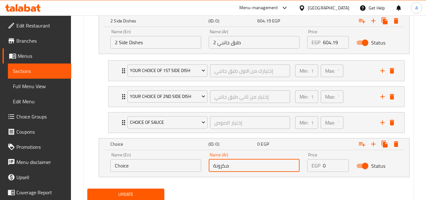
scroll to position [392, 0]
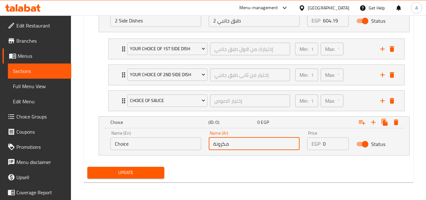
drag, startPoint x: 334, startPoint y: 145, endPoint x: 284, endPoint y: 142, distance: 49.6
click at [293, 142] on div "Name (En) Choice Name (En) Name (Ar) مكرونة Name (Ar) Price EGP 0 Price Status" at bounding box center [254, 140] width 295 height 27
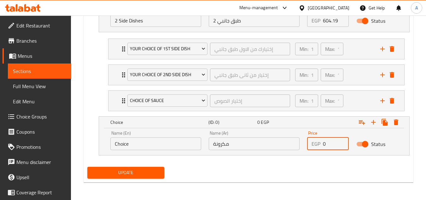
paste input "604.19"
type input "604.19"
click at [360, 123] on icon "Expand" at bounding box center [362, 122] width 8 height 8
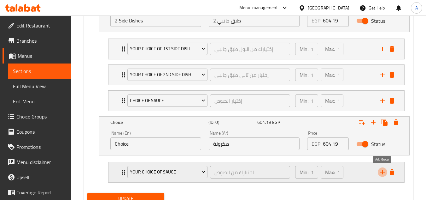
click at [382, 170] on icon "add" at bounding box center [383, 172] width 8 height 8
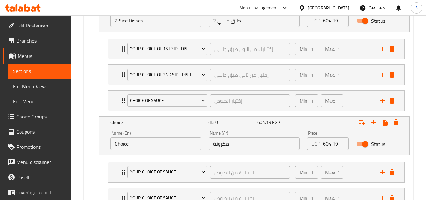
click at [144, 141] on input "Choice" at bounding box center [155, 143] width 91 height 13
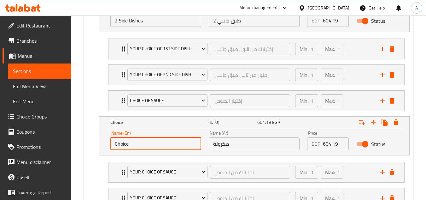
drag, startPoint x: 146, startPoint y: 147, endPoint x: 51, endPoint y: 145, distance: 95.3
type input "Pasta"
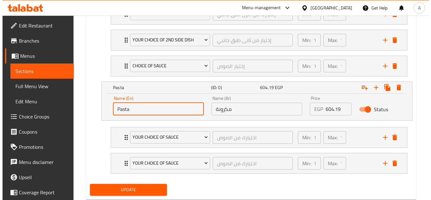
scroll to position [444, 0]
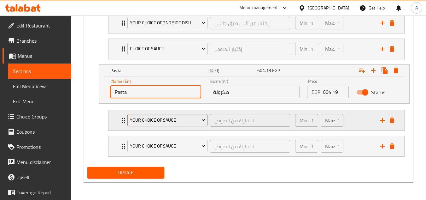
click at [179, 120] on span "Your Choice Of Sauce" at bounding box center [167, 120] width 75 height 8
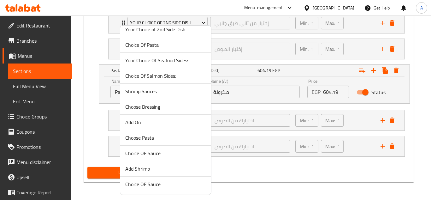
scroll to position [253, 0]
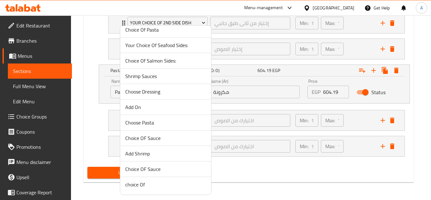
click at [156, 31] on span "Choice Of Pasta" at bounding box center [165, 30] width 81 height 8
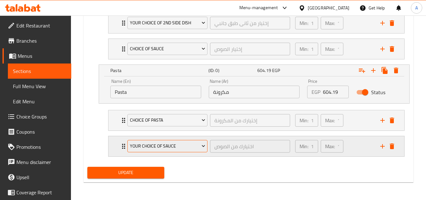
click at [150, 143] on span "Your Choice Of Sauce" at bounding box center [167, 146] width 75 height 8
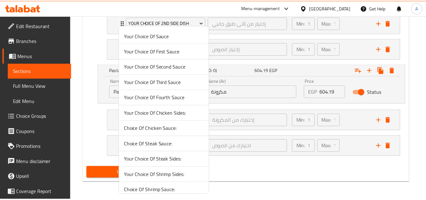
scroll to position [252, 0]
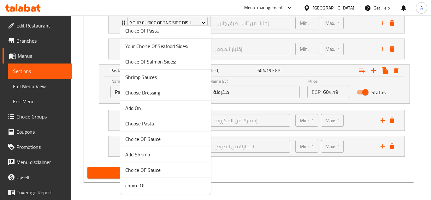
click at [157, 170] on span "Choice OF Sauce" at bounding box center [165, 170] width 81 height 8
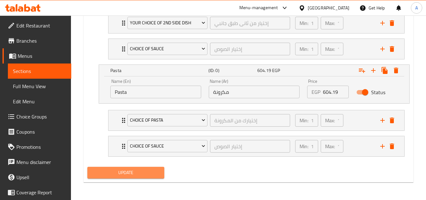
click at [141, 173] on span "Update" at bounding box center [125, 172] width 67 height 8
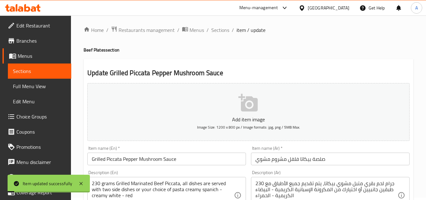
scroll to position [0, 0]
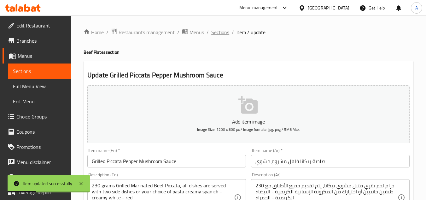
click at [225, 34] on span "Sections" at bounding box center [220, 32] width 18 height 8
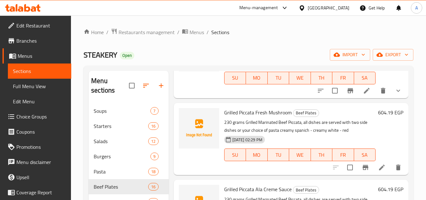
scroll to position [915, 0]
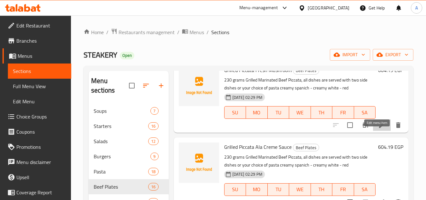
click at [378, 129] on icon at bounding box center [382, 125] width 8 height 8
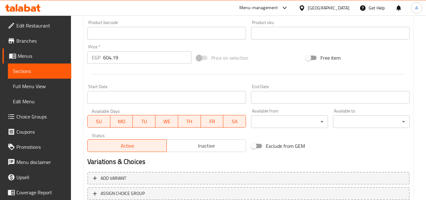
scroll to position [189, 0]
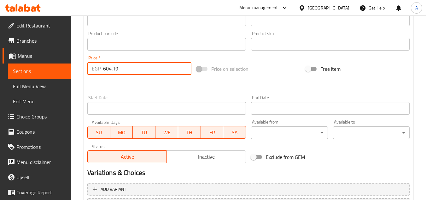
click at [115, 71] on input "604.19" at bounding box center [147, 68] width 88 height 13
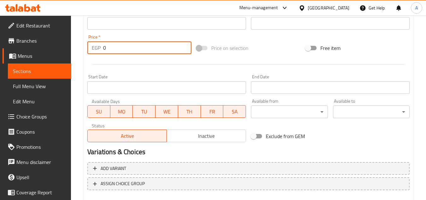
scroll to position [221, 0]
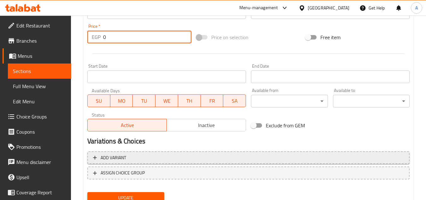
type input "0"
click at [149, 151] on button "Add variant" at bounding box center [248, 157] width 322 height 13
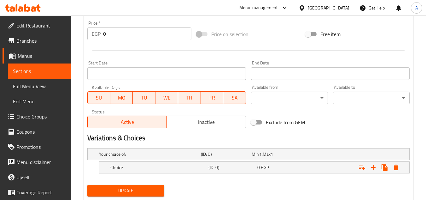
scroll to position [242, 0]
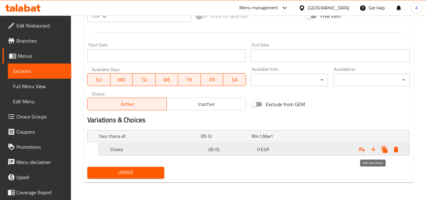
click at [371, 148] on icon "Expand" at bounding box center [374, 149] width 8 height 8
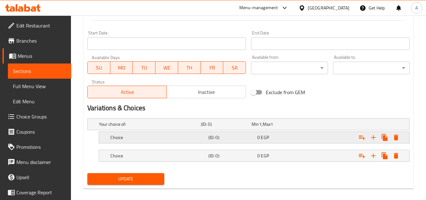
scroll to position [260, 0]
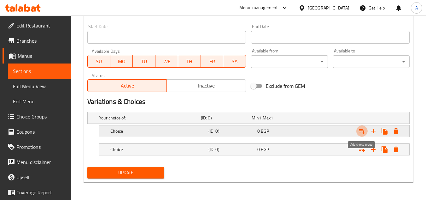
click at [365, 131] on icon "Expand" at bounding box center [362, 131] width 8 height 8
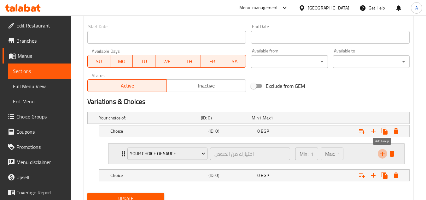
click at [383, 153] on icon "add" at bounding box center [383, 154] width 8 height 8
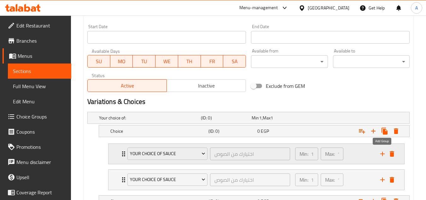
drag, startPoint x: 382, startPoint y: 152, endPoint x: 332, endPoint y: 147, distance: 50.1
click at [382, 152] on icon "add" at bounding box center [383, 154] width 8 height 8
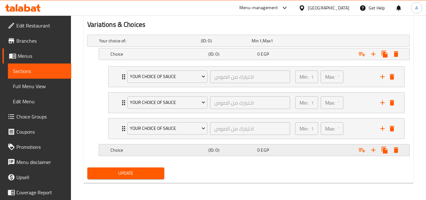
scroll to position [338, 0]
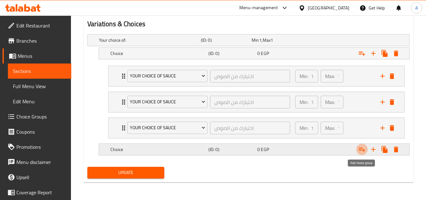
click at [361, 150] on icon "Expand" at bounding box center [362, 149] width 6 height 4
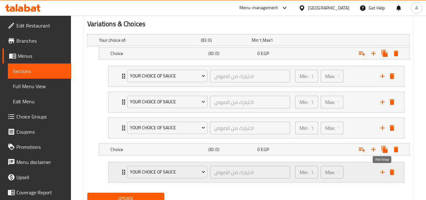
click at [381, 173] on icon "add" at bounding box center [383, 172] width 8 height 8
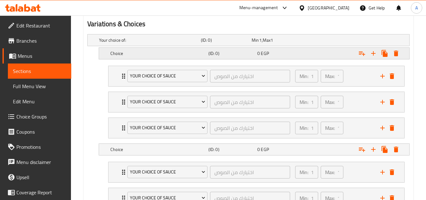
click at [140, 43] on h5 "Choice" at bounding box center [148, 40] width 99 height 6
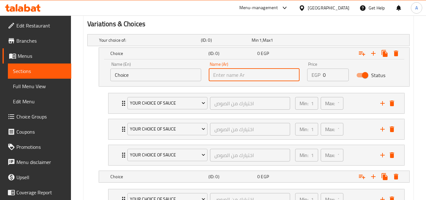
click at [221, 75] on input "text" at bounding box center [254, 74] width 91 height 13
type input "2 طبق جانبي"
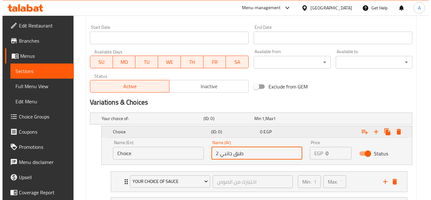
scroll to position [306, 0]
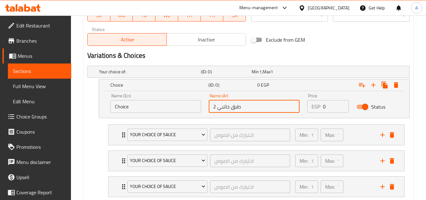
drag, startPoint x: 329, startPoint y: 103, endPoint x: 218, endPoint y: 97, distance: 110.6
click at [265, 100] on div "Name (En) Choice Name (En) Name (Ar) 2 طبق جانبي Name (Ar) Price EGP 0 Price St…" at bounding box center [254, 103] width 295 height 27
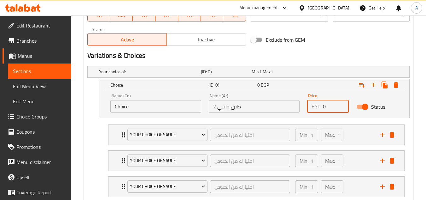
paste input "604.19"
type input "604.19"
click at [153, 104] on input "Choice" at bounding box center [155, 106] width 91 height 13
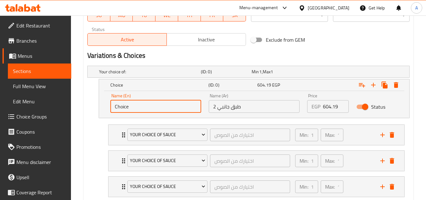
drag, startPoint x: 153, startPoint y: 104, endPoint x: 37, endPoint y: 108, distance: 115.5
click at [41, 105] on div "Edit Restaurant Branches Menus Sections Full Menu View Edit Menu Choice Groups …" at bounding box center [213, 9] width 426 height 601
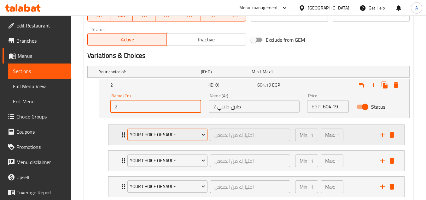
type input "2 Side Dishes"
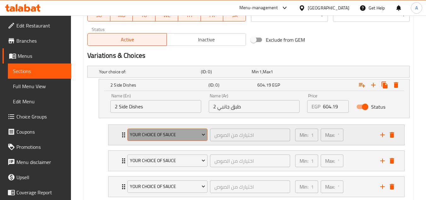
click at [160, 136] on span "Your Choice Of Sauce" at bounding box center [167, 135] width 75 height 8
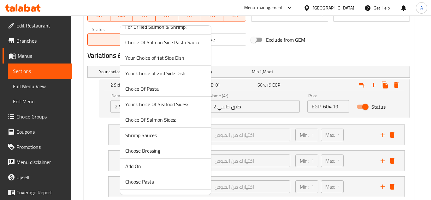
scroll to position [190, 0]
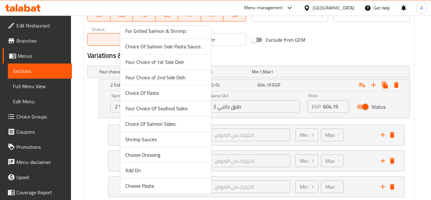
click at [170, 66] on span "Your Choice of 1st Side Dish" at bounding box center [165, 62] width 81 height 8
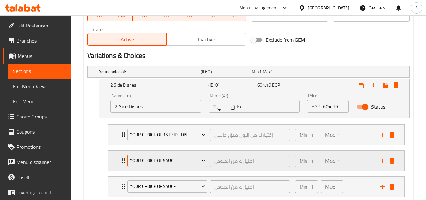
click at [177, 161] on span "Your Choice Of Sauce" at bounding box center [167, 160] width 75 height 8
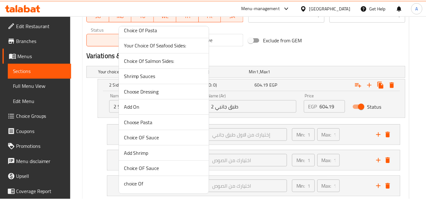
scroll to position [222, 0]
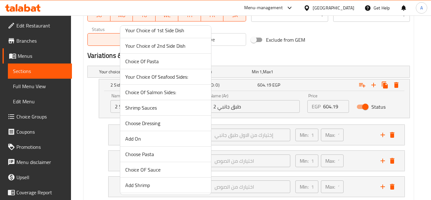
click at [170, 46] on span "Your Choice of 2nd Side Dish" at bounding box center [165, 46] width 81 height 8
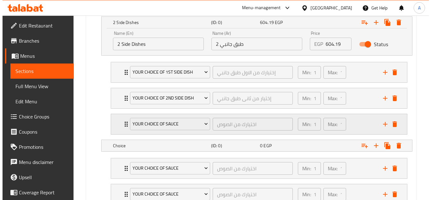
scroll to position [369, 0]
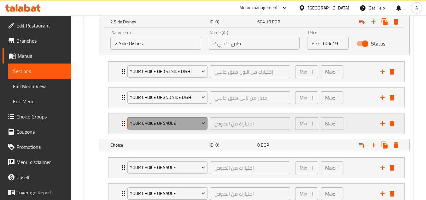
click at [174, 123] on span "Your Choice Of Sauce" at bounding box center [167, 123] width 75 height 8
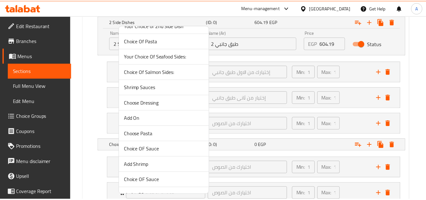
scroll to position [253, 0]
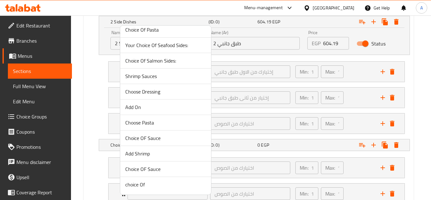
click at [158, 167] on span "Choice OF Sauce" at bounding box center [165, 169] width 81 height 8
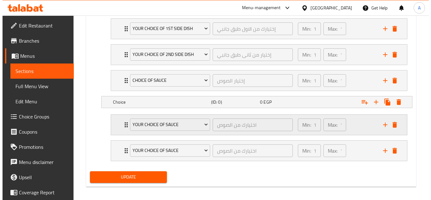
scroll to position [417, 0]
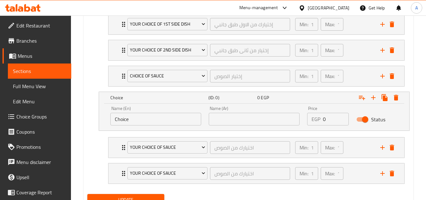
click at [165, 119] on input "Choice" at bounding box center [155, 119] width 91 height 13
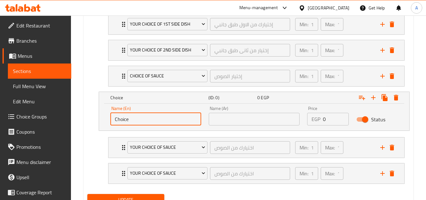
click at [165, 119] on input "Choice" at bounding box center [155, 119] width 91 height 13
type input "Pasta"
click at [208, 113] on div "Name (Ar) Name (Ar)" at bounding box center [254, 115] width 98 height 27
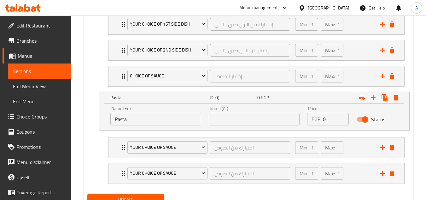
click at [216, 116] on input "text" at bounding box center [254, 119] width 91 height 13
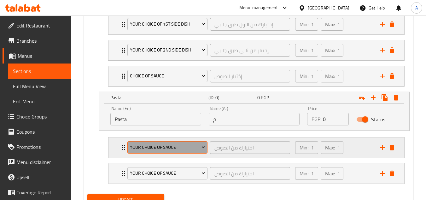
click at [147, 152] on button "Your Choice Of Sauce" at bounding box center [167, 147] width 80 height 13
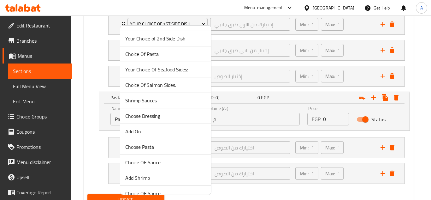
scroll to position [253, 0]
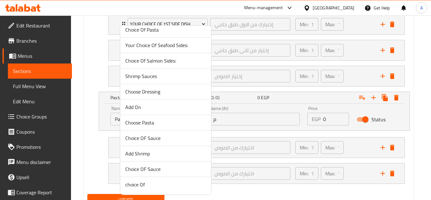
click at [161, 30] on span "Choice Of Pasta" at bounding box center [165, 30] width 81 height 8
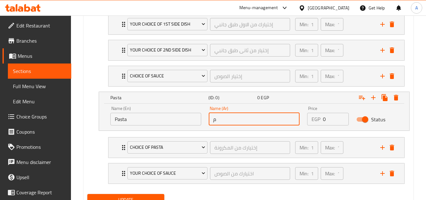
click at [225, 116] on input "م" at bounding box center [254, 119] width 91 height 13
type input "مكرونة"
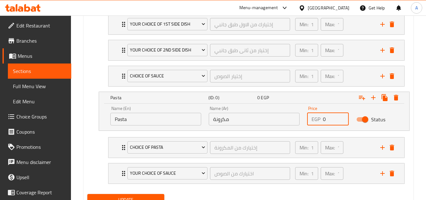
drag, startPoint x: 335, startPoint y: 122, endPoint x: 265, endPoint y: 117, distance: 70.8
click at [271, 117] on div "Name (En) Pasta Name (En) Name (Ar) مكرونة Name (Ar) Price EGP 0 Price Status" at bounding box center [254, 115] width 295 height 27
paste input "604.19"
type input "604.19"
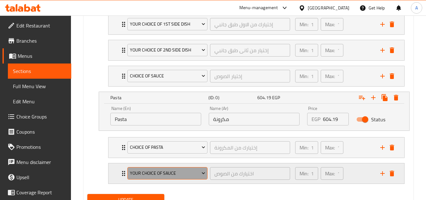
click at [178, 173] on span "Your Choice Of Sauce" at bounding box center [167, 173] width 75 height 8
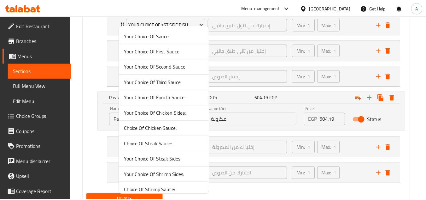
scroll to position [252, 0]
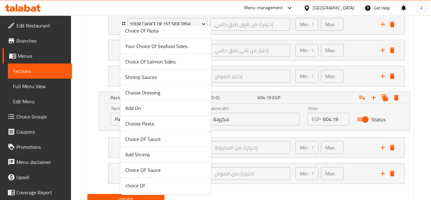
click at [162, 170] on span "Choice OF Sauce" at bounding box center [165, 170] width 81 height 8
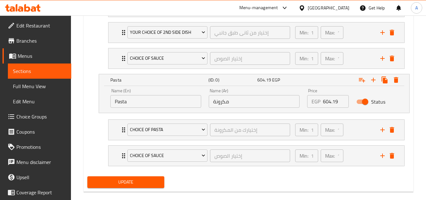
scroll to position [444, 0]
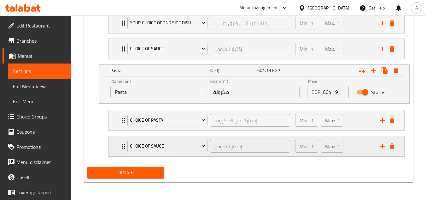
click at [365, 148] on div "Min: 1 ​ Max: 1 ​" at bounding box center [333, 146] width 85 height 20
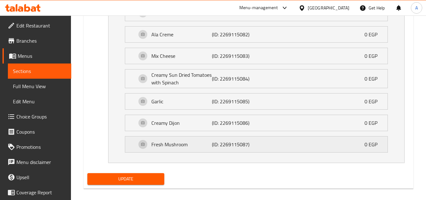
scroll to position [717, 0]
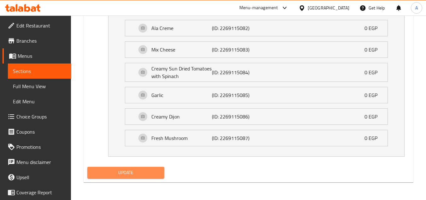
click at [147, 171] on span "Update" at bounding box center [125, 172] width 67 height 8
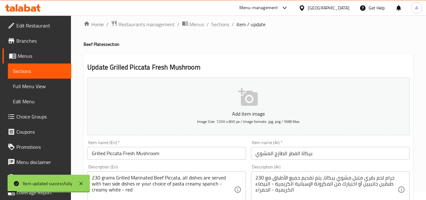
scroll to position [0, 0]
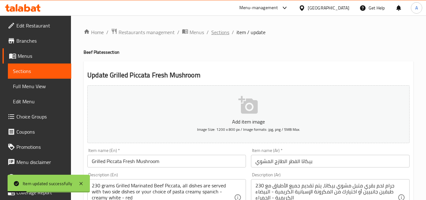
click at [218, 30] on span "Sections" at bounding box center [220, 32] width 18 height 8
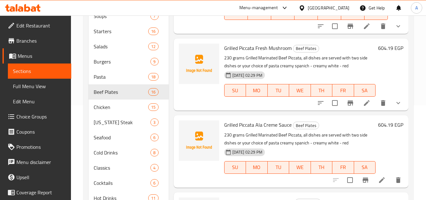
scroll to position [852, 0]
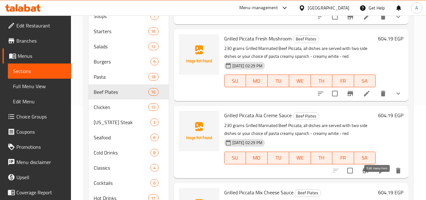
click at [378, 174] on icon at bounding box center [382, 171] width 8 height 8
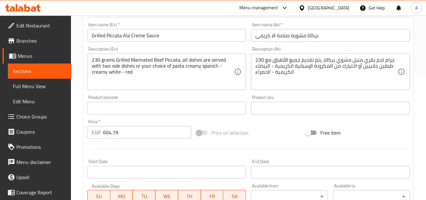
scroll to position [126, 0]
click at [121, 134] on input "604.19" at bounding box center [147, 131] width 88 height 13
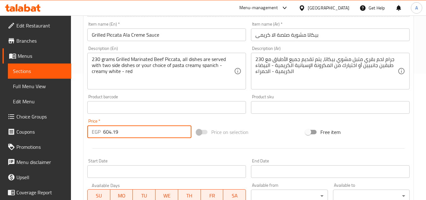
click at [121, 134] on input "604.19" at bounding box center [147, 131] width 88 height 13
type input "0"
click at [172, 152] on div at bounding box center [248, 147] width 327 height 15
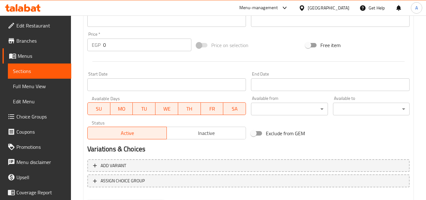
scroll to position [221, 0]
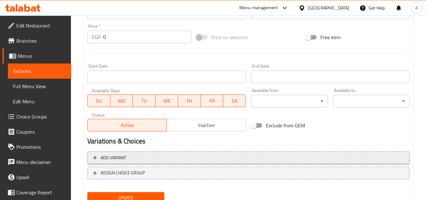
click at [142, 154] on span "Add variant" at bounding box center [248, 158] width 311 height 8
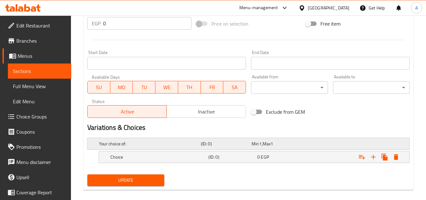
scroll to position [242, 0]
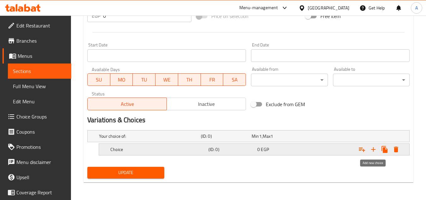
click at [373, 147] on icon "Expand" at bounding box center [373, 149] width 4 height 4
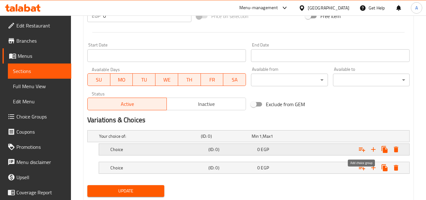
click at [364, 150] on icon "Expand" at bounding box center [362, 149] width 6 height 4
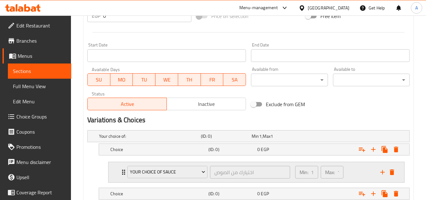
click at [381, 169] on icon "add" at bounding box center [383, 172] width 8 height 8
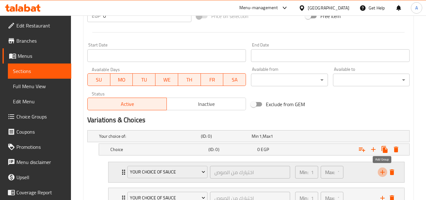
click at [381, 172] on icon "add" at bounding box center [383, 172] width 8 height 8
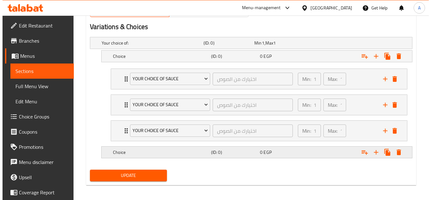
scroll to position [338, 0]
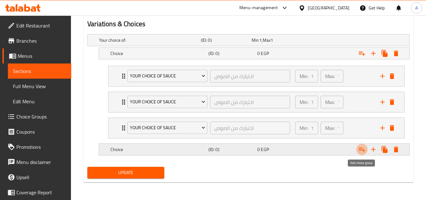
click at [363, 150] on icon "Expand" at bounding box center [362, 149] width 6 height 4
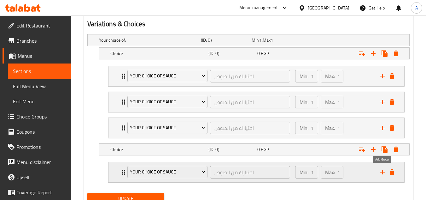
click at [379, 170] on icon "add" at bounding box center [383, 172] width 8 height 8
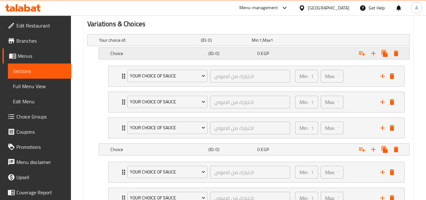
click at [177, 43] on h5 "Choice" at bounding box center [148, 40] width 99 height 6
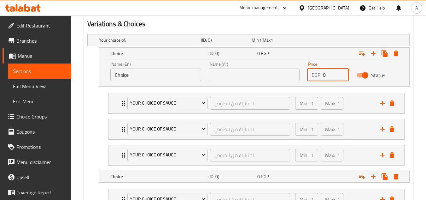
drag, startPoint x: 324, startPoint y: 77, endPoint x: 277, endPoint y: 74, distance: 47.1
click at [291, 75] on div "Name (En) Choice Name (En) Name (Ar) Name (Ar) Price EGP 0 Price Status" at bounding box center [254, 71] width 295 height 27
drag, startPoint x: 328, startPoint y: 76, endPoint x: 263, endPoint y: 77, distance: 65.0
click at [289, 77] on div "Name (En) Choice Name (En) Name (Ar) Name (Ar) Price EGP 0 Price Status" at bounding box center [254, 71] width 295 height 27
paste input "604.19"
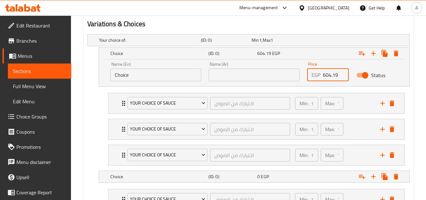
type input "604.19"
click at [251, 77] on input "text" at bounding box center [254, 74] width 91 height 13
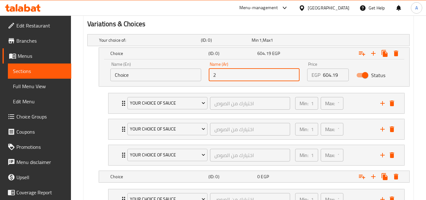
type input "2 طبق جانبي"
drag, startPoint x: 80, startPoint y: 79, endPoint x: 12, endPoint y: 84, distance: 67.7
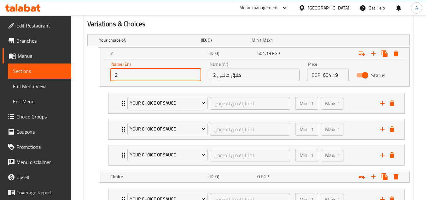
type input "2 Side Dishes"
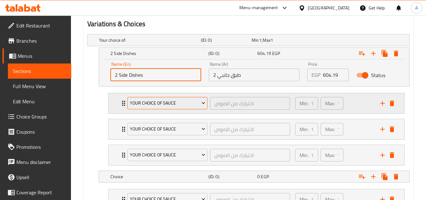
click at [166, 102] on span "Your Choice Of Sauce" at bounding box center [167, 103] width 75 height 8
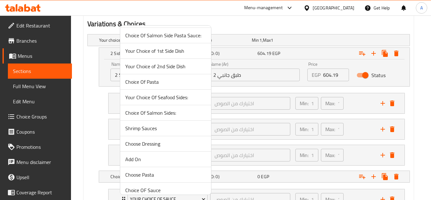
scroll to position [190, 0]
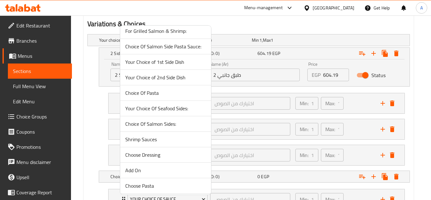
click at [166, 61] on span "Your Choice of 1st Side Dish" at bounding box center [165, 62] width 81 height 8
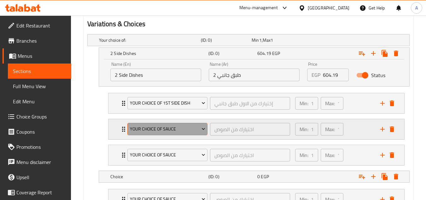
click at [171, 131] on span "Your Choice Of Sauce" at bounding box center [167, 129] width 75 height 8
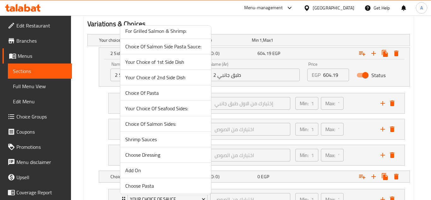
click at [173, 78] on span "Your Choice of 2nd Side Dish" at bounding box center [165, 77] width 81 height 8
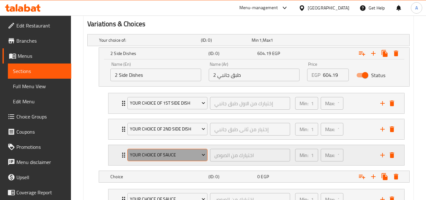
click at [169, 150] on button "Your Choice Of Sauce" at bounding box center [167, 155] width 80 height 13
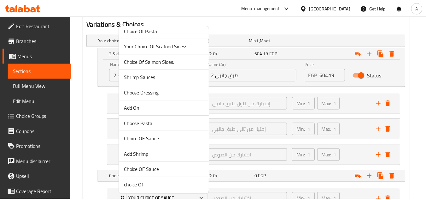
scroll to position [253, 0]
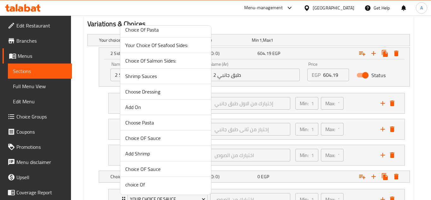
click at [158, 170] on span "Choice OF Sauce" at bounding box center [165, 169] width 81 height 8
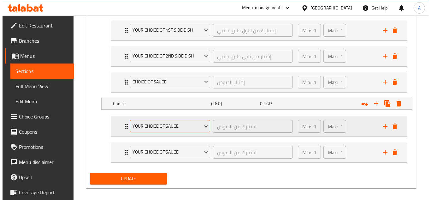
scroll to position [417, 0]
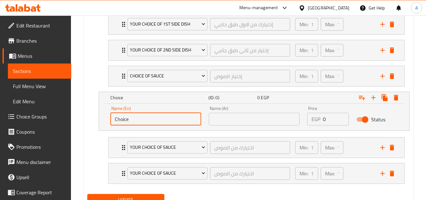
drag, startPoint x: 107, startPoint y: 123, endPoint x: 61, endPoint y: 120, distance: 46.1
type input "Pasta"
click at [249, 117] on input "text" at bounding box center [254, 119] width 91 height 13
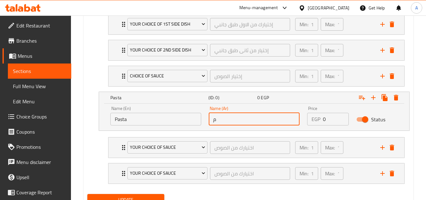
type input "مكرونة"
click at [254, 117] on div "Name (En) Pasta Name (En) Name (Ar) مكرونة Name (Ar) Price EGP 0 Price Status" at bounding box center [254, 115] width 295 height 27
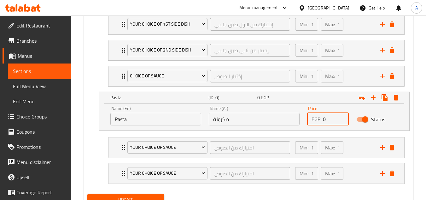
paste input "604.19"
type input "604.19"
click at [145, 147] on span "Your Choice Of Sauce" at bounding box center [167, 147] width 75 height 8
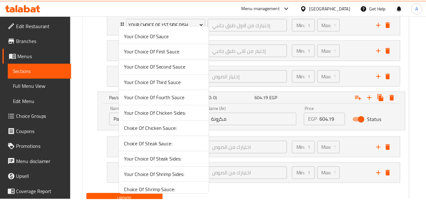
scroll to position [253, 0]
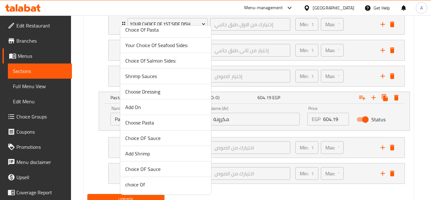
click at [155, 31] on span "Choice Of Pasta" at bounding box center [165, 30] width 81 height 8
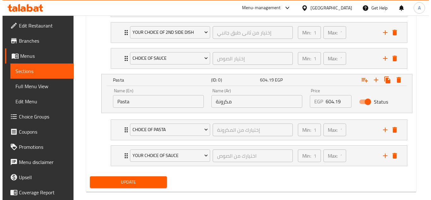
scroll to position [444, 0]
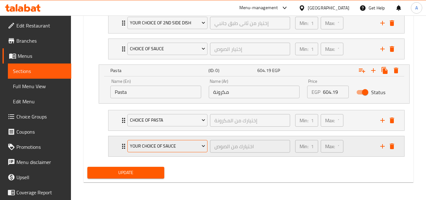
click at [167, 140] on button "Your Choice Of Sauce" at bounding box center [167, 146] width 80 height 13
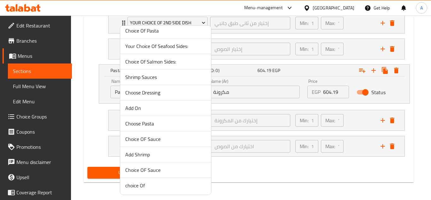
scroll to position [253, 0]
click at [148, 136] on span "Choice OF Sauce" at bounding box center [165, 138] width 81 height 8
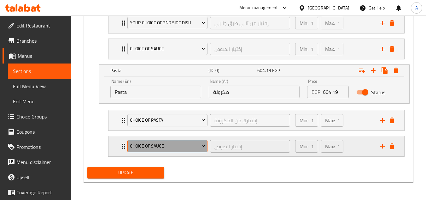
click at [155, 147] on span "Choice OF Sauce" at bounding box center [167, 146] width 75 height 8
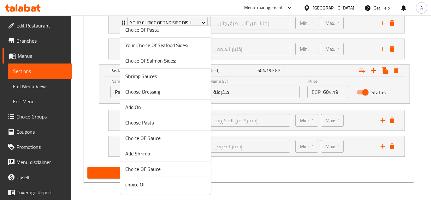
click at [151, 171] on span "Choice OF Sauce" at bounding box center [165, 169] width 81 height 8
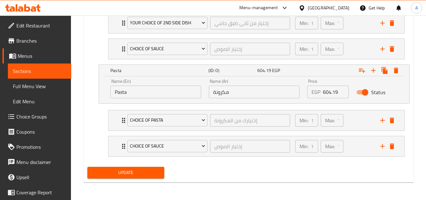
click at [155, 177] on button "Update" at bounding box center [125, 173] width 77 height 12
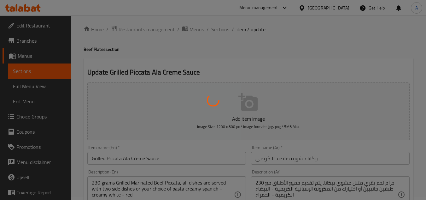
scroll to position [2, 0]
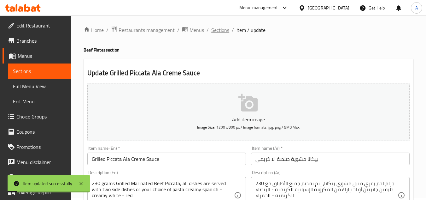
click at [217, 31] on span "Sections" at bounding box center [220, 30] width 18 height 8
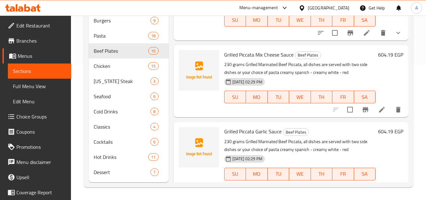
scroll to position [951, 0]
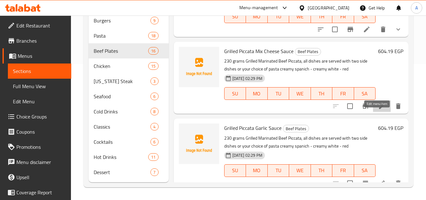
click at [378, 110] on icon at bounding box center [382, 106] width 8 height 8
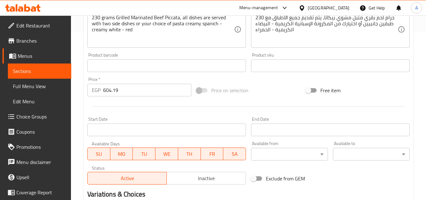
scroll to position [189, 0]
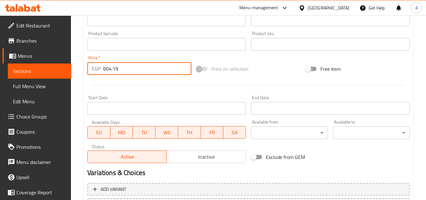
click at [117, 72] on input "604.19" at bounding box center [147, 68] width 88 height 13
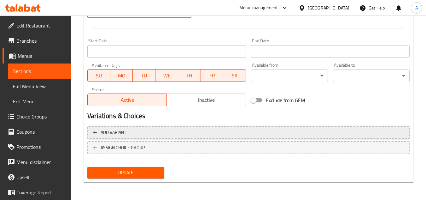
type input "0"
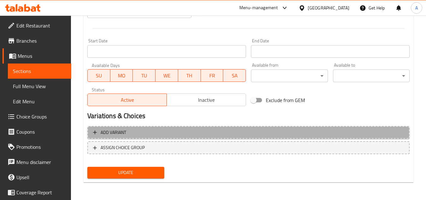
click at [223, 132] on span "Add variant" at bounding box center [248, 132] width 311 height 8
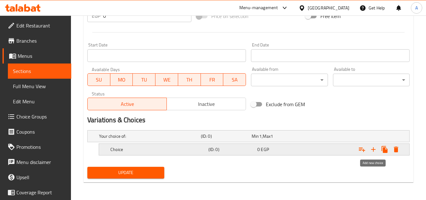
click at [373, 149] on icon "Expand" at bounding box center [373, 149] width 4 height 4
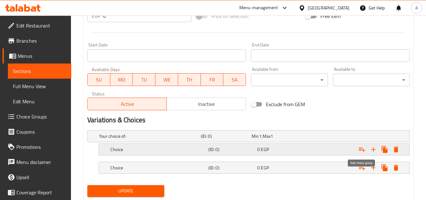
click at [364, 150] on icon "Expand" at bounding box center [362, 149] width 6 height 4
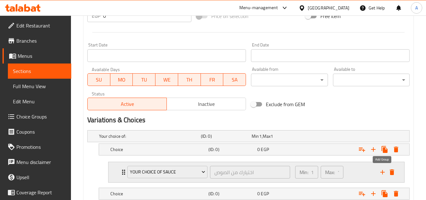
click at [384, 171] on icon "add" at bounding box center [383, 172] width 8 height 8
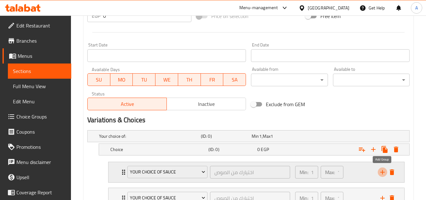
click at [384, 171] on icon "add" at bounding box center [383, 172] width 8 height 8
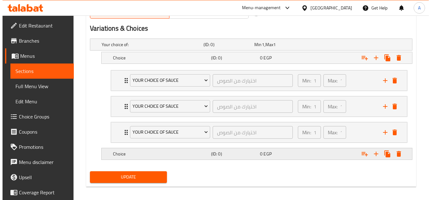
scroll to position [338, 0]
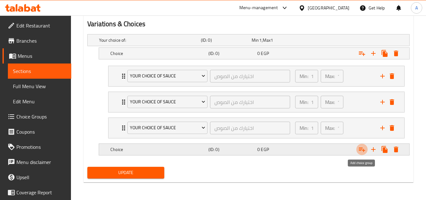
click at [365, 150] on icon "Expand" at bounding box center [362, 149] width 6 height 4
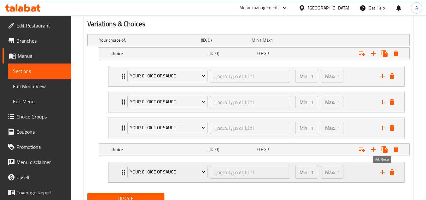
click at [381, 172] on icon "add" at bounding box center [383, 172] width 8 height 8
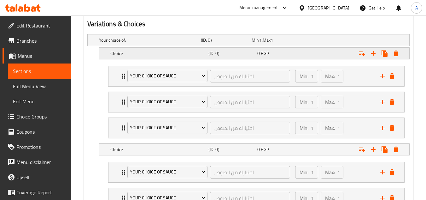
click at [151, 43] on h5 "Choice" at bounding box center [148, 40] width 99 height 6
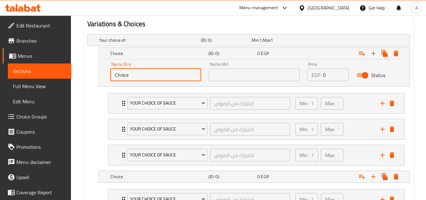
click at [156, 79] on input "Choice" at bounding box center [155, 74] width 91 height 13
type input "2 Side Dishes"
click at [230, 81] on input "text" at bounding box center [254, 74] width 91 height 13
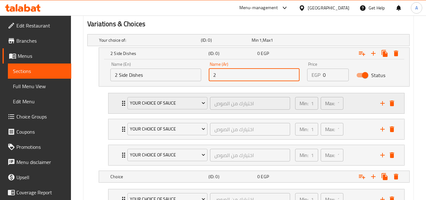
type input "2 طبق جانبي"
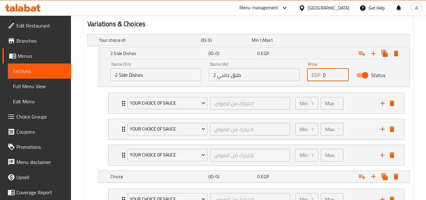
drag, startPoint x: 325, startPoint y: 78, endPoint x: 307, endPoint y: 77, distance: 18.3
click at [311, 77] on div "EGP 0 Price" at bounding box center [328, 74] width 42 height 13
paste input "604.19"
type input "604.19"
click at [168, 103] on span "Your Choice Of Sauce" at bounding box center [167, 103] width 75 height 8
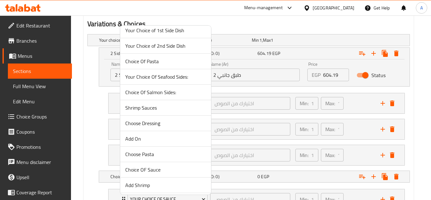
scroll to position [190, 0]
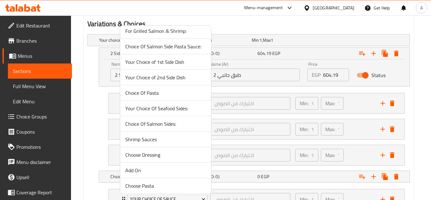
click at [173, 64] on span "Your Choice of 1st Side Dish" at bounding box center [165, 62] width 81 height 8
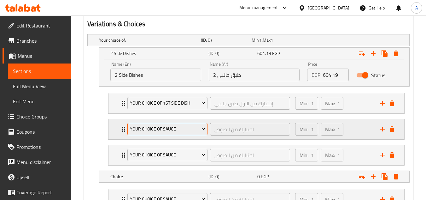
click at [185, 132] on span "Your Choice Of Sauce" at bounding box center [167, 129] width 75 height 8
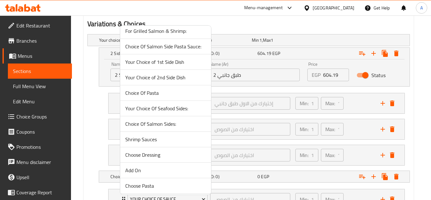
click at [175, 75] on span "Your Choice of 2nd Side Dish" at bounding box center [165, 77] width 81 height 8
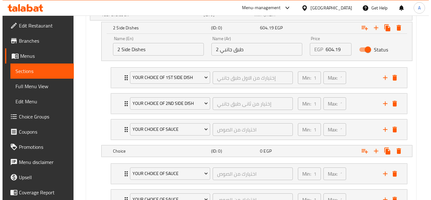
scroll to position [401, 0]
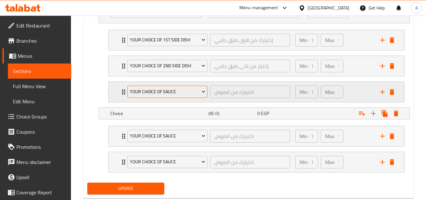
click at [163, 93] on span "Your Choice Of Sauce" at bounding box center [167, 92] width 75 height 8
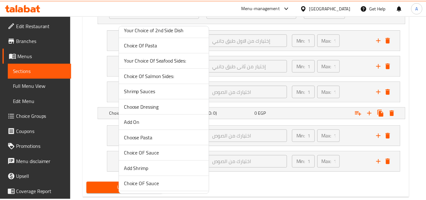
scroll to position [253, 0]
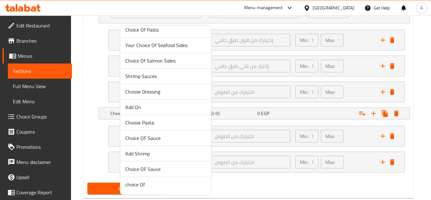
click at [161, 169] on span "Choice OF Sauce" at bounding box center [165, 169] width 81 height 8
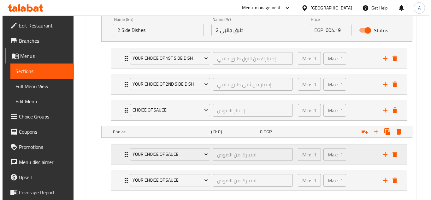
scroll to position [417, 0]
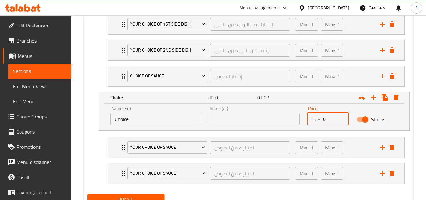
drag, startPoint x: 329, startPoint y: 121, endPoint x: 245, endPoint y: 113, distance: 84.6
click at [278, 115] on div "Name (En) Choice Name (En) Name (Ar) Name (Ar) Price EGP 0 Price Status" at bounding box center [254, 115] width 295 height 27
paste input "604.19"
type input "604.19"
click at [155, 121] on input "Choice" at bounding box center [155, 119] width 91 height 13
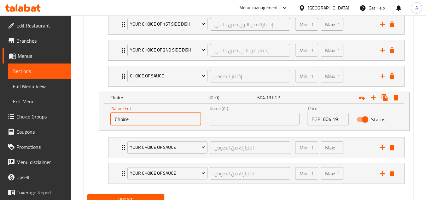
click at [155, 121] on input "Choice" at bounding box center [155, 119] width 91 height 13
type input "Pasta"
click at [220, 117] on input "text" at bounding box center [254, 119] width 91 height 13
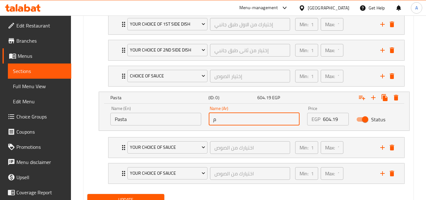
type input "مكرونة"
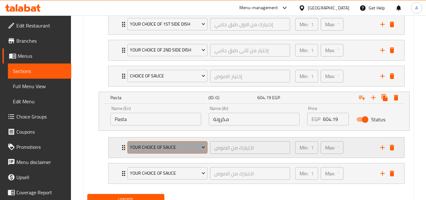
click at [143, 151] on span "Your Choice Of Sauce" at bounding box center [167, 147] width 75 height 8
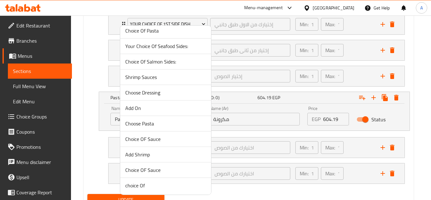
scroll to position [253, 0]
click at [156, 31] on span "Choice Of Pasta" at bounding box center [165, 30] width 81 height 8
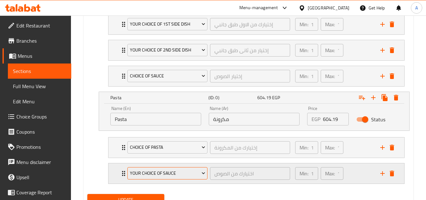
click at [163, 170] on span "Your Choice Of Sauce" at bounding box center [167, 173] width 75 height 8
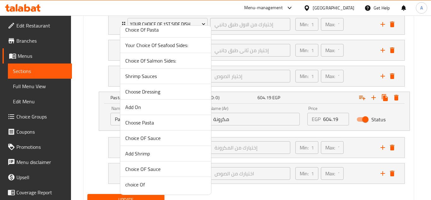
click at [156, 167] on span "Choice OF Sauce" at bounding box center [165, 169] width 81 height 8
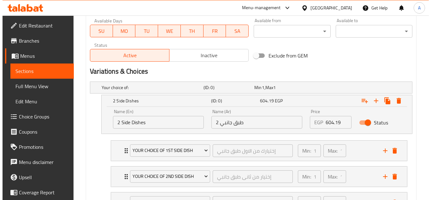
scroll to position [444, 0]
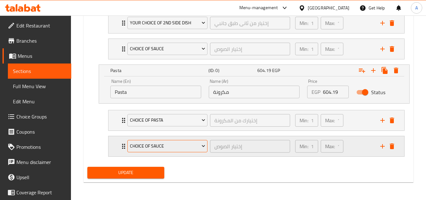
click at [161, 146] on span "Choice OF Sauce" at bounding box center [167, 146] width 75 height 8
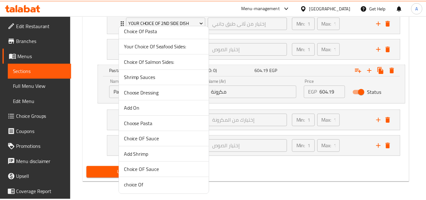
scroll to position [253, 0]
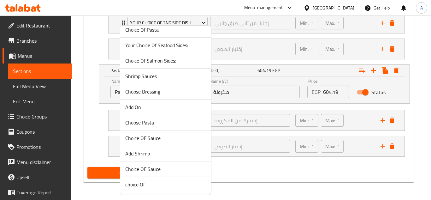
click at [158, 169] on span "Choice OF Sauce" at bounding box center [165, 169] width 81 height 8
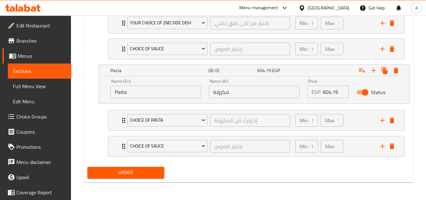
click at [128, 173] on span "Update" at bounding box center [125, 172] width 67 height 8
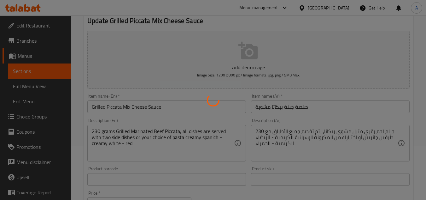
scroll to position [0, 0]
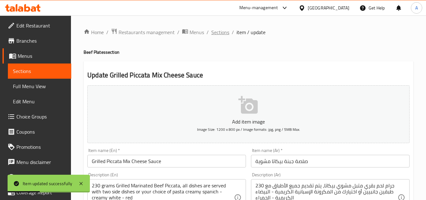
click at [228, 31] on span "Sections" at bounding box center [220, 32] width 18 height 8
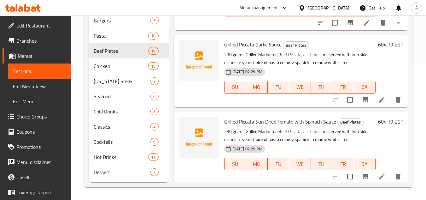
scroll to position [1046, 0]
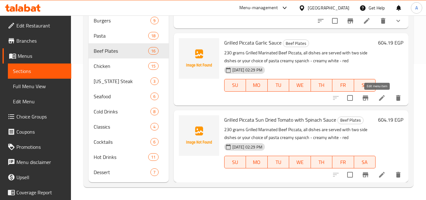
click at [378, 98] on icon at bounding box center [382, 98] width 8 height 8
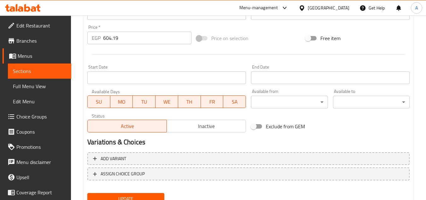
scroll to position [221, 0]
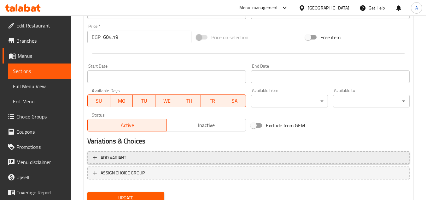
click at [140, 162] on button "Add variant" at bounding box center [248, 157] width 322 height 13
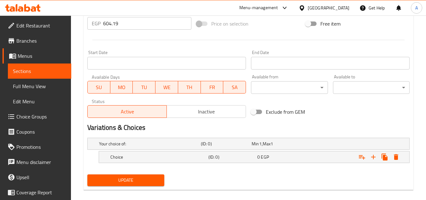
scroll to position [242, 0]
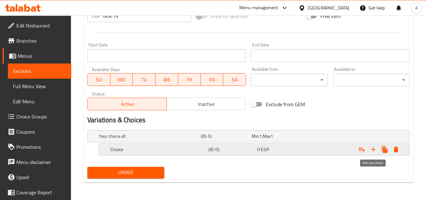
click at [372, 148] on icon "Expand" at bounding box center [374, 149] width 8 height 8
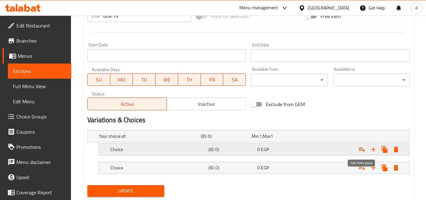
click at [366, 150] on icon "Expand" at bounding box center [362, 149] width 8 height 8
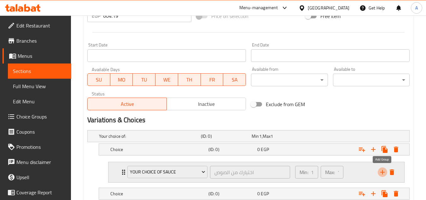
click at [383, 170] on icon "add" at bounding box center [383, 172] width 8 height 8
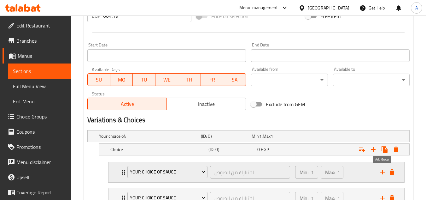
click at [383, 170] on icon "add" at bounding box center [383, 172] width 8 height 8
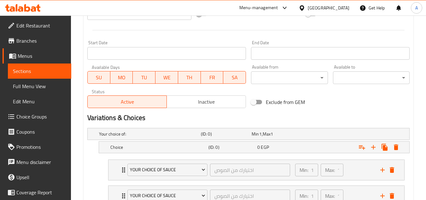
scroll to position [338, 0]
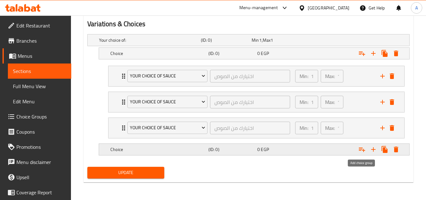
click at [361, 150] on icon "Expand" at bounding box center [362, 149] width 8 height 8
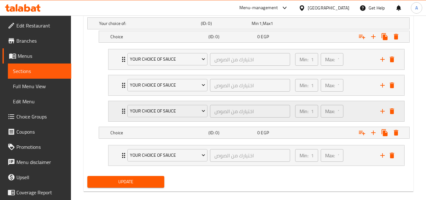
scroll to position [364, 0]
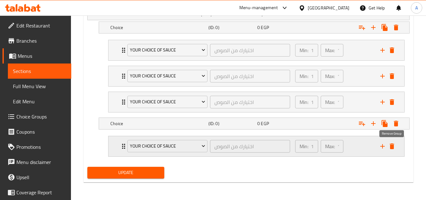
click at [390, 147] on icon "delete" at bounding box center [392, 146] width 4 height 6
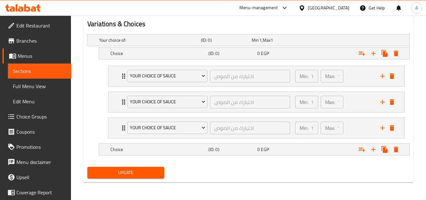
scroll to position [338, 0]
click at [364, 149] on icon "Expand" at bounding box center [362, 149] width 6 height 4
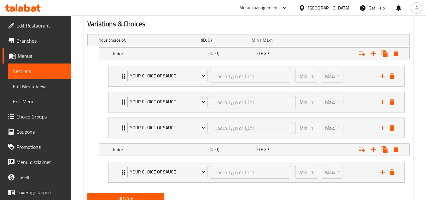
scroll to position [364, 0]
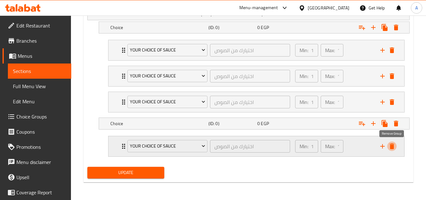
click at [392, 146] on icon "delete" at bounding box center [392, 146] width 4 height 6
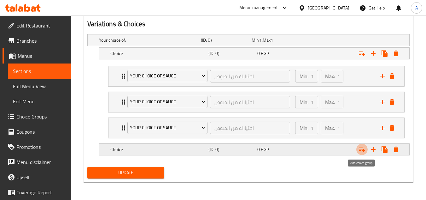
click at [364, 149] on icon "Expand" at bounding box center [362, 149] width 8 height 8
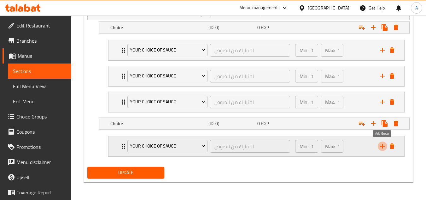
click at [383, 149] on icon "add" at bounding box center [383, 146] width 8 height 8
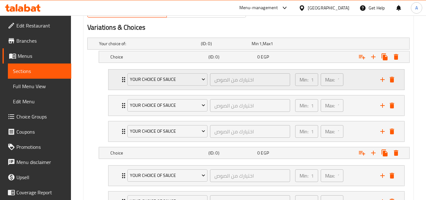
scroll to position [301, 0]
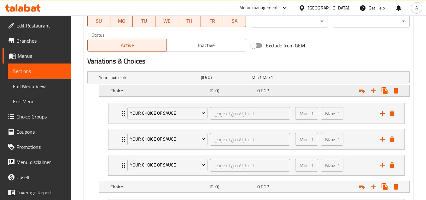
click at [165, 80] on h5 "Choice" at bounding box center [148, 77] width 99 height 6
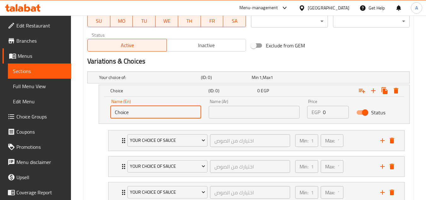
click at [138, 114] on input "Choice" at bounding box center [155, 112] width 91 height 13
type input "2 Side Dishes"
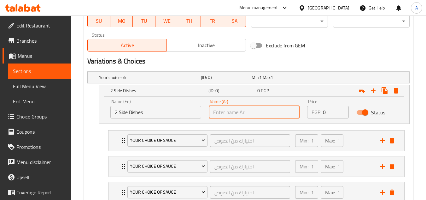
click at [223, 110] on input "text" at bounding box center [254, 112] width 91 height 13
type input "2 طبق جانبي"
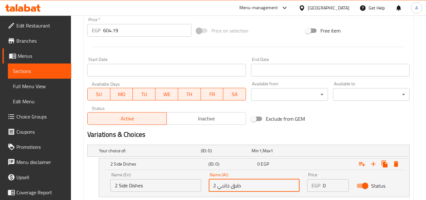
scroll to position [206, 0]
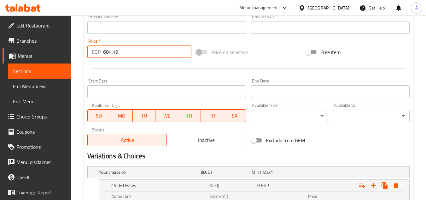
click at [119, 54] on input "604.19" at bounding box center [147, 51] width 88 height 13
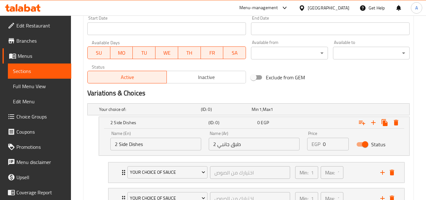
scroll to position [269, 0]
type input "0"
drag, startPoint x: 325, startPoint y: 143, endPoint x: 274, endPoint y: 124, distance: 54.3
click at [301, 143] on div "Name (En) 2 Side Dishes Name (En) Name (Ar) 2 طبق جانبي Name (Ar) Price EGP 0 P…" at bounding box center [254, 140] width 295 height 27
paste input "604.19"
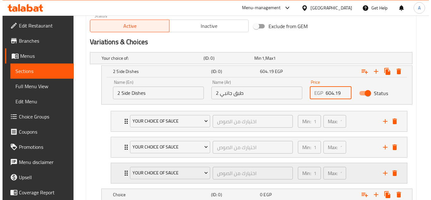
scroll to position [395, 0]
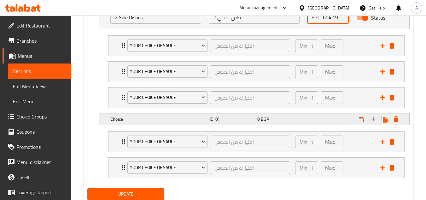
type input "604.19"
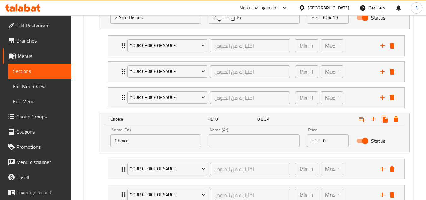
click at [232, 146] on input "text" at bounding box center [254, 140] width 91 height 13
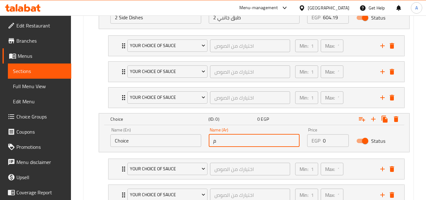
type input "مكرونة"
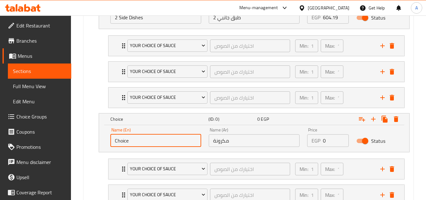
drag, startPoint x: 138, startPoint y: 140, endPoint x: 77, endPoint y: 152, distance: 61.3
click at [89, 148] on div "Choice (ID: 0) 0 EGP Name (En) Choice Name (En) Name (Ar) مكرونة Name (Ar) Pric…" at bounding box center [248, 132] width 322 height 39
type input "Pasta"
drag, startPoint x: 328, startPoint y: 139, endPoint x: 288, endPoint y: 135, distance: 40.0
click at [316, 138] on div "EGP 0 Price" at bounding box center [328, 140] width 42 height 13
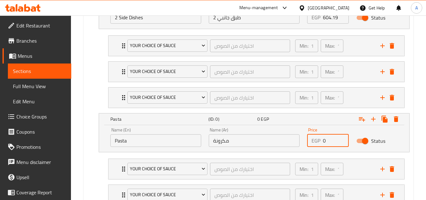
paste input "604.19"
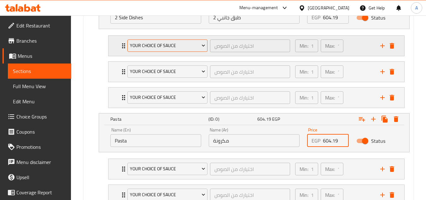
type input "604.19"
click at [173, 43] on span "Your Choice Of Sauce" at bounding box center [167, 46] width 75 height 8
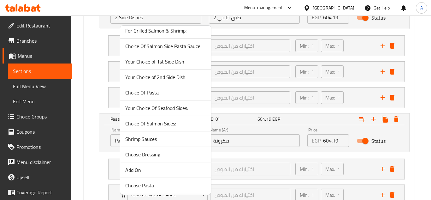
scroll to position [190, 0]
click at [171, 62] on span "Your Choice of 1st Side Dish" at bounding box center [165, 62] width 81 height 8
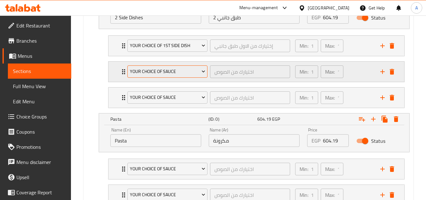
click at [168, 71] on span "Your Choice Of Sauce" at bounding box center [167, 71] width 75 height 8
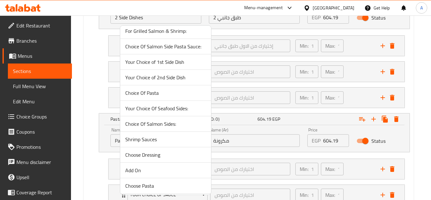
click at [171, 76] on span "Your Choice of 2nd Side Dish" at bounding box center [165, 77] width 81 height 8
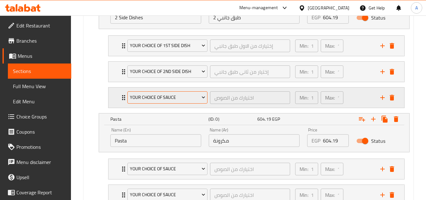
click at [173, 95] on span "Your Choice Of Sauce" at bounding box center [167, 97] width 75 height 8
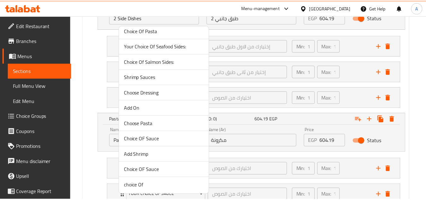
scroll to position [253, 0]
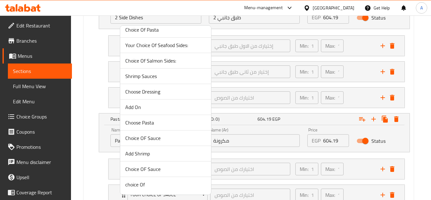
click at [154, 171] on span "Choice OF Sauce" at bounding box center [165, 169] width 81 height 8
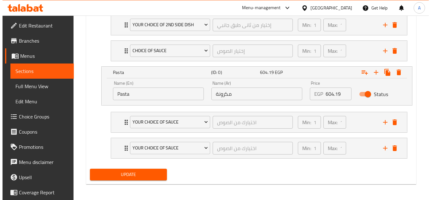
scroll to position [444, 0]
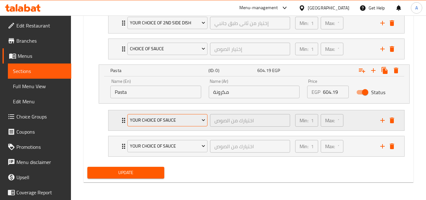
click at [143, 118] on span "Your Choice Of Sauce" at bounding box center [167, 120] width 75 height 8
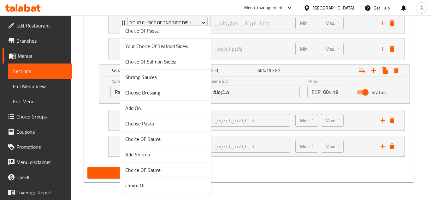
scroll to position [253, 0]
click at [152, 32] on span "Choice Of Pasta" at bounding box center [165, 30] width 81 height 8
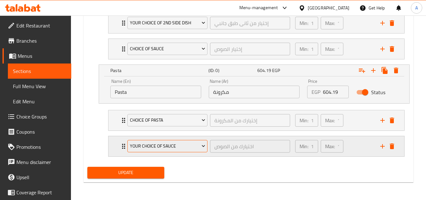
click at [156, 145] on span "Your Choice Of Sauce" at bounding box center [167, 146] width 75 height 8
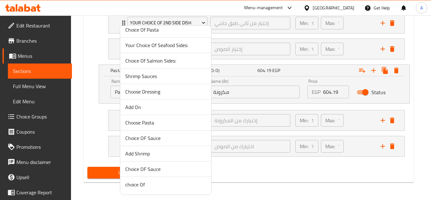
click at [150, 168] on span "Choice OF Sauce" at bounding box center [165, 169] width 81 height 8
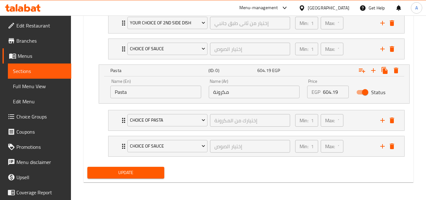
click at [137, 171] on span "Update" at bounding box center [125, 172] width 67 height 8
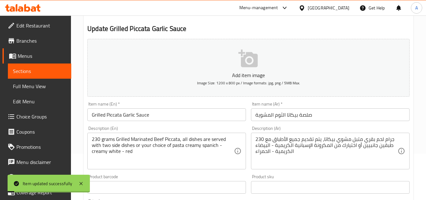
scroll to position [0, 0]
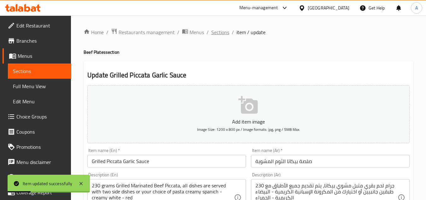
click at [226, 29] on span "Sections" at bounding box center [220, 32] width 18 height 8
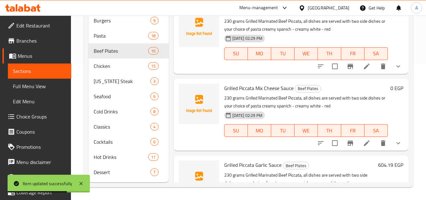
scroll to position [1046, 0]
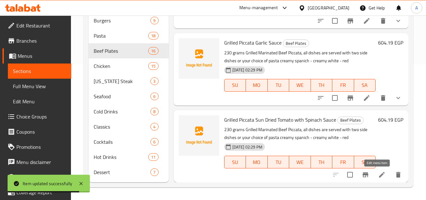
click at [378, 174] on icon at bounding box center [382, 175] width 8 height 8
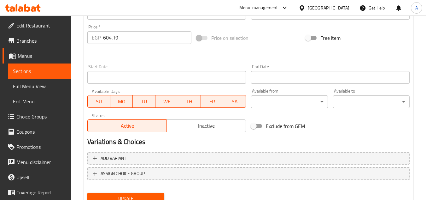
scroll to position [221, 0]
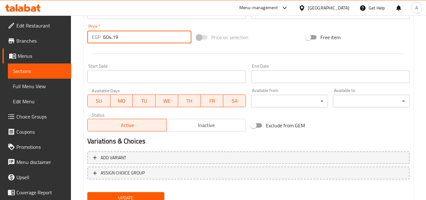
click at [120, 38] on input "604.19" at bounding box center [147, 37] width 88 height 13
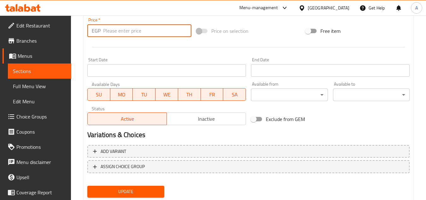
scroll to position [246, 0]
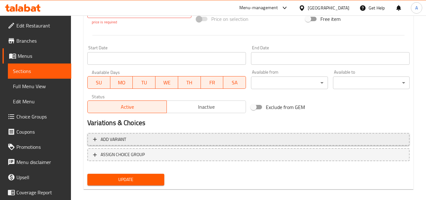
click at [140, 128] on div "Add item image Image Size: 1200 x 800 px / Image formats: jpg, png / 5MB Max. I…" at bounding box center [248, 12] width 327 height 351
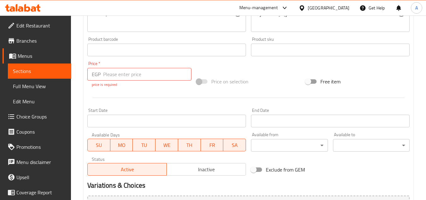
scroll to position [183, 0]
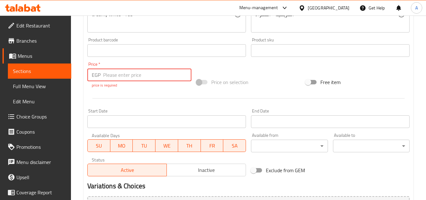
click at [120, 77] on input "number" at bounding box center [147, 74] width 88 height 13
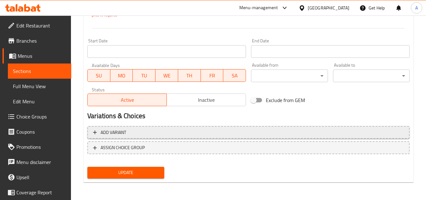
type input "0"
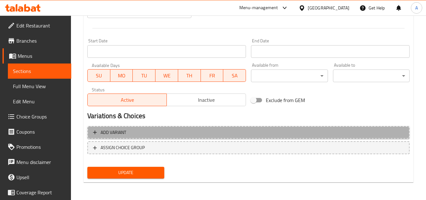
scroll to position [242, 0]
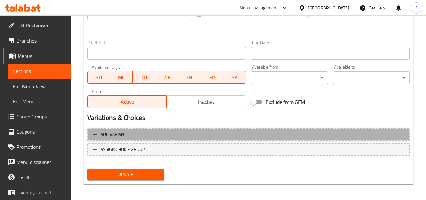
click at [160, 131] on span "Add variant" at bounding box center [248, 134] width 311 height 8
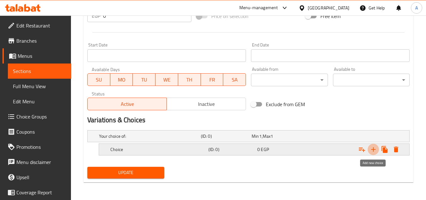
click at [375, 151] on icon "Expand" at bounding box center [374, 149] width 8 height 8
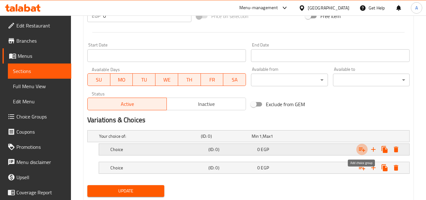
click at [362, 150] on icon "Expand" at bounding box center [362, 149] width 8 height 8
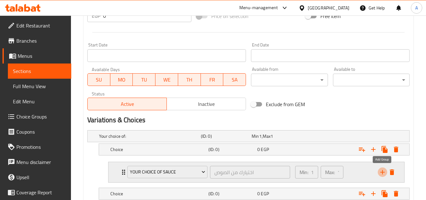
click at [384, 169] on icon "add" at bounding box center [383, 172] width 8 height 8
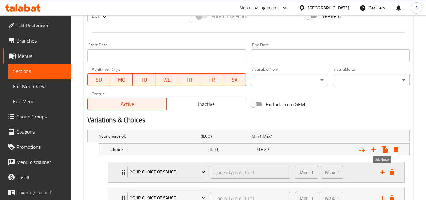
click at [384, 169] on icon "add" at bounding box center [383, 172] width 8 height 8
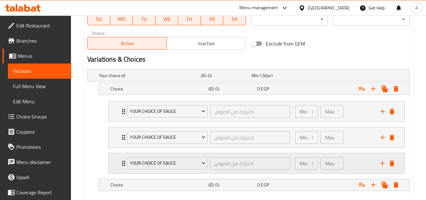
scroll to position [338, 0]
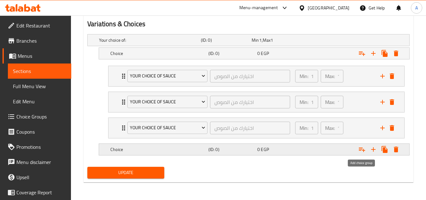
click at [364, 149] on icon "Expand" at bounding box center [362, 149] width 8 height 8
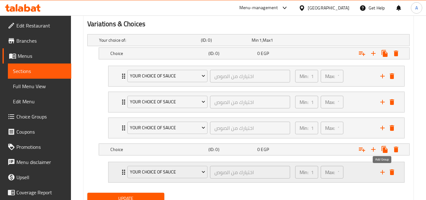
click at [384, 172] on icon "add" at bounding box center [383, 172] width 8 height 8
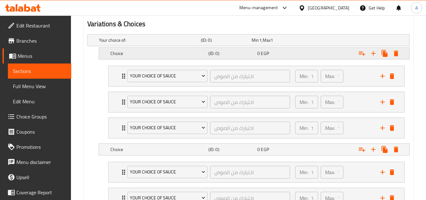
click at [141, 43] on h5 "Choice" at bounding box center [148, 40] width 99 height 6
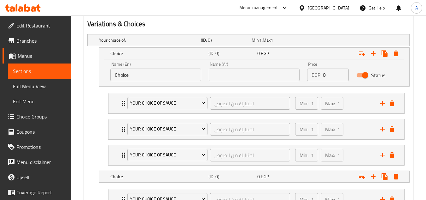
click at [166, 75] on input "Choice" at bounding box center [155, 74] width 91 height 13
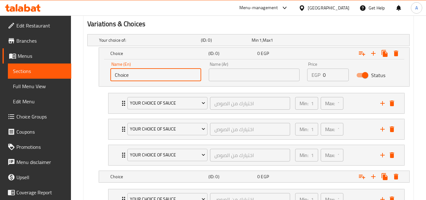
click at [166, 75] on input "Choice" at bounding box center [155, 74] width 91 height 13
type input "2 Side Dishes"
click at [210, 77] on input "text" at bounding box center [254, 74] width 91 height 13
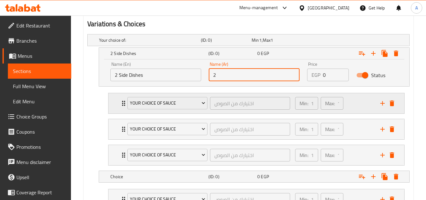
type input "2 طبق جانبي"
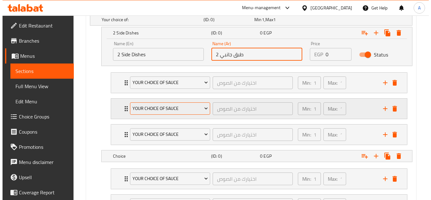
scroll to position [369, 0]
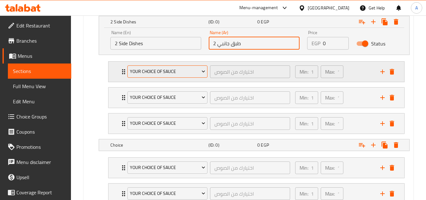
click at [164, 74] on span "Your Choice Of Sauce" at bounding box center [167, 71] width 75 height 8
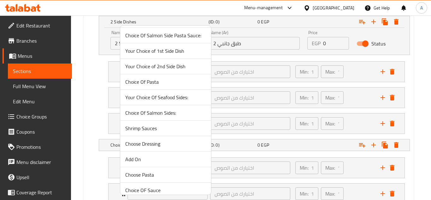
scroll to position [190, 0]
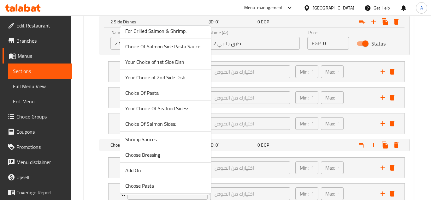
click at [172, 66] on span "Your Choice of 1st Side Dish" at bounding box center [165, 62] width 81 height 8
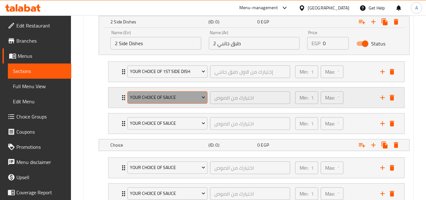
click at [169, 97] on span "Your Choice Of Sauce" at bounding box center [167, 97] width 75 height 8
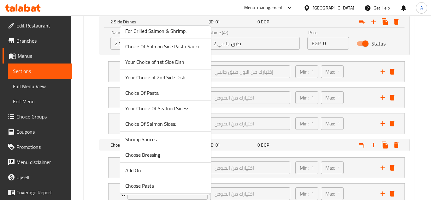
click at [174, 75] on span "Your Choice of 2nd Side Dish" at bounding box center [165, 77] width 81 height 8
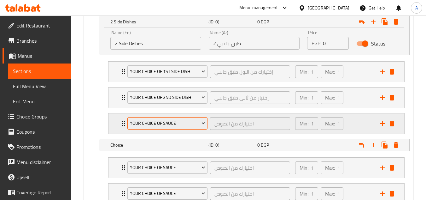
click at [160, 123] on span "Your Choice Of Sauce" at bounding box center [167, 123] width 75 height 8
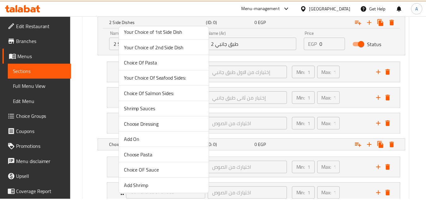
scroll to position [253, 0]
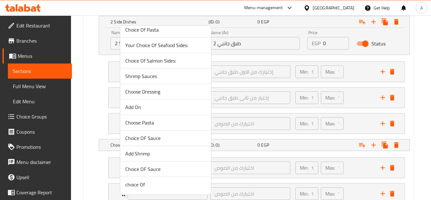
click at [164, 168] on span "Choice OF Sauce" at bounding box center [165, 169] width 81 height 8
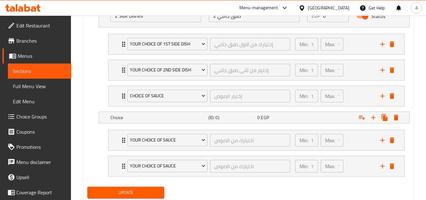
scroll to position [417, 0]
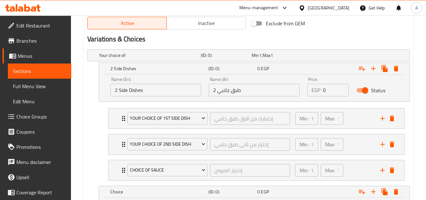
scroll to position [322, 0]
drag, startPoint x: 310, startPoint y: 90, endPoint x: 264, endPoint y: 88, distance: 46.1
click at [264, 88] on div "Name (En) 2 Side Dishes Name (En) Name (Ar) 2 طبق جانبي Name (Ar) Price EGP 0 P…" at bounding box center [254, 87] width 295 height 27
paste input "604.19"
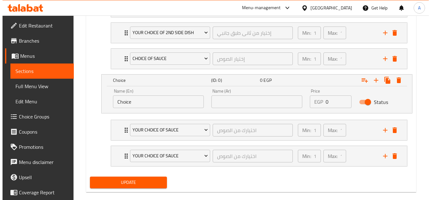
scroll to position [444, 0]
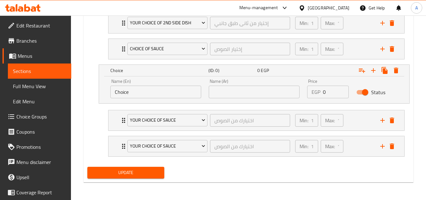
type input "604.19"
drag, startPoint x: 151, startPoint y: 93, endPoint x: 51, endPoint y: 94, distance: 100.0
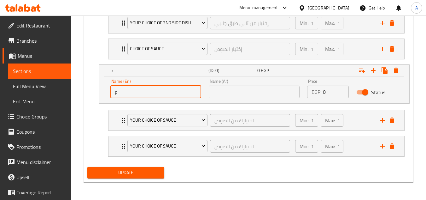
type input "Pasta"
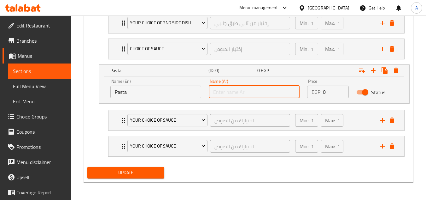
click at [219, 97] on input "text" at bounding box center [254, 91] width 91 height 13
type input "مكرونة"
drag, startPoint x: 323, startPoint y: 87, endPoint x: 293, endPoint y: 81, distance: 29.9
click at [293, 81] on div "Name (En) Pasta Name (En) Name (Ar) مكرونة Name (Ar) Price EGP 0 Price Status" at bounding box center [254, 88] width 295 height 27
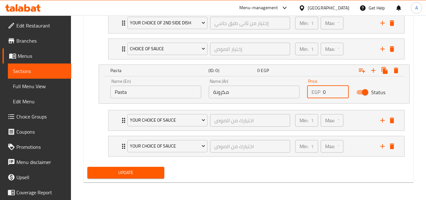
paste input "604.19"
type input "604.19"
click at [149, 120] on span "Your Choice Of Sauce" at bounding box center [167, 120] width 75 height 8
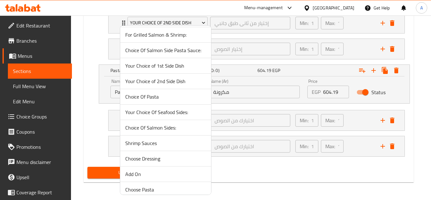
scroll to position [253, 0]
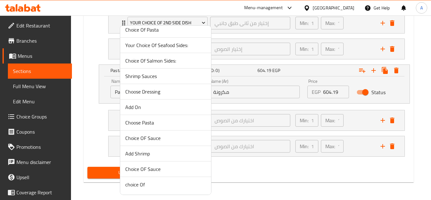
click at [153, 32] on span "Choice Of Pasta" at bounding box center [165, 30] width 81 height 8
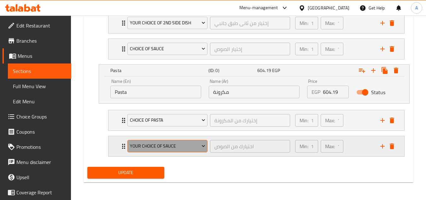
click at [161, 144] on span "Your Choice Of Sauce" at bounding box center [167, 146] width 75 height 8
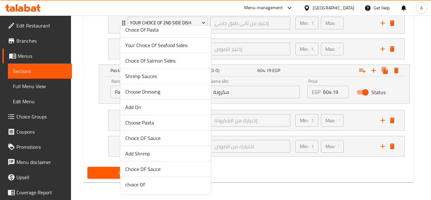
click at [153, 166] on span "Choice OF Sauce" at bounding box center [165, 169] width 81 height 8
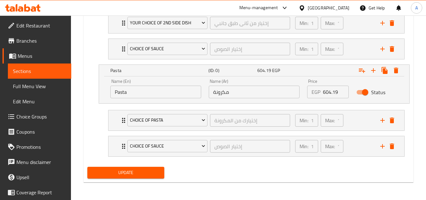
click at [118, 170] on span "Update" at bounding box center [125, 172] width 67 height 8
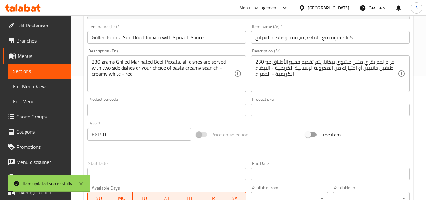
scroll to position [0, 0]
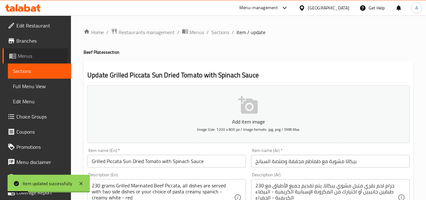
click at [29, 53] on span "Menus" at bounding box center [42, 56] width 49 height 8
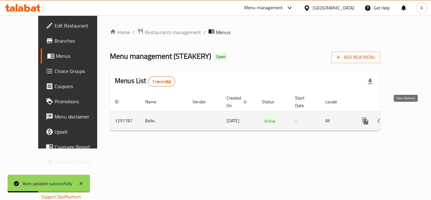
click at [407, 117] on icon "enhanced table" at bounding box center [411, 121] width 8 height 8
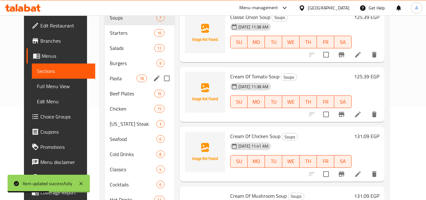
scroll to position [95, 0]
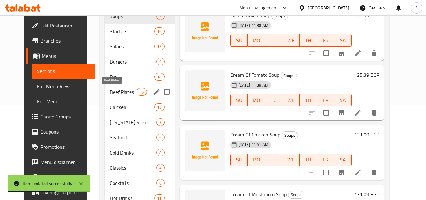
click at [117, 91] on span "Beef Plates" at bounding box center [123, 92] width 27 height 8
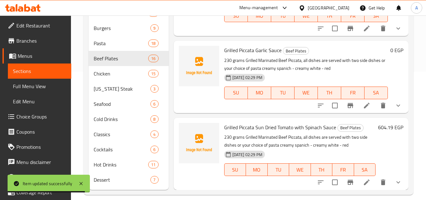
scroll to position [136, 0]
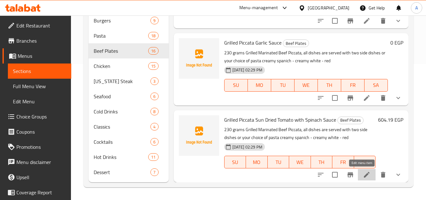
click at [363, 173] on icon at bounding box center [367, 175] width 8 height 8
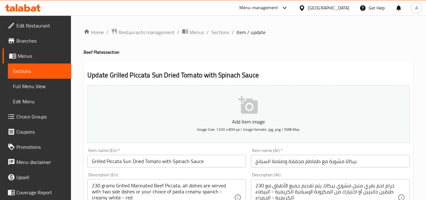
click at [29, 52] on span "Menus" at bounding box center [42, 56] width 49 height 8
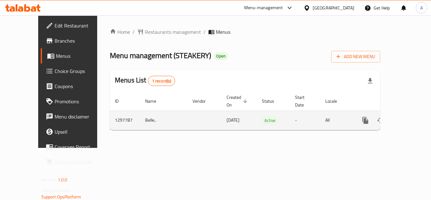
click at [408, 116] on icon "enhanced table" at bounding box center [411, 120] width 8 height 8
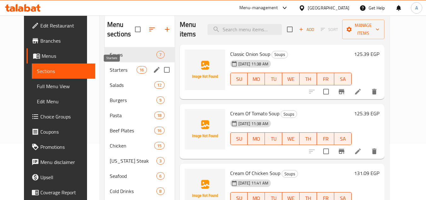
scroll to position [136, 0]
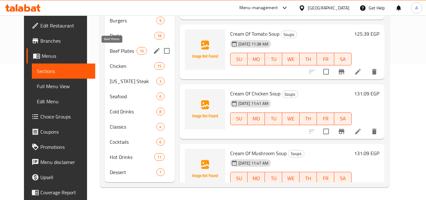
click at [110, 47] on span "Beef Plates" at bounding box center [123, 51] width 27 height 8
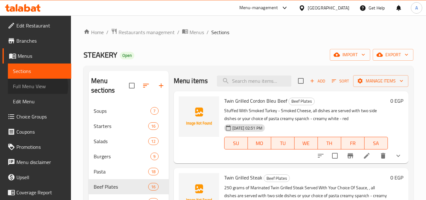
click at [37, 86] on span "Full Menu View" at bounding box center [39, 86] width 53 height 8
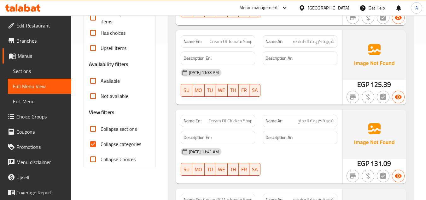
scroll to position [158, 0]
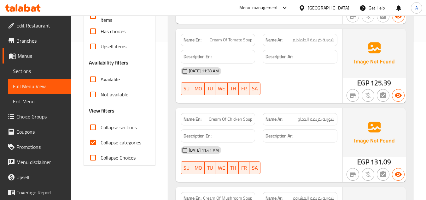
click at [119, 143] on span "Collapse categories" at bounding box center [121, 142] width 41 height 8
click at [101, 143] on input "Collapse categories" at bounding box center [92, 142] width 15 height 15
checkbox input "false"
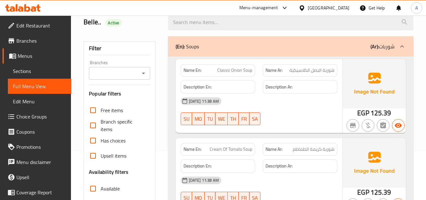
scroll to position [0, 0]
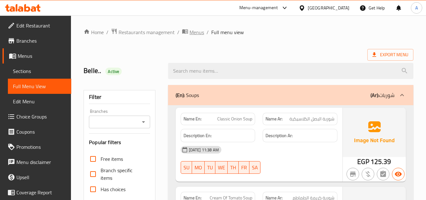
click at [197, 30] on span "Menus" at bounding box center [197, 32] width 15 height 8
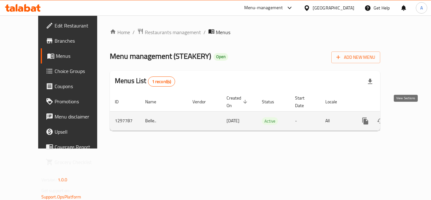
click at [407, 117] on icon "enhanced table" at bounding box center [411, 121] width 8 height 8
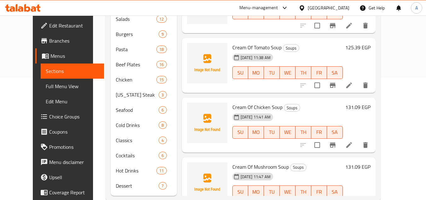
scroll to position [136, 0]
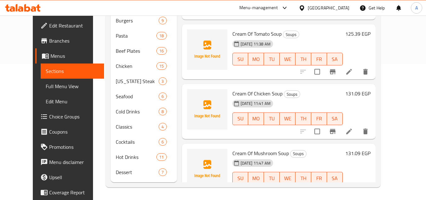
click at [46, 83] on span "Full Menu View" at bounding box center [72, 86] width 53 height 8
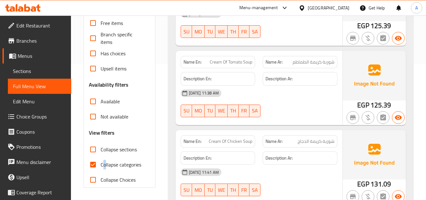
click at [105, 161] on span "Collapse categories" at bounding box center [121, 165] width 41 height 8
click at [92, 162] on input "Collapse categories" at bounding box center [92, 164] width 15 height 15
checkbox input "false"
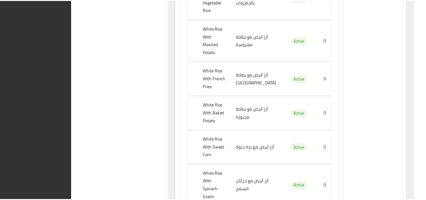
scroll to position [61603, 0]
